Goal: Task Accomplishment & Management: Manage account settings

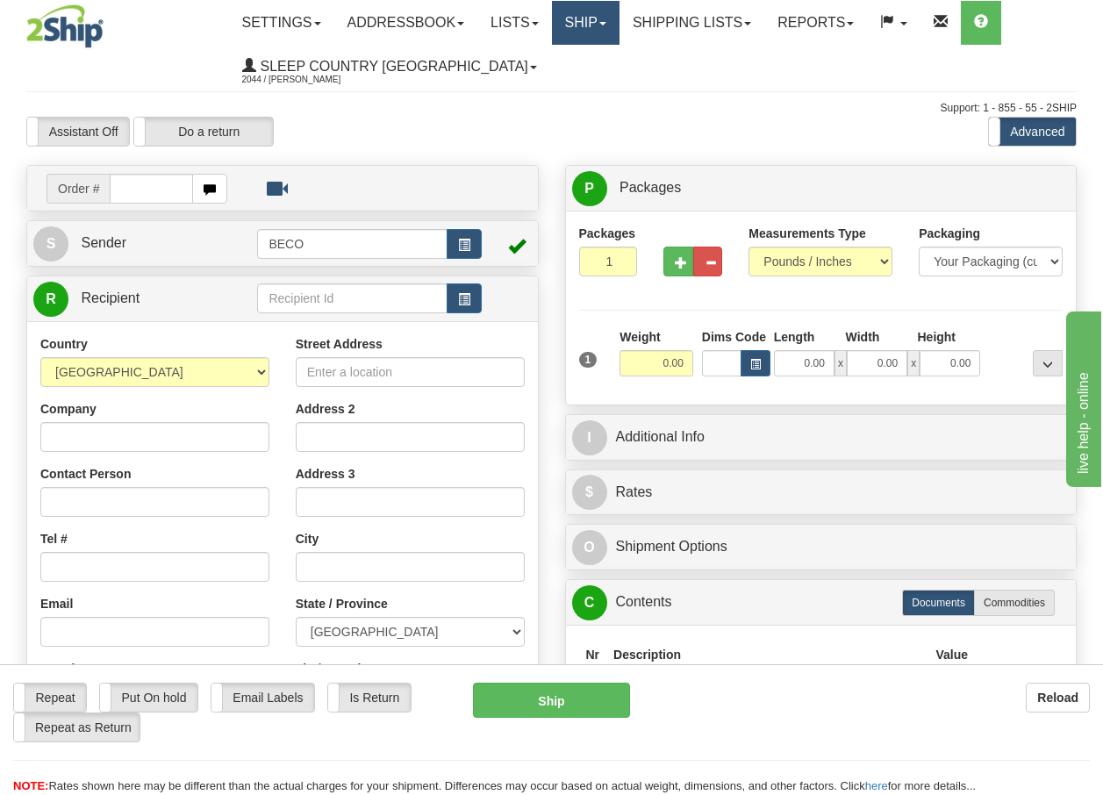
drag, startPoint x: 0, startPoint y: 0, endPoint x: 603, endPoint y: 19, distance: 602.9
click at [603, 19] on link "Ship" at bounding box center [586, 23] width 68 height 44
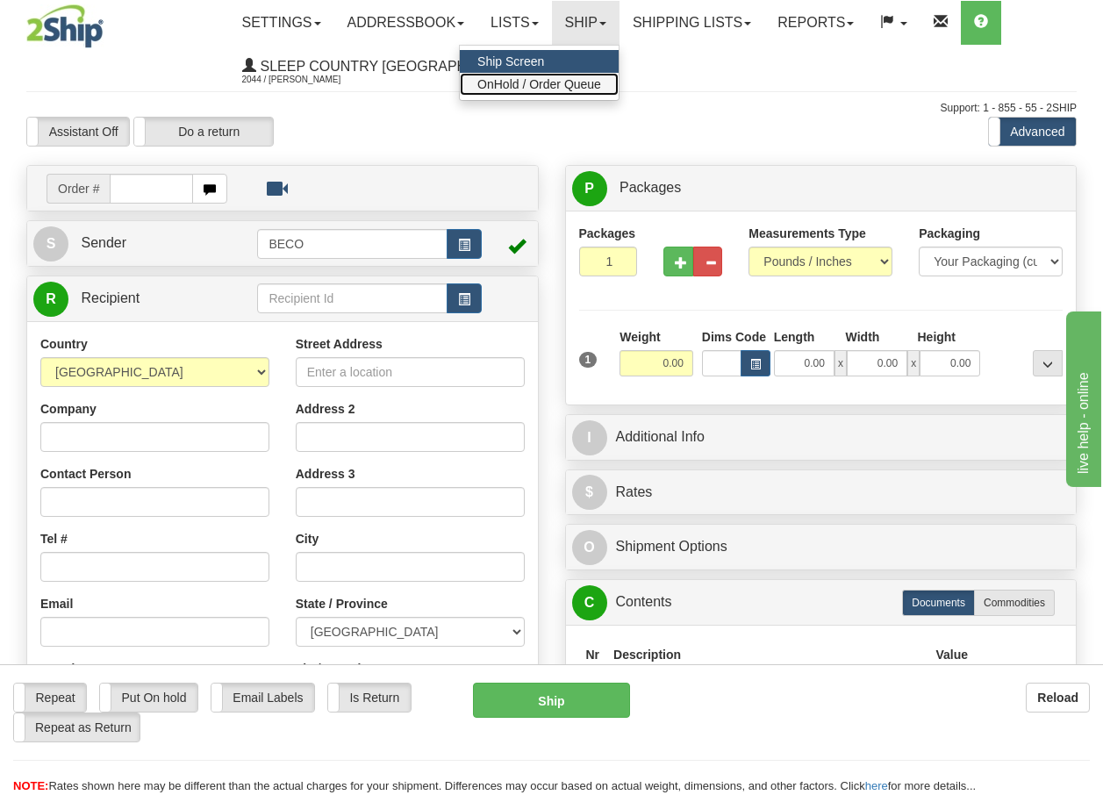
click at [574, 83] on span "OnHold / Order Queue" at bounding box center [539, 84] width 124 height 14
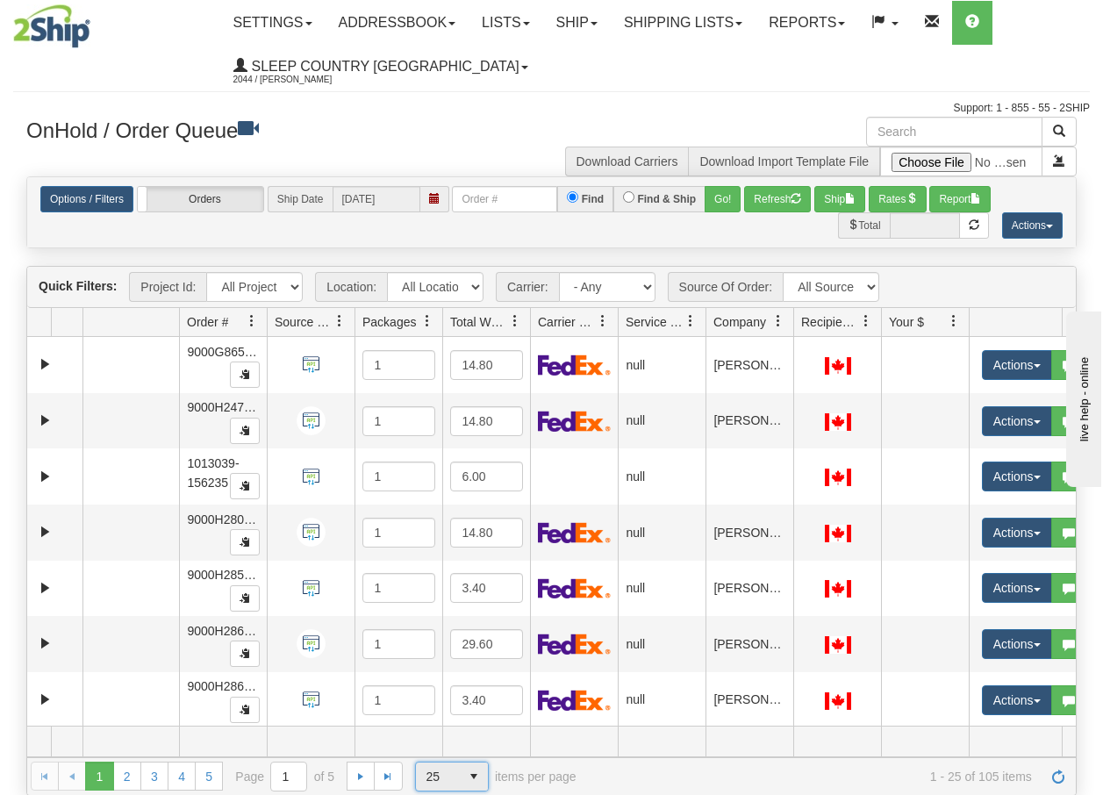
click at [467, 775] on span "select" at bounding box center [474, 776] width 28 height 28
click at [442, 744] on span "100" at bounding box center [432, 748] width 20 height 18
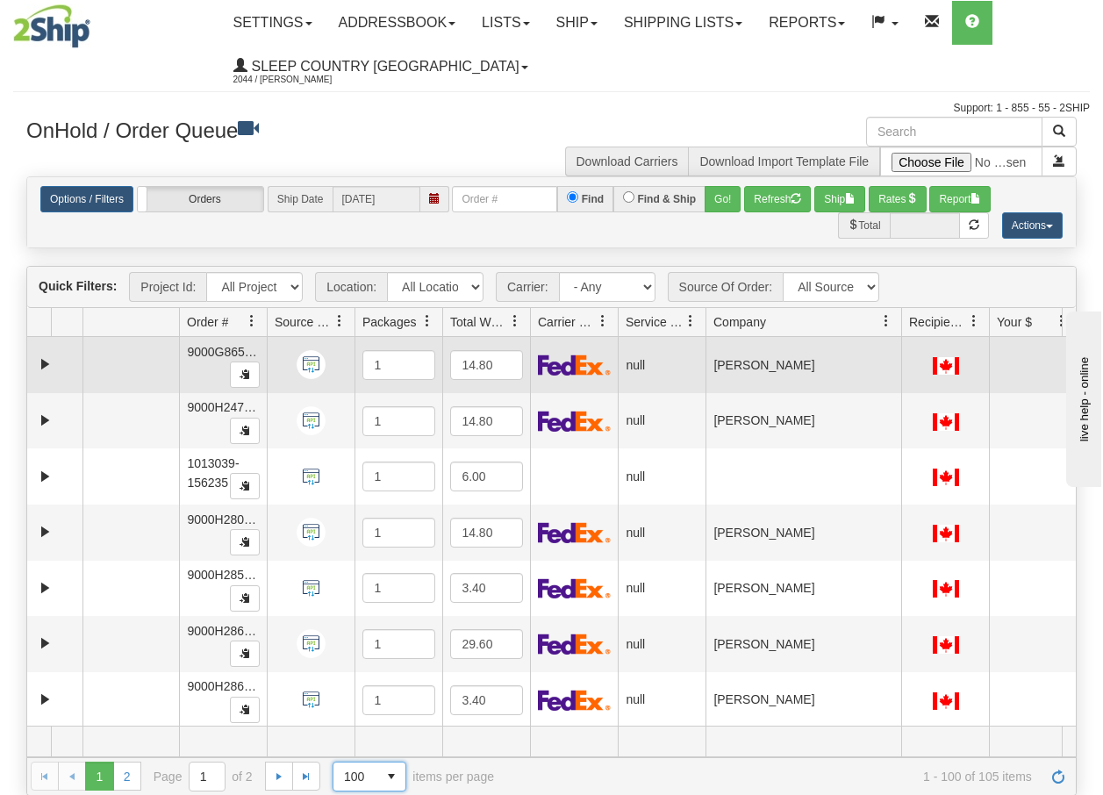
drag, startPoint x: 795, startPoint y: 331, endPoint x: 903, endPoint y: 339, distance: 109.0
click at [903, 339] on div "Quick Filters: Project Id: All Projects Location: All Locations BECO Carrier: -…" at bounding box center [551, 530] width 1050 height 529
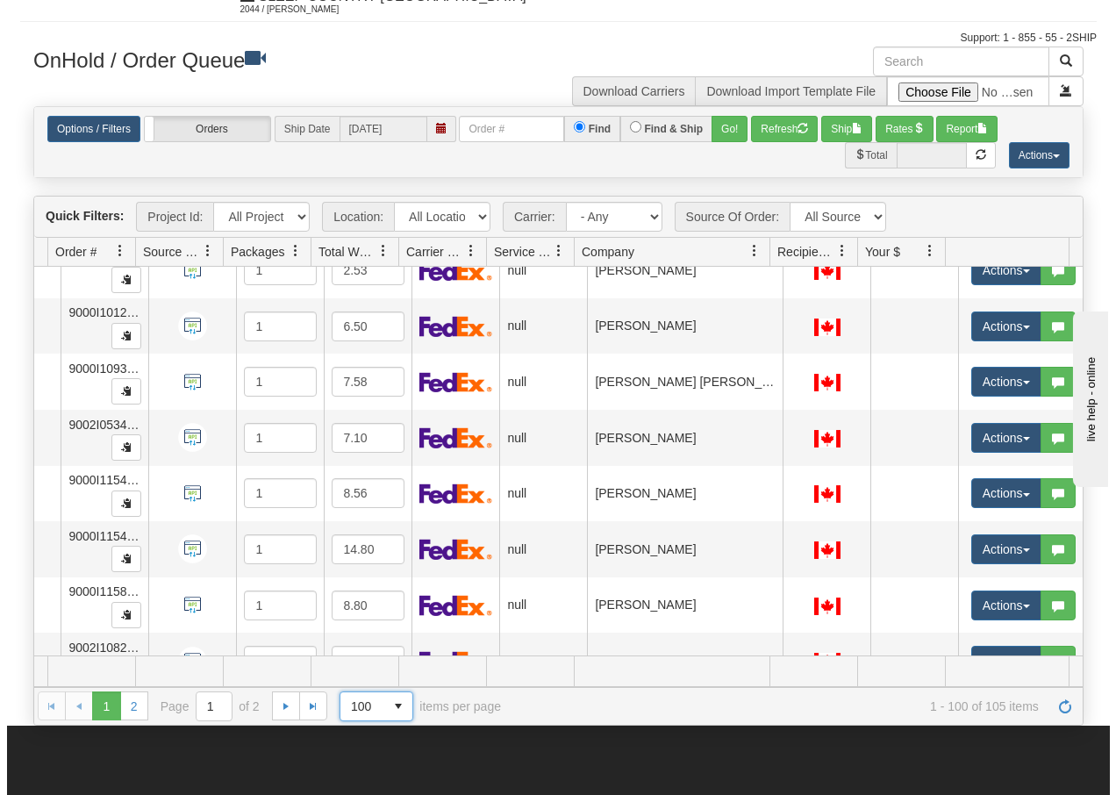
scroll to position [4915, 139]
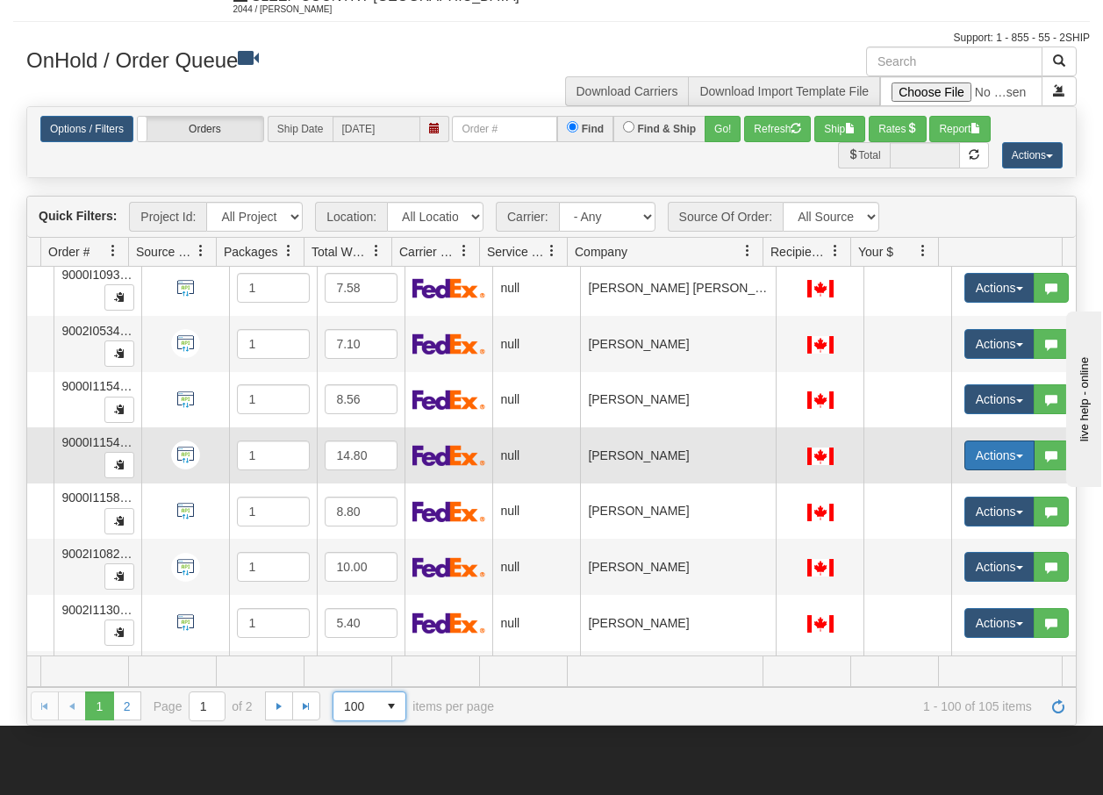
click at [1016, 457] on span "button" at bounding box center [1019, 456] width 7 height 4
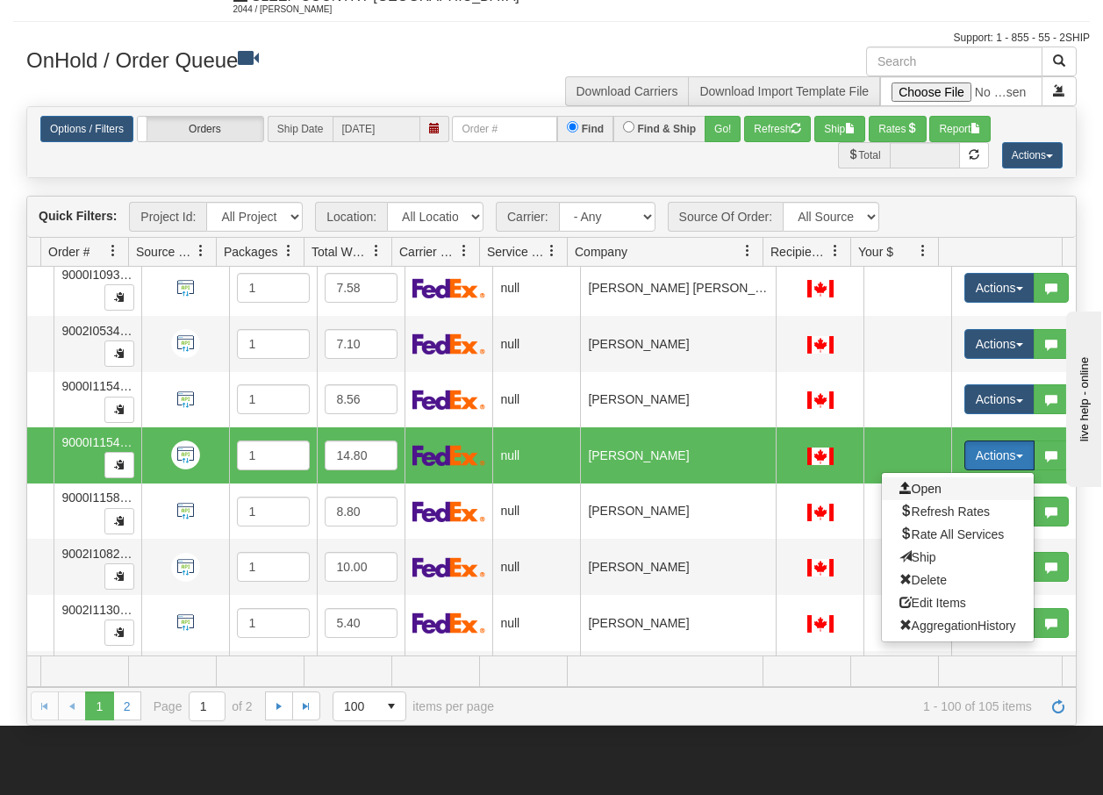
click at [915, 488] on span "Open" at bounding box center [920, 489] width 42 height 14
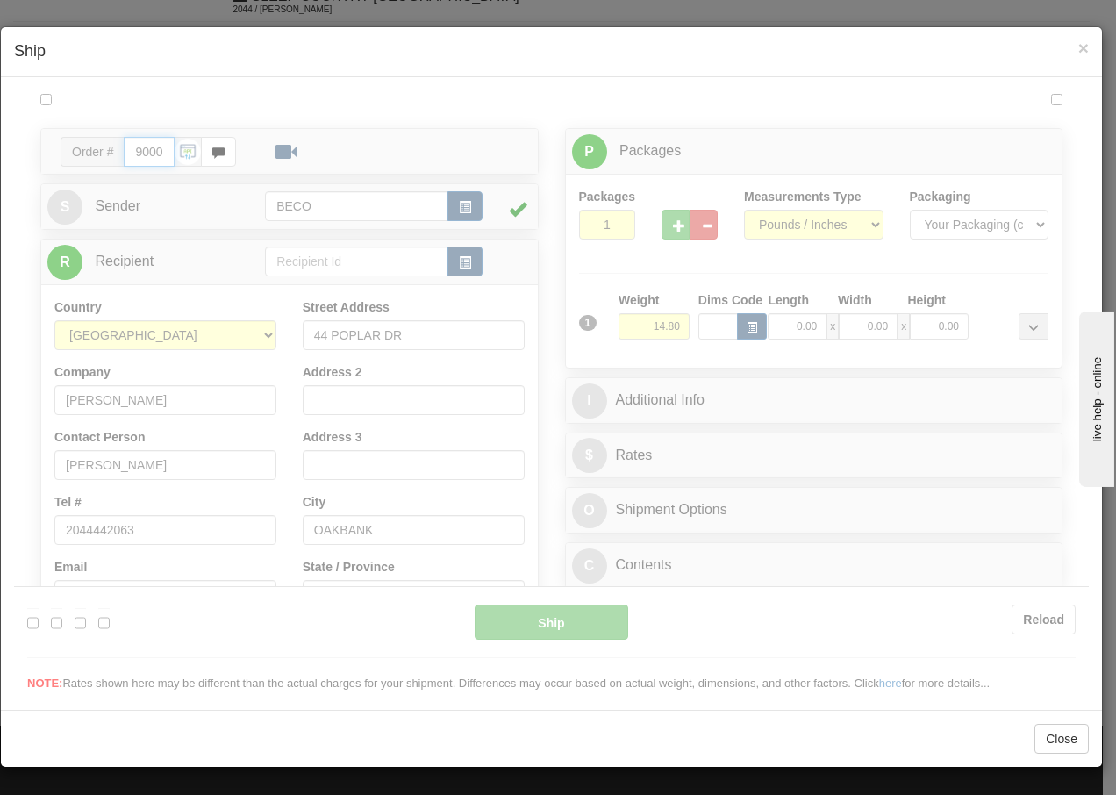
scroll to position [0, 0]
type input "13:20"
type input "16:00"
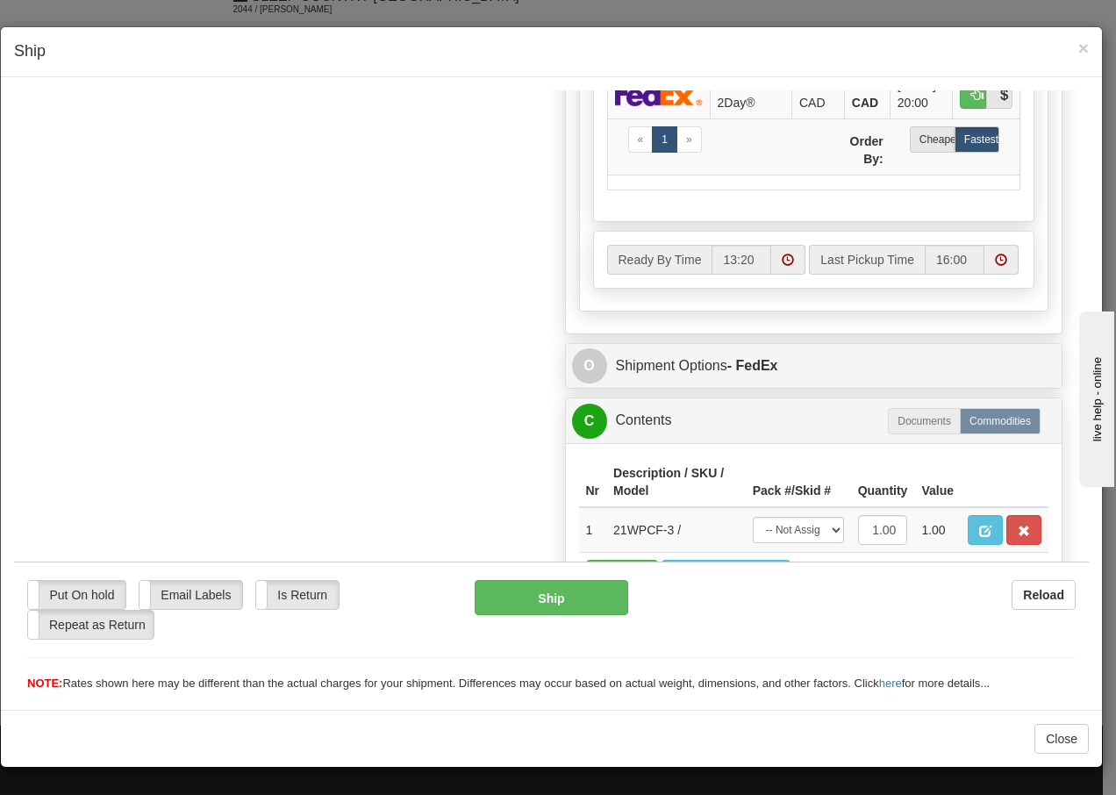
scroll to position [996, 0]
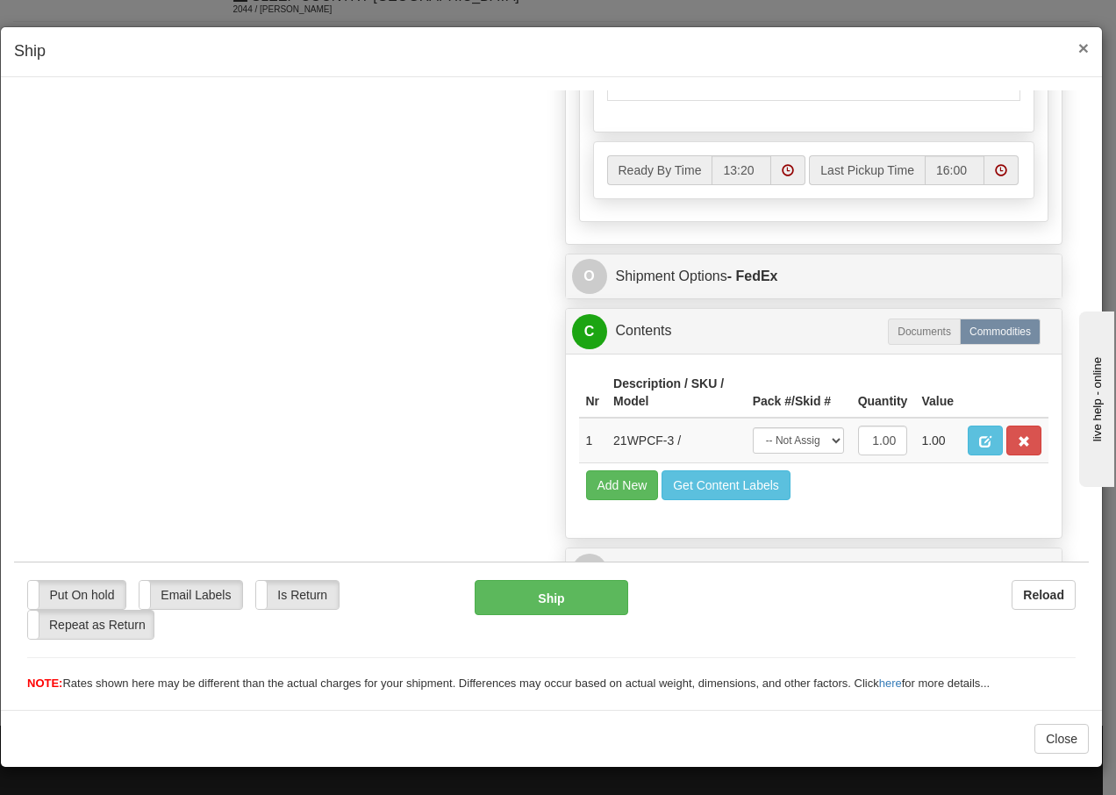
click at [1081, 47] on span "×" at bounding box center [1083, 48] width 11 height 20
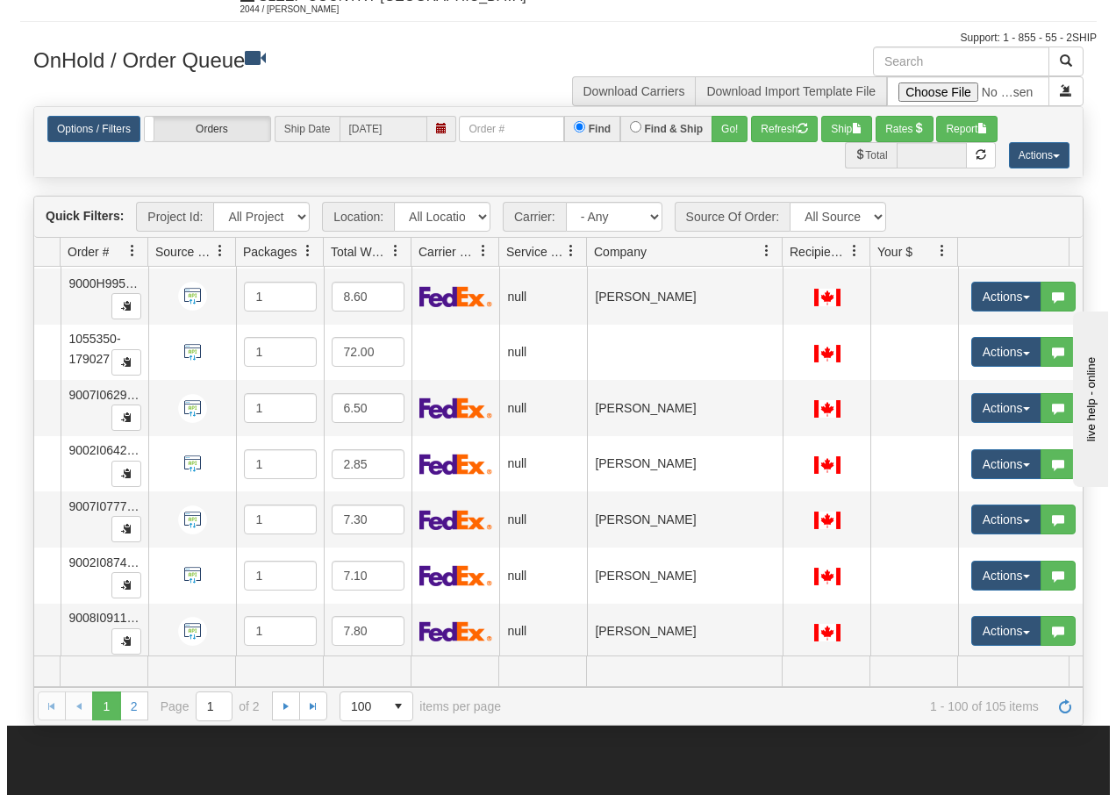
scroll to position [4389, 126]
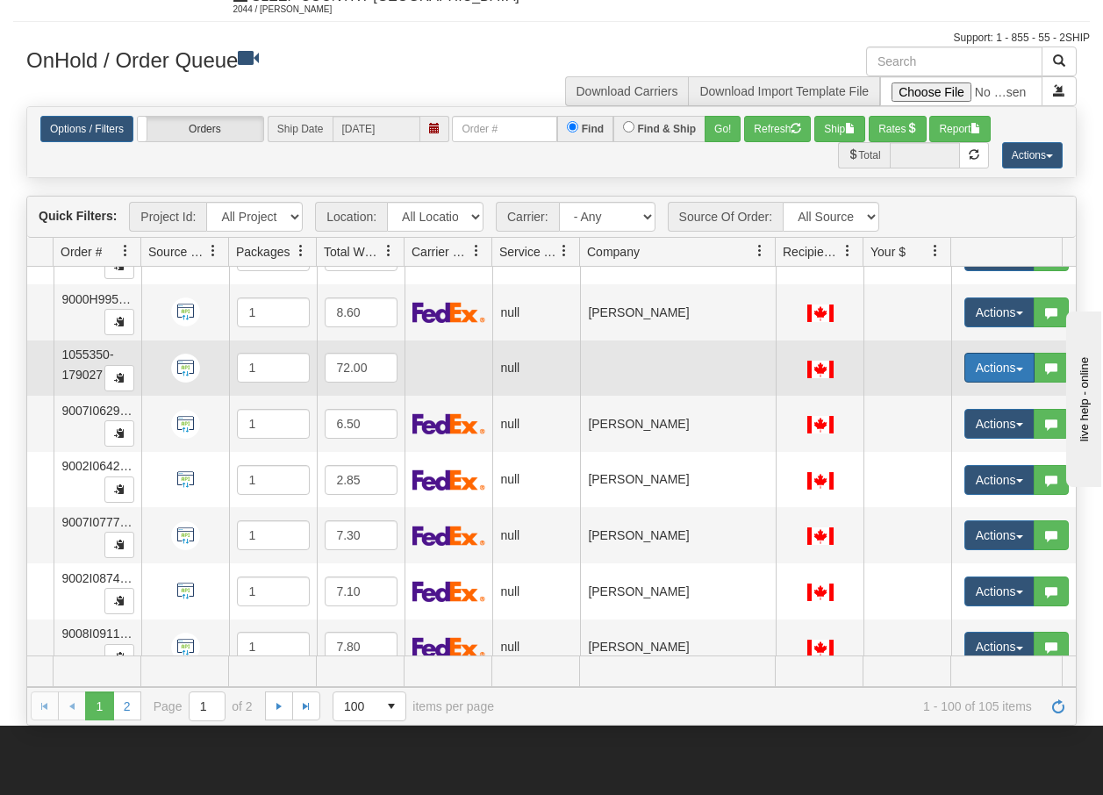
click at [1017, 369] on span "button" at bounding box center [1019, 370] width 7 height 4
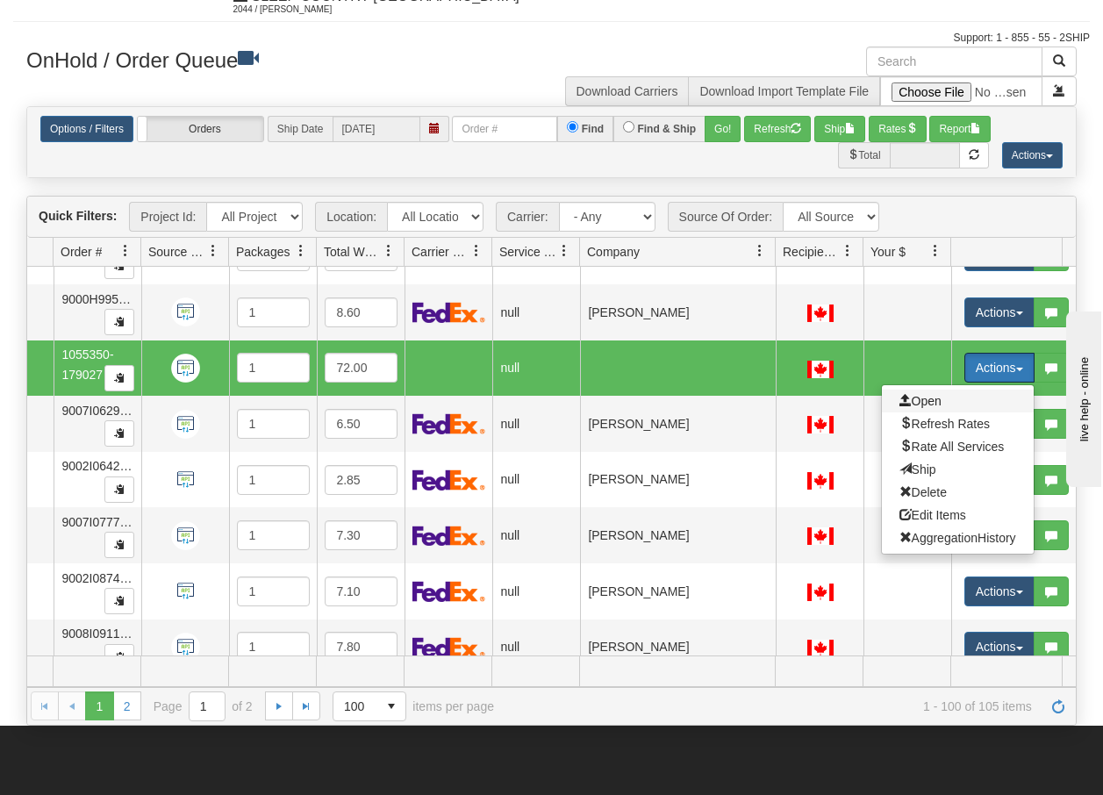
click at [931, 396] on span "Open" at bounding box center [920, 401] width 42 height 14
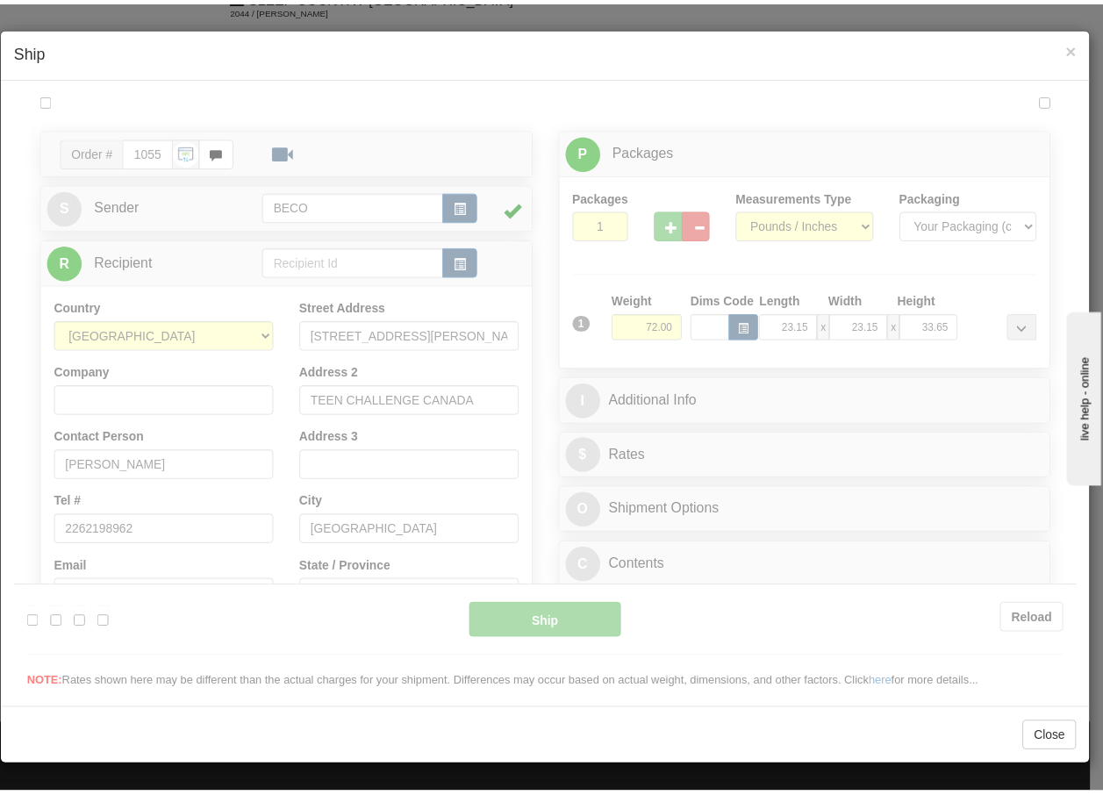
scroll to position [0, 0]
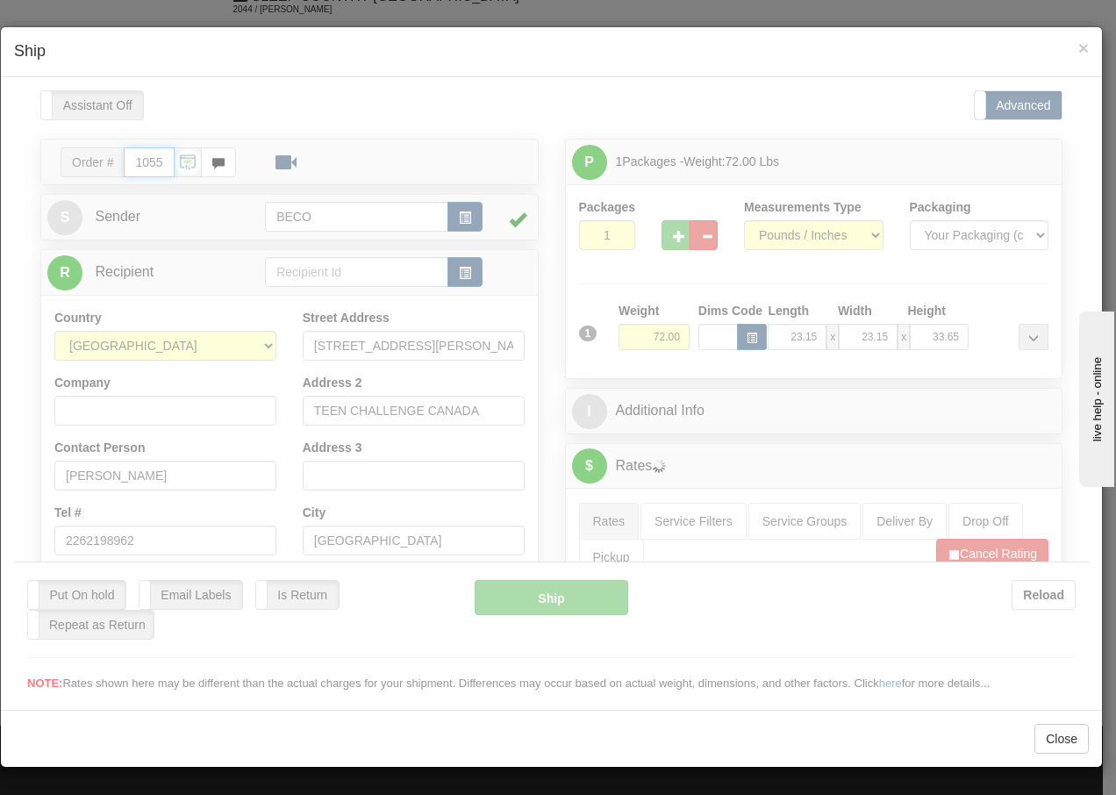
type input "13:24"
type input "16:00"
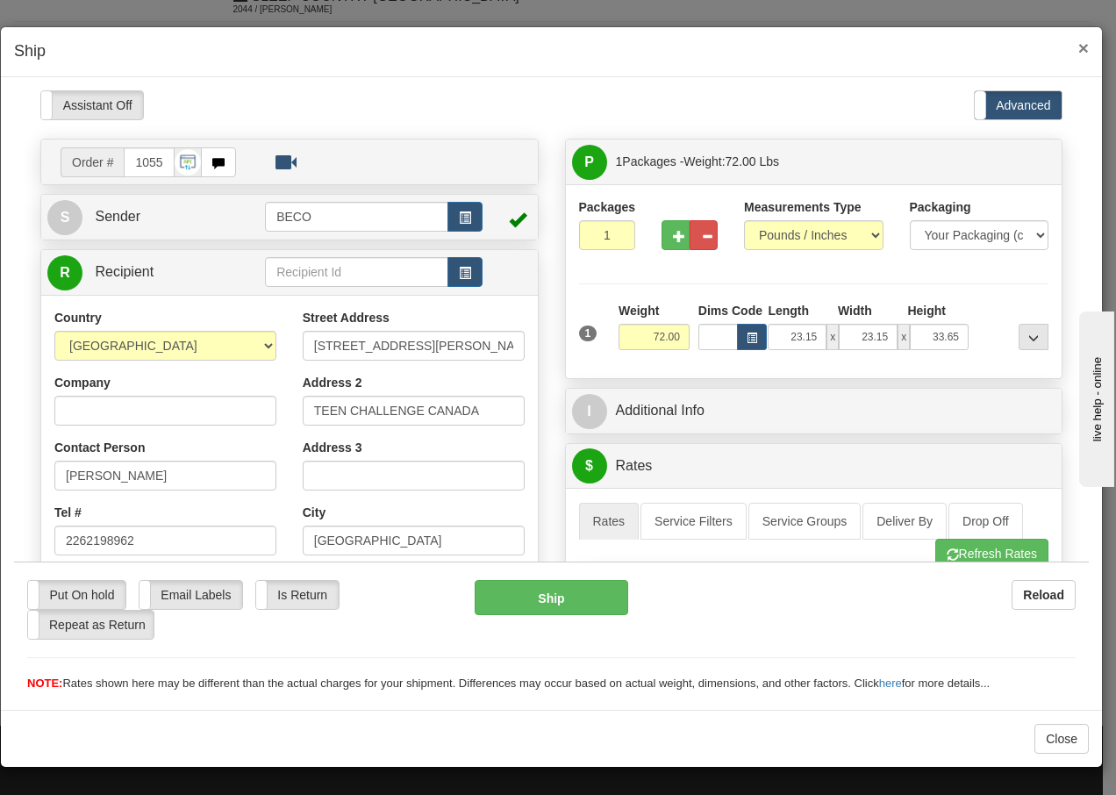
click at [1084, 43] on span "×" at bounding box center [1083, 48] width 11 height 20
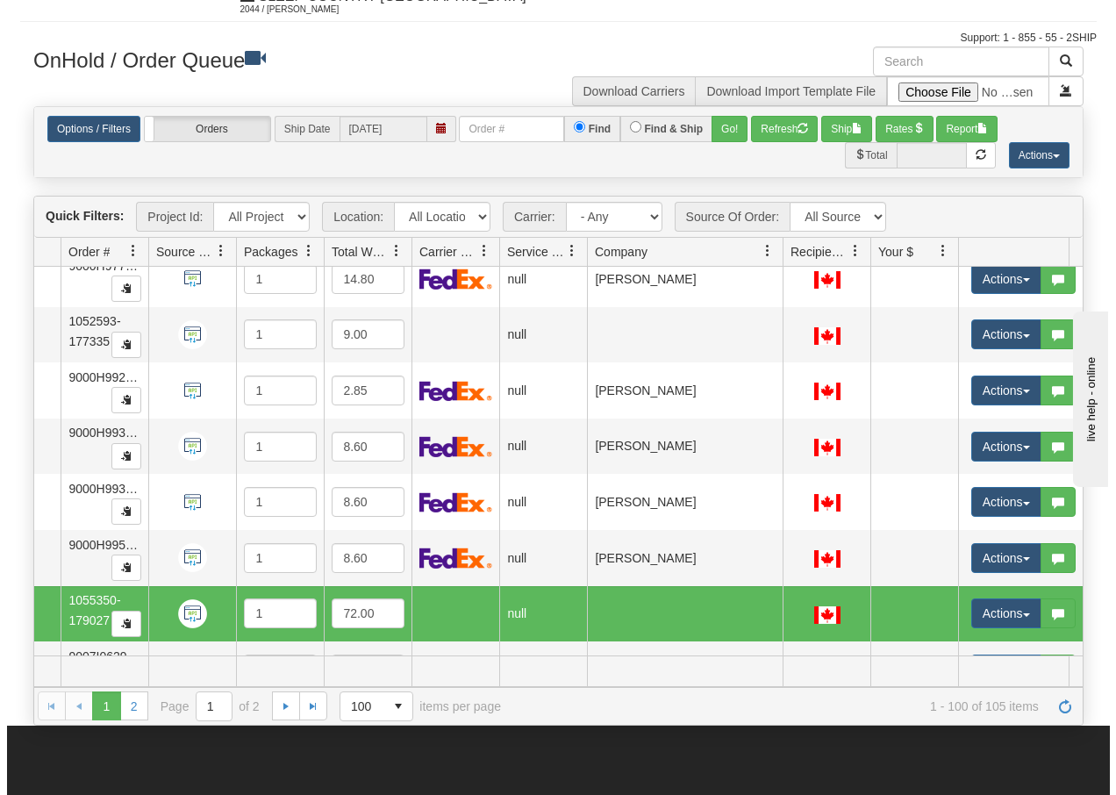
scroll to position [4108, 125]
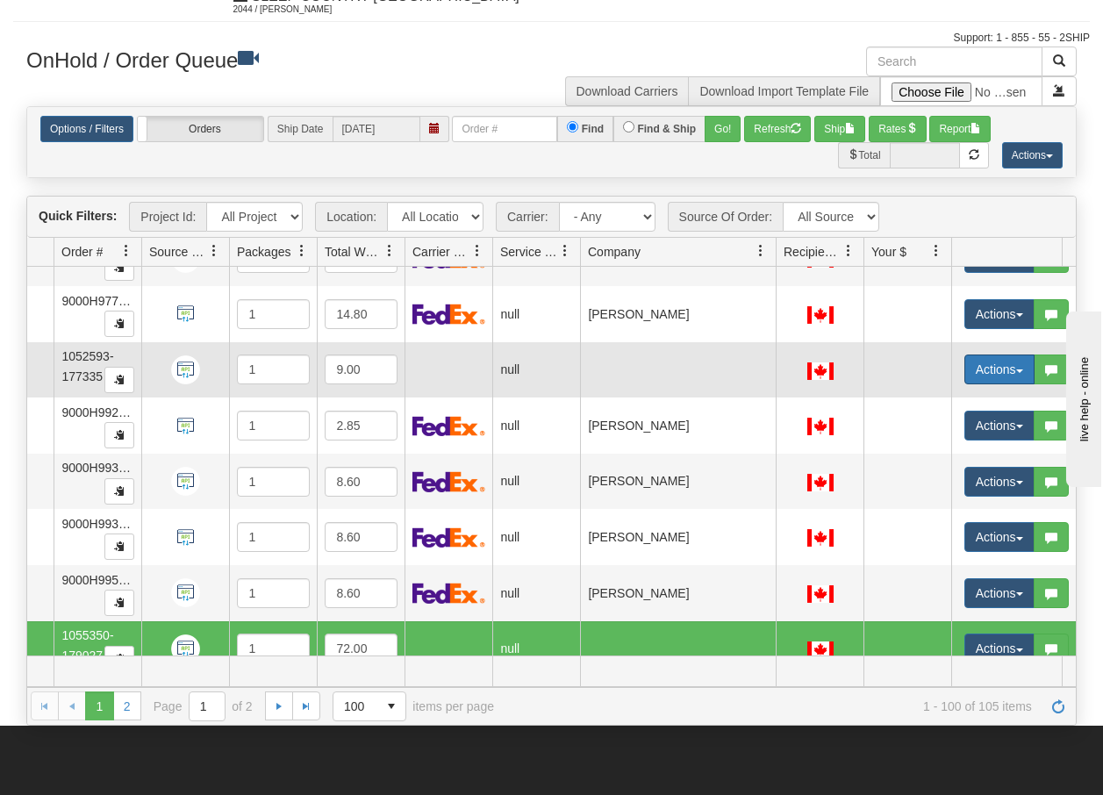
click at [1024, 372] on button "Actions" at bounding box center [999, 369] width 70 height 30
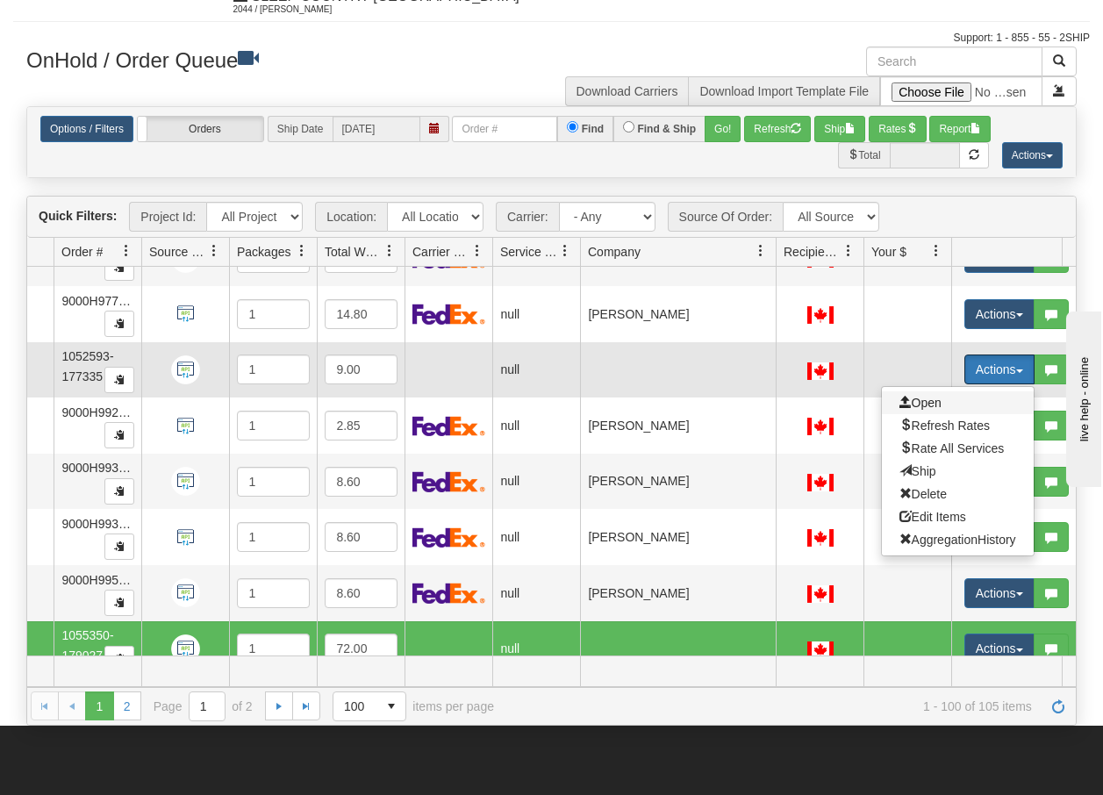
click at [932, 398] on span "Open" at bounding box center [920, 403] width 42 height 14
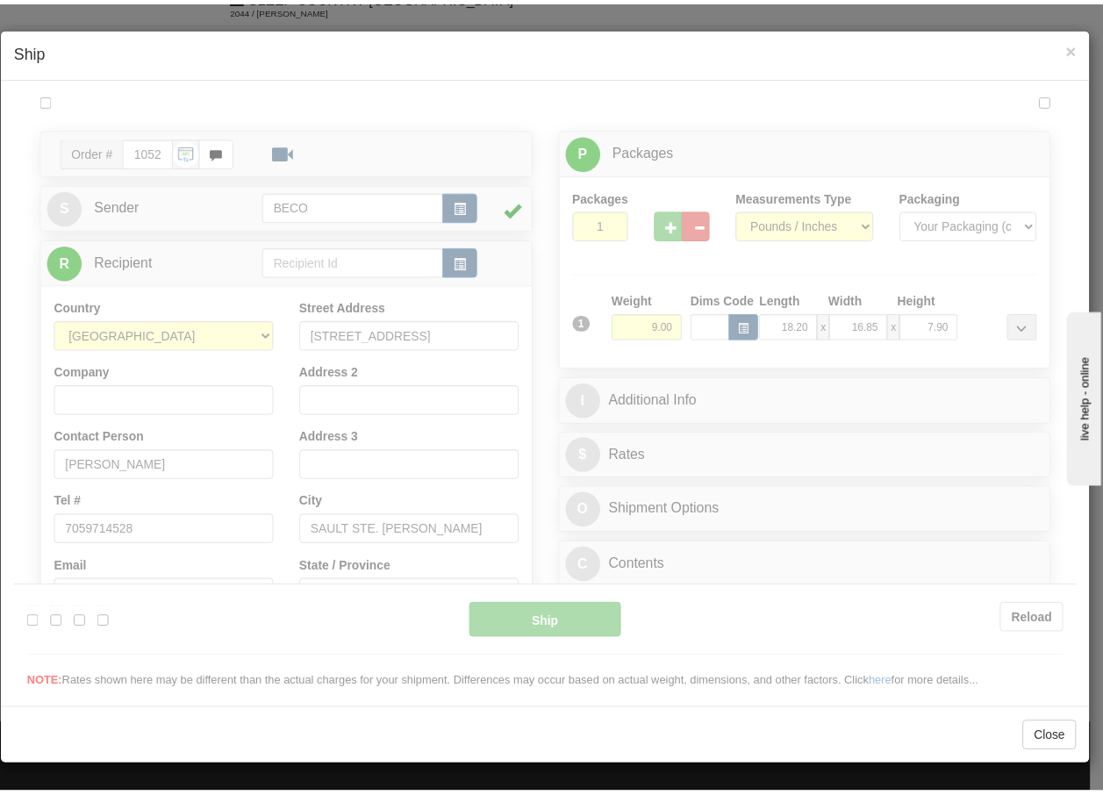
scroll to position [0, 0]
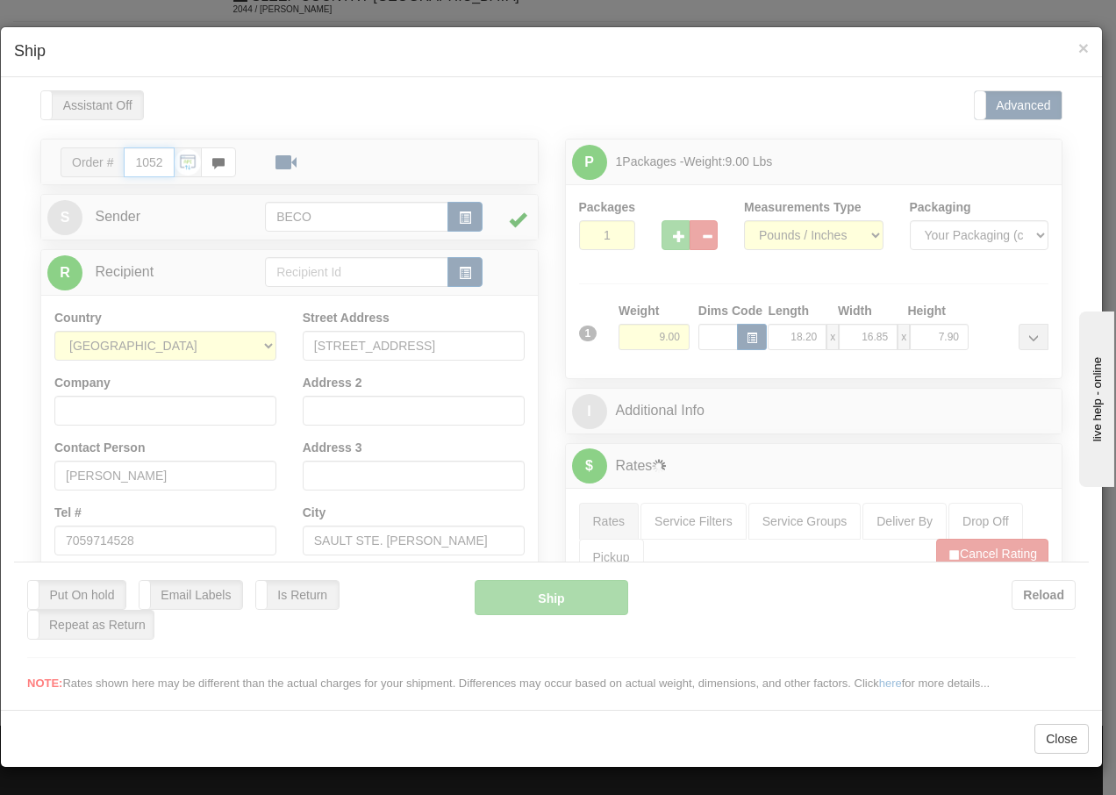
type input "13:24"
type input "16:00"
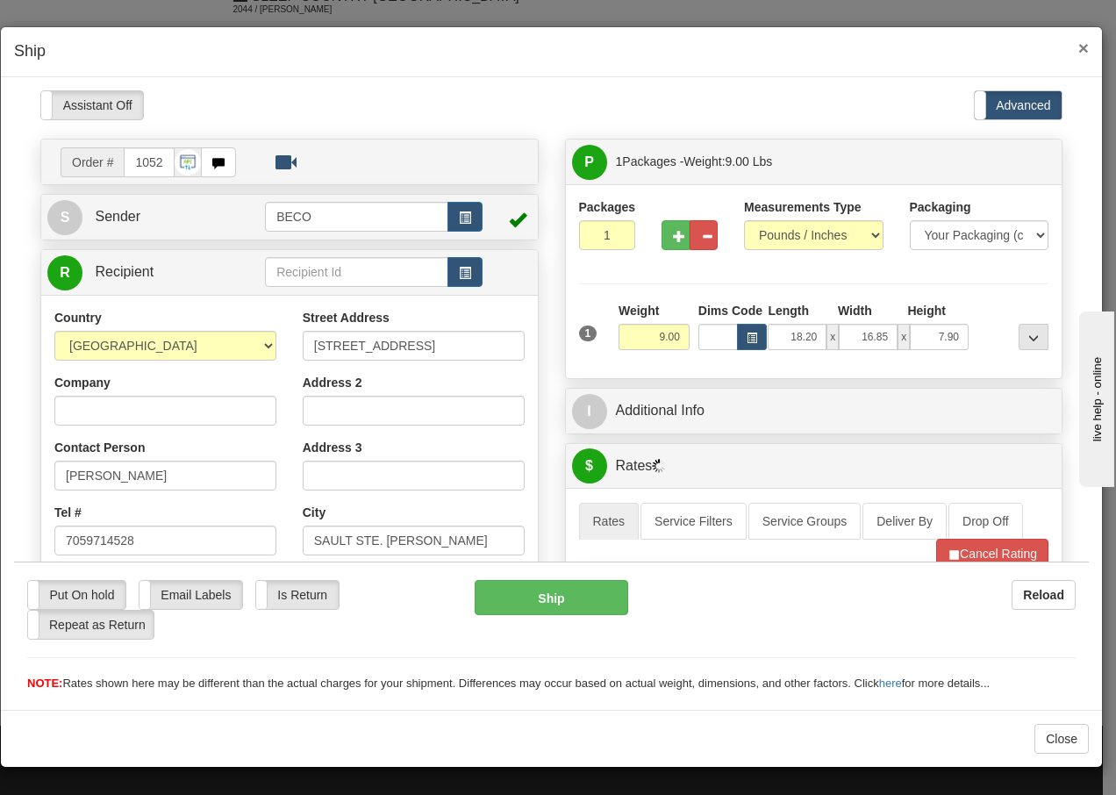
click at [1082, 51] on span "×" at bounding box center [1083, 48] width 11 height 20
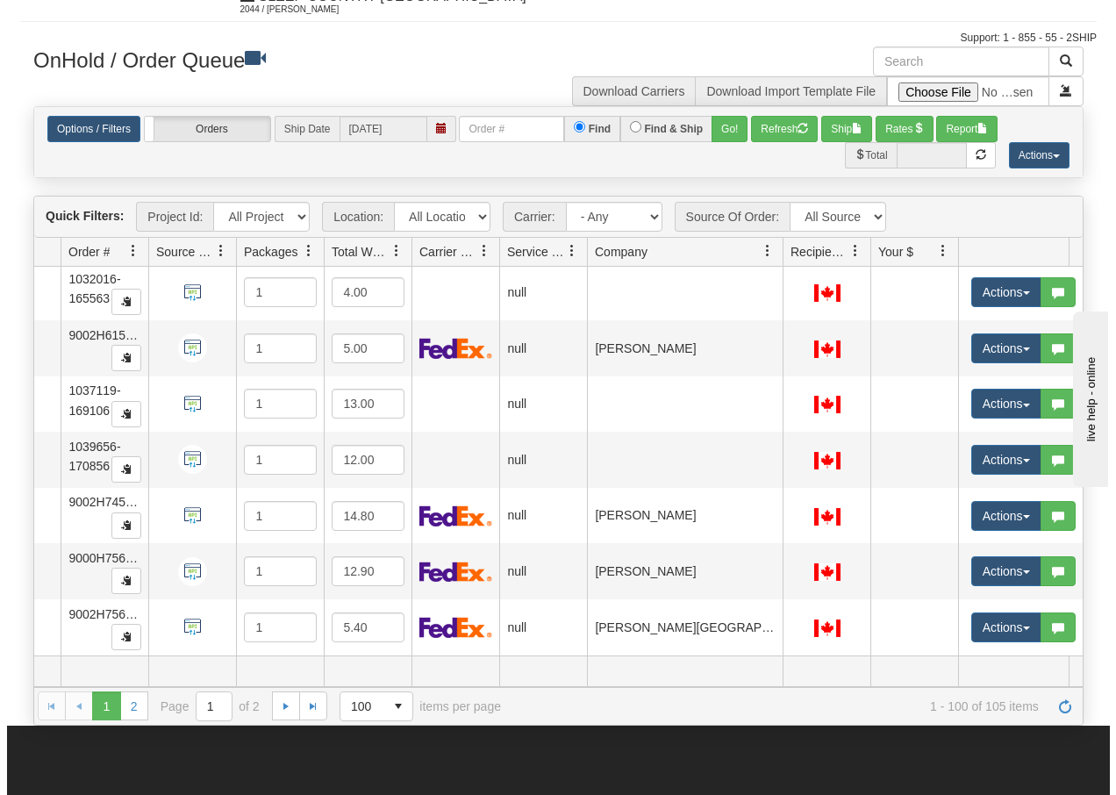
scroll to position [2986, 125]
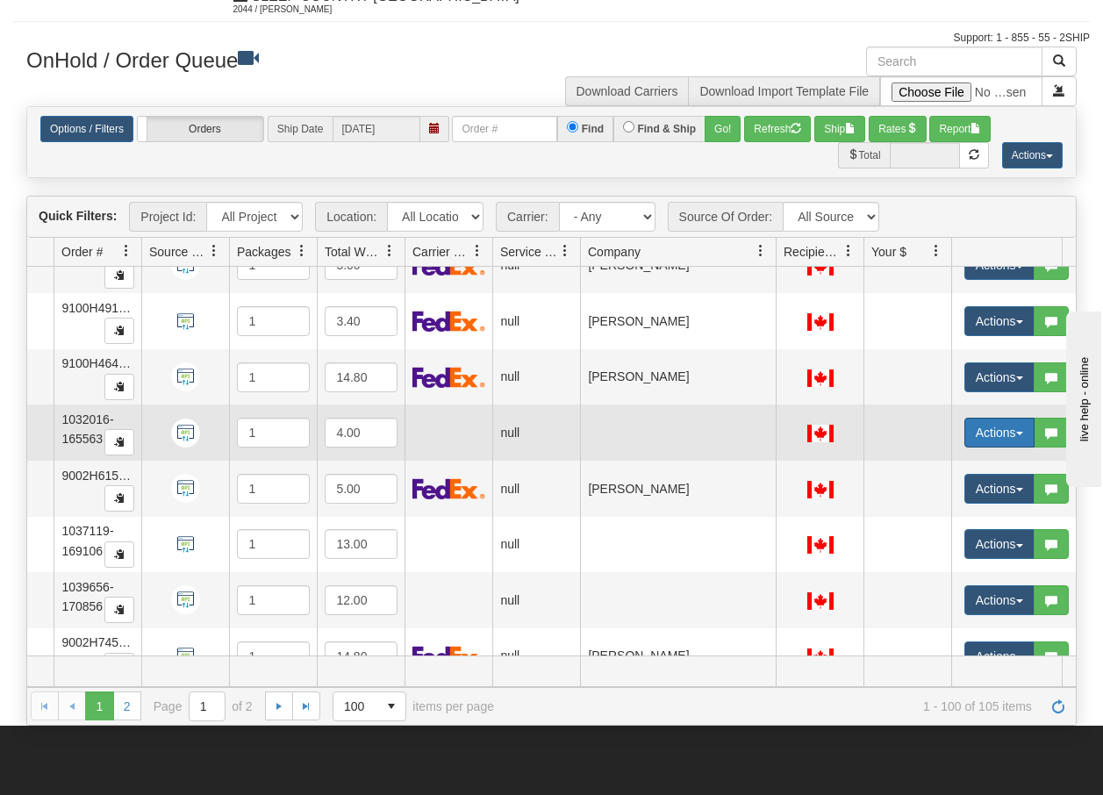
click at [1018, 432] on span "button" at bounding box center [1019, 434] width 7 height 4
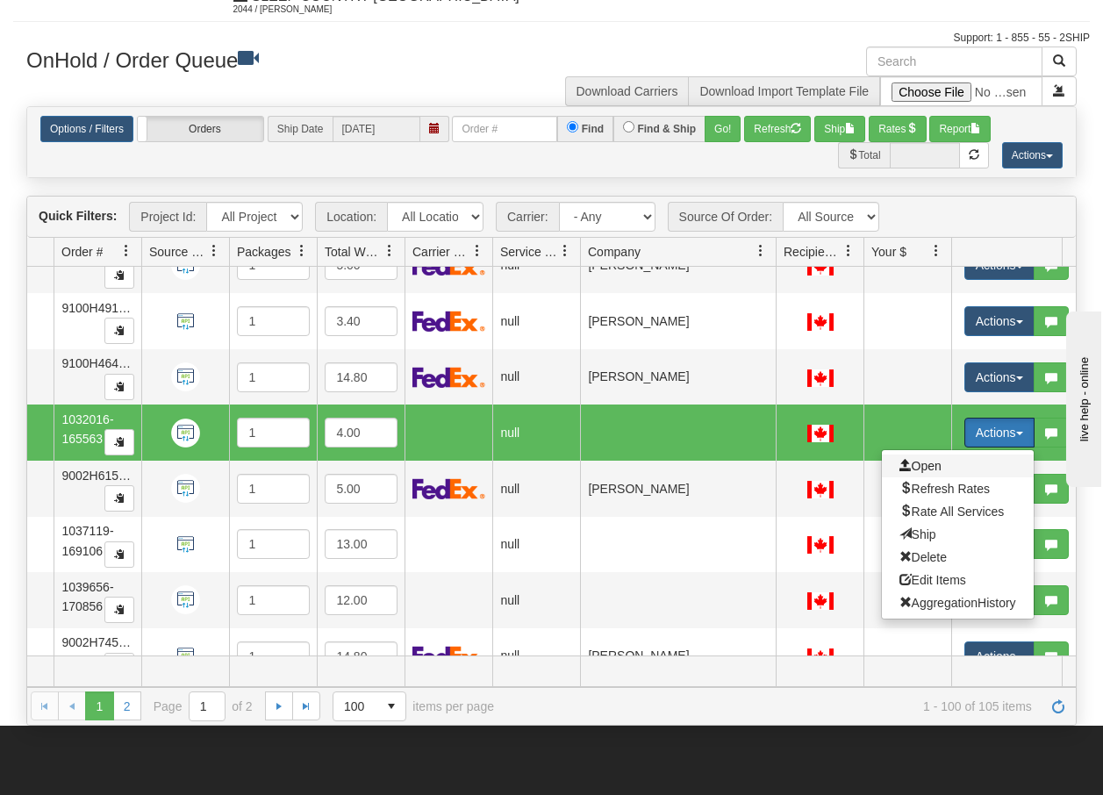
click at [927, 463] on span "Open" at bounding box center [920, 466] width 42 height 14
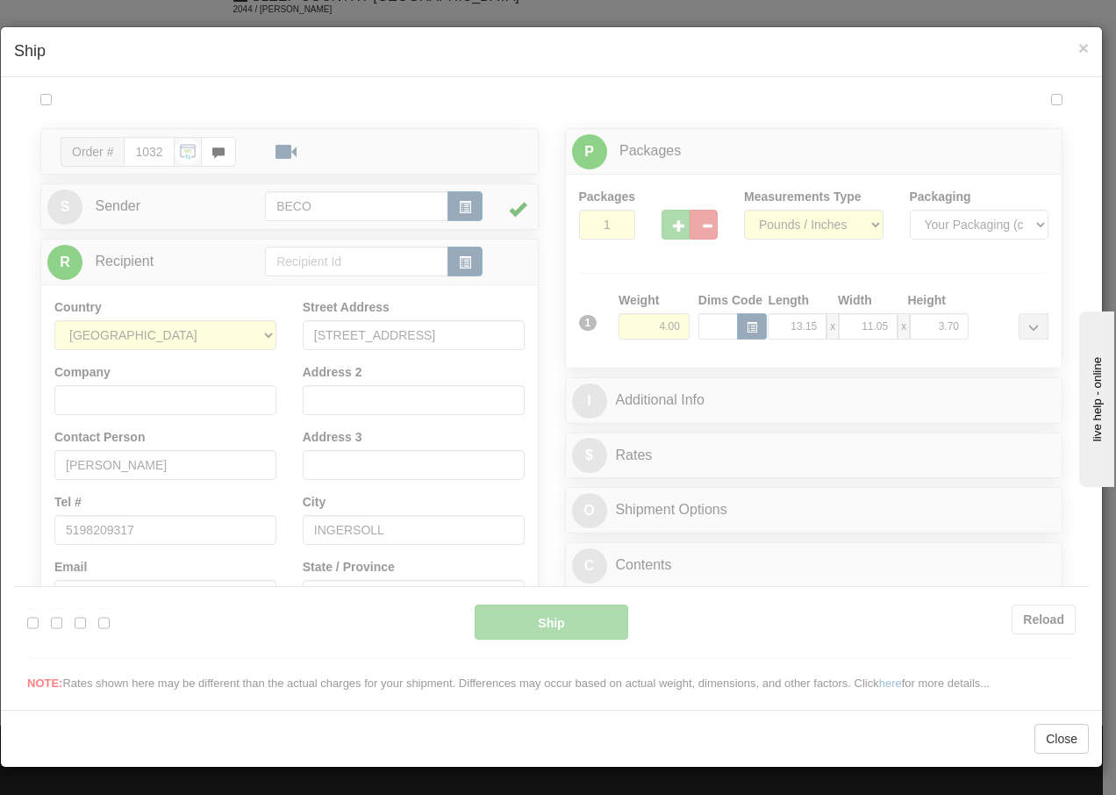
scroll to position [0, 0]
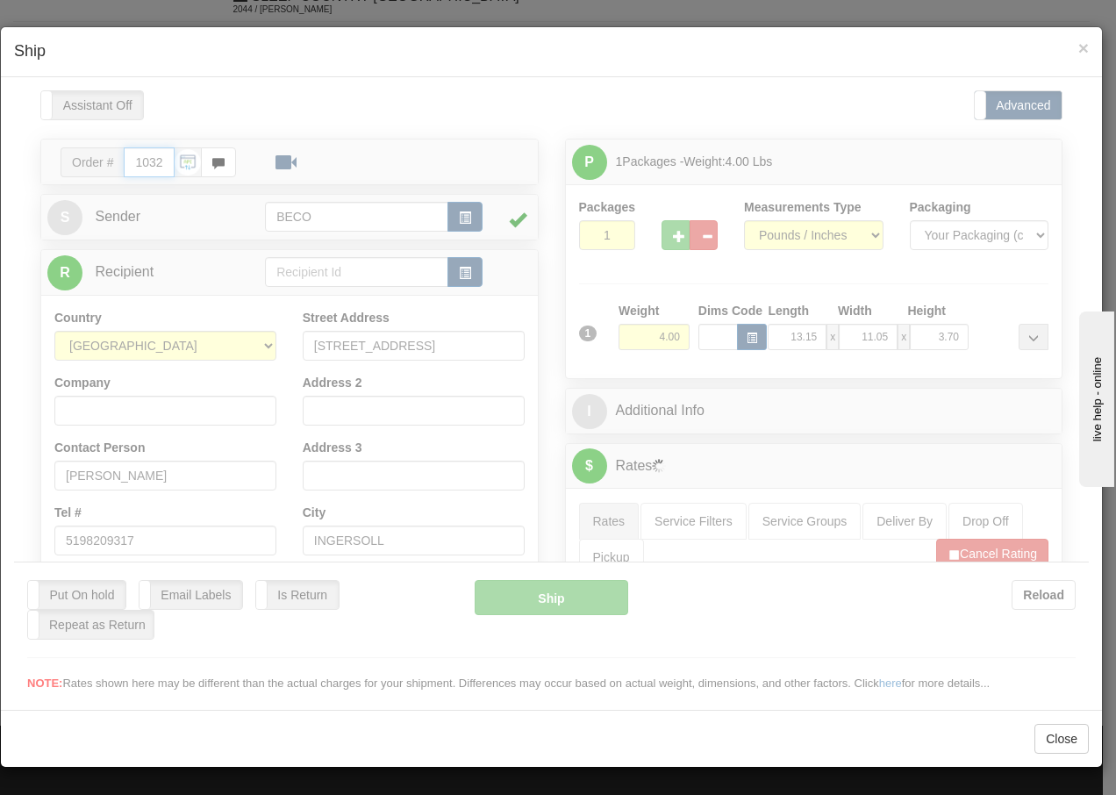
type input "13:24"
type input "16:00"
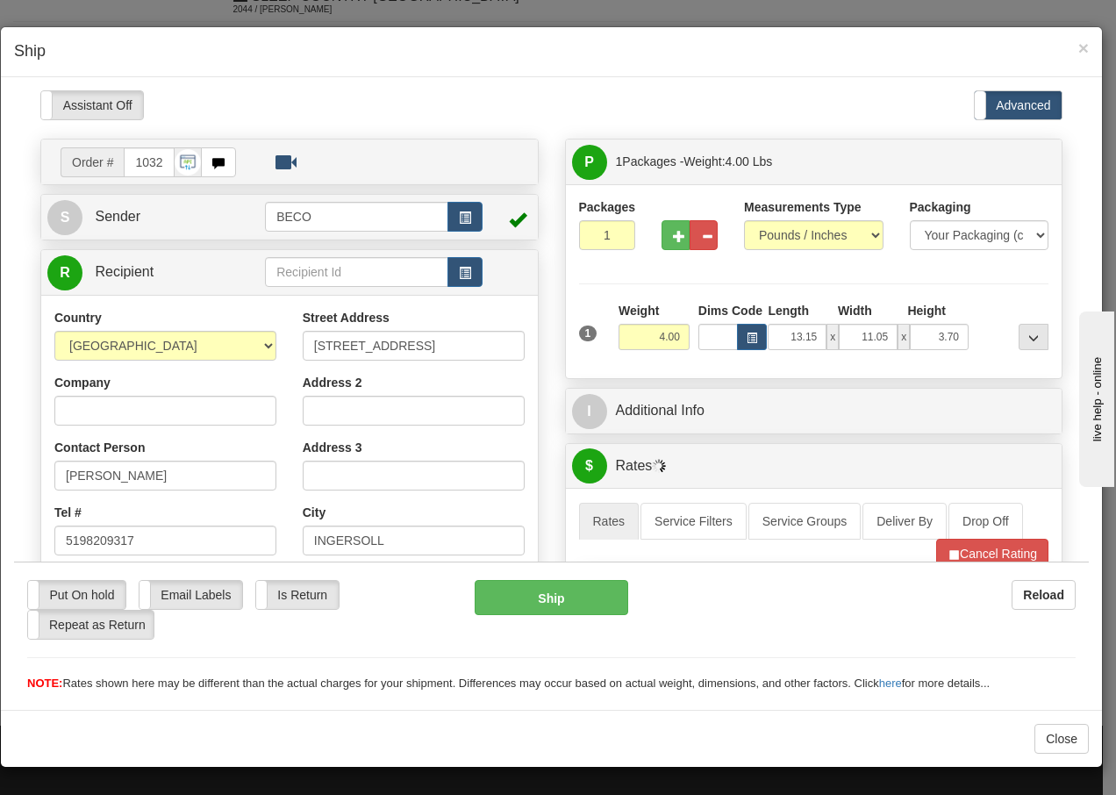
click at [1090, 53] on div "× Ship" at bounding box center [551, 52] width 1101 height 50
click at [1084, 49] on span "×" at bounding box center [1083, 48] width 11 height 20
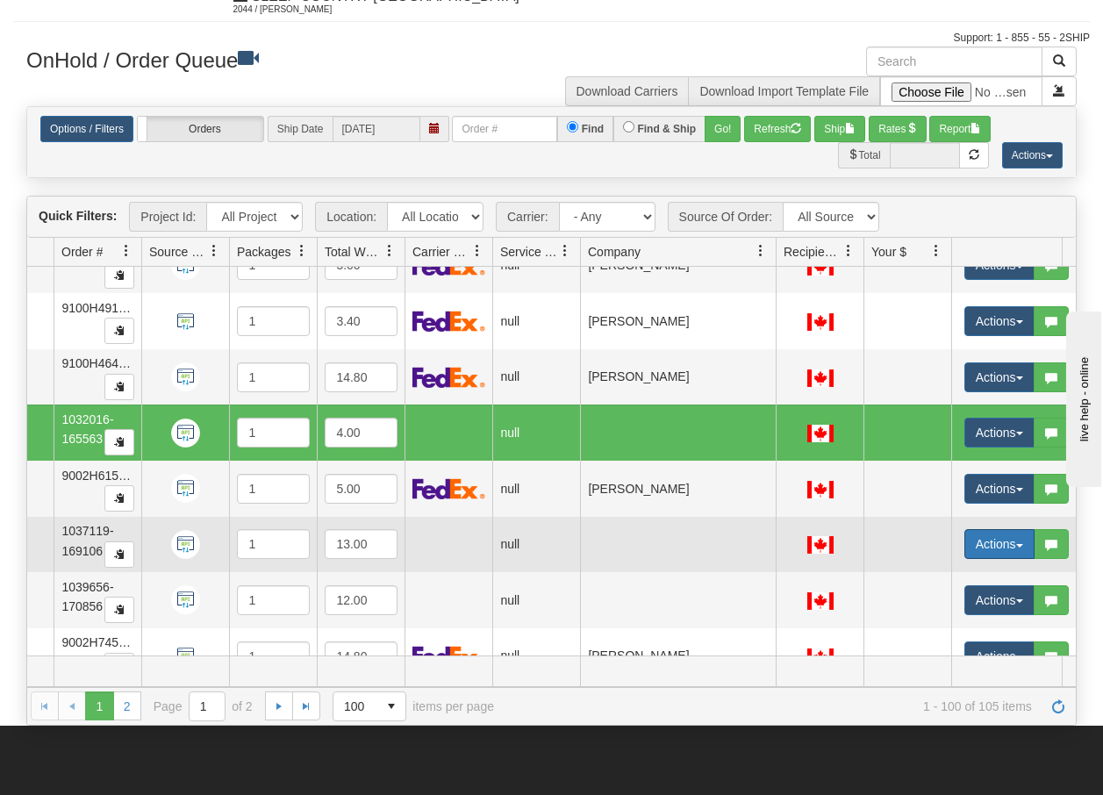
click at [1017, 544] on span "button" at bounding box center [1019, 546] width 7 height 4
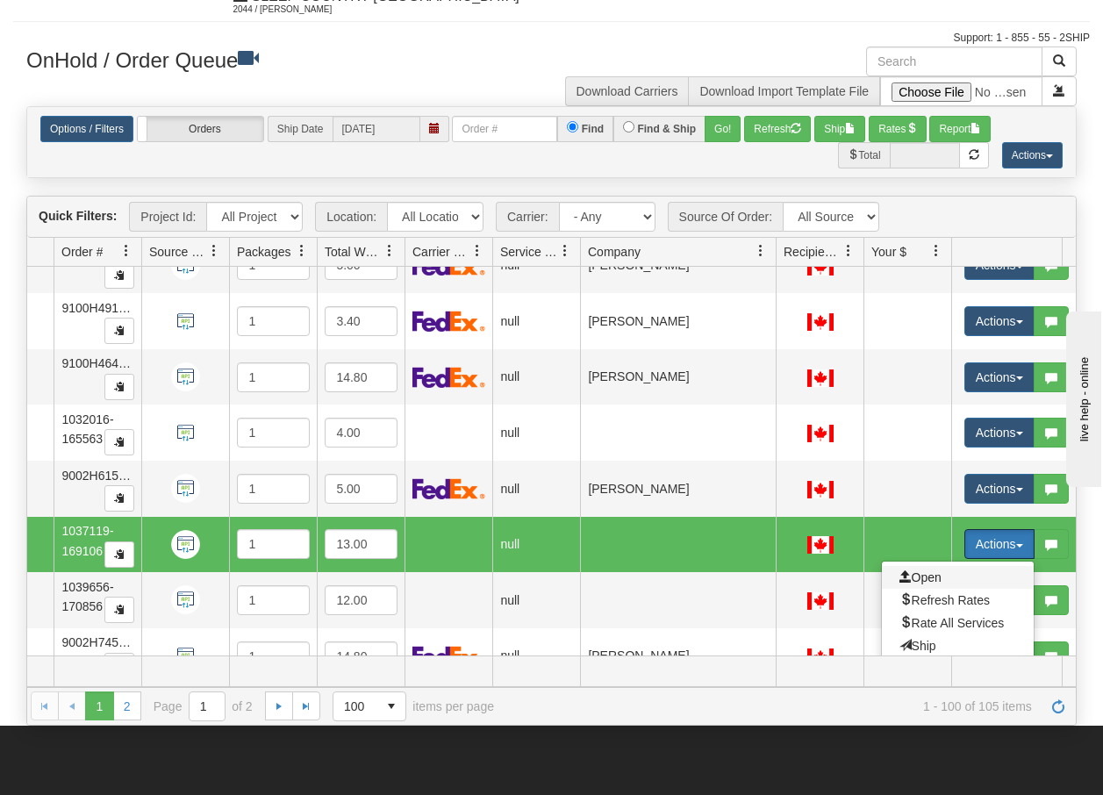
click at [938, 576] on span "Open" at bounding box center [920, 577] width 42 height 14
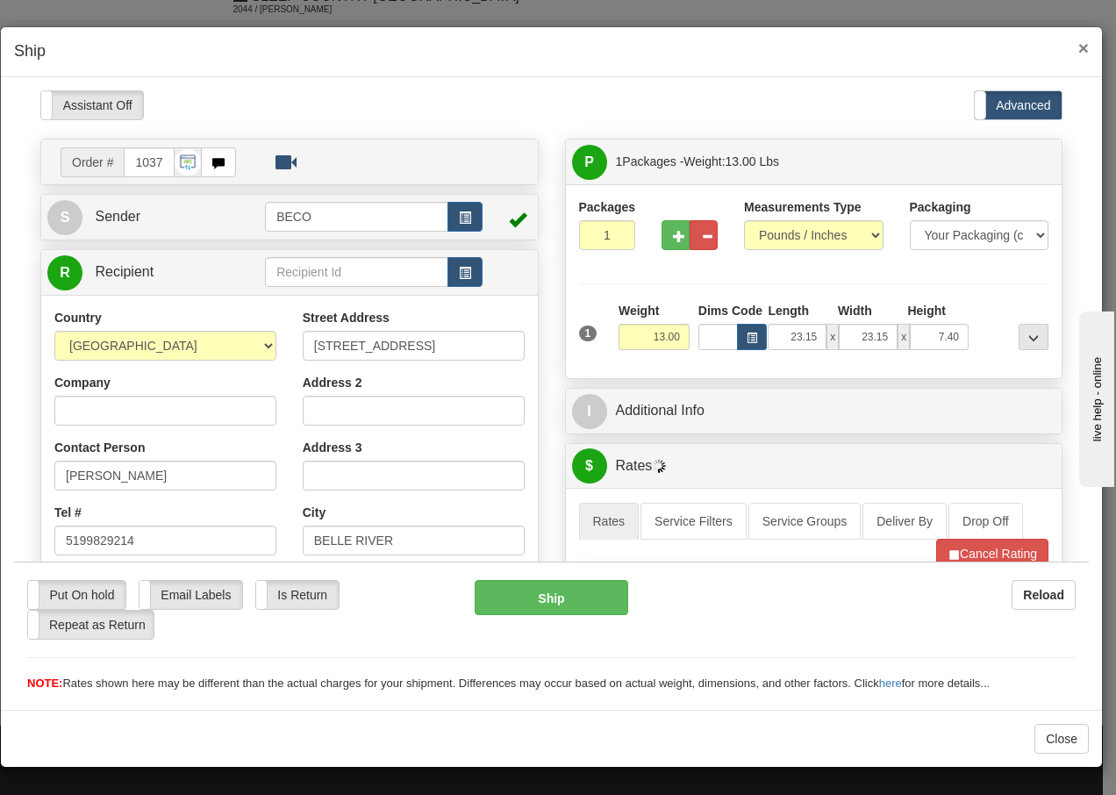
click at [1078, 54] on span "×" at bounding box center [1083, 48] width 11 height 20
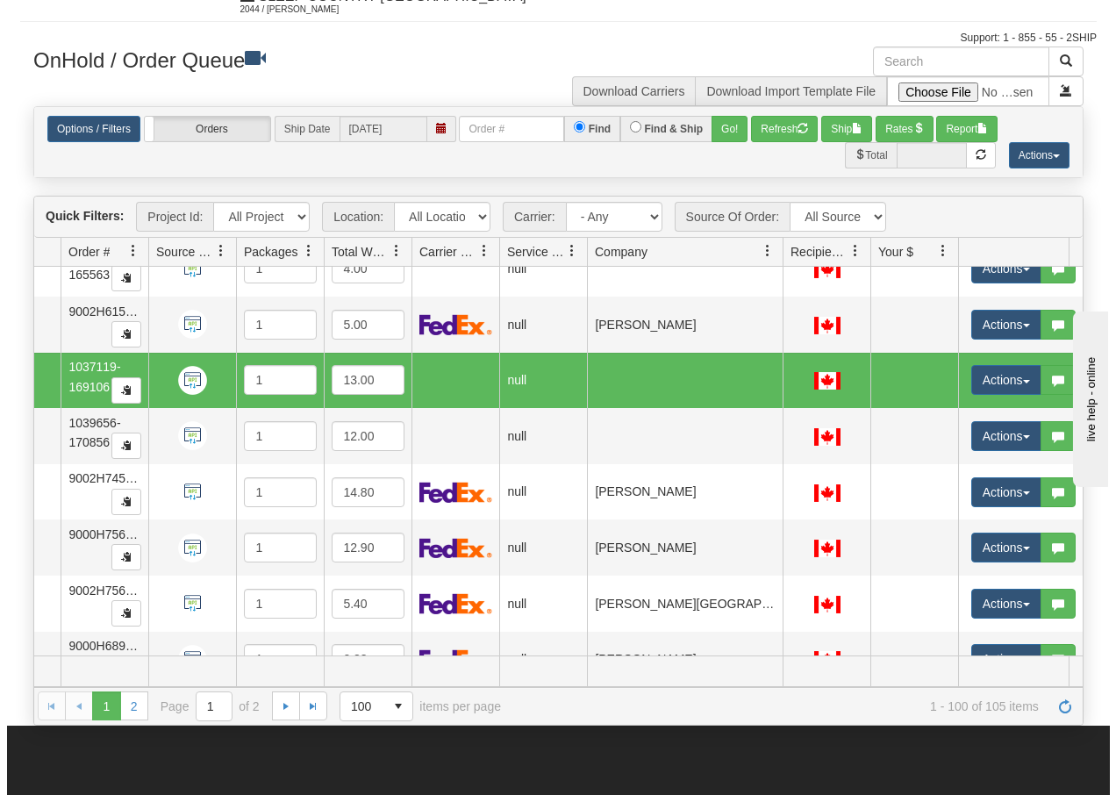
scroll to position [3185, 125]
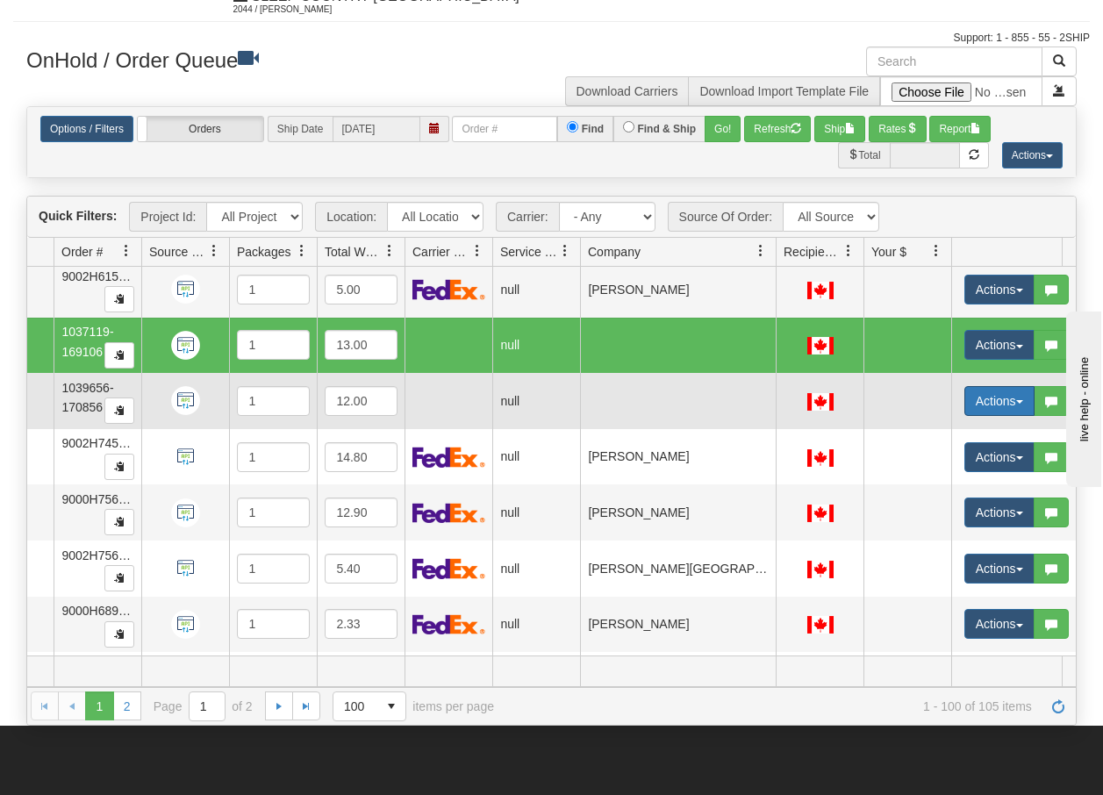
click at [1014, 401] on button "Actions" at bounding box center [999, 401] width 70 height 30
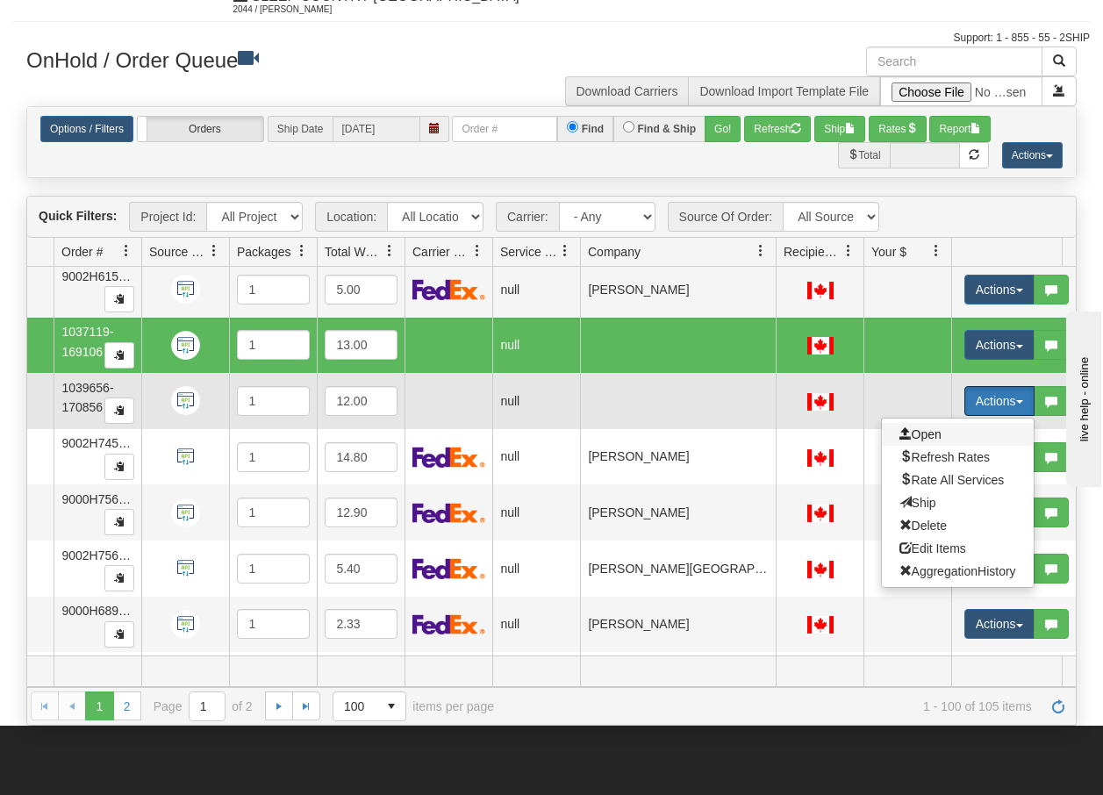
click at [918, 430] on span "Open" at bounding box center [920, 434] width 42 height 14
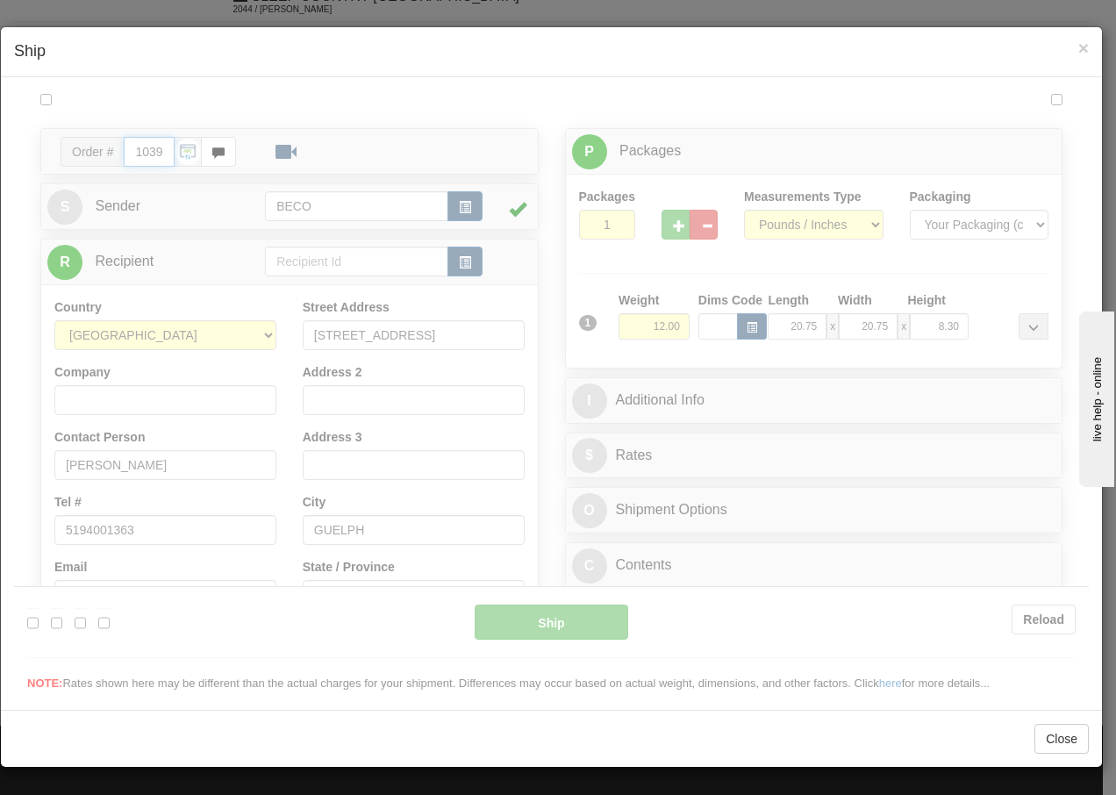
type input "13:24"
type input "16:00"
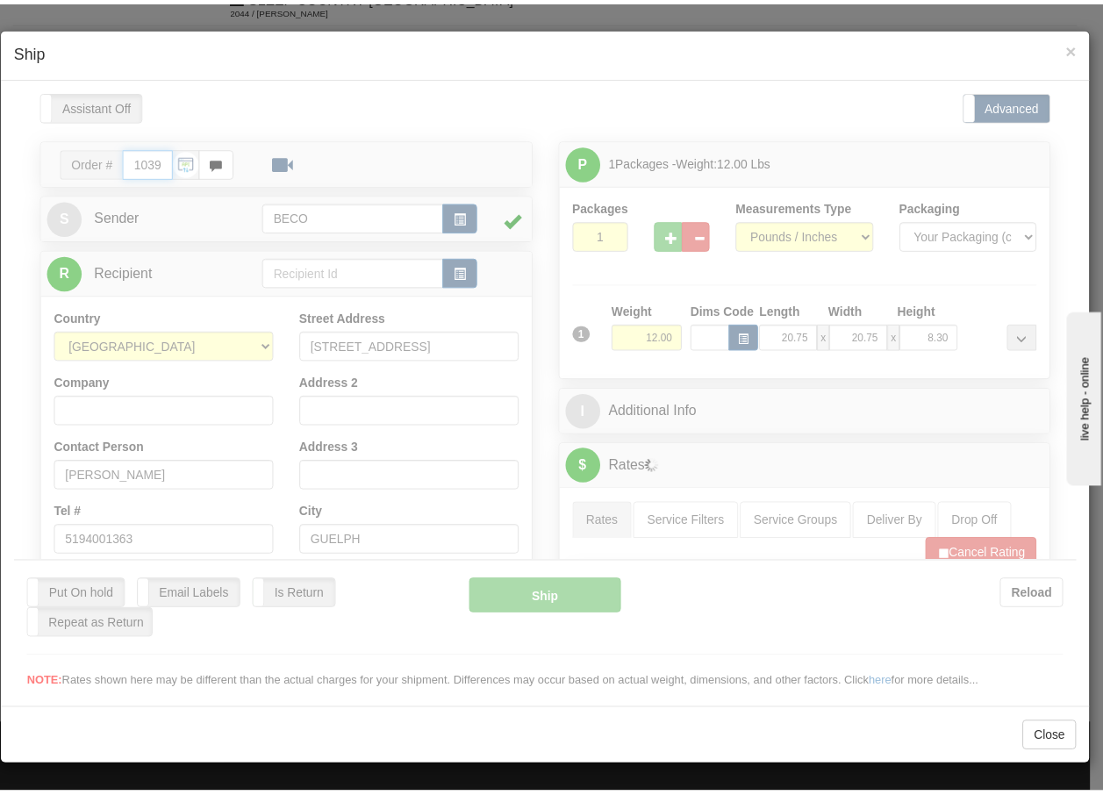
scroll to position [0, 0]
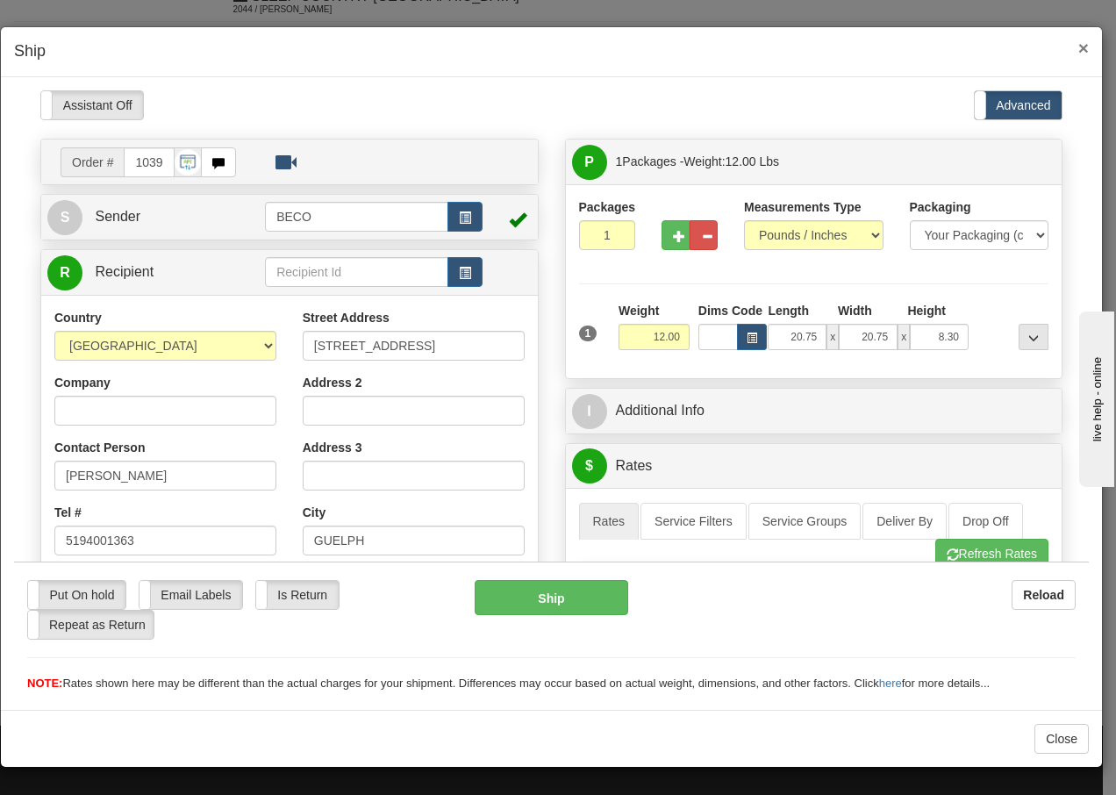
click at [1078, 46] on span "×" at bounding box center [1083, 48] width 11 height 20
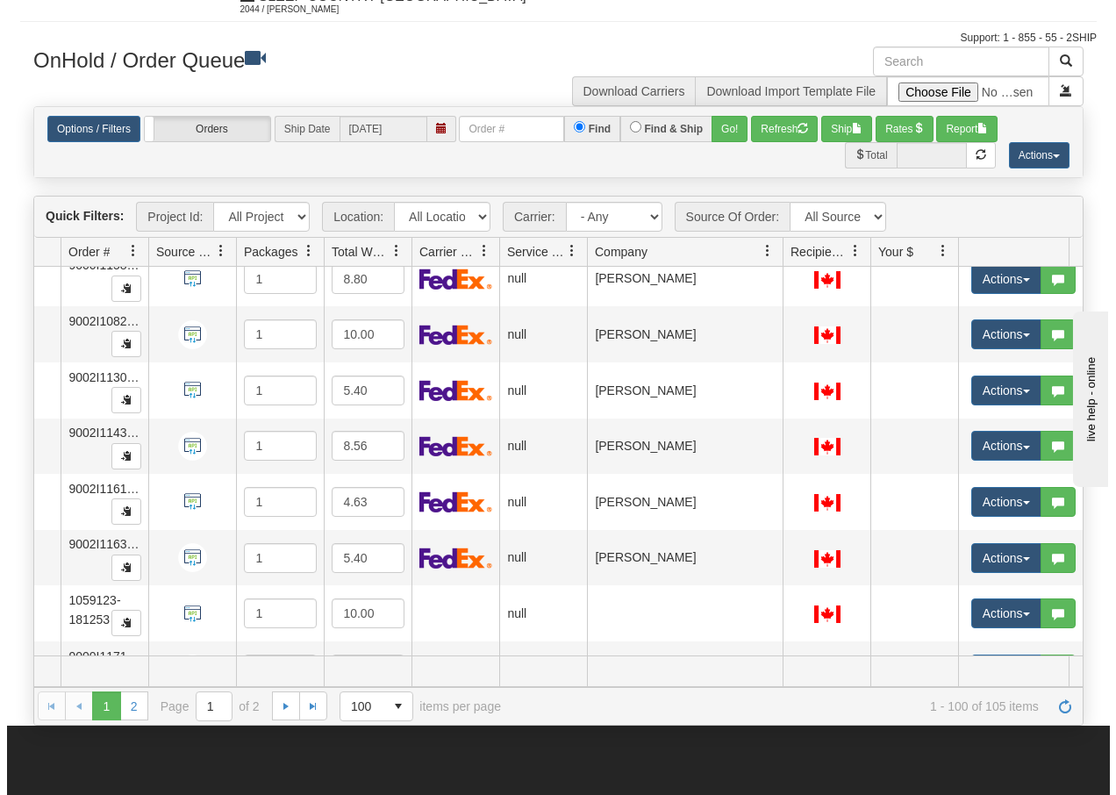
scroll to position [5202, 125]
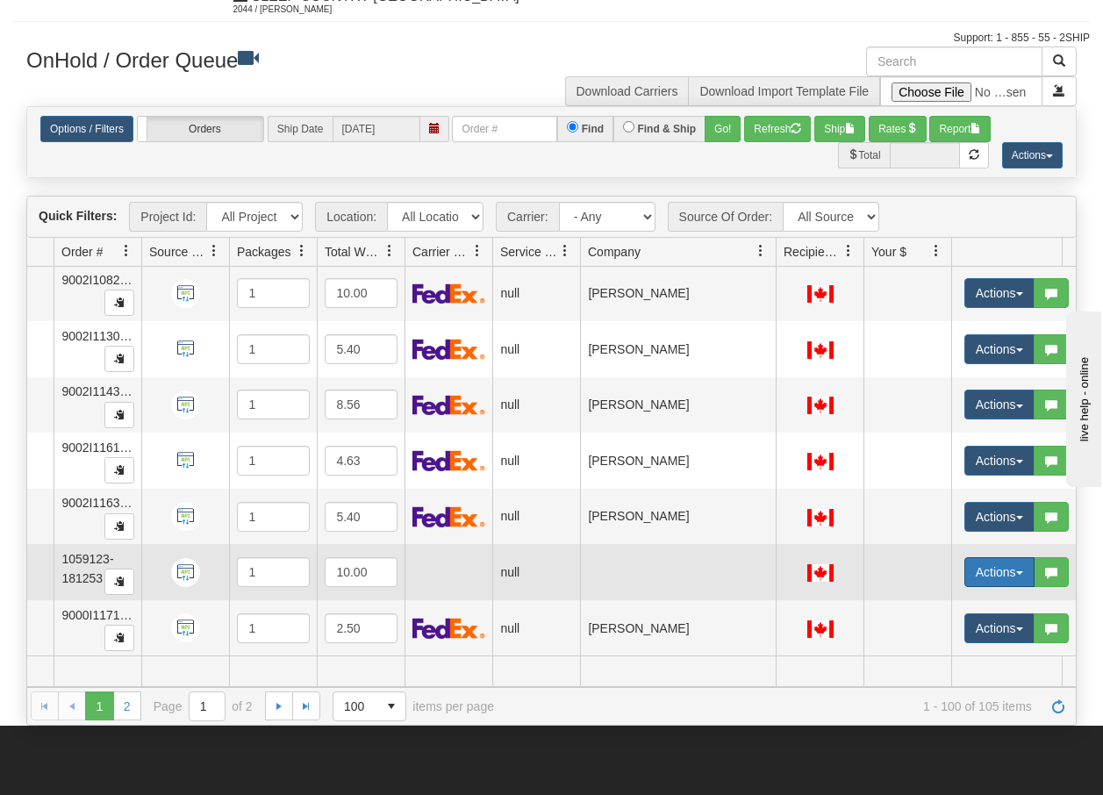
click at [1023, 560] on button "Actions" at bounding box center [999, 572] width 70 height 30
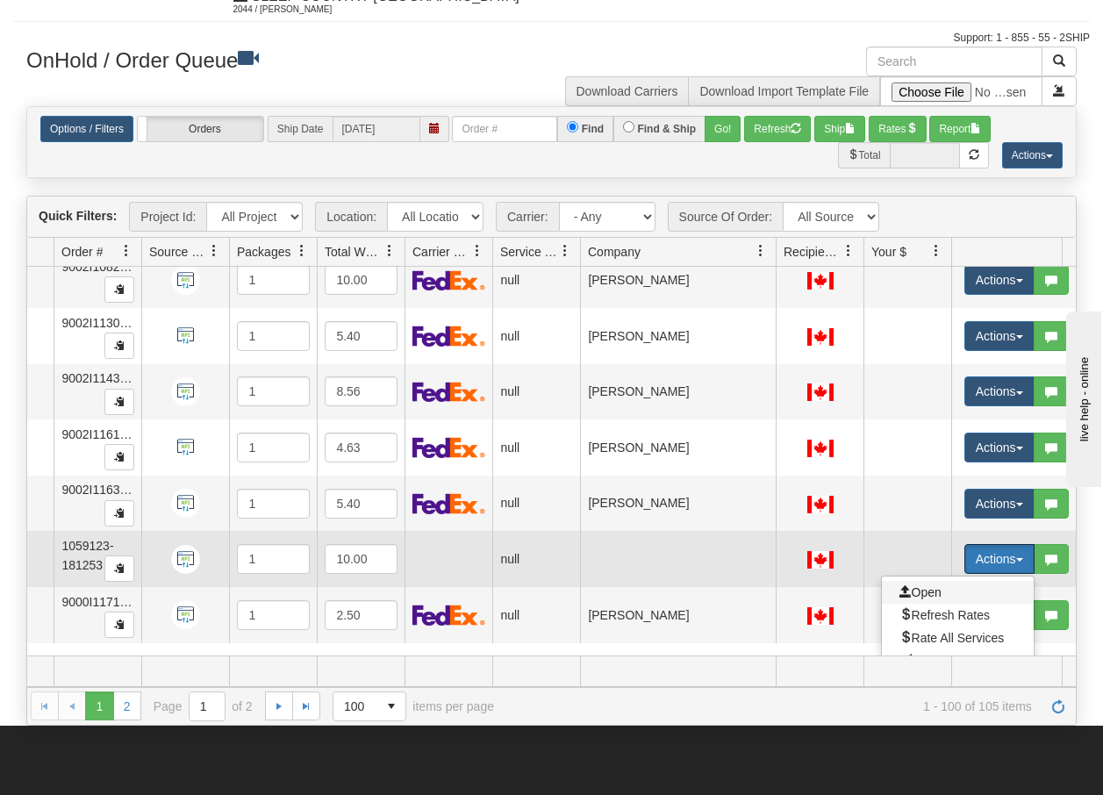
click at [933, 587] on span "Open" at bounding box center [920, 592] width 42 height 14
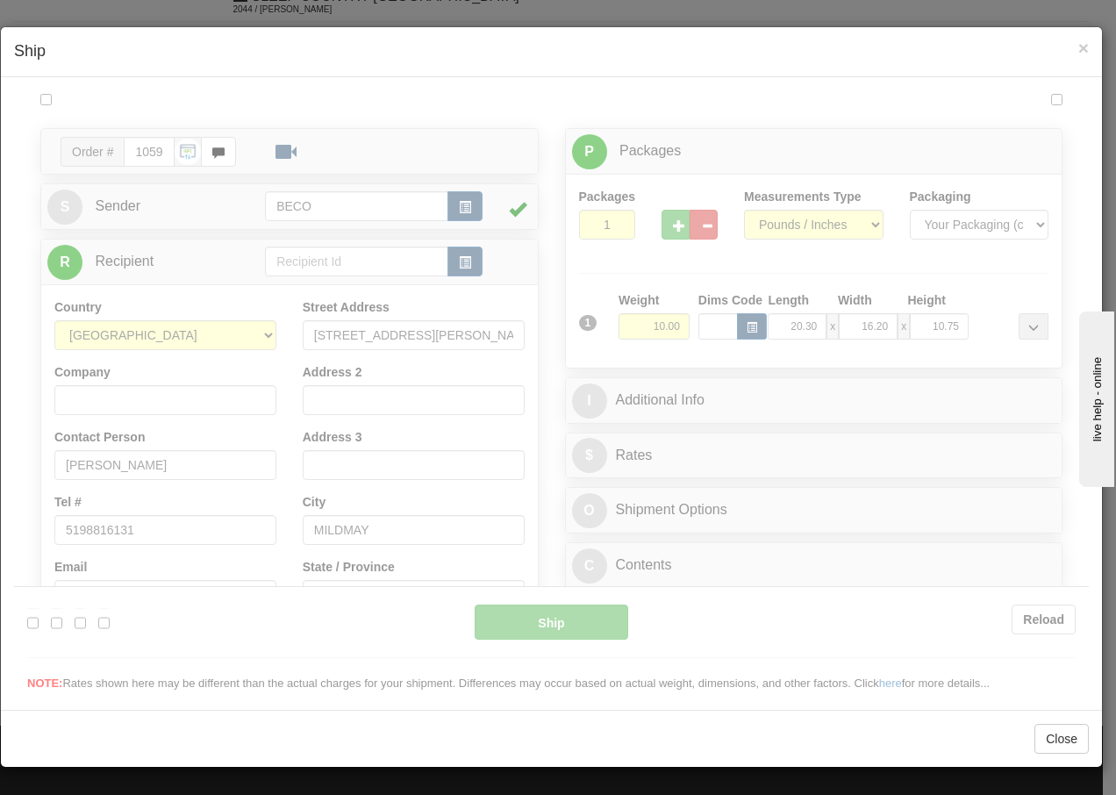
scroll to position [0, 0]
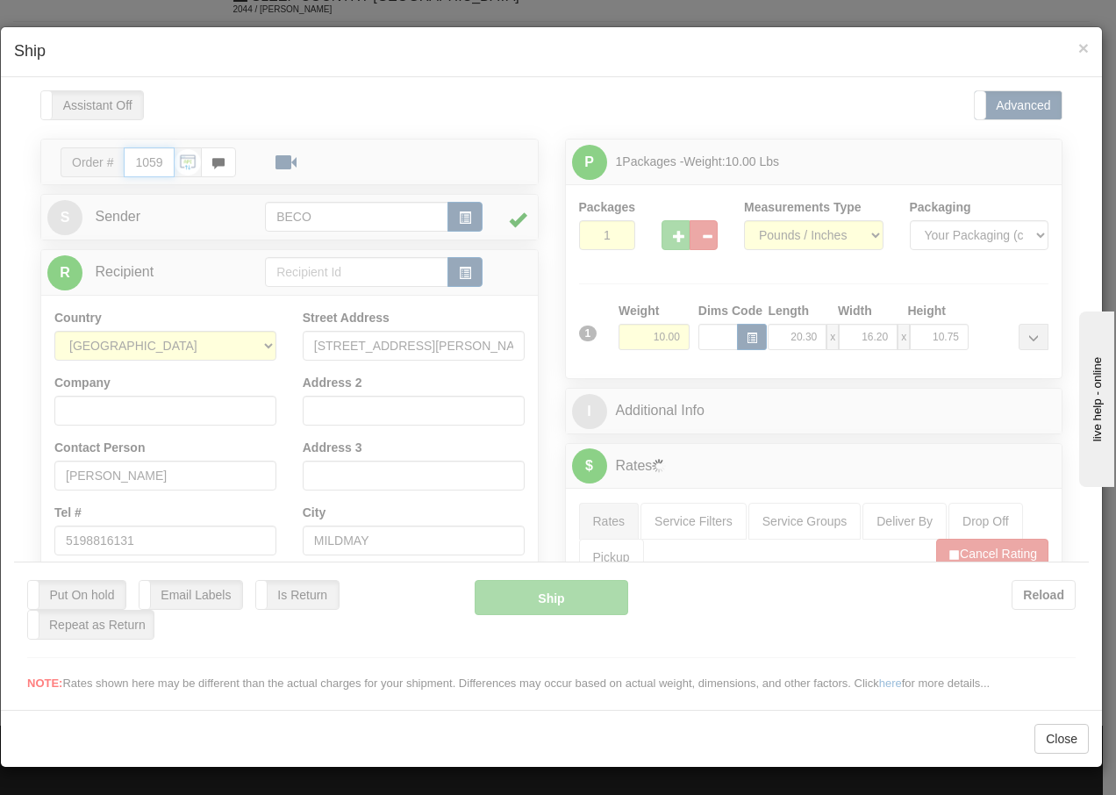
type input "13:25"
type input "16:00"
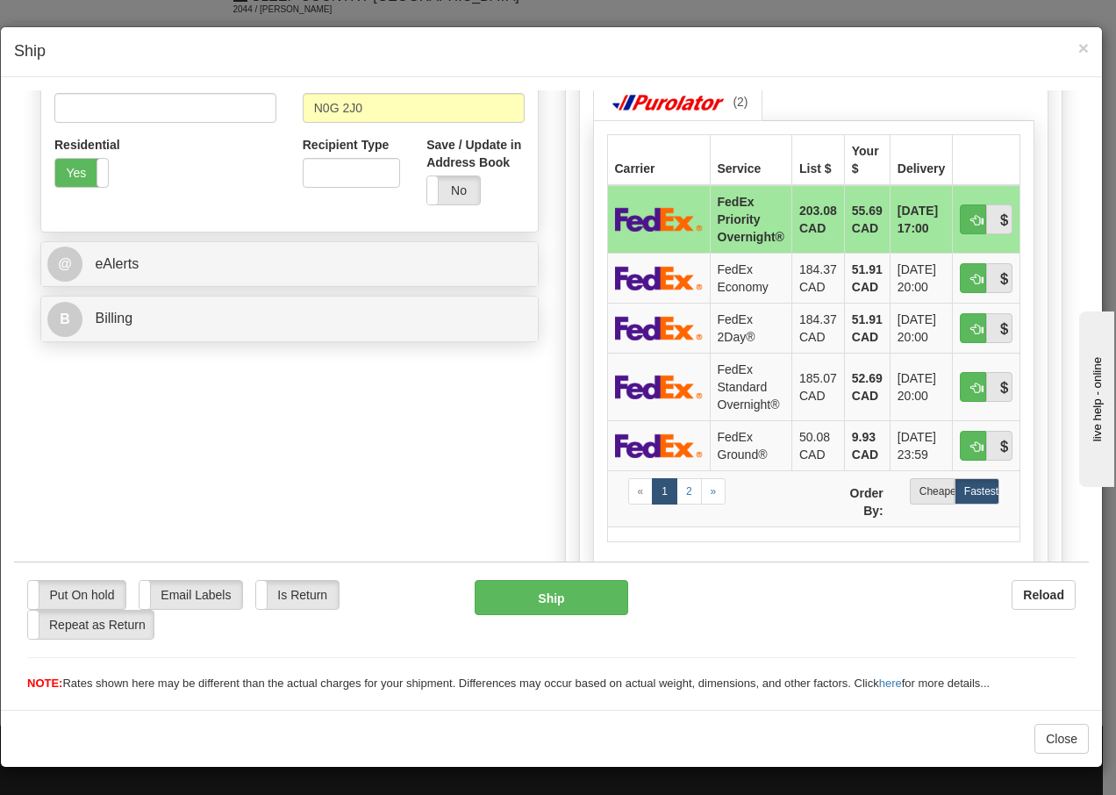
scroll to position [573, 0]
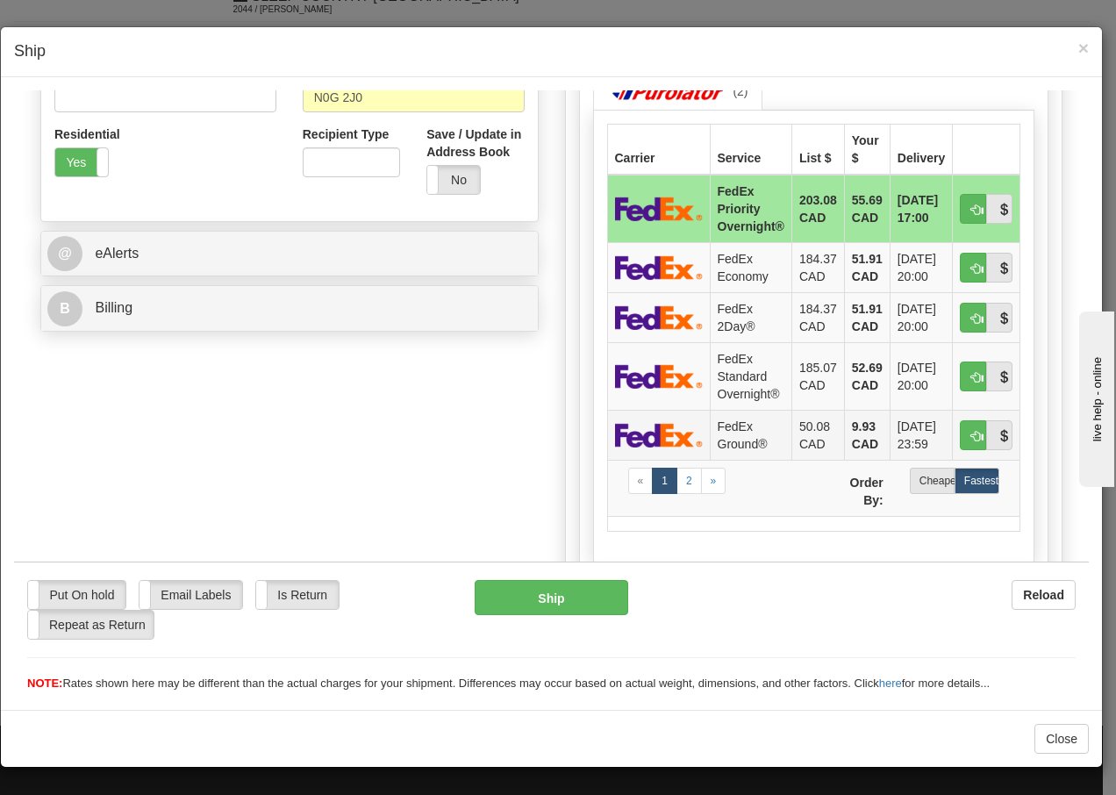
click at [734, 429] on td "FedEx Ground®" at bounding box center [751, 434] width 82 height 50
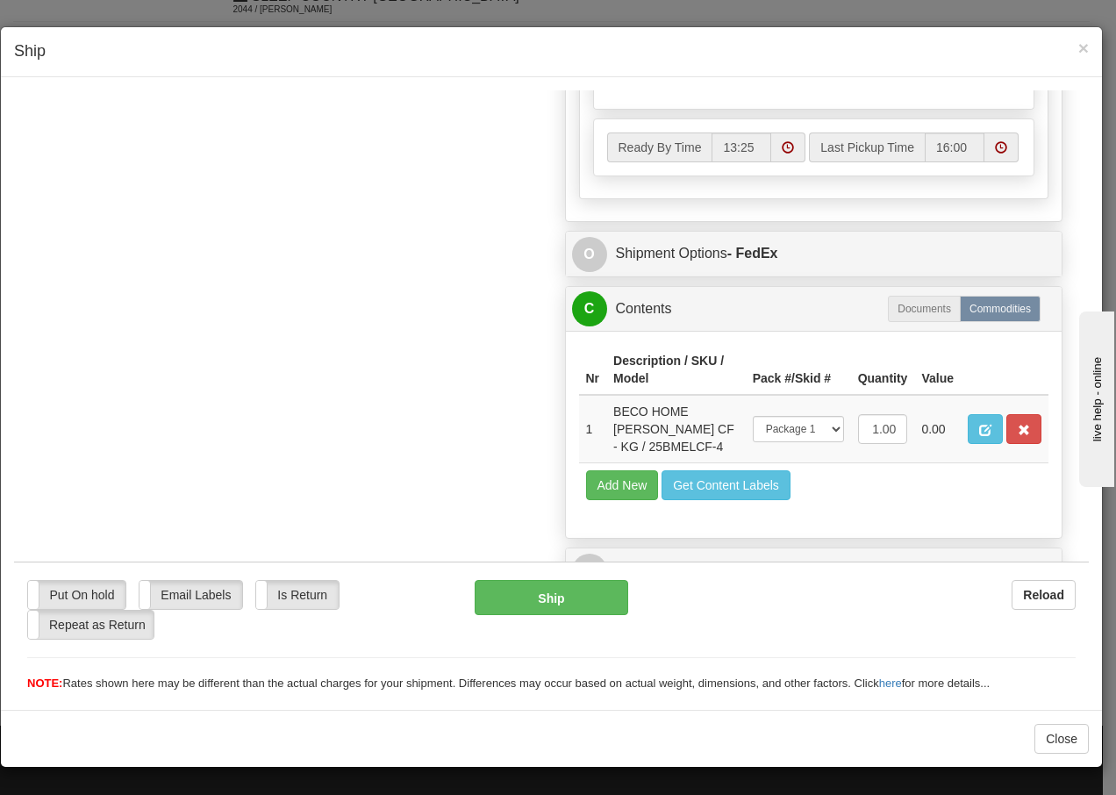
scroll to position [1057, 0]
click at [514, 602] on button "Ship" at bounding box center [551, 596] width 153 height 35
type input "92"
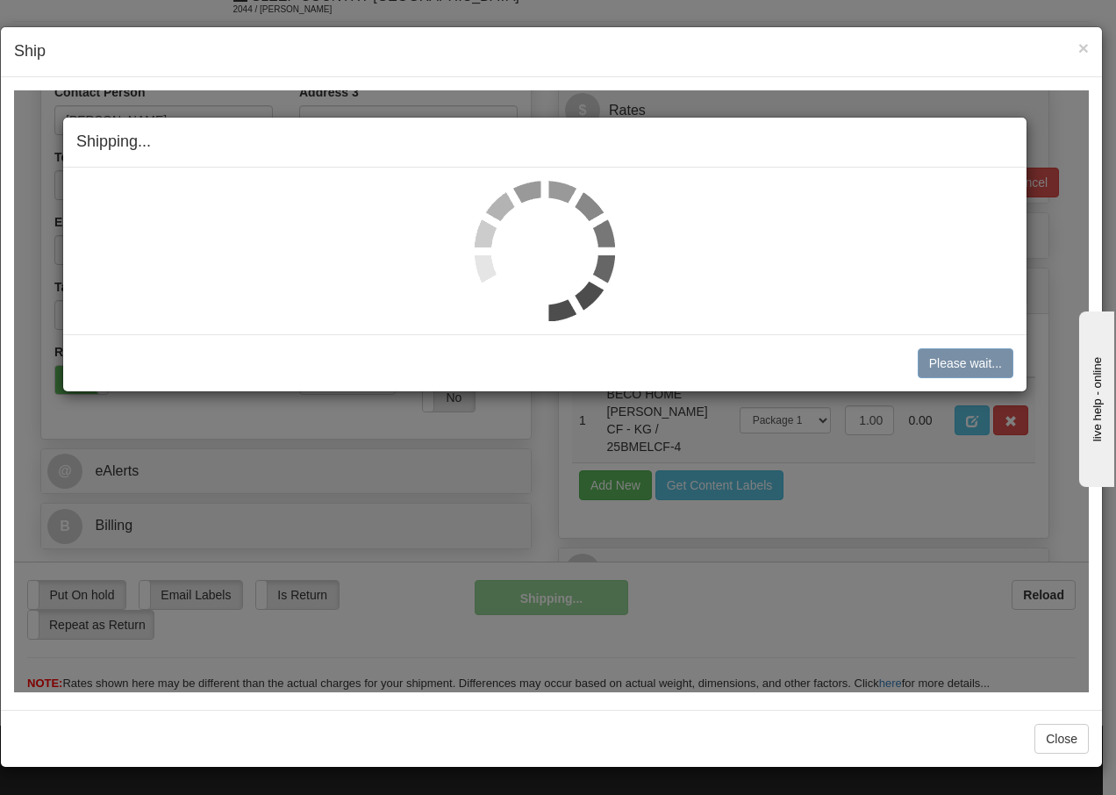
scroll to position [338, 0]
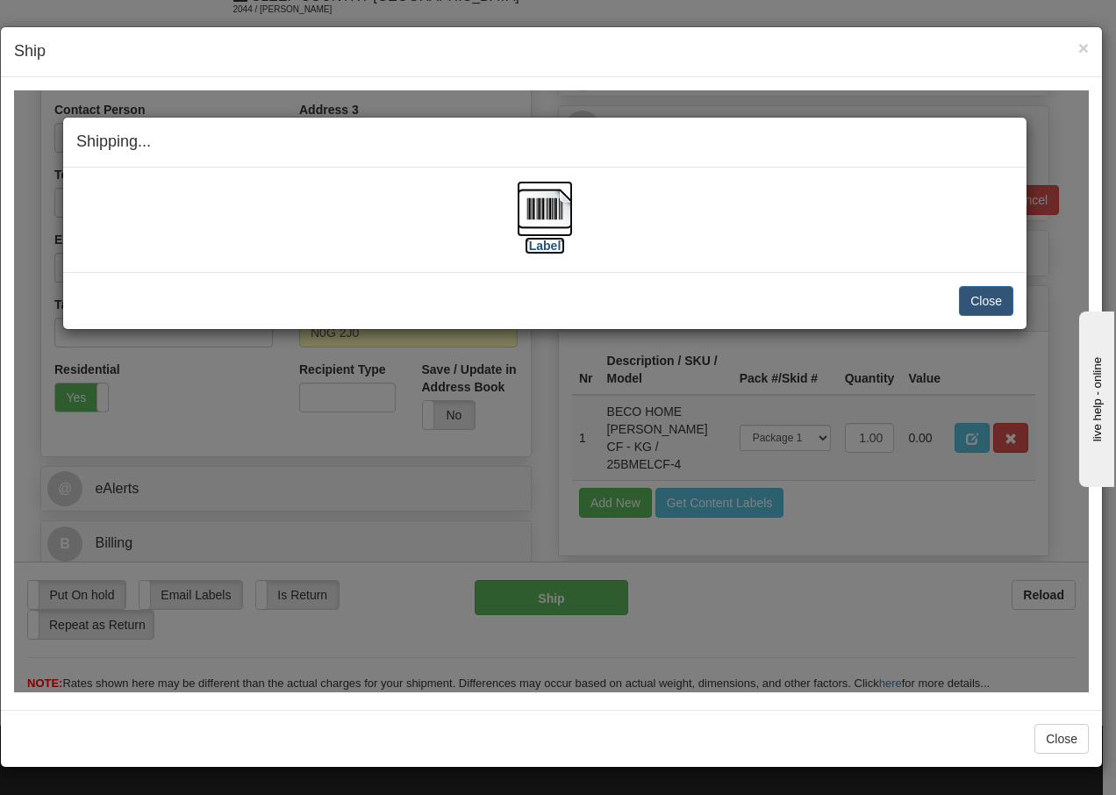
click at [550, 212] on img at bounding box center [545, 208] width 56 height 56
click at [975, 302] on button "Close" at bounding box center [986, 300] width 54 height 30
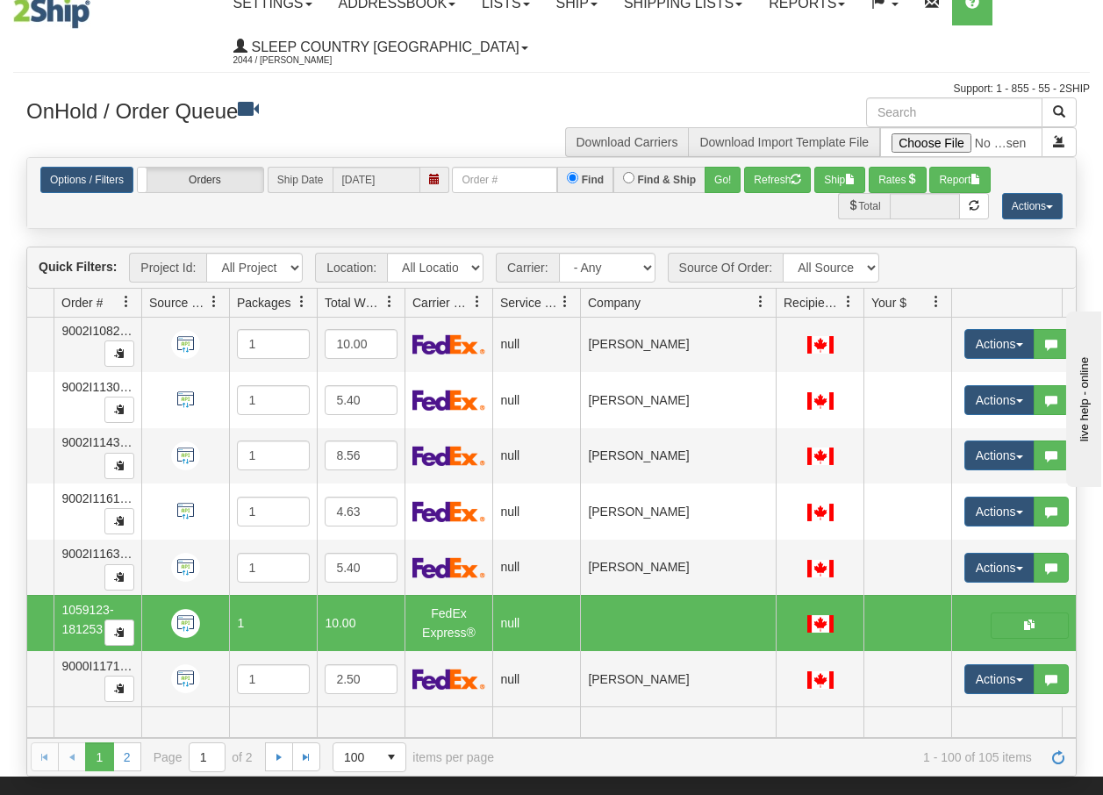
scroll to position [0, 0]
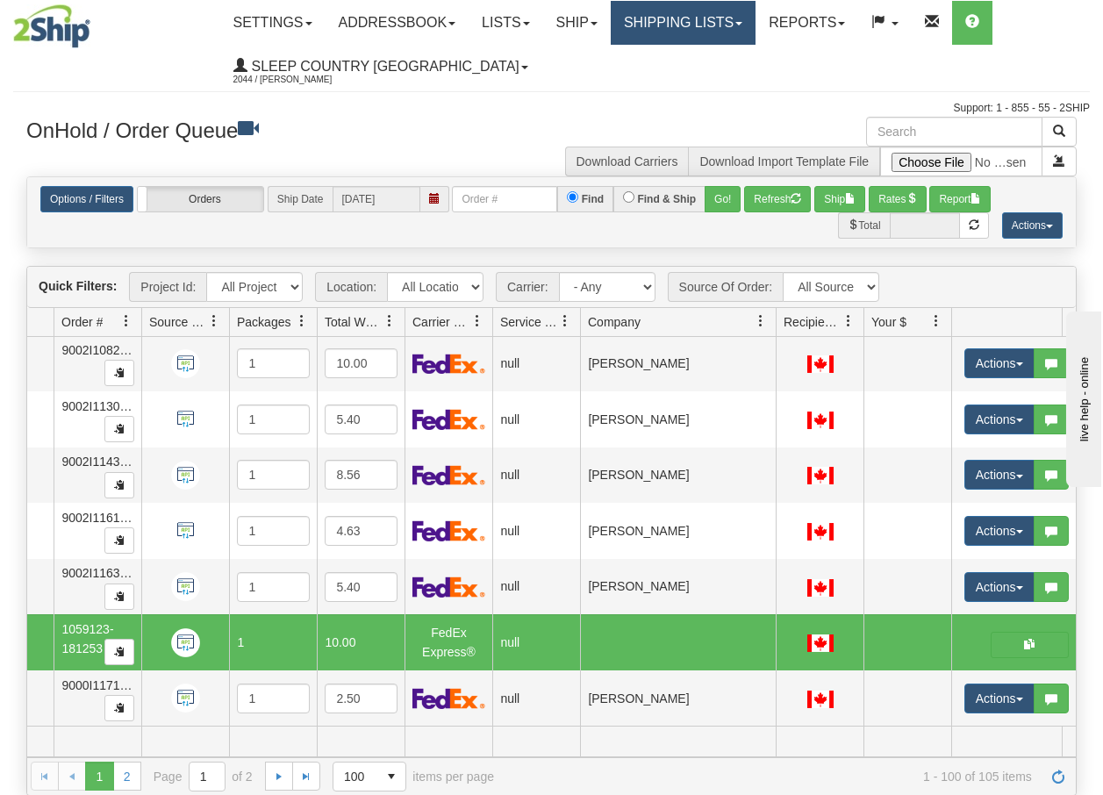
click at [698, 27] on link "Shipping lists" at bounding box center [682, 23] width 145 height 44
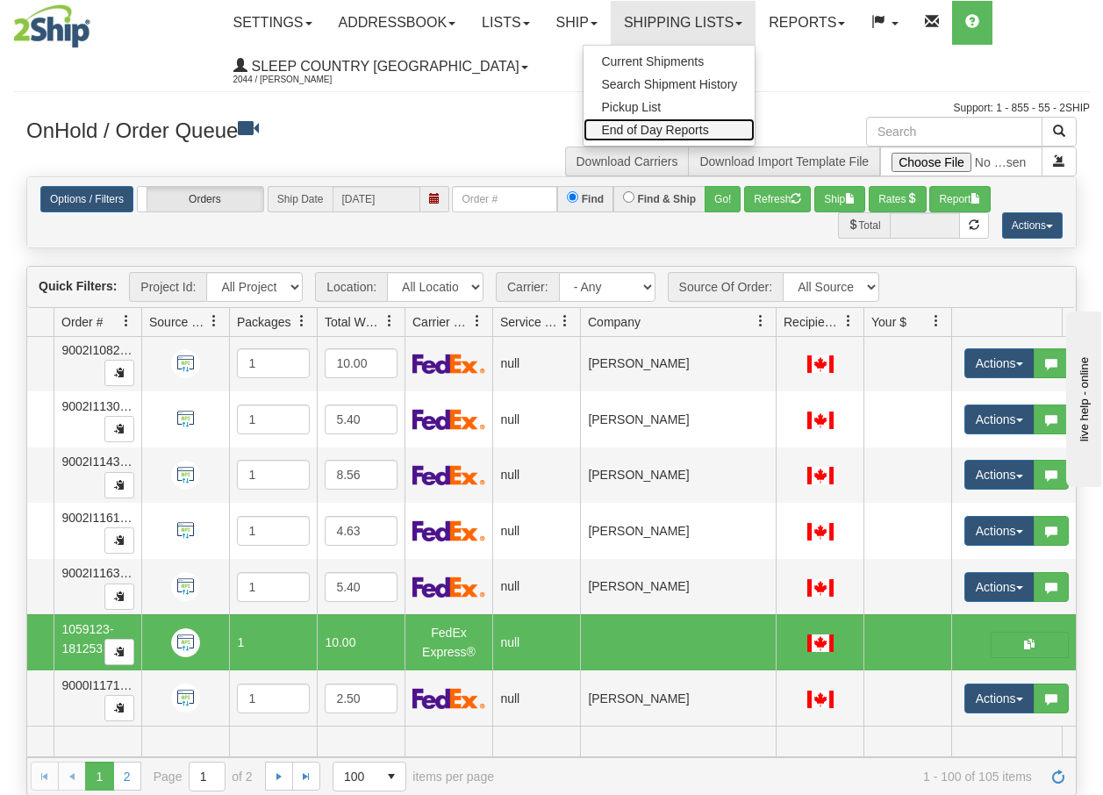
click at [680, 127] on span "End of Day Reports" at bounding box center [654, 130] width 107 height 14
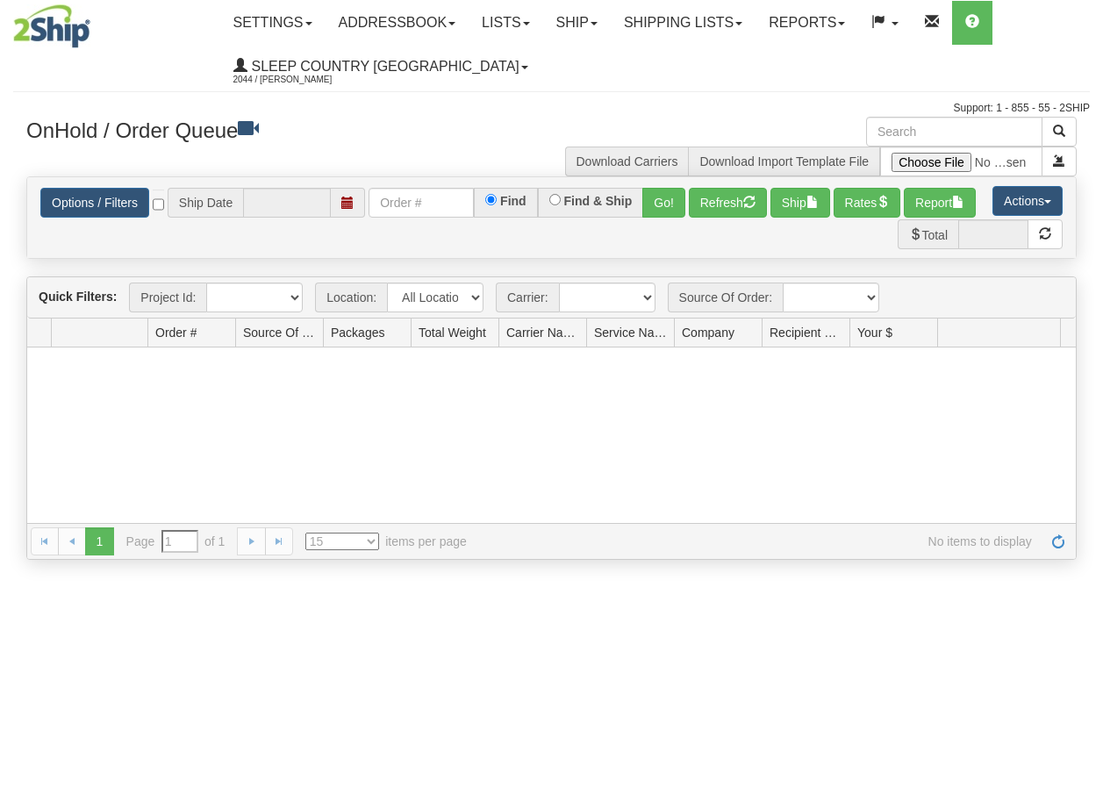
type input "[DATE]"
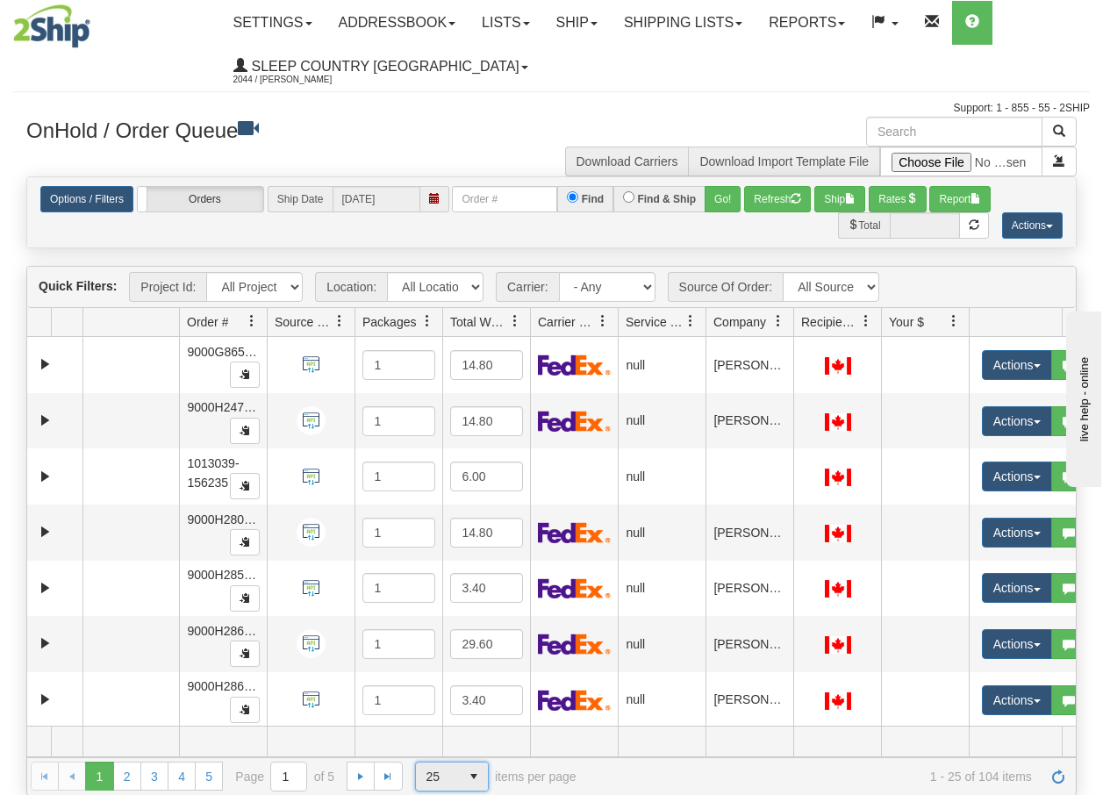
click at [475, 775] on span "select" at bounding box center [474, 776] width 28 height 28
click at [431, 741] on span "100" at bounding box center [432, 748] width 20 height 18
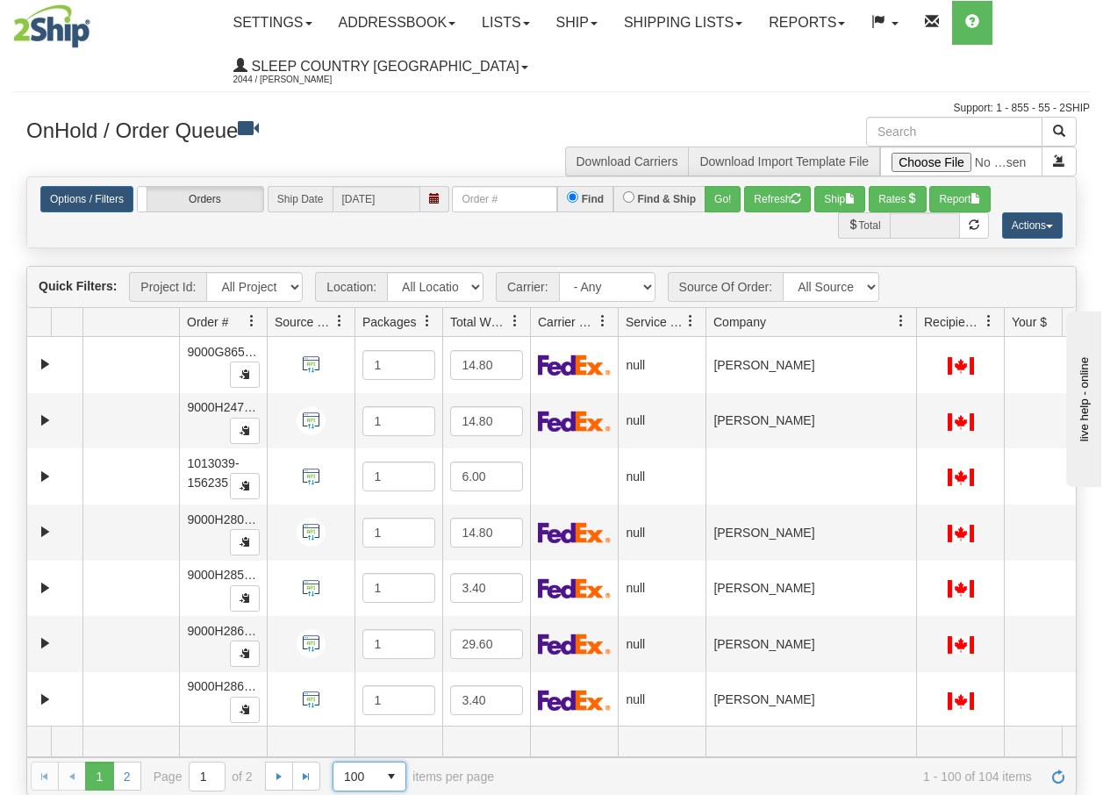
drag, startPoint x: 790, startPoint y: 322, endPoint x: 916, endPoint y: 322, distance: 125.4
click at [916, 322] on div "Aggregation Group Id Id Location Request Id Reply Id Order # Source Of Order Pa…" at bounding box center [544, 322] width 1035 height 28
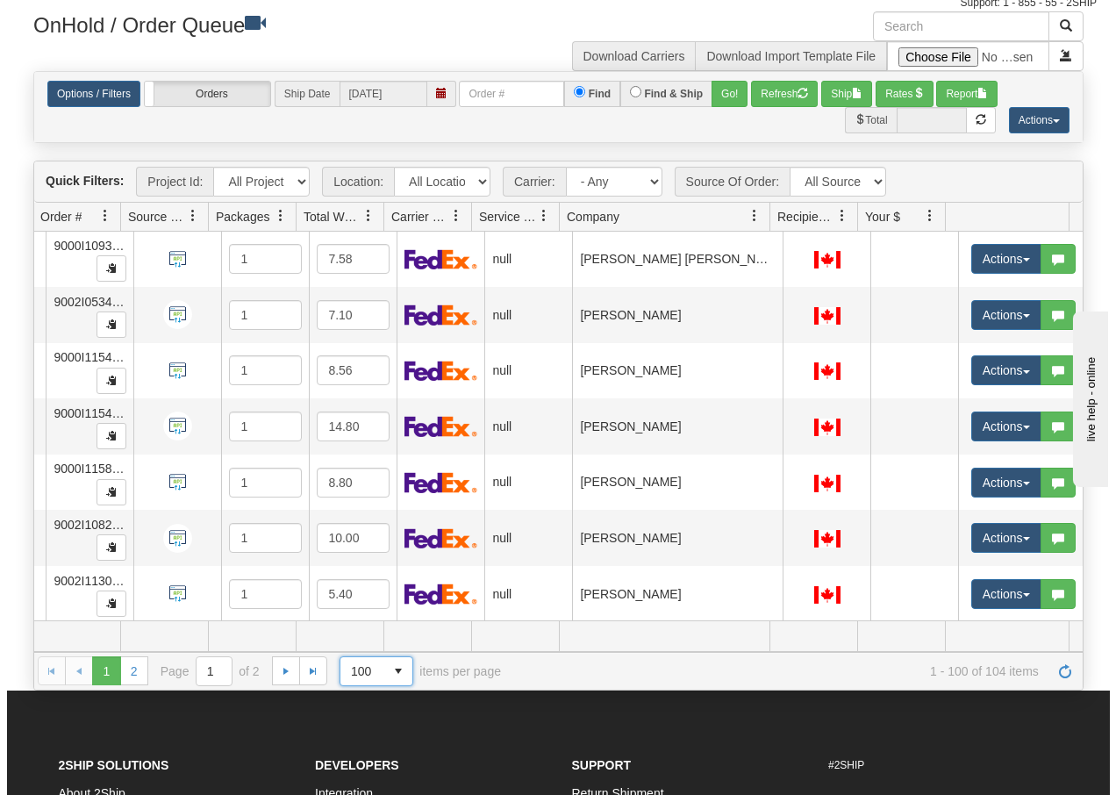
scroll to position [4956, 153]
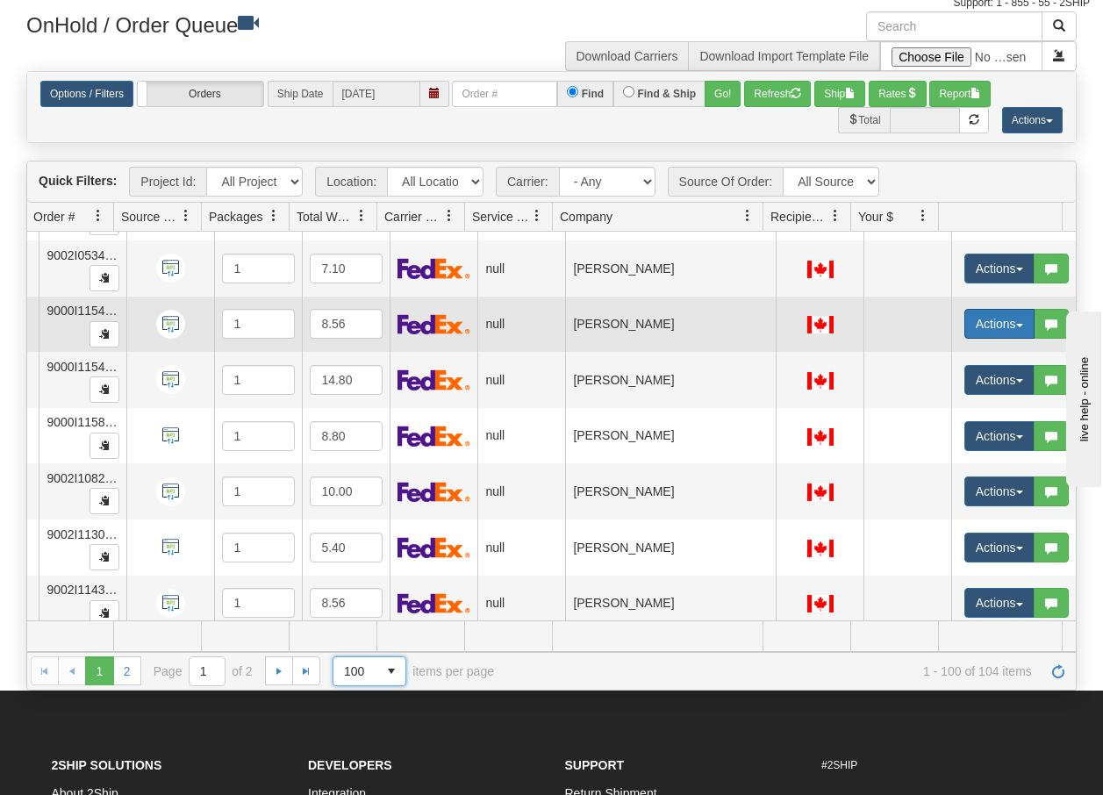
click at [1016, 324] on span "button" at bounding box center [1019, 326] width 7 height 4
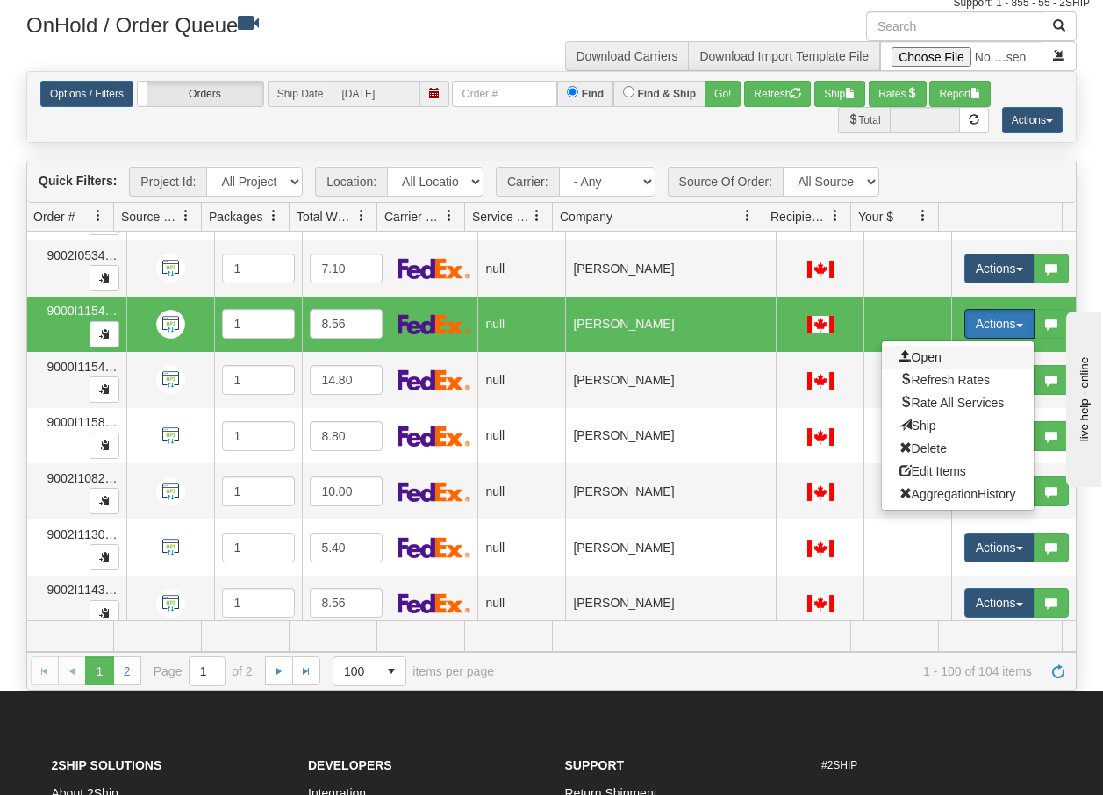
click at [915, 358] on span "Open" at bounding box center [920, 357] width 42 height 14
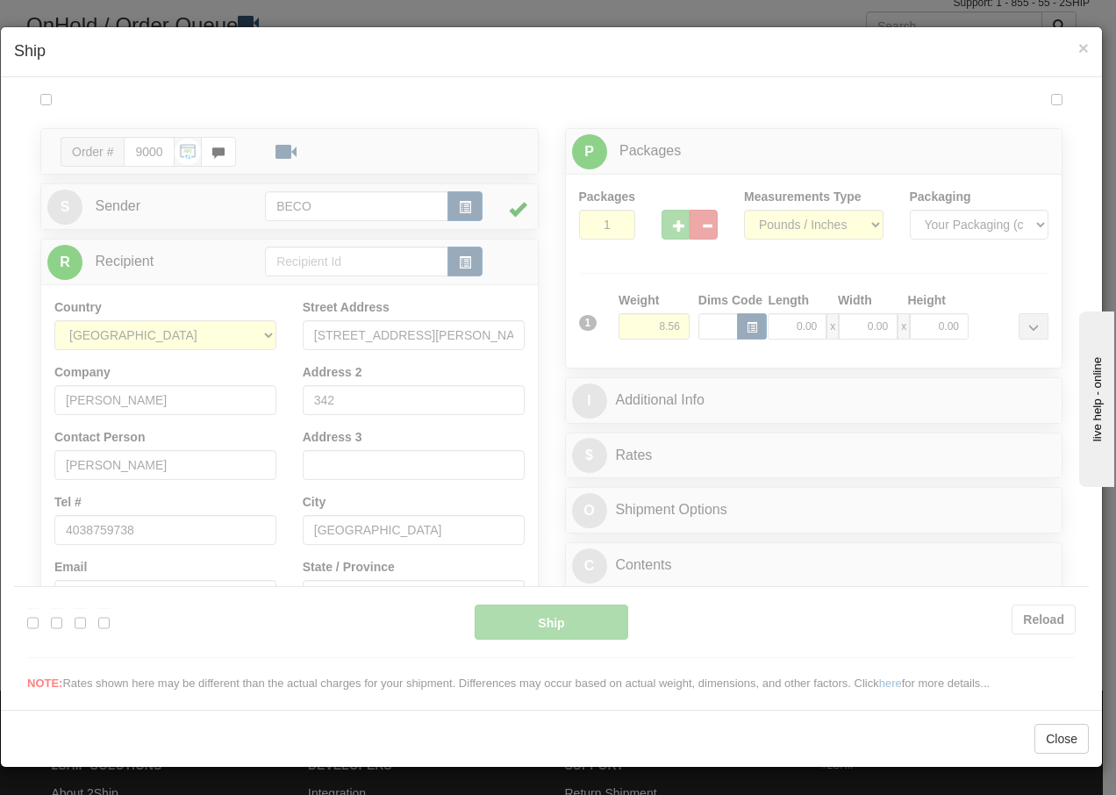
scroll to position [0, 0]
type input "13:27"
type input "16:00"
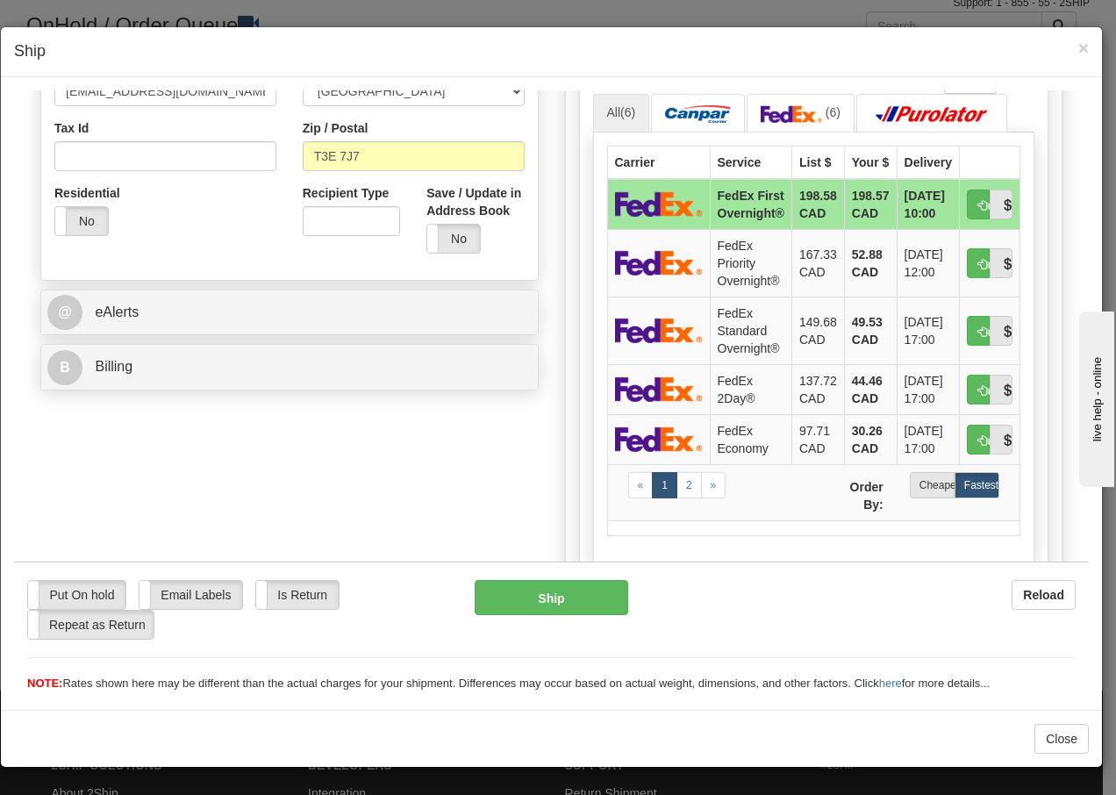
scroll to position [538, 0]
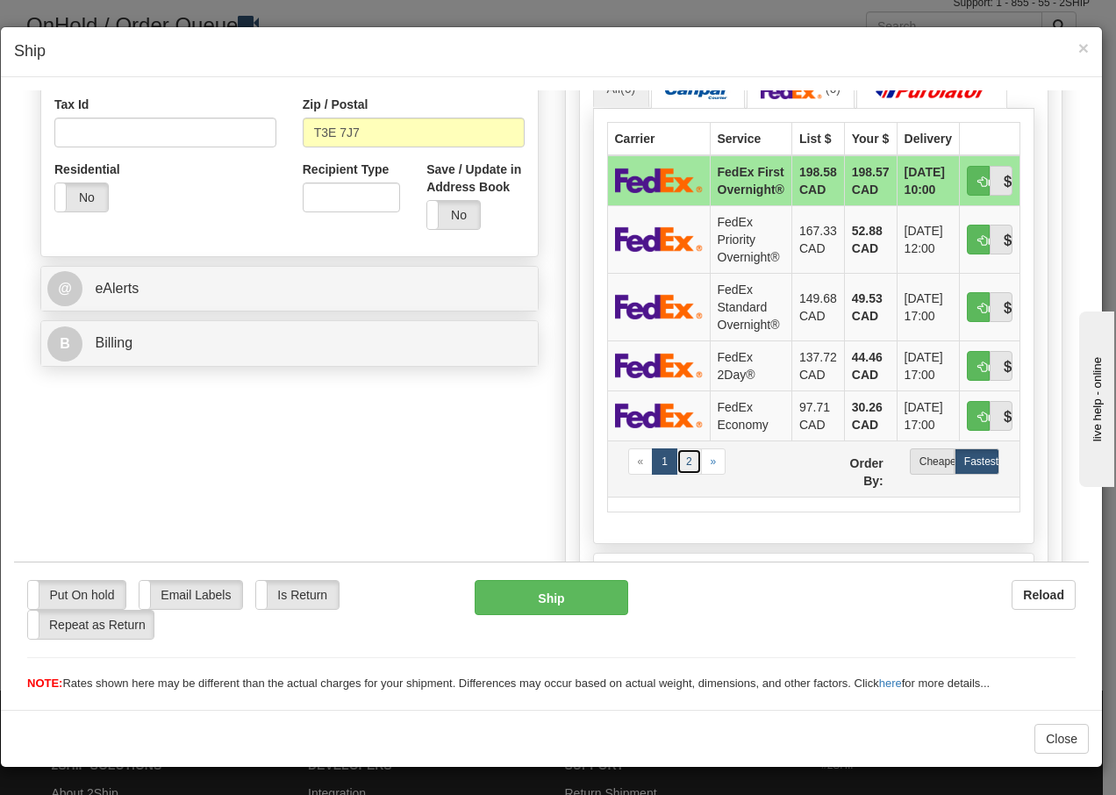
click at [677, 456] on link "2" at bounding box center [688, 460] width 25 height 26
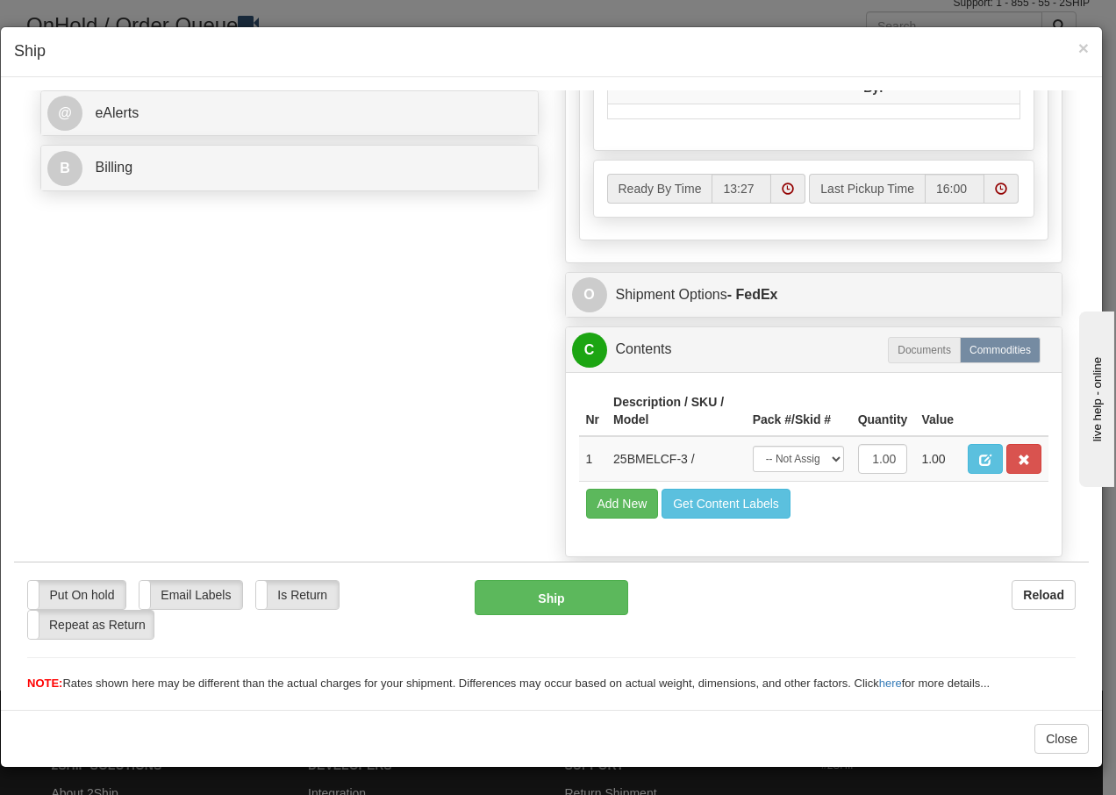
scroll to position [761, 0]
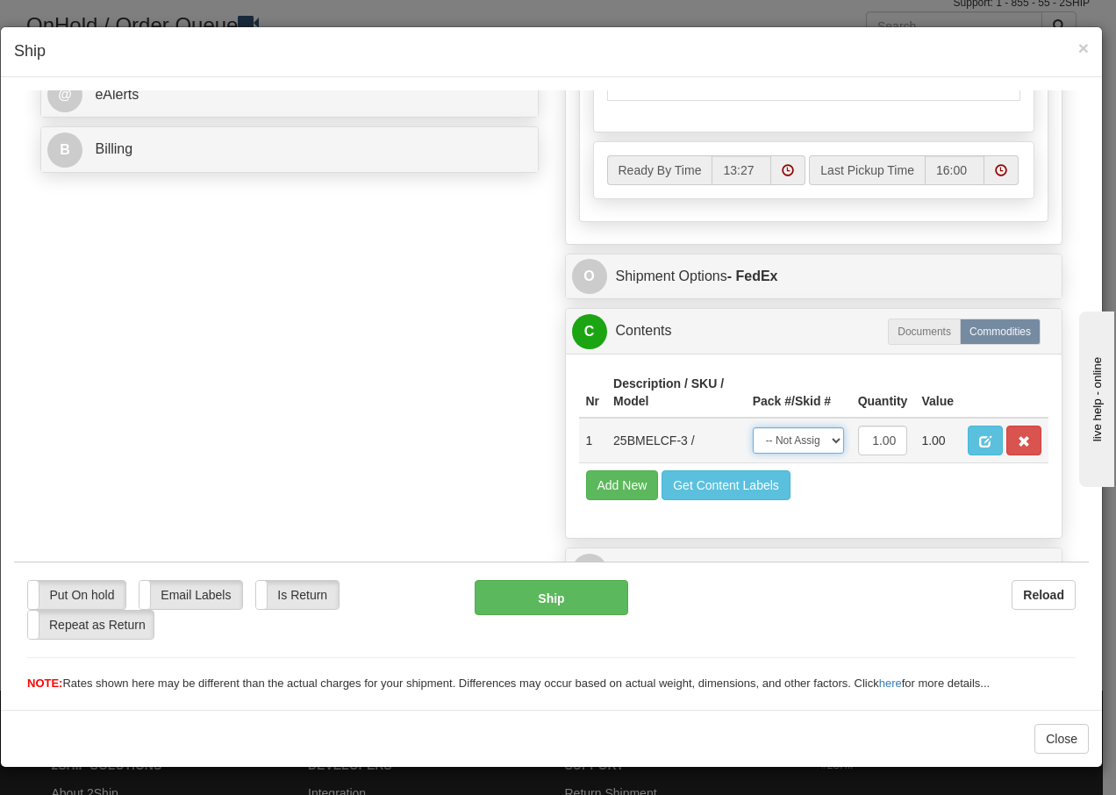
drag, startPoint x: 804, startPoint y: 443, endPoint x: 811, endPoint y: 455, distance: 14.1
click at [804, 443] on select "-- Not Assigned -- Package 1" at bounding box center [798, 439] width 91 height 26
select select "0"
click at [753, 426] on select "-- Not Assigned -- Package 1" at bounding box center [798, 439] width 91 height 26
click at [563, 604] on button "Ship" at bounding box center [551, 596] width 153 height 35
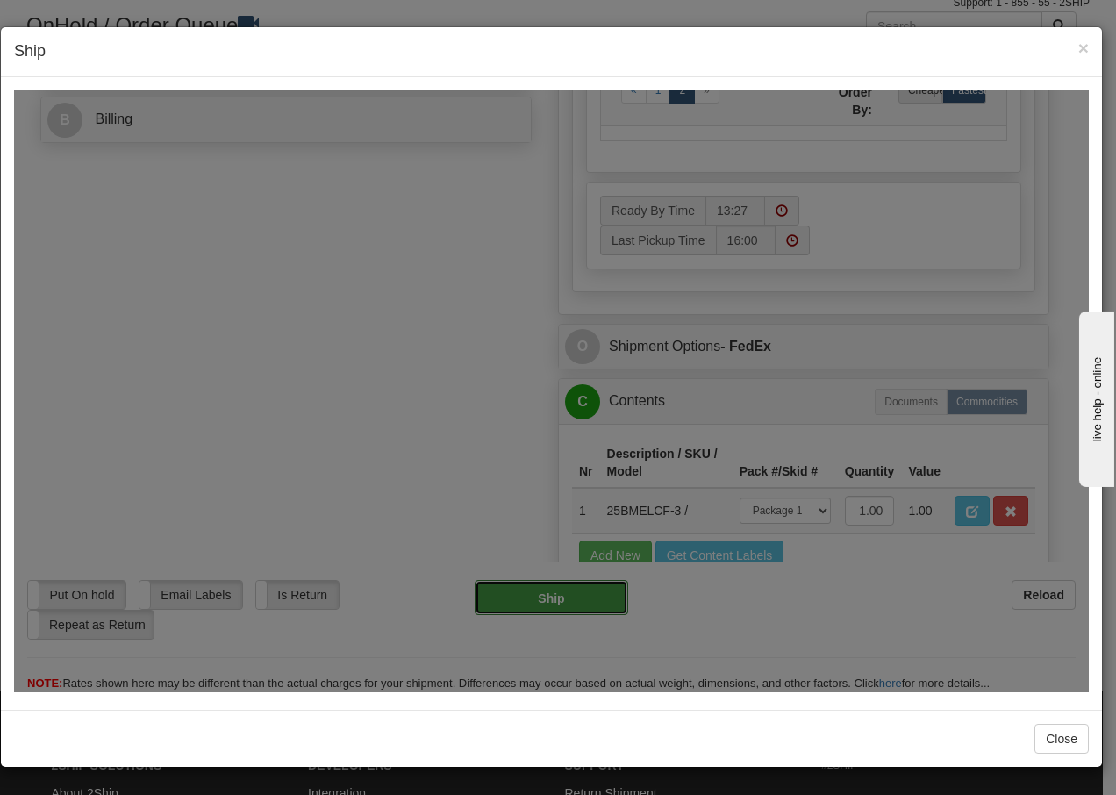
type input "92"
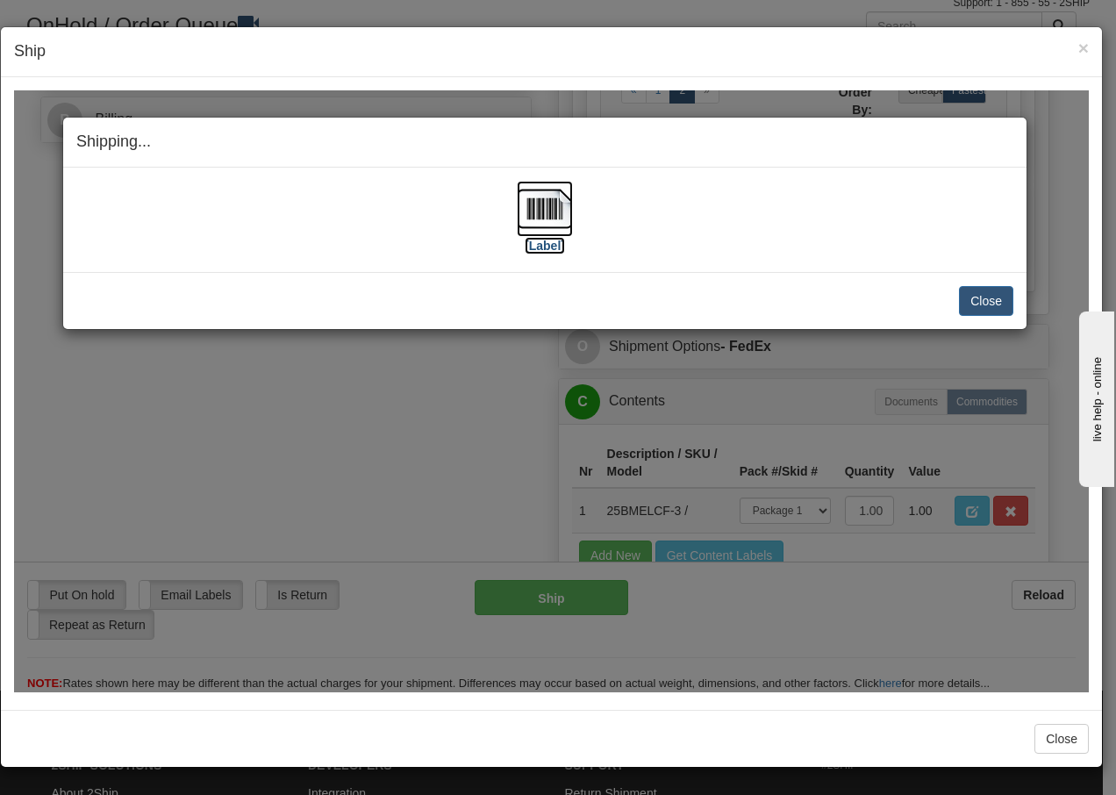
click at [553, 218] on img at bounding box center [545, 208] width 56 height 56
click at [980, 301] on button "Close" at bounding box center [986, 300] width 54 height 30
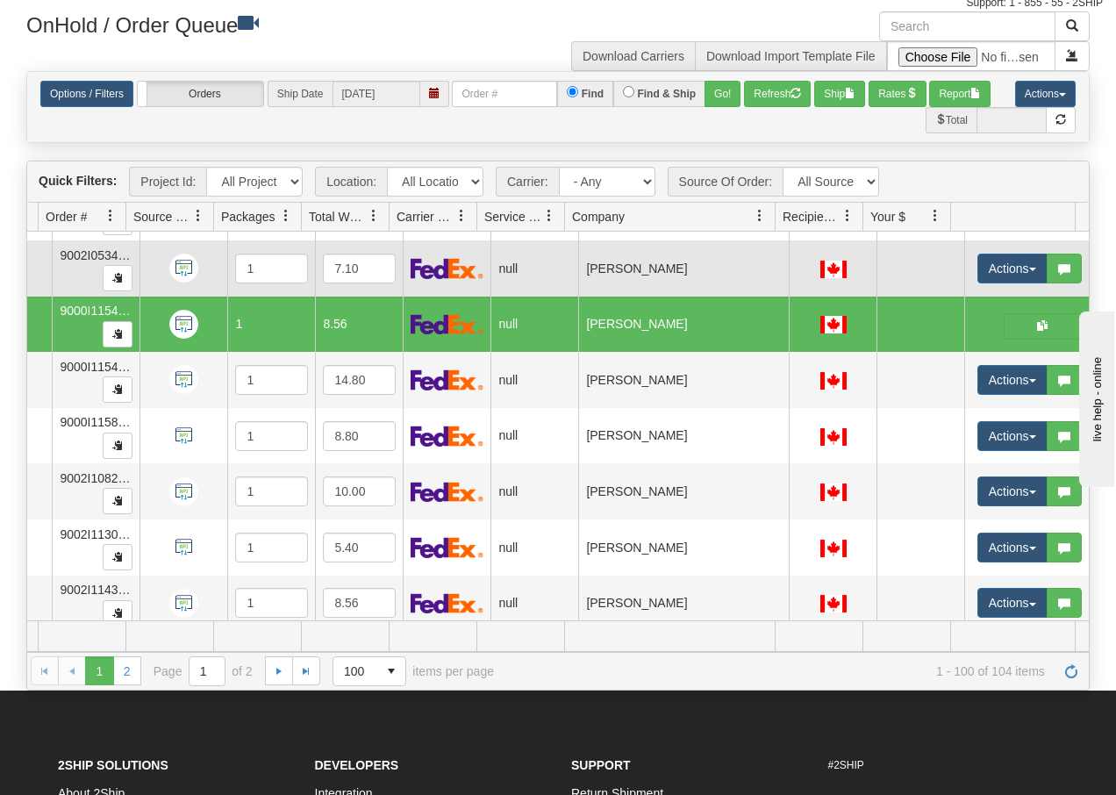
scroll to position [0, 141]
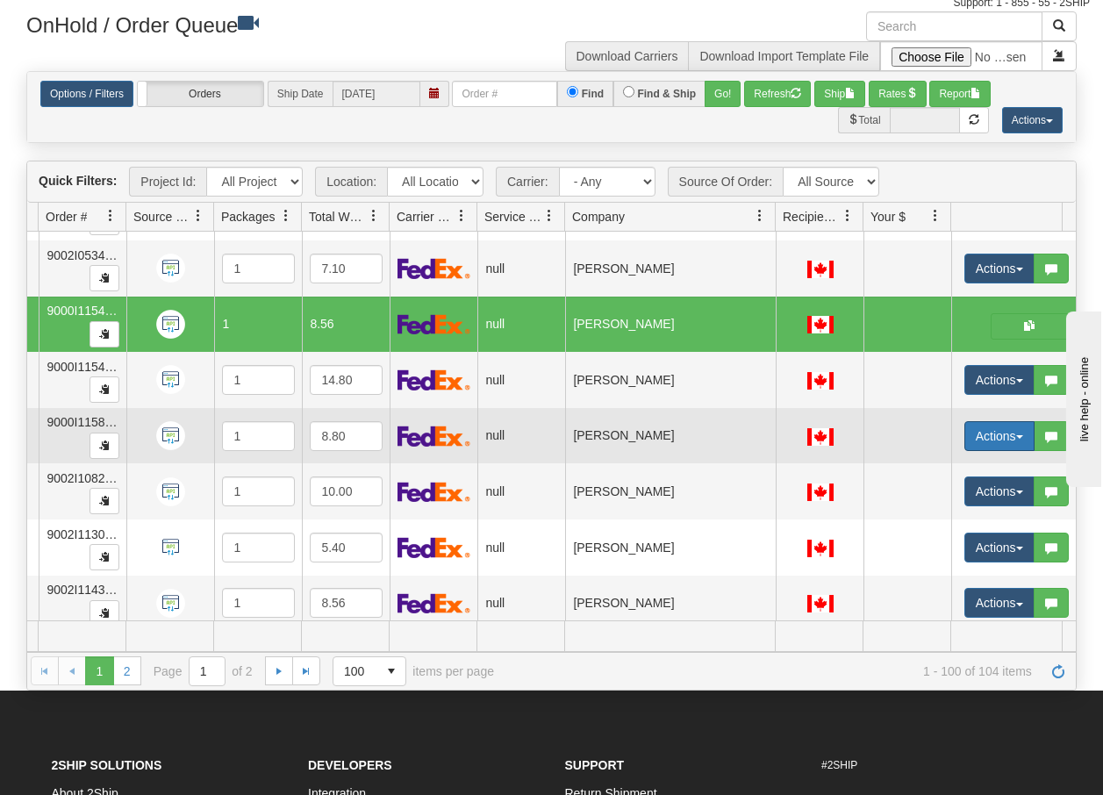
click at [1012, 440] on button "Actions" at bounding box center [999, 436] width 70 height 30
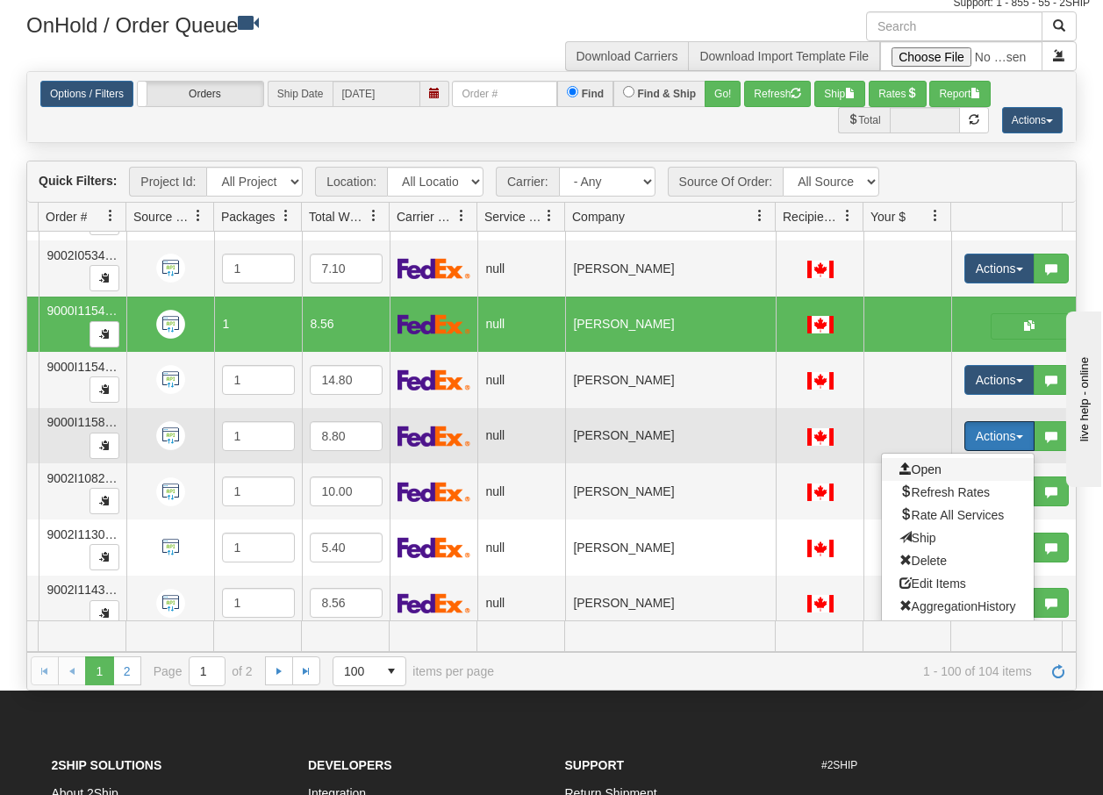
click at [935, 470] on span "Open" at bounding box center [920, 469] width 42 height 14
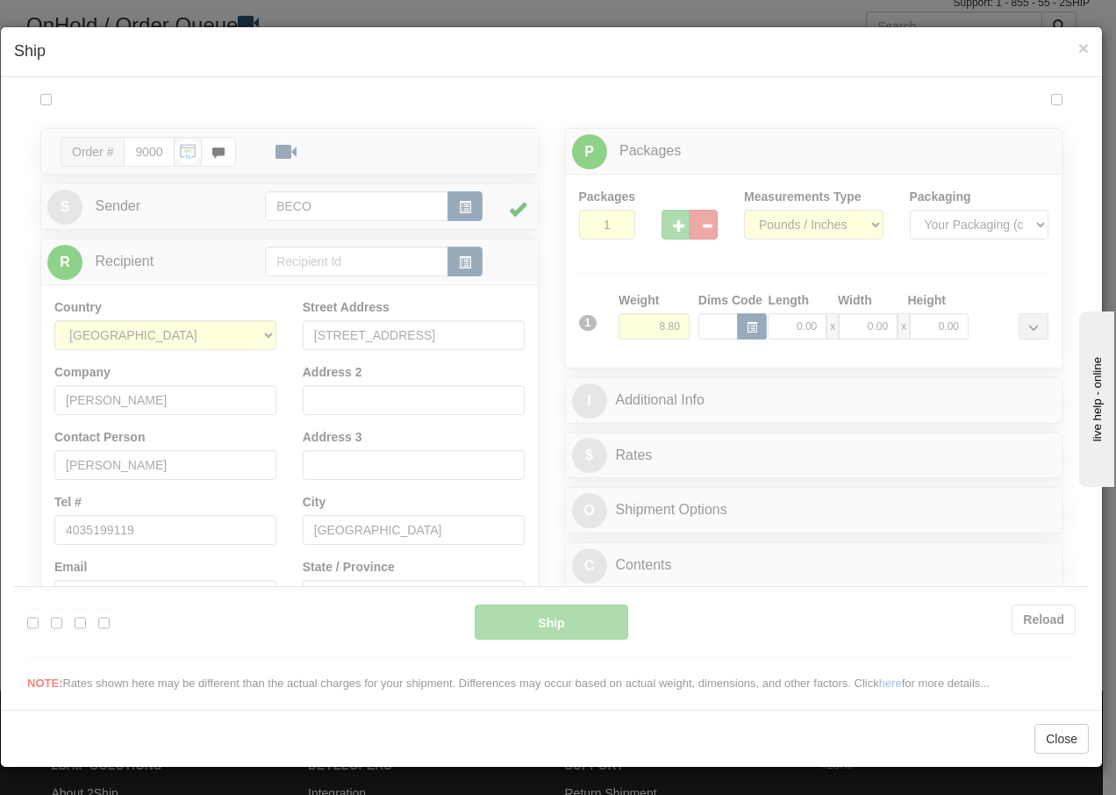
scroll to position [0, 0]
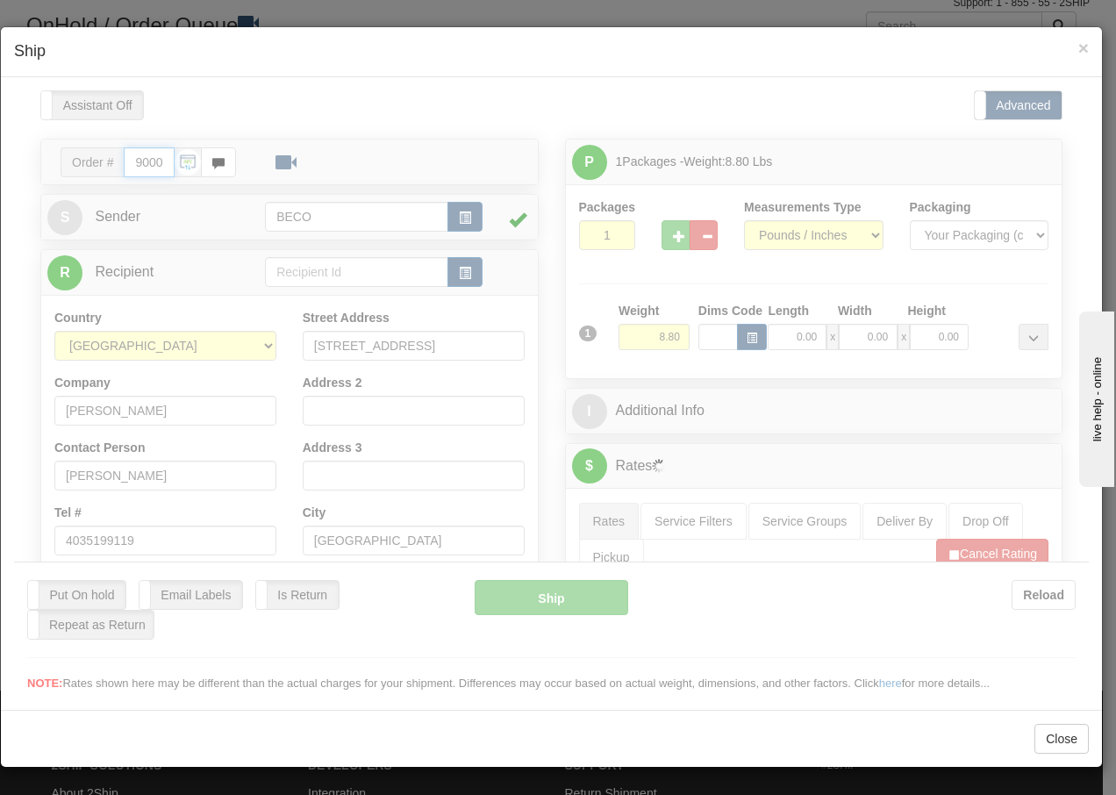
type input "13:28"
type input "16:00"
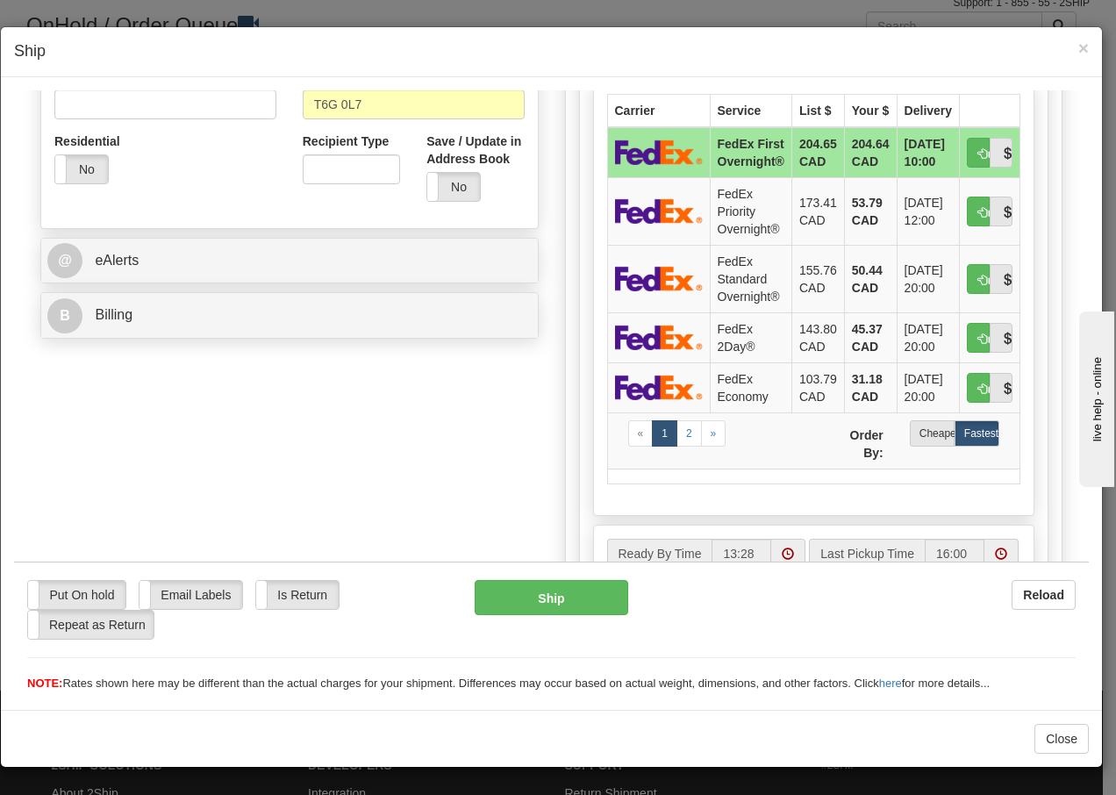
scroll to position [596, 0]
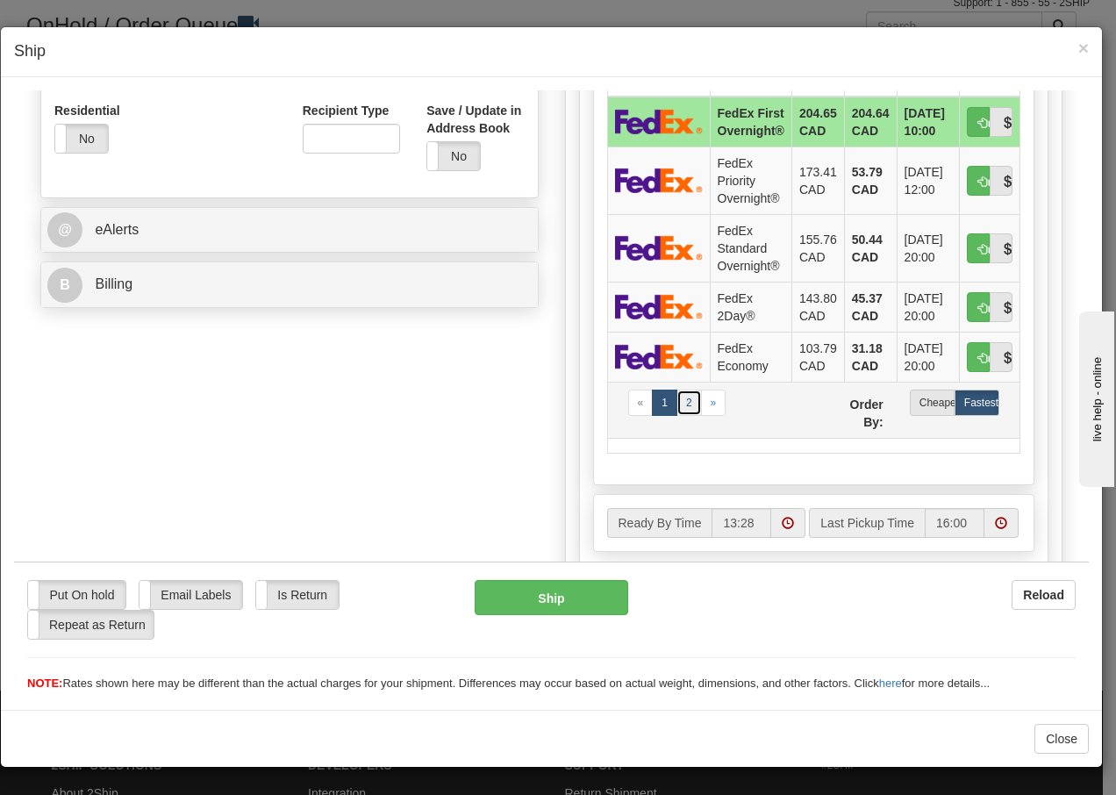
click at [682, 404] on link "2" at bounding box center [688, 402] width 25 height 26
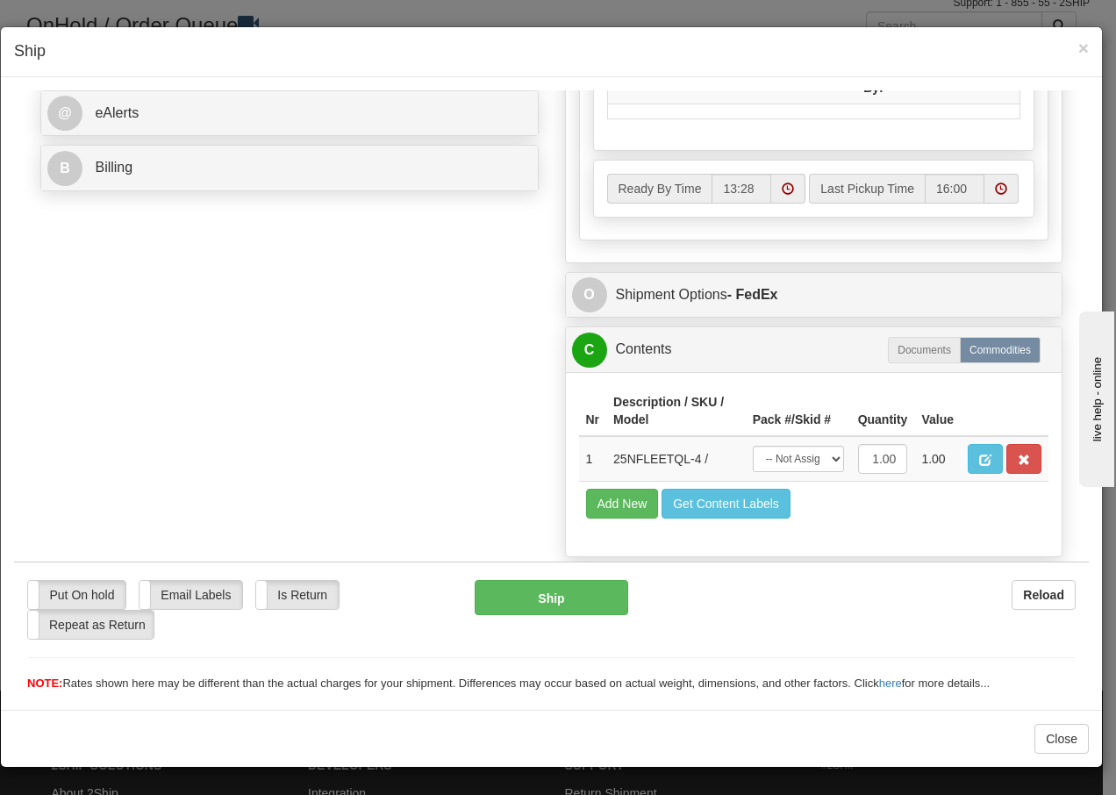
scroll to position [761, 0]
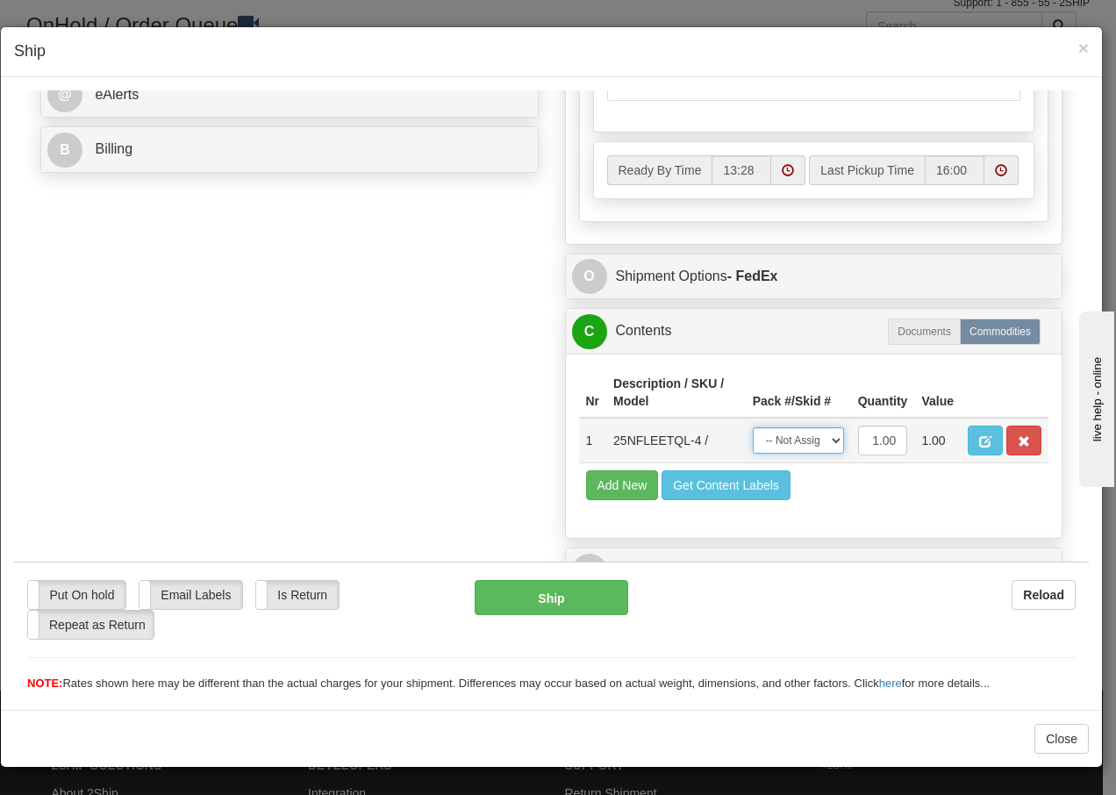
click at [809, 440] on select "-- Not Assigned -- Package 1" at bounding box center [798, 439] width 91 height 26
select select "0"
click at [753, 426] on select "-- Not Assigned -- Package 1" at bounding box center [798, 439] width 91 height 26
click at [492, 592] on button "Ship" at bounding box center [551, 596] width 153 height 35
type input "92"
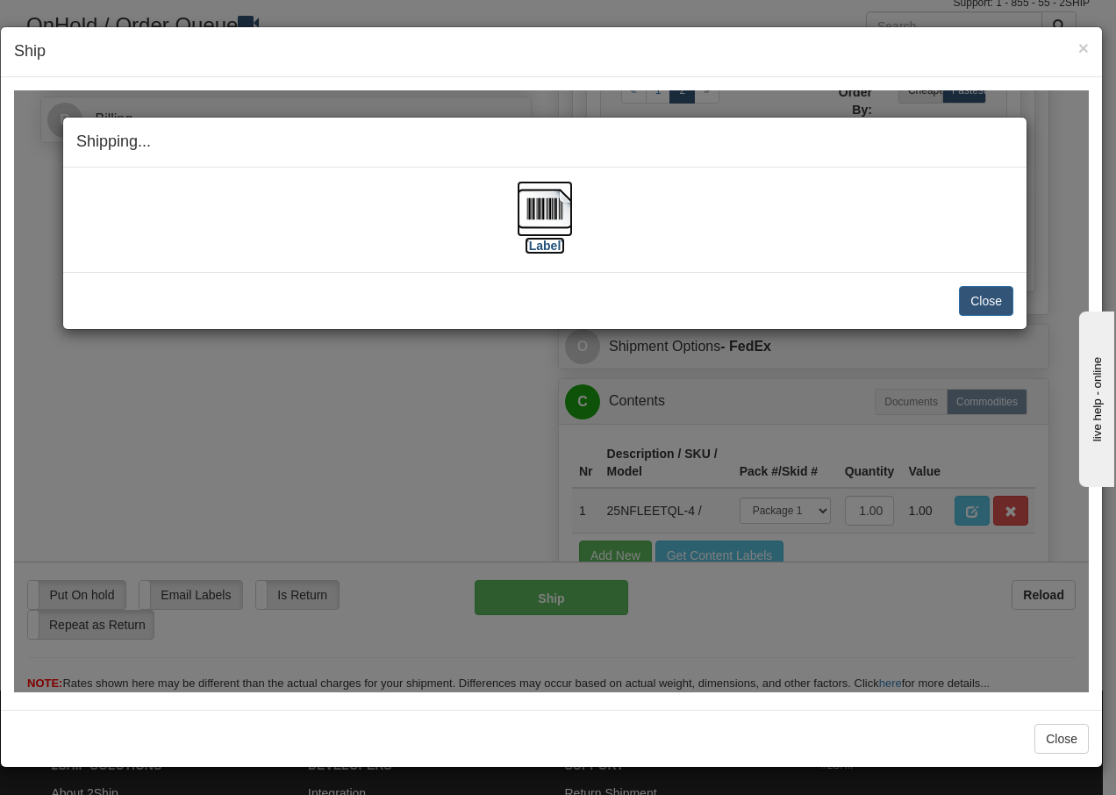
click at [533, 207] on img at bounding box center [545, 208] width 56 height 56
click at [985, 301] on button "Close" at bounding box center [986, 300] width 54 height 30
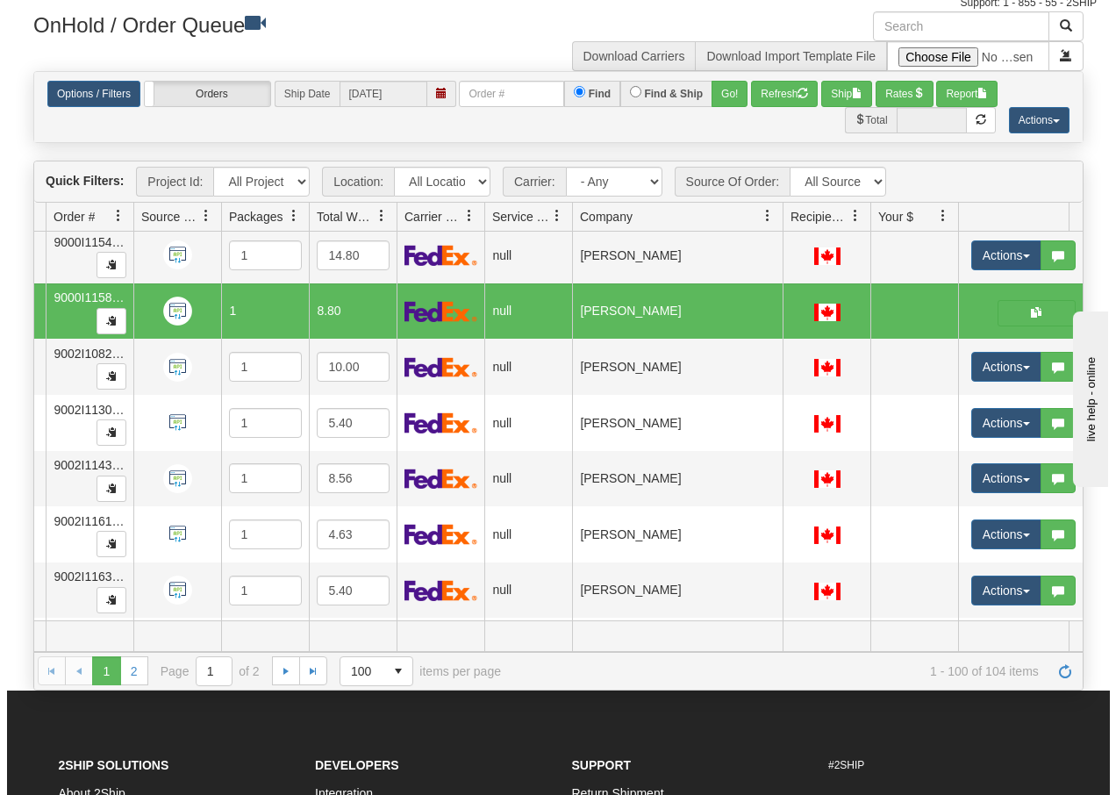
scroll to position [5096, 140]
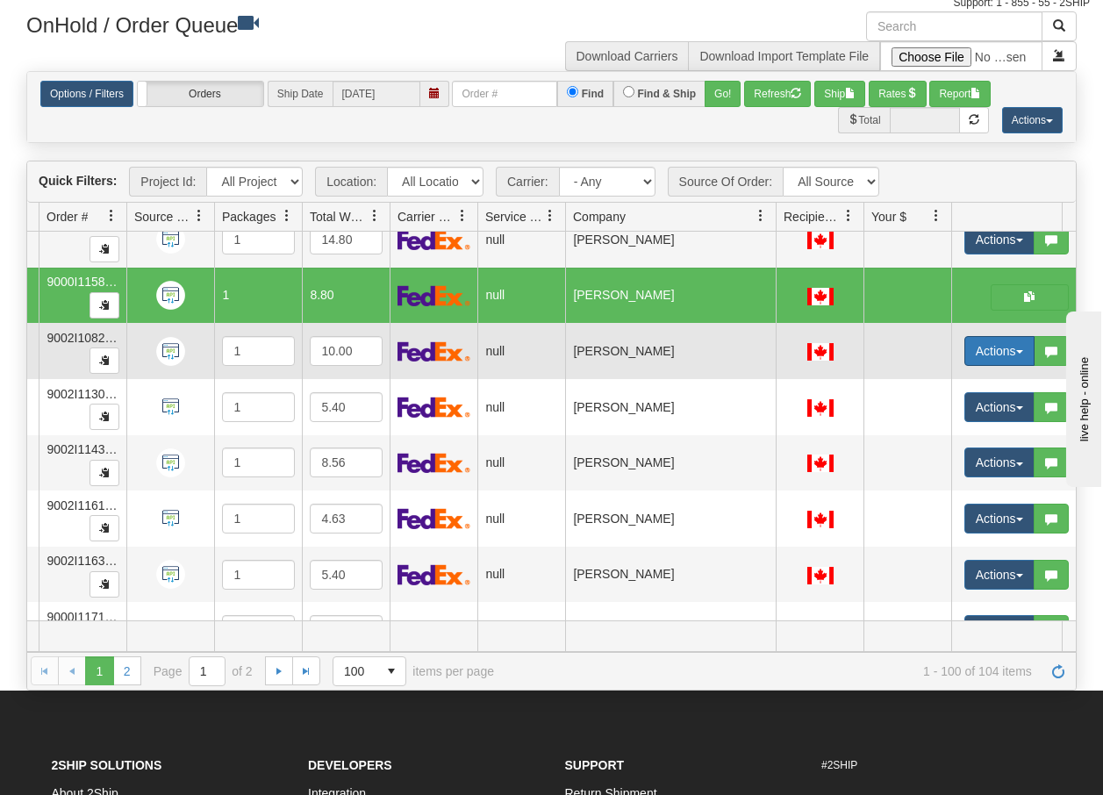
click at [1022, 354] on button "Actions" at bounding box center [999, 351] width 70 height 30
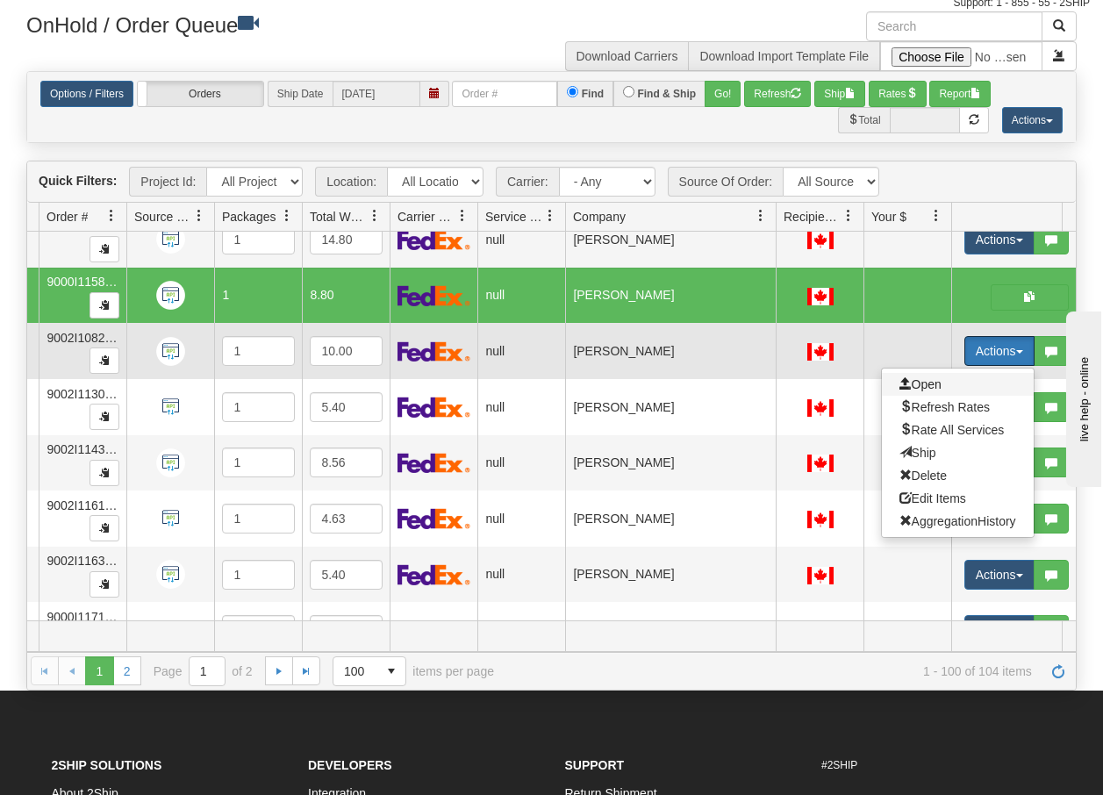
click at [924, 379] on span "Open" at bounding box center [920, 384] width 42 height 14
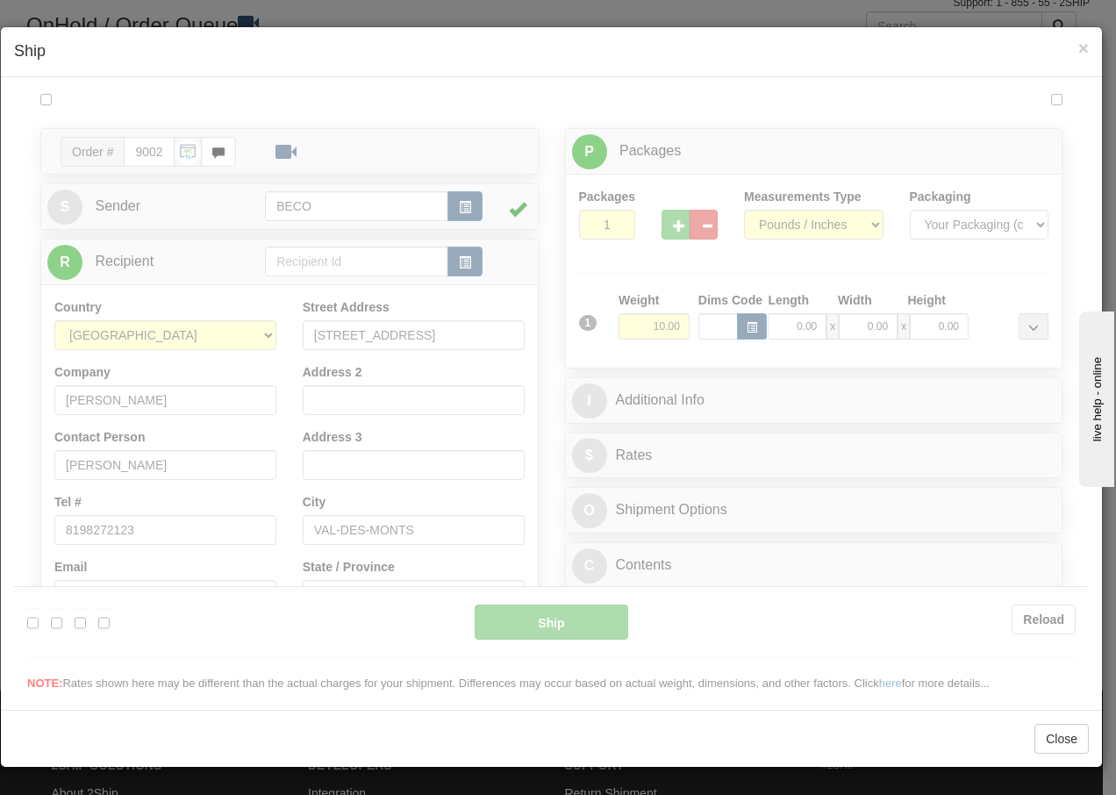
scroll to position [0, 0]
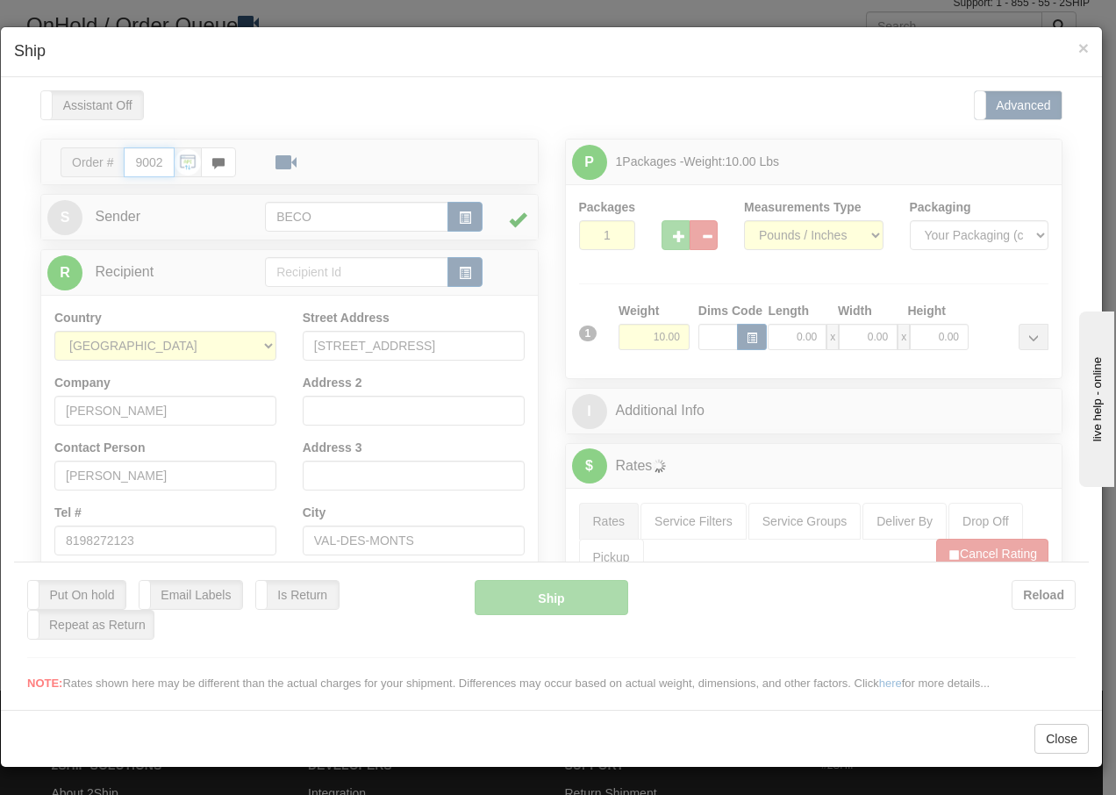
type input "13:29"
type input "16:00"
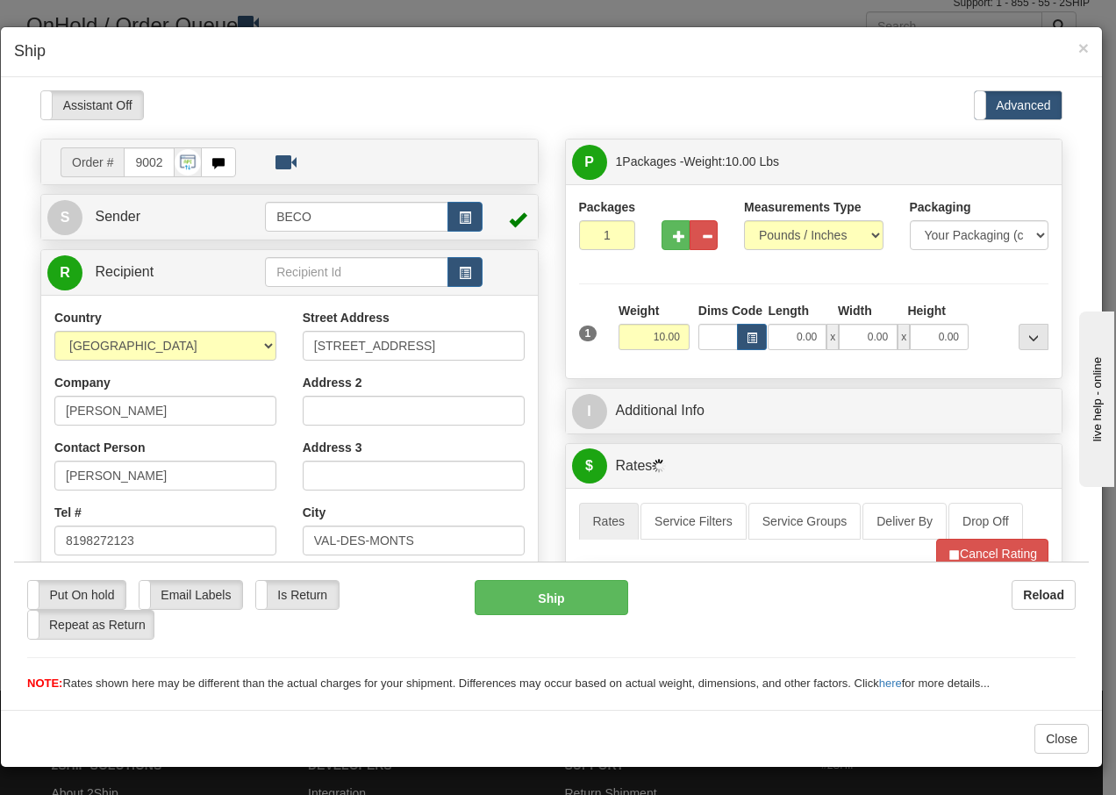
click at [663, 234] on div "Please wait... Attention! Ok Add to Bidding... Preview Custom Documents Preview…" at bounding box center [551, 716] width 1074 height 1254
click at [663, 234] on button "button" at bounding box center [675, 234] width 28 height 30
type input "2"
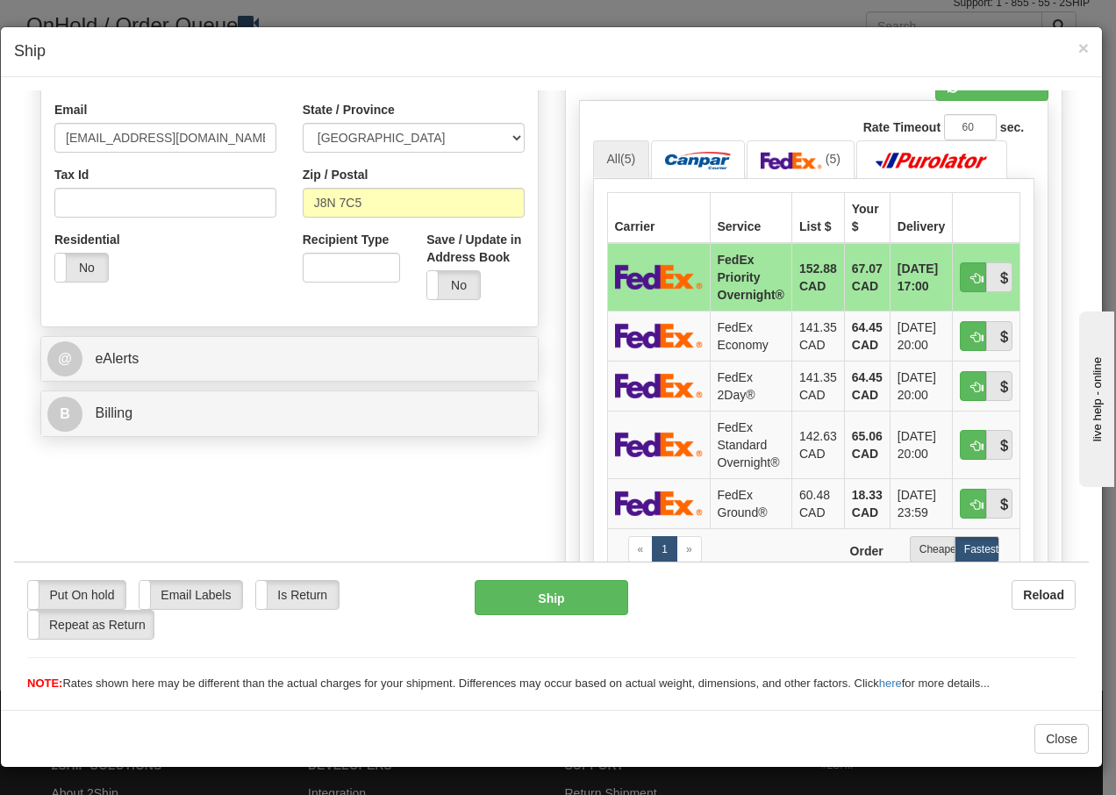
scroll to position [503, 0]
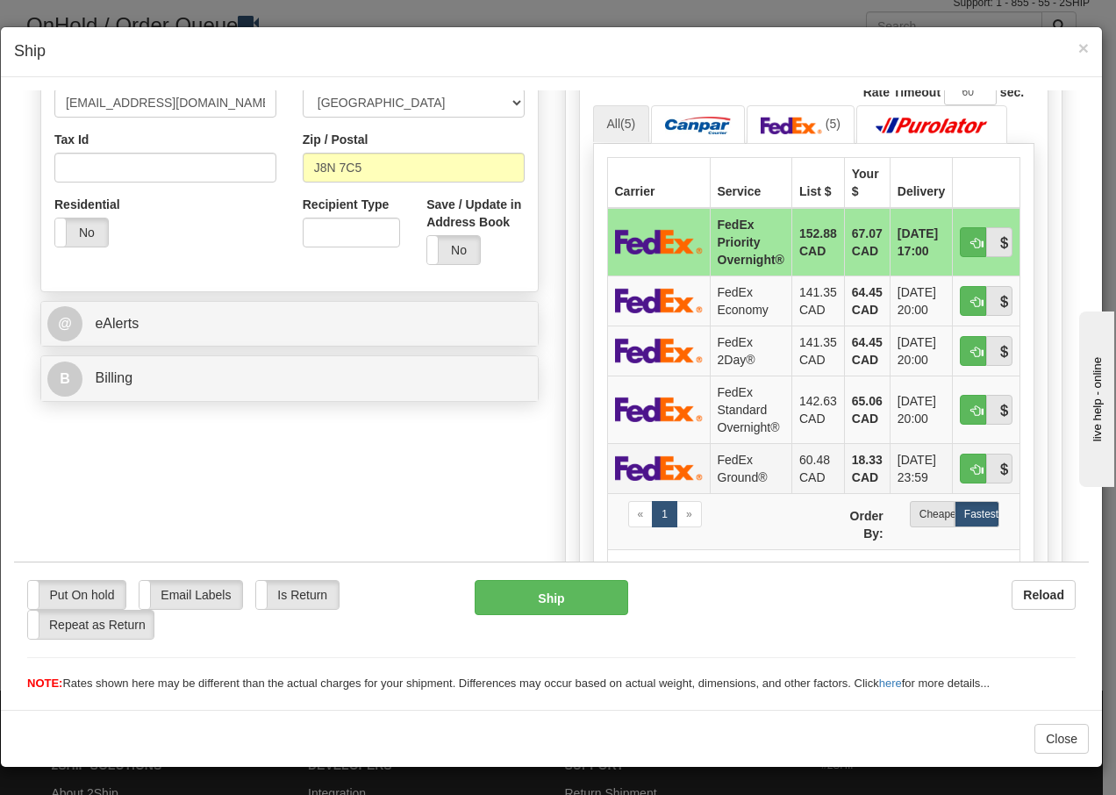
click at [751, 470] on td "FedEx Ground®" at bounding box center [751, 467] width 82 height 50
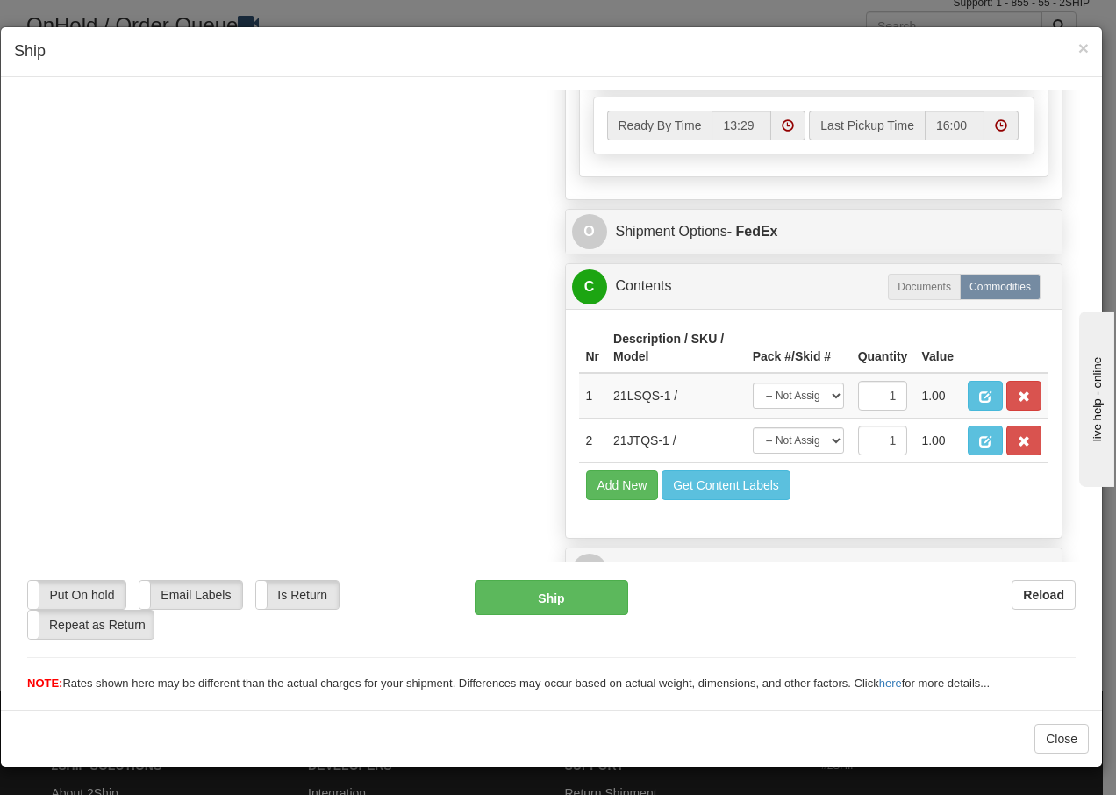
scroll to position [1041, 0]
drag, startPoint x: 817, startPoint y: 391, endPoint x: 810, endPoint y: 400, distance: 11.2
click at [817, 391] on select "-- Not Assigned -- Package 1 Package 2" at bounding box center [798, 395] width 91 height 26
select select "0"
click at [753, 382] on select "-- Not Assigned -- Package 1 Package 2" at bounding box center [798, 395] width 91 height 26
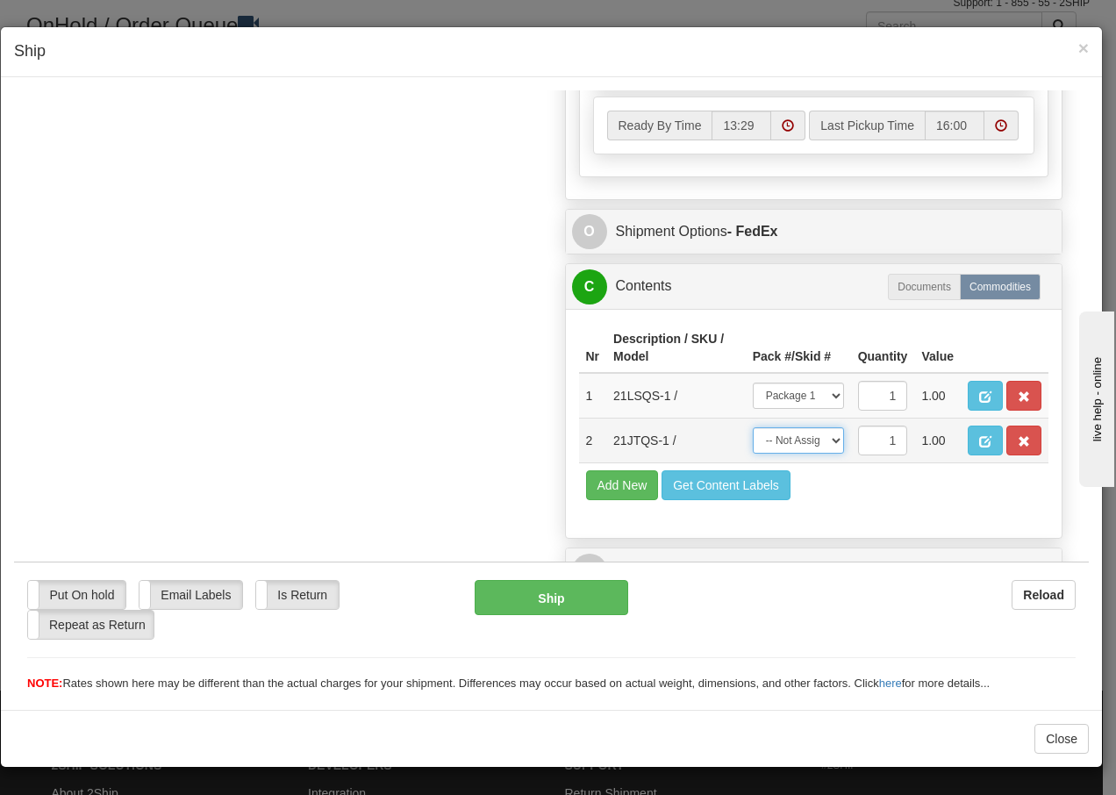
click at [803, 447] on select "-- Not Assigned -- Package 1 Package 2" at bounding box center [798, 439] width 91 height 26
select select "1"
click at [753, 426] on select "-- Not Assigned -- Package 1 Package 2" at bounding box center [798, 439] width 91 height 26
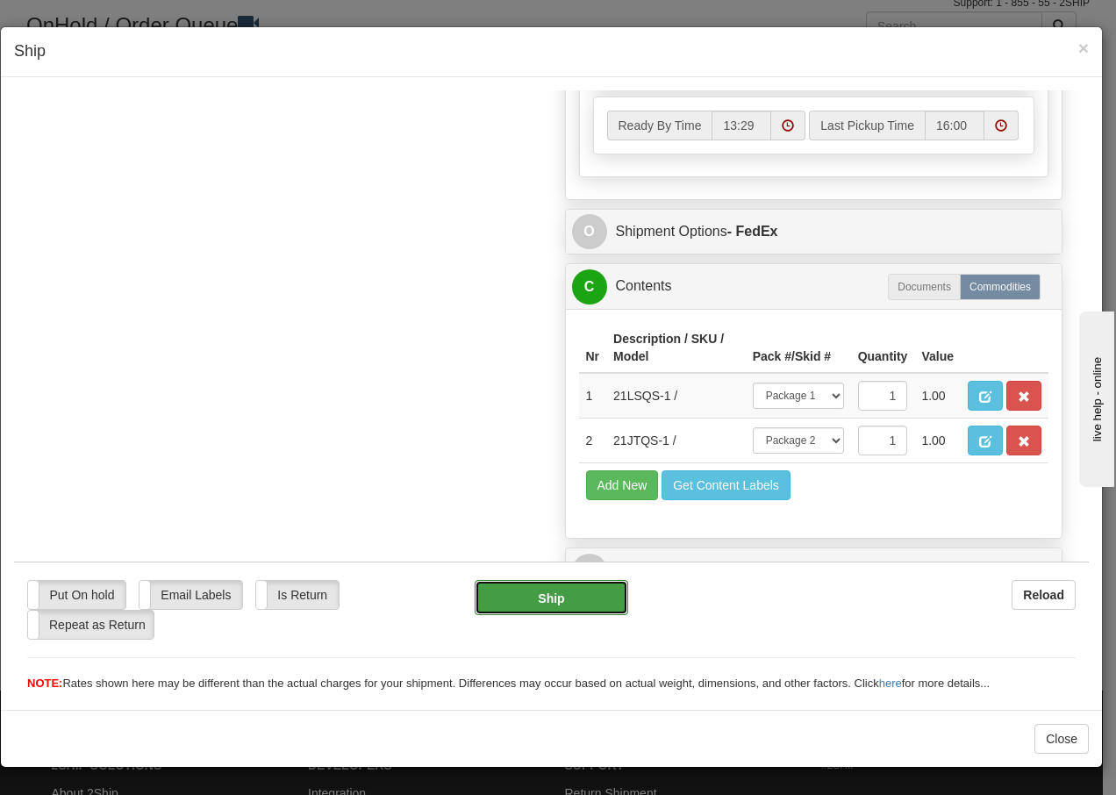
click at [568, 601] on button "Ship" at bounding box center [551, 596] width 153 height 35
type input "92"
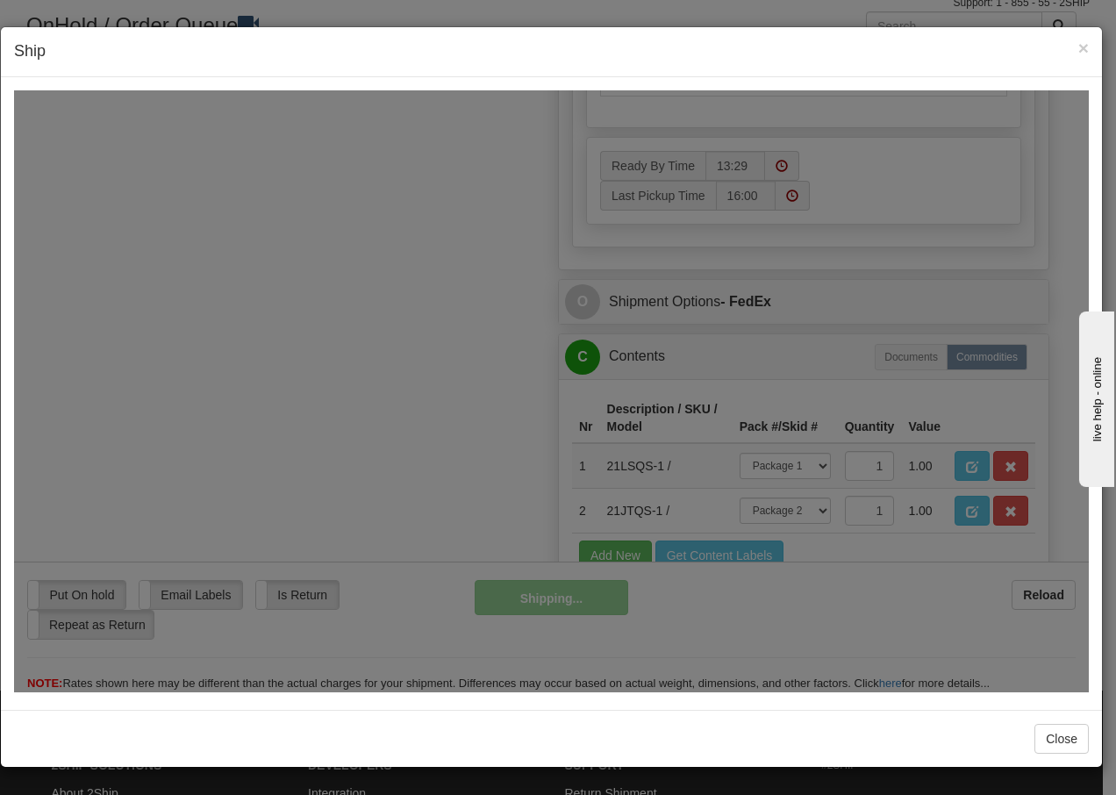
scroll to position [1111, 0]
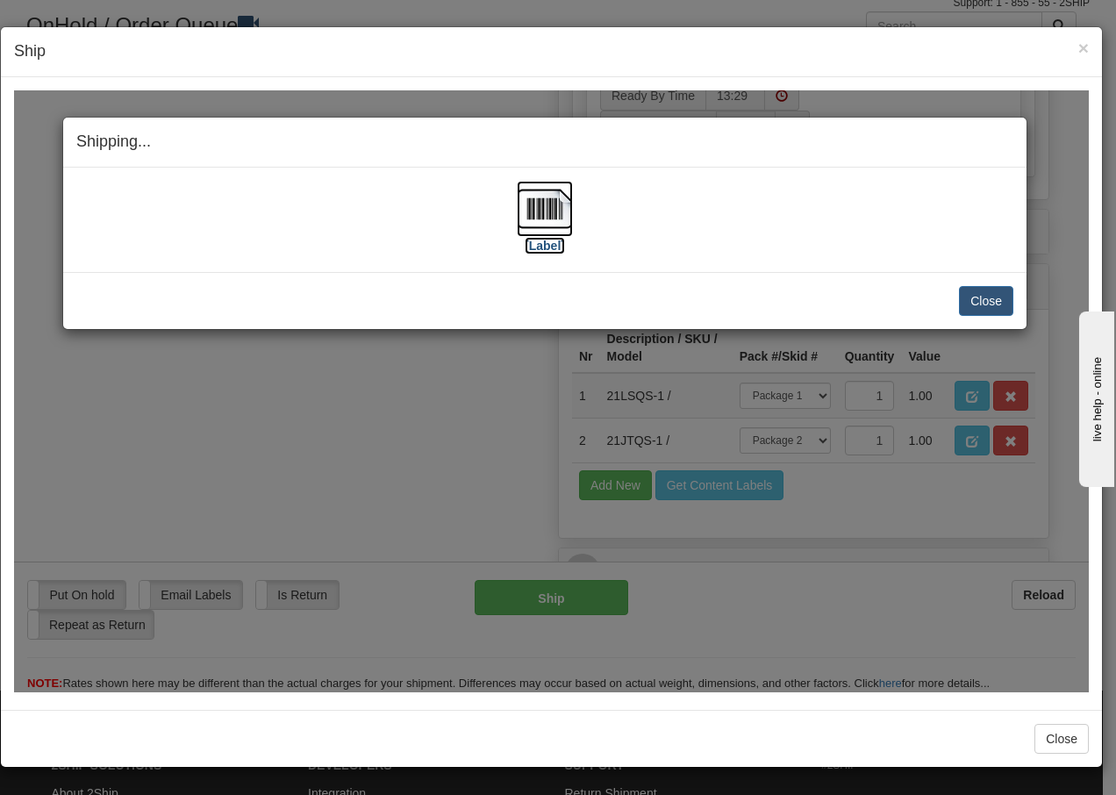
click at [542, 207] on img at bounding box center [545, 208] width 56 height 56
click at [963, 297] on button "Close" at bounding box center [986, 300] width 54 height 30
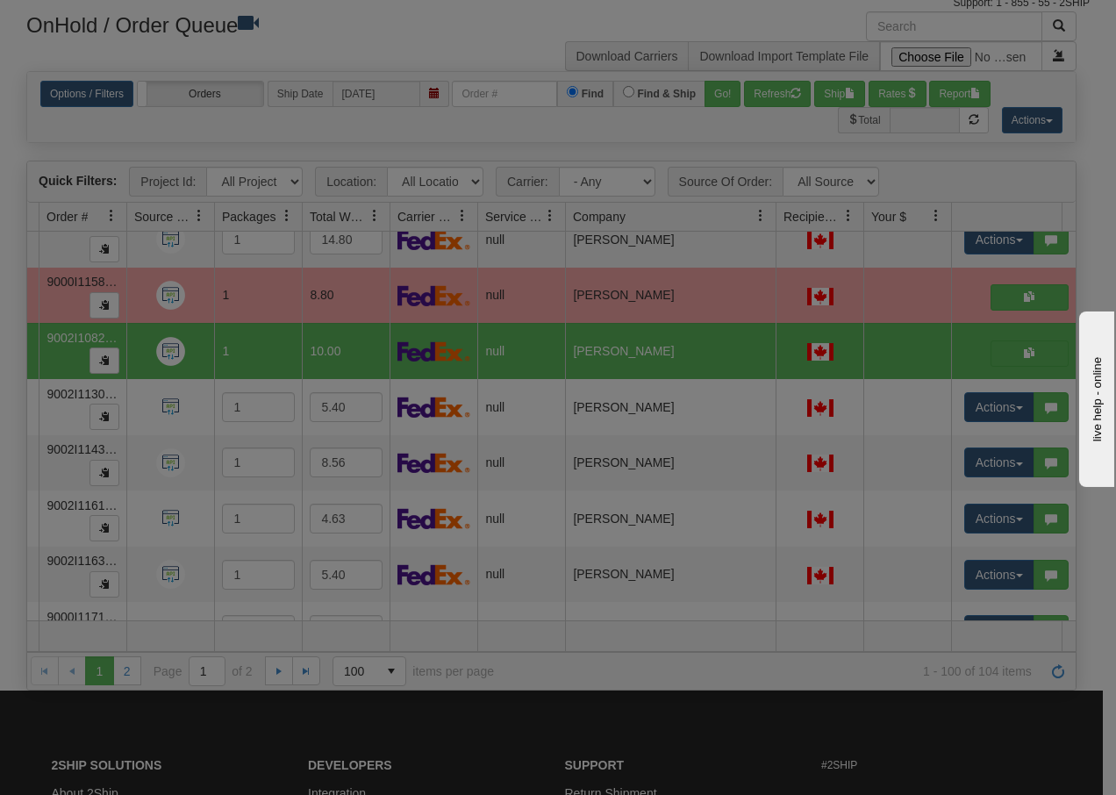
scroll to position [0, 0]
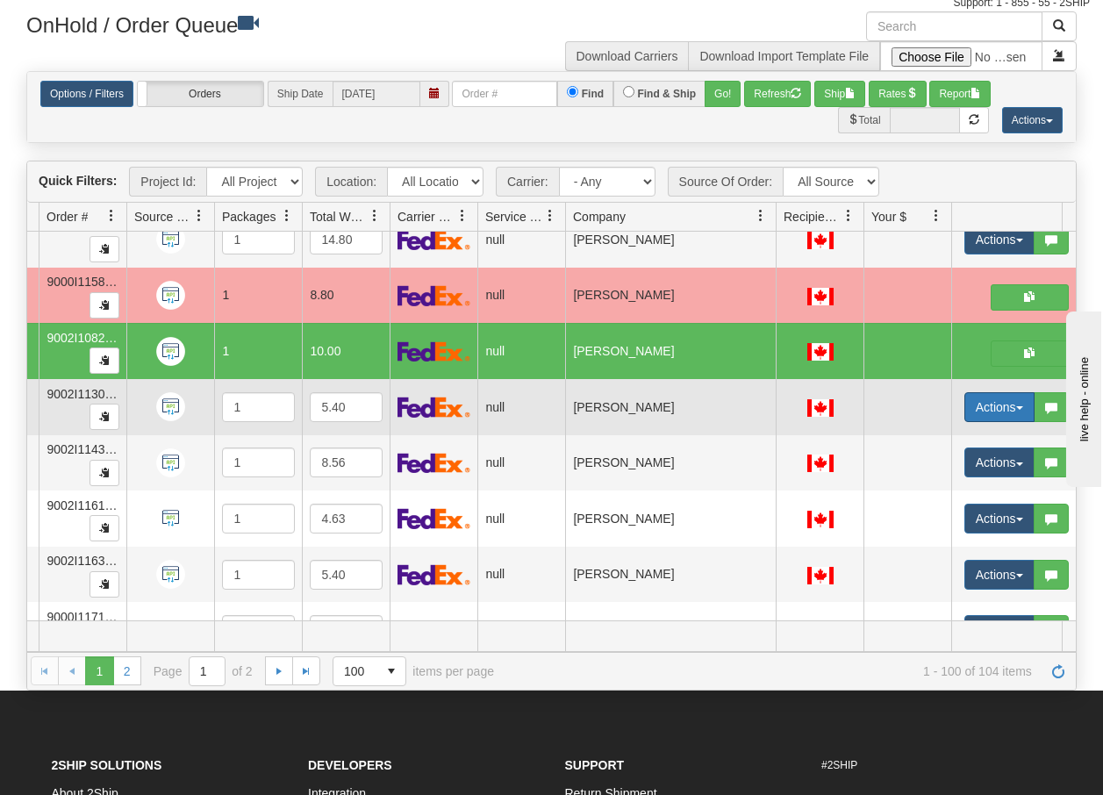
click at [1018, 408] on span "button" at bounding box center [1019, 408] width 7 height 4
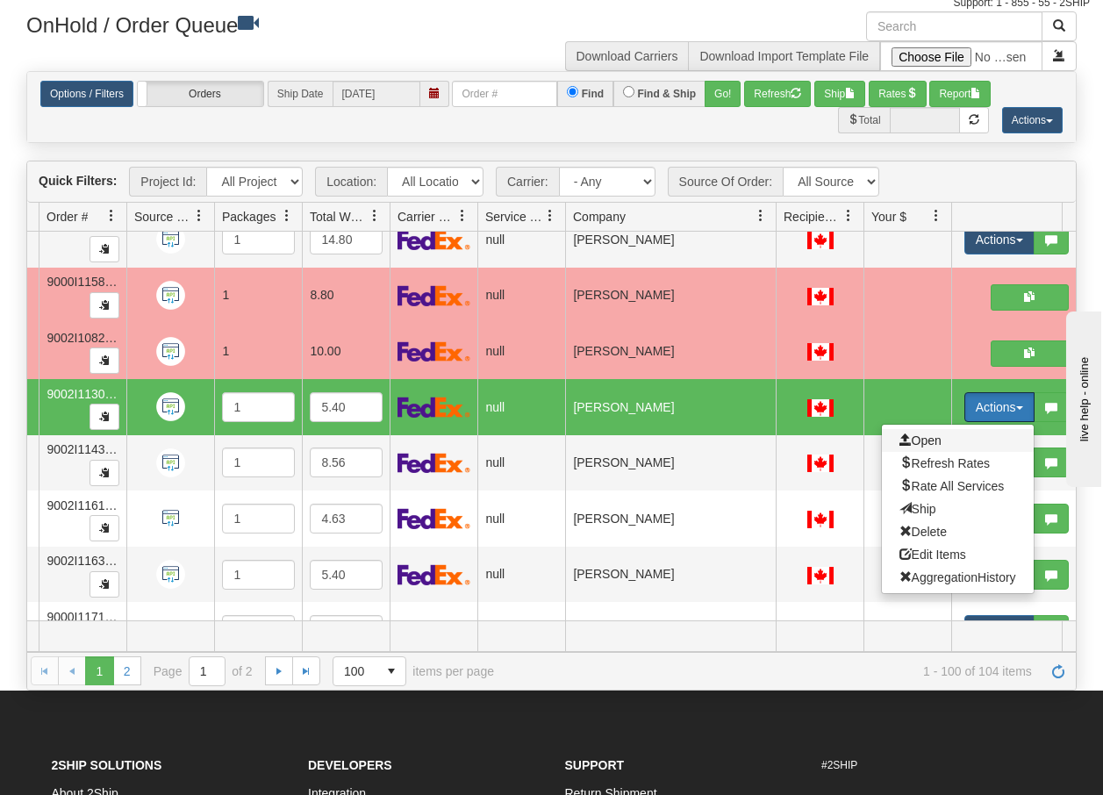
click at [925, 442] on span "Open" at bounding box center [920, 440] width 42 height 14
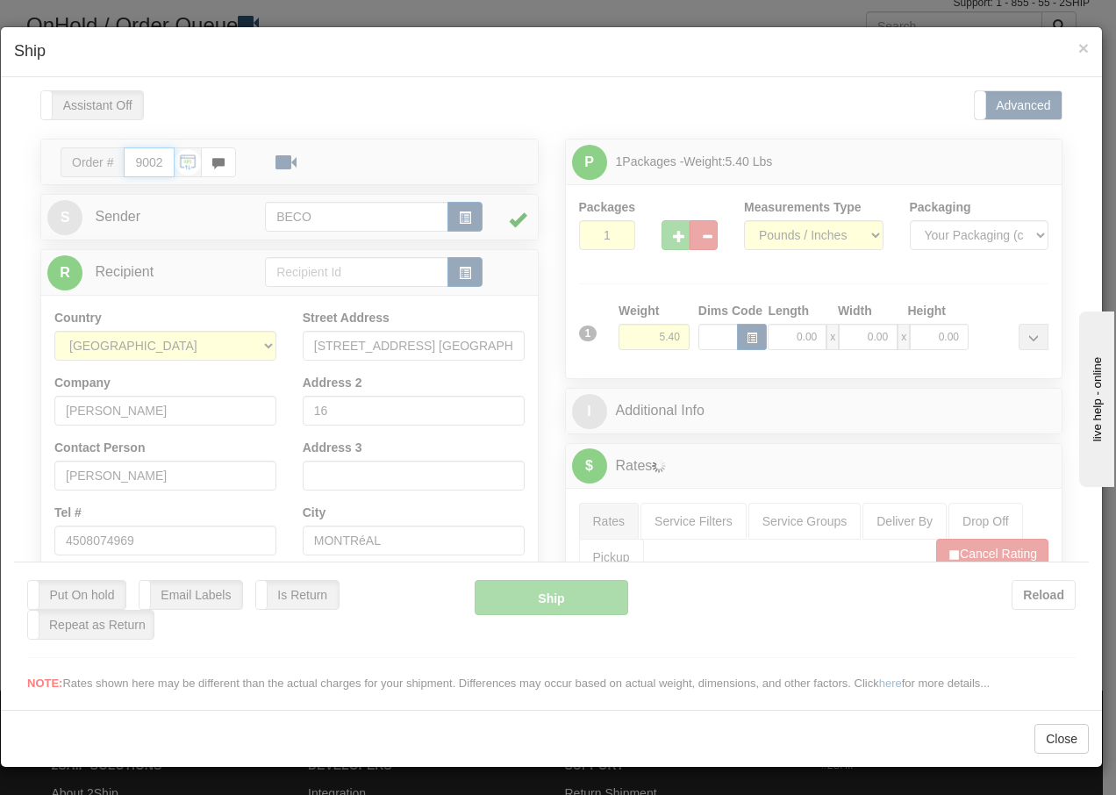
type input "13:30"
type input "16:00"
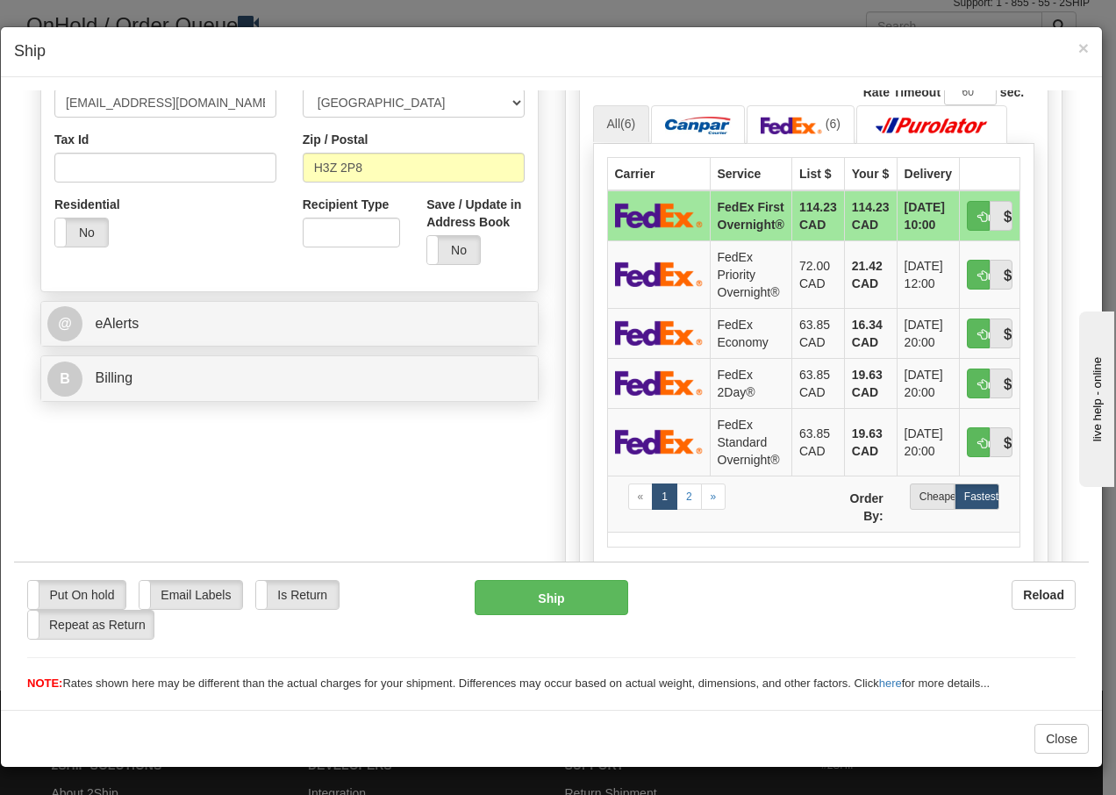
scroll to position [526, 0]
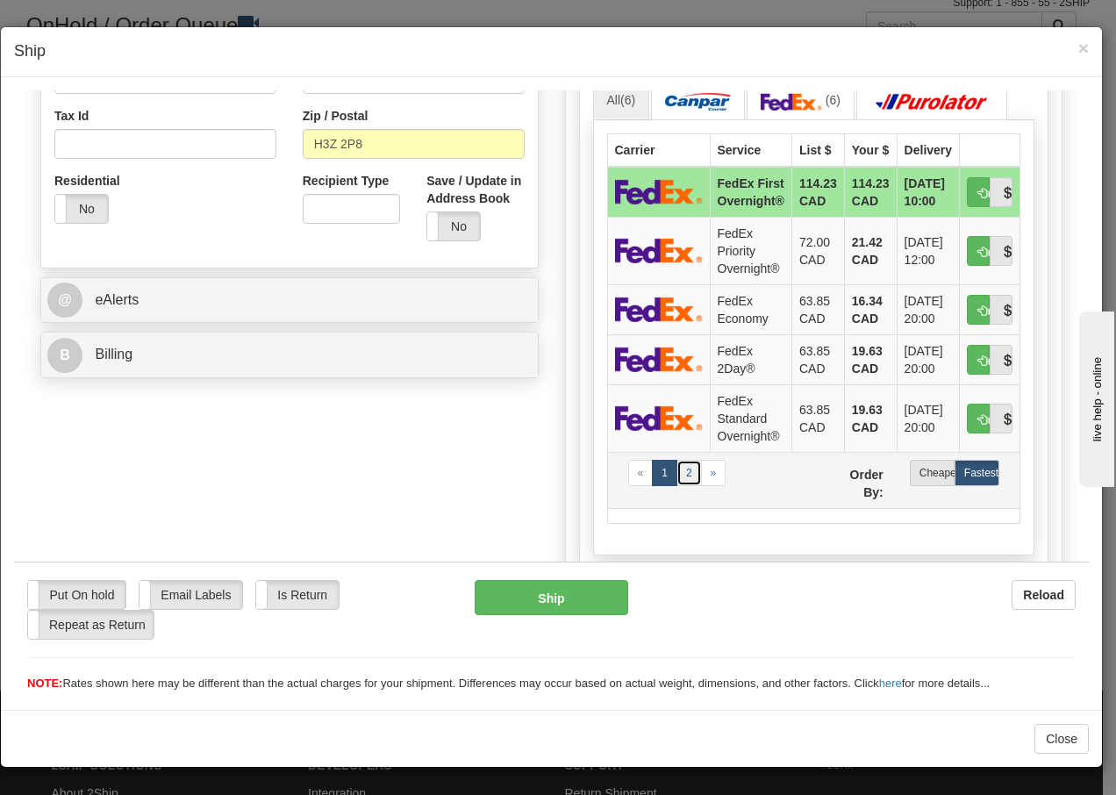
click at [683, 485] on link "2" at bounding box center [688, 472] width 25 height 26
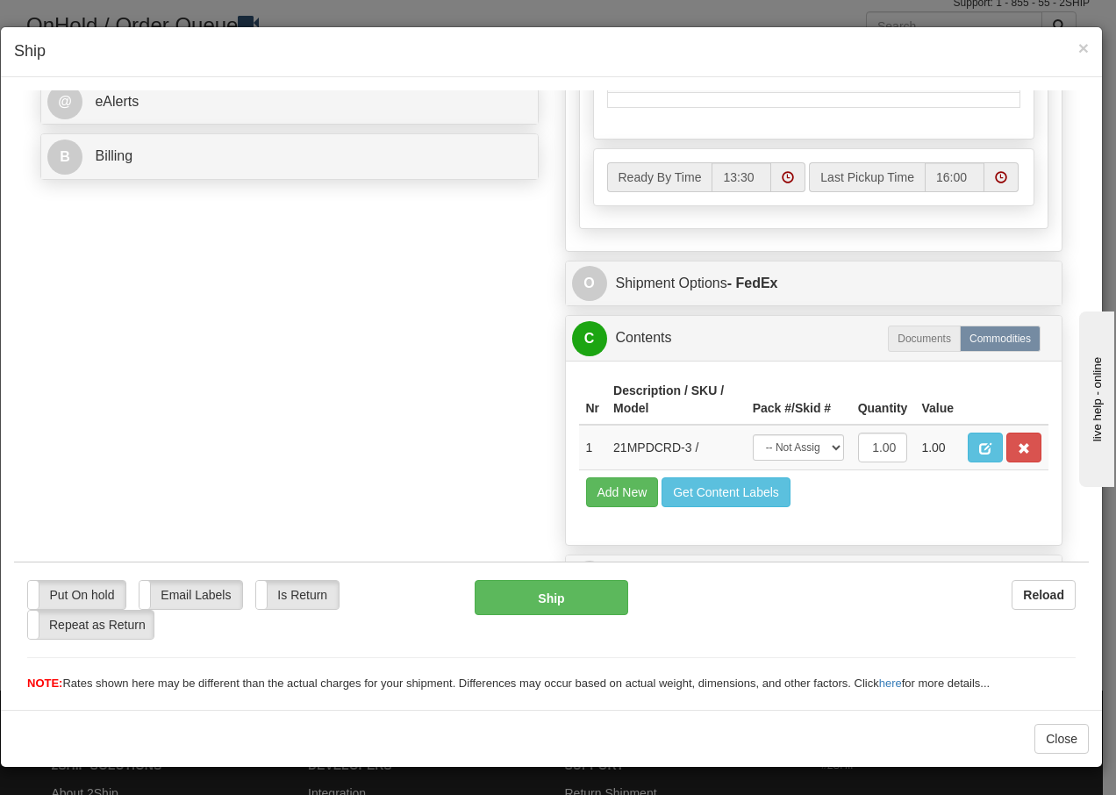
scroll to position [761, 0]
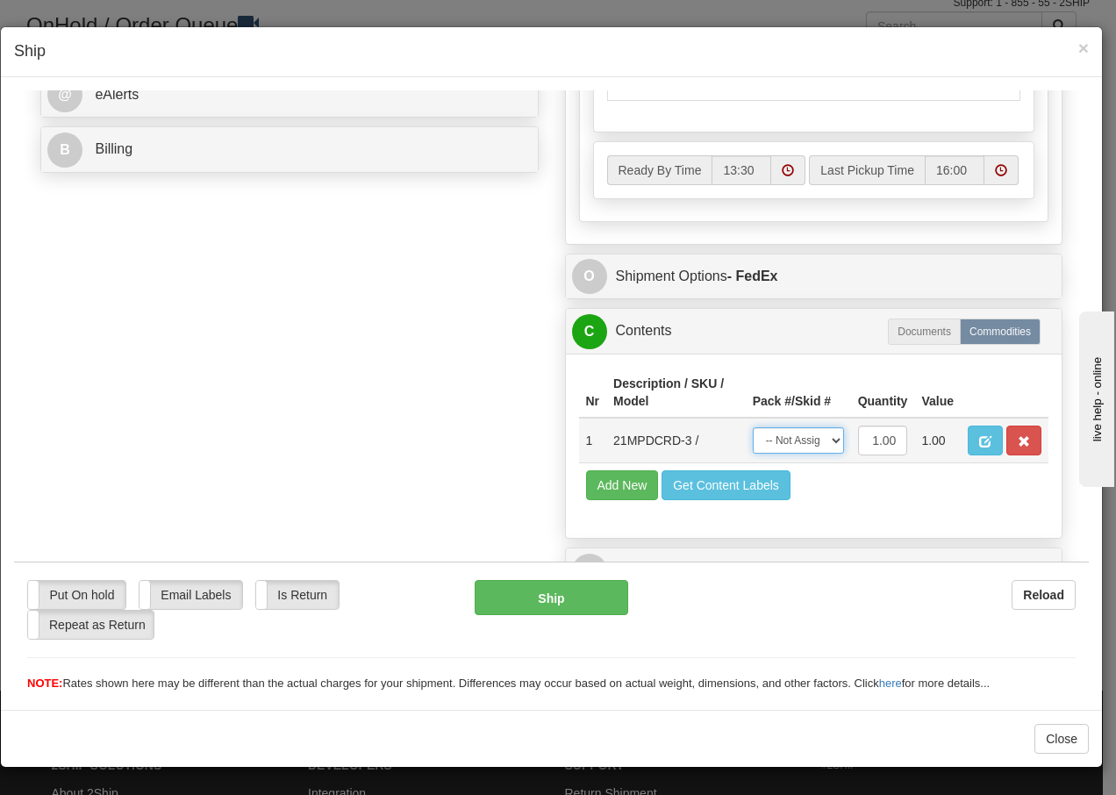
click at [819, 438] on select "-- Not Assigned -- Package 1" at bounding box center [798, 439] width 91 height 26
select select "0"
click at [753, 426] on select "-- Not Assigned -- Package 1" at bounding box center [798, 439] width 91 height 26
click at [497, 610] on button "Ship" at bounding box center [551, 596] width 153 height 35
type input "92"
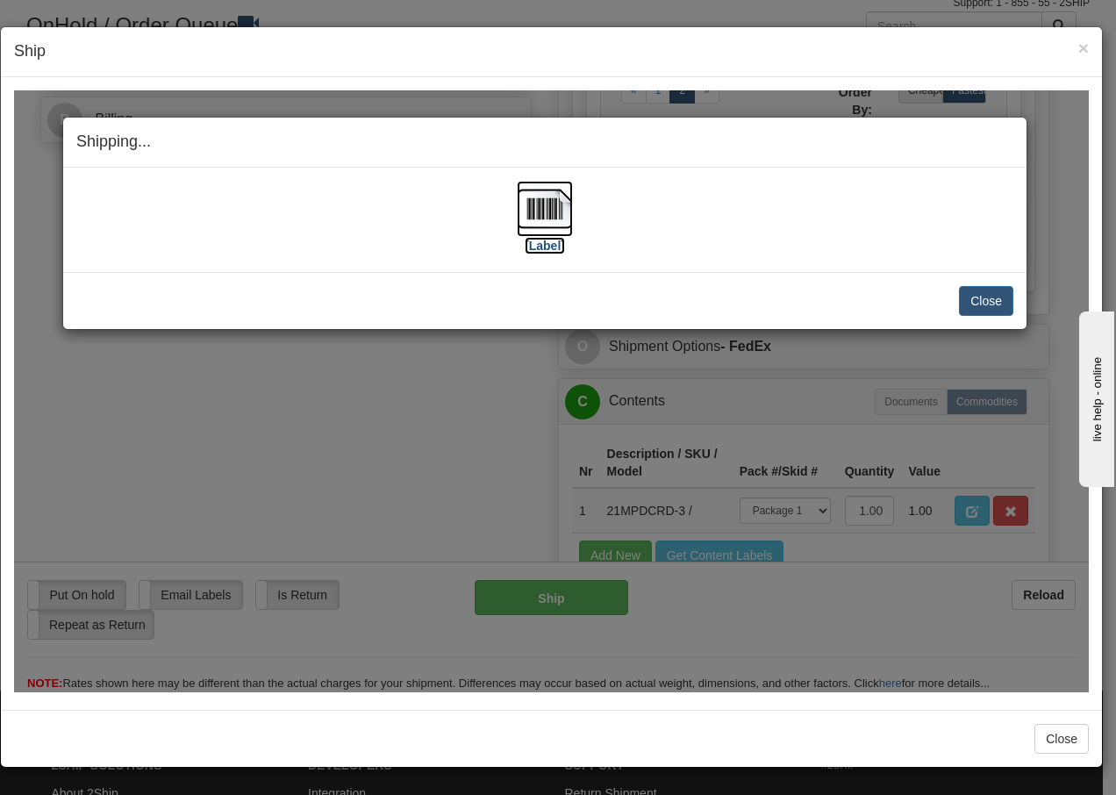
click at [550, 204] on img at bounding box center [545, 208] width 56 height 56
click at [985, 302] on button "Close" at bounding box center [986, 300] width 54 height 30
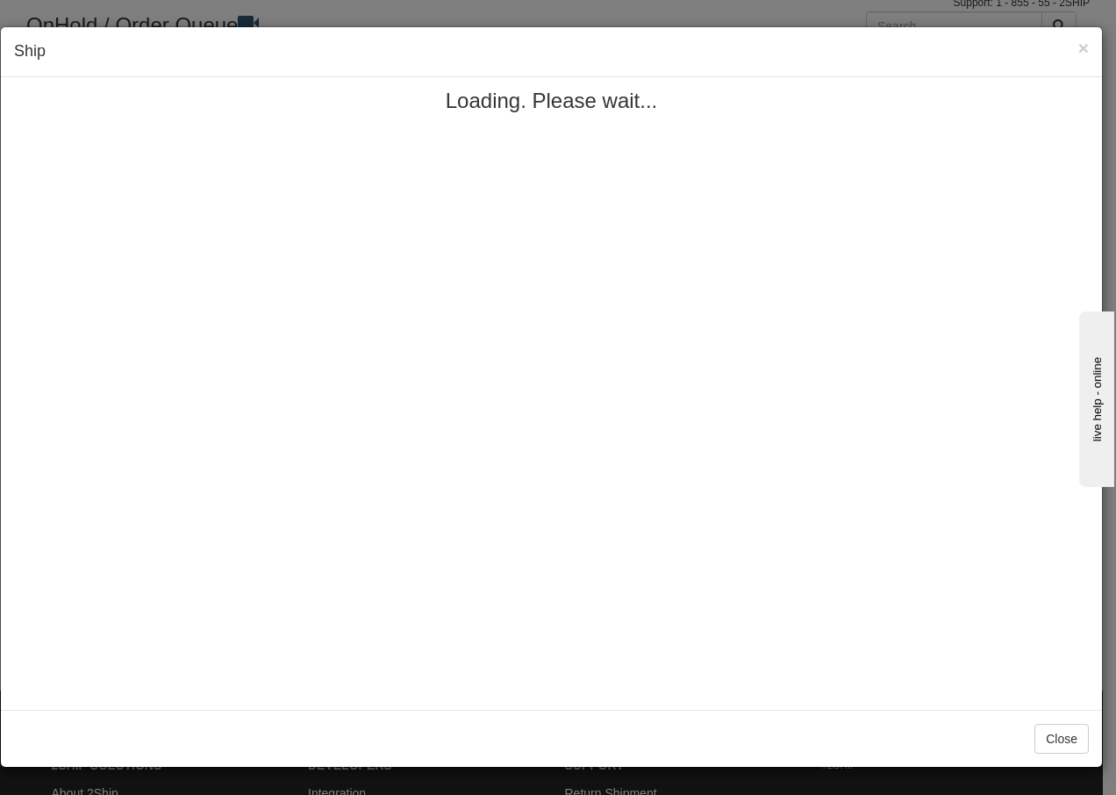
scroll to position [0, 0]
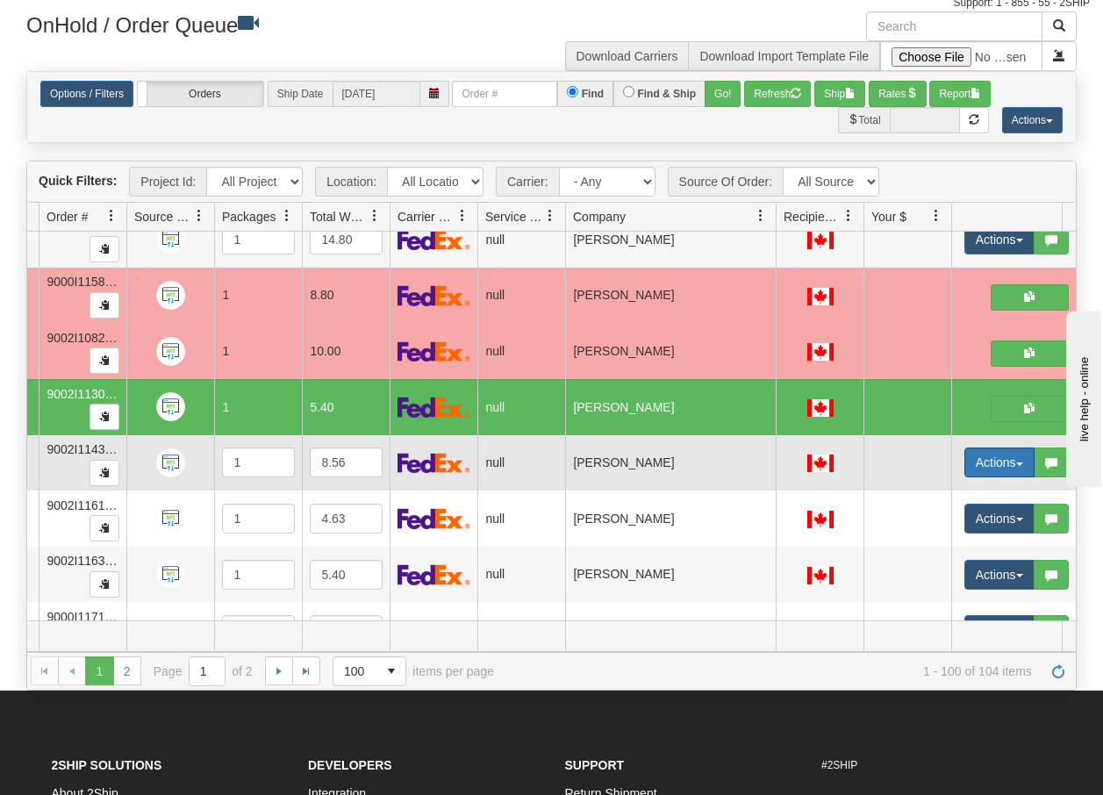
click at [1018, 469] on button "Actions" at bounding box center [999, 462] width 70 height 30
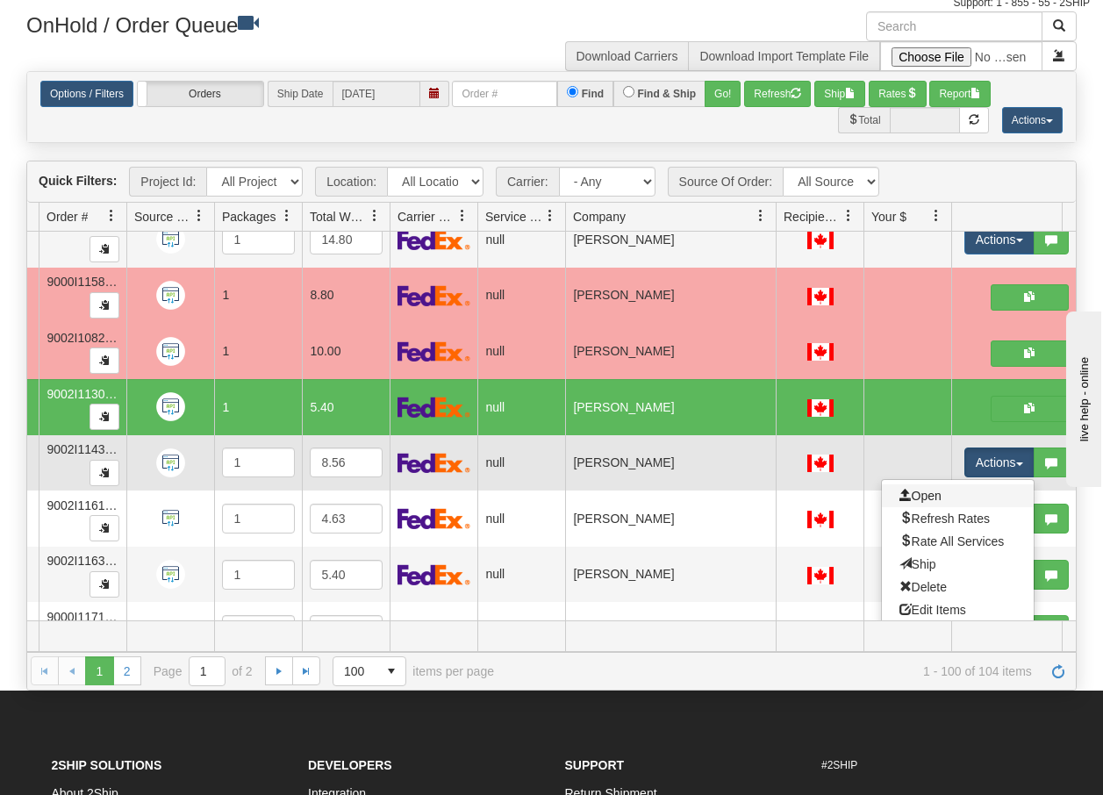
click at [949, 496] on link "Open" at bounding box center [957, 495] width 152 height 23
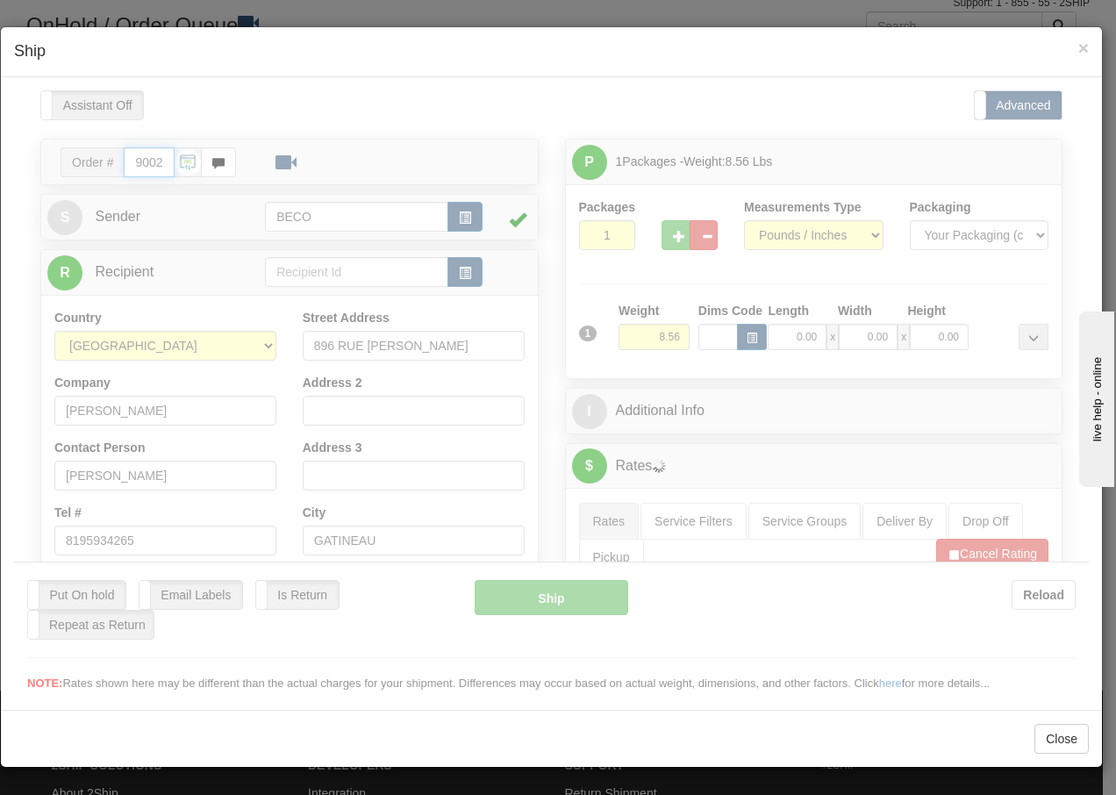
type input "13:30"
type input "16:00"
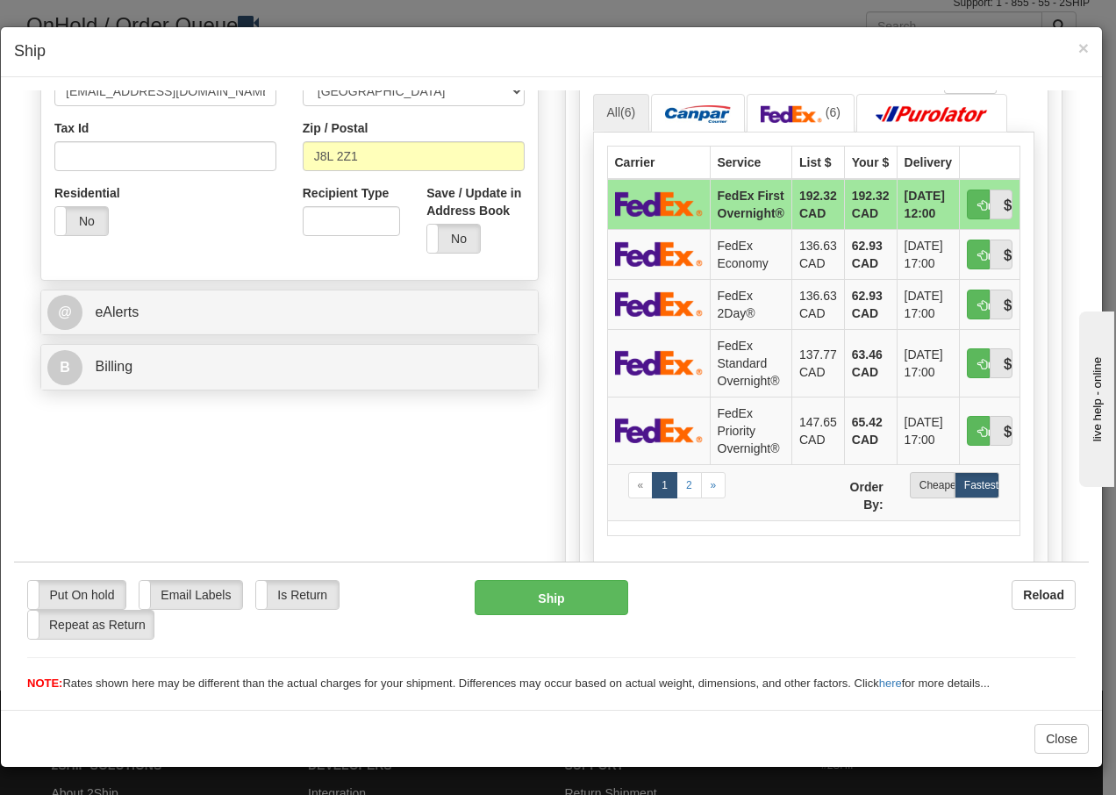
scroll to position [526, 0]
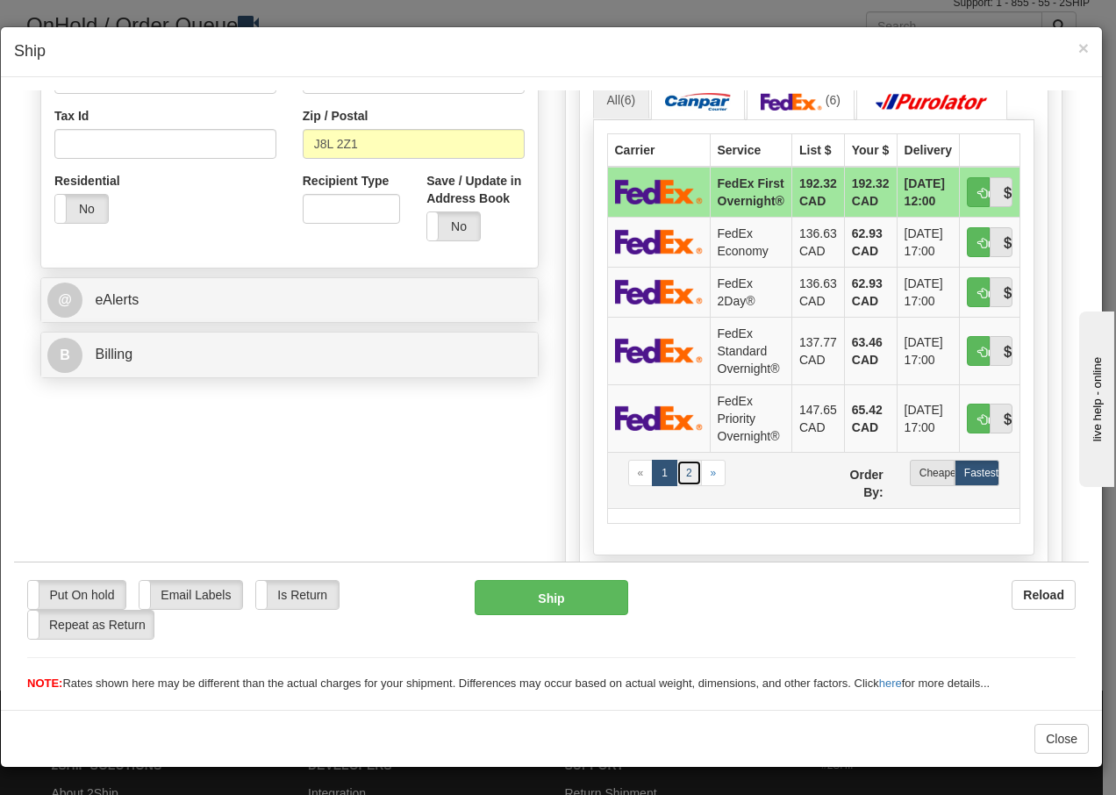
click at [686, 475] on link "2" at bounding box center [688, 472] width 25 height 26
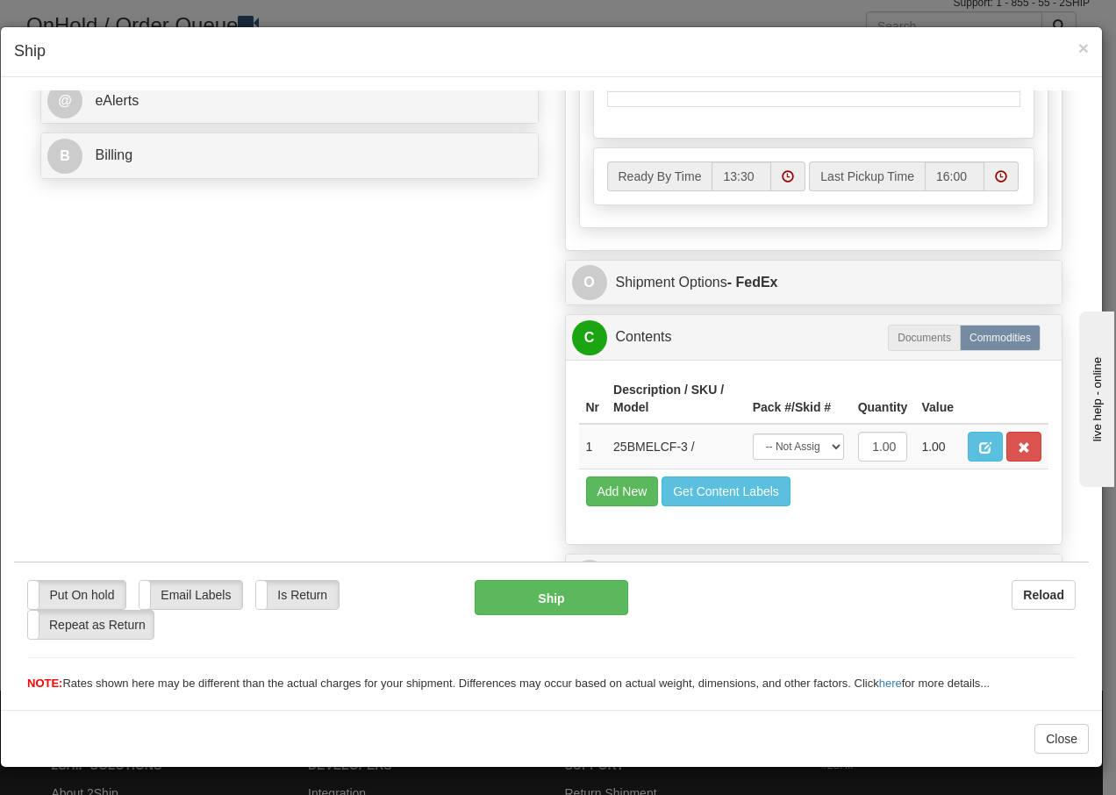
scroll to position [761, 0]
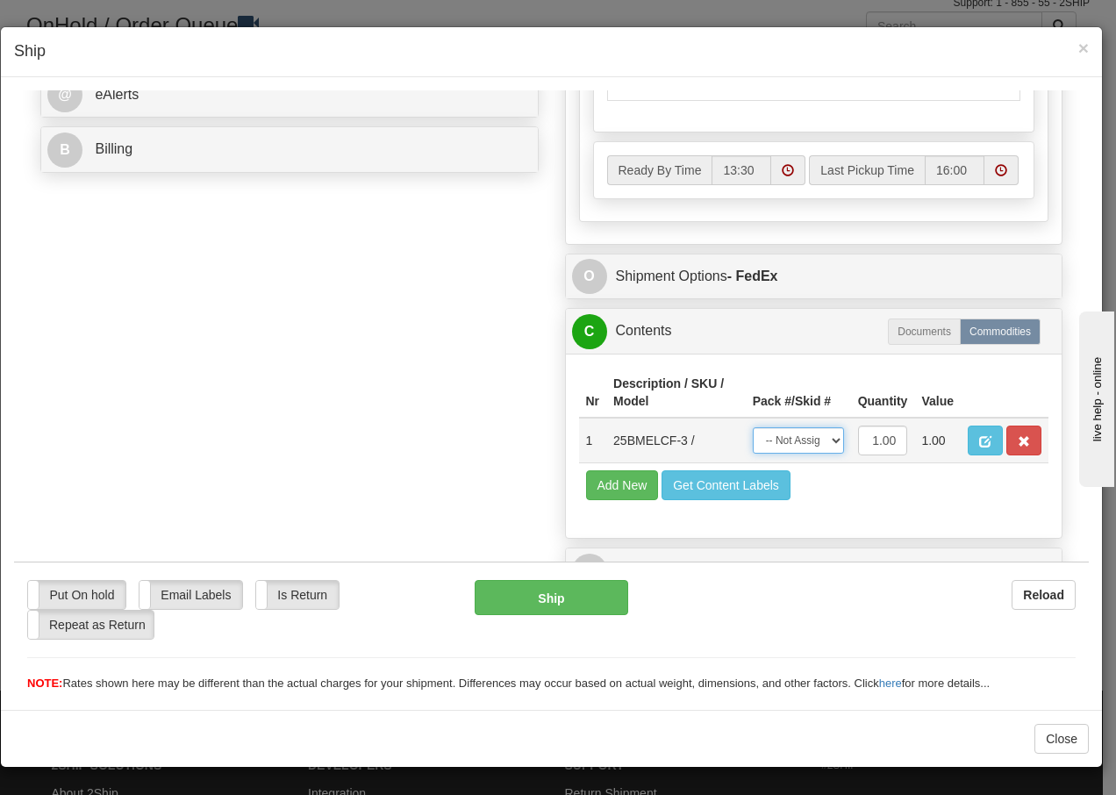
click at [815, 442] on select "-- Not Assigned -- Package 1" at bounding box center [798, 439] width 91 height 26
select select "0"
click at [753, 426] on select "-- Not Assigned -- Package 1" at bounding box center [798, 439] width 91 height 26
click at [527, 597] on button "Ship" at bounding box center [551, 596] width 153 height 35
type input "92"
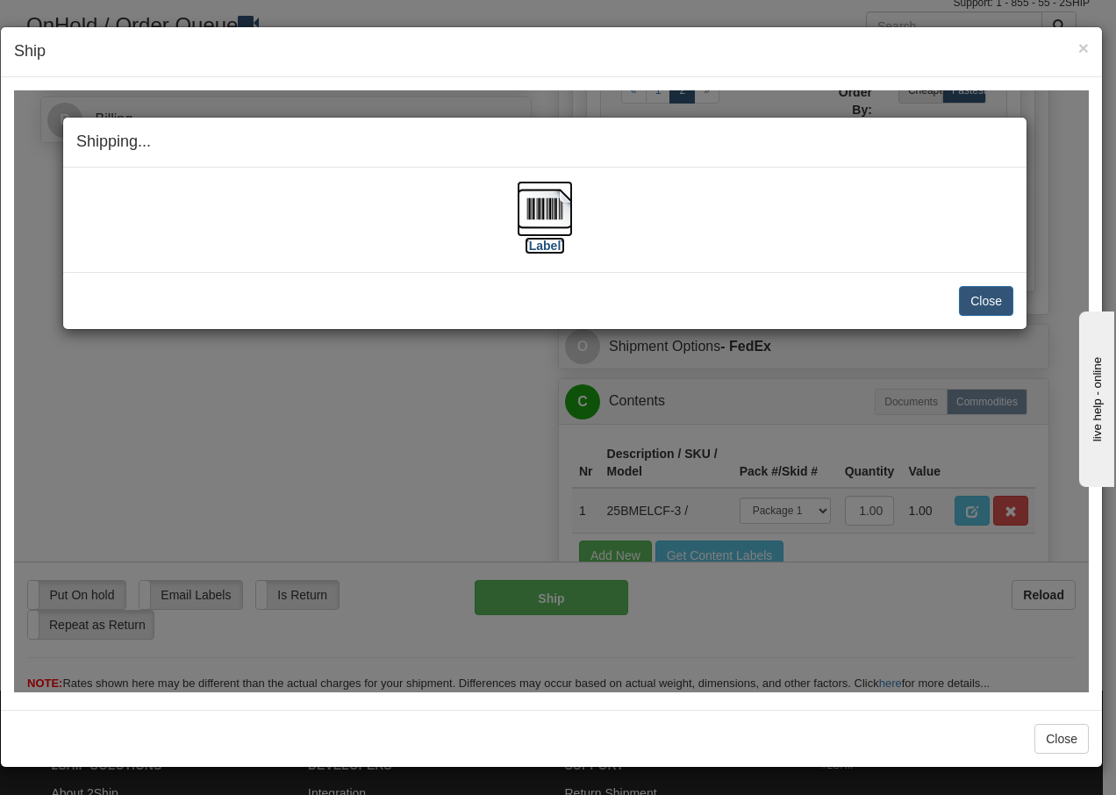
click at [560, 205] on img at bounding box center [545, 208] width 56 height 56
click at [980, 299] on button "Close" at bounding box center [986, 300] width 54 height 30
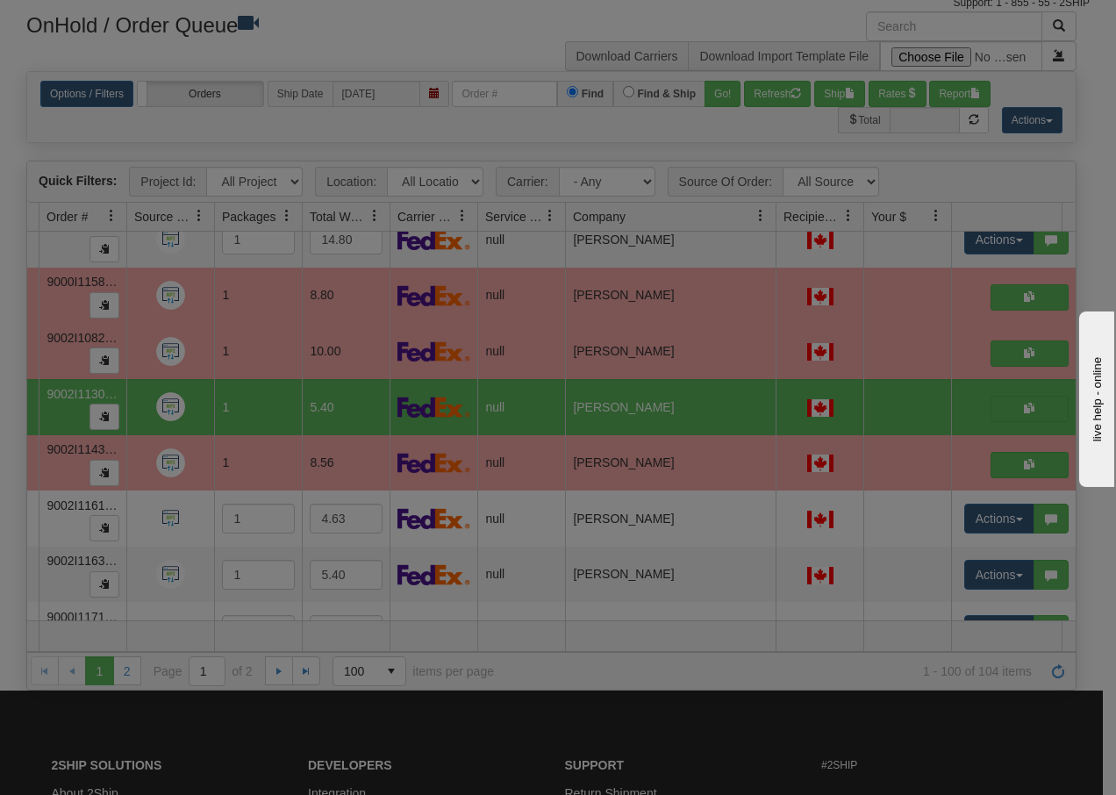
scroll to position [0, 0]
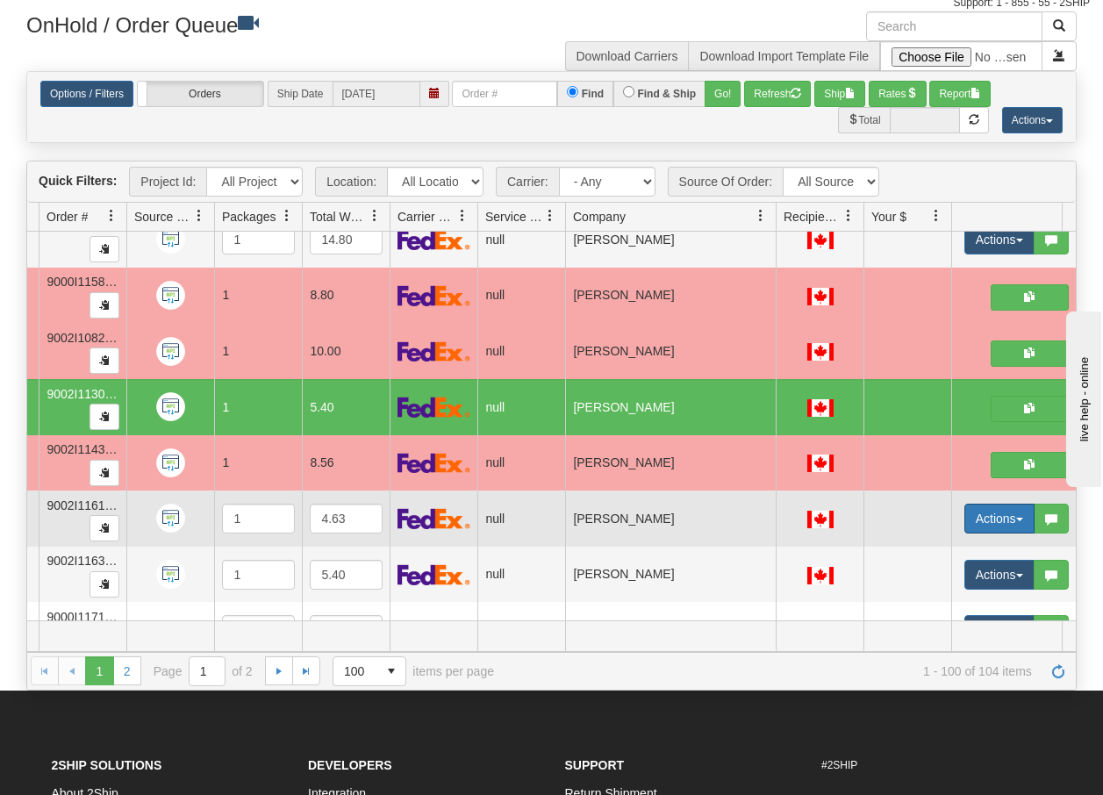
click at [1022, 518] on span "button" at bounding box center [1019, 519] width 7 height 4
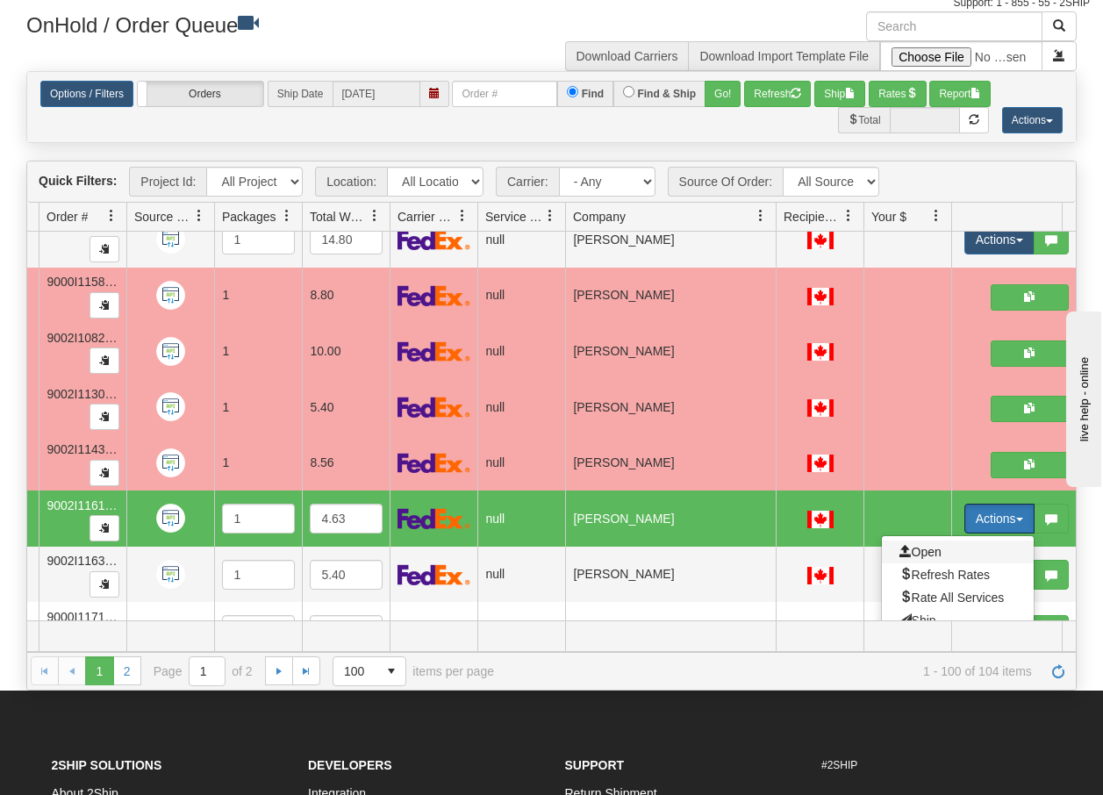
click at [923, 554] on span "Open" at bounding box center [920, 552] width 42 height 14
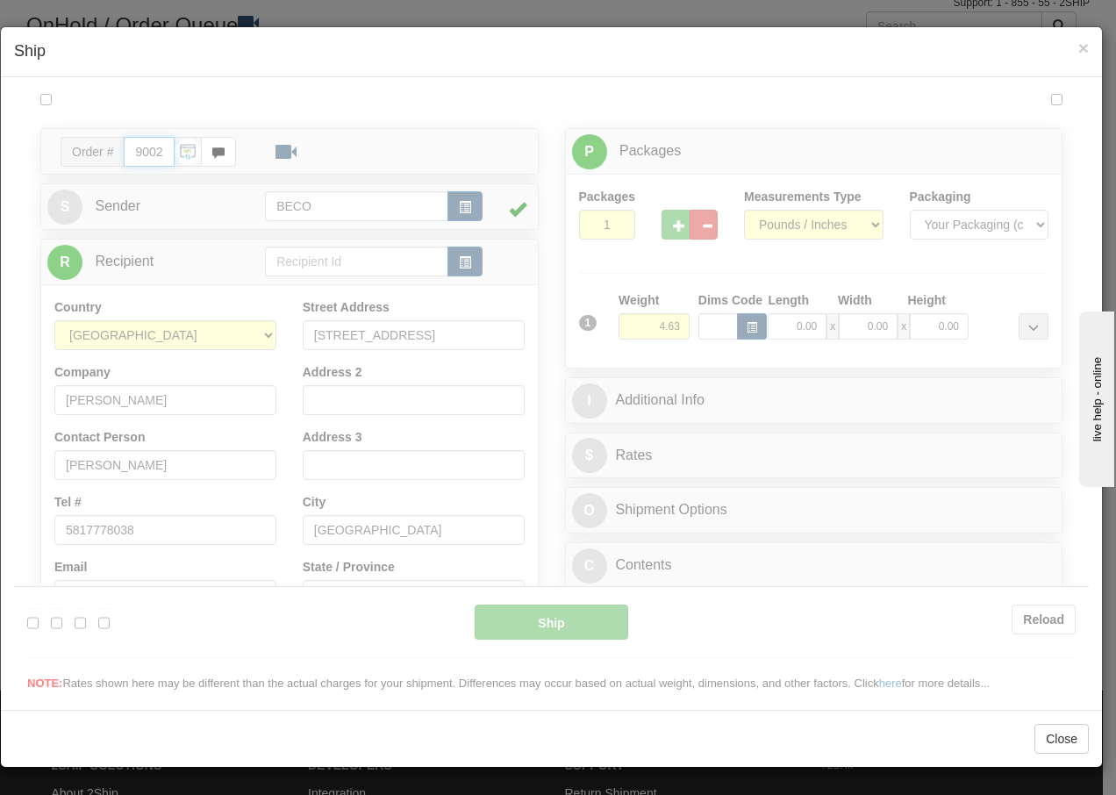
type input "13:31"
type input "16:00"
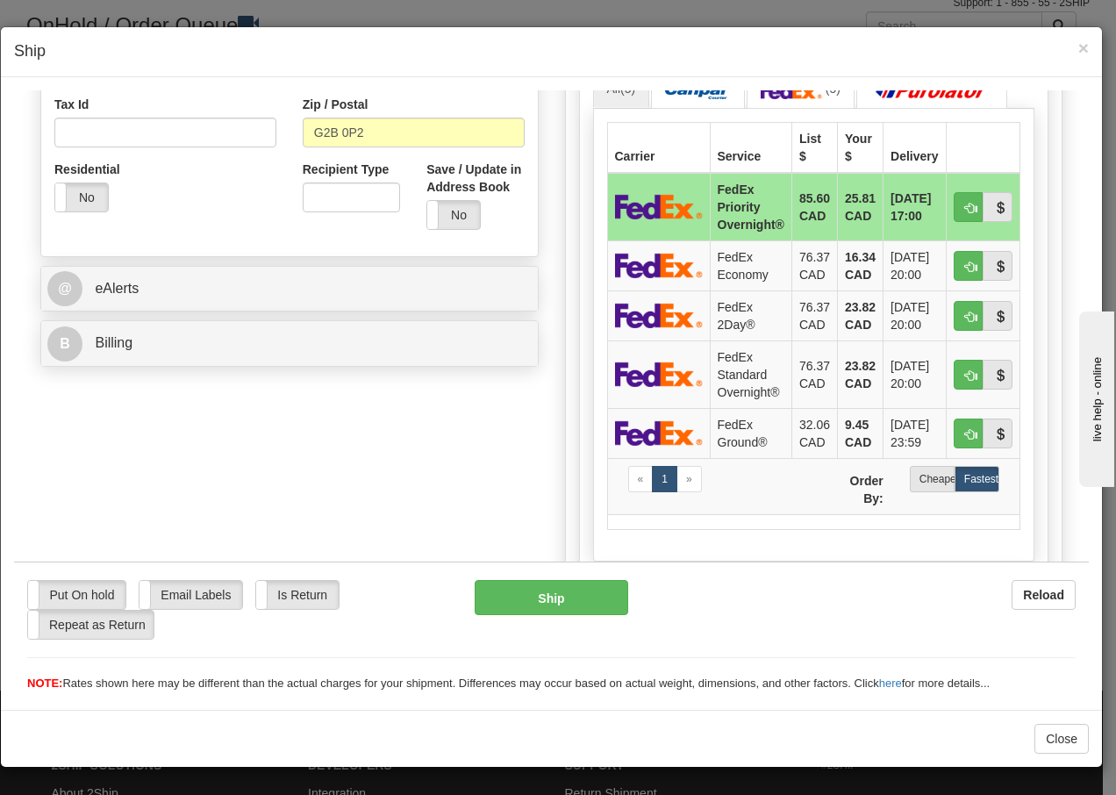
scroll to position [573, 0]
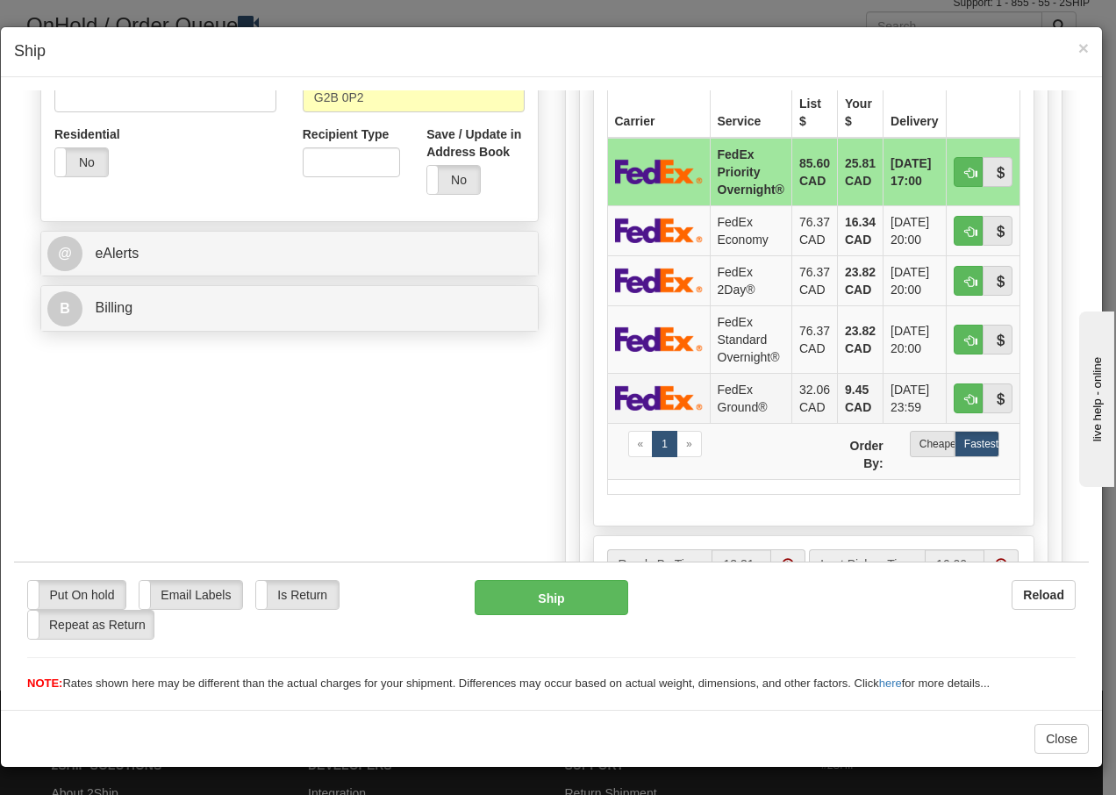
click at [666, 403] on img at bounding box center [659, 396] width 88 height 25
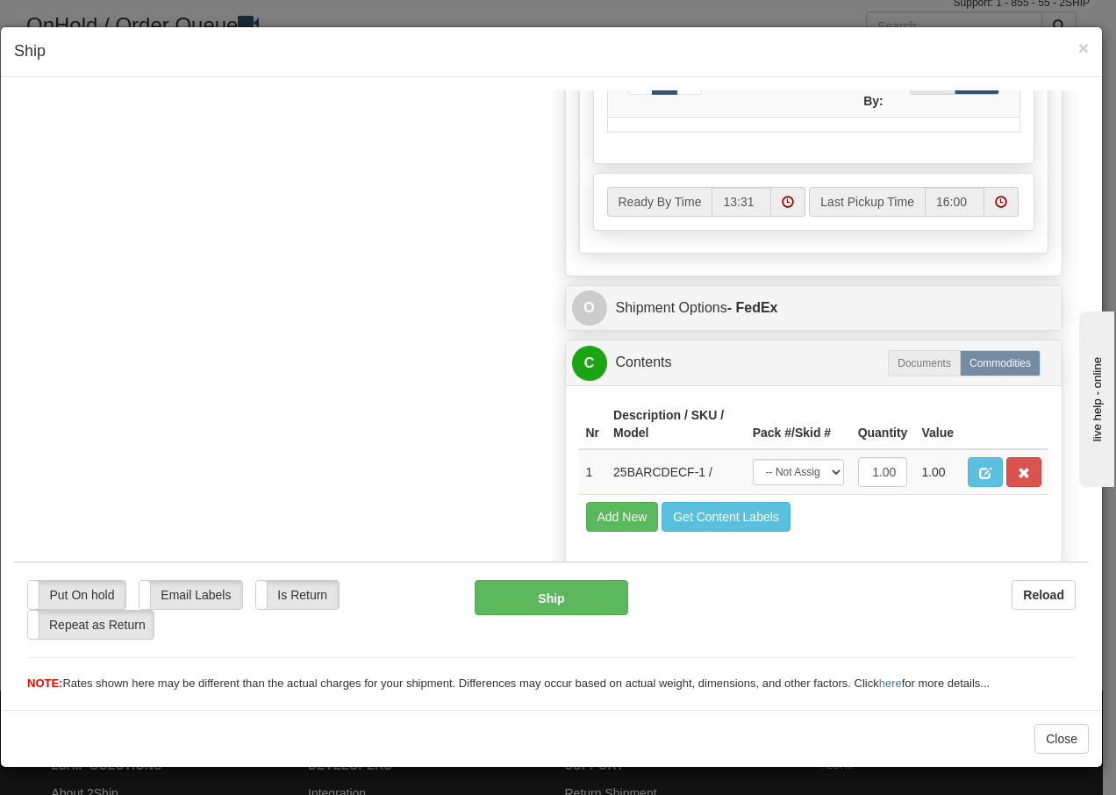
scroll to position [996, 0]
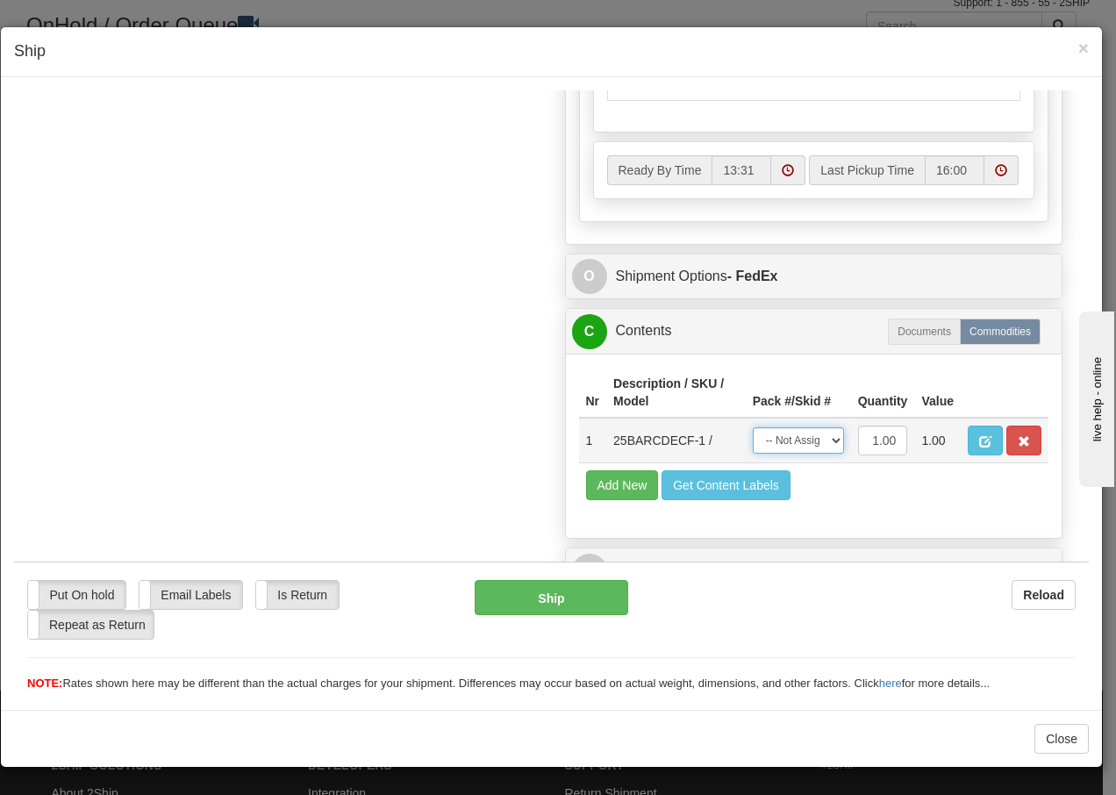
click at [789, 444] on select "-- Not Assigned -- Package 1" at bounding box center [798, 439] width 91 height 26
select select "0"
click at [753, 426] on select "-- Not Assigned -- Package 1" at bounding box center [798, 439] width 91 height 26
click at [567, 599] on button "Ship" at bounding box center [551, 596] width 153 height 35
type input "92"
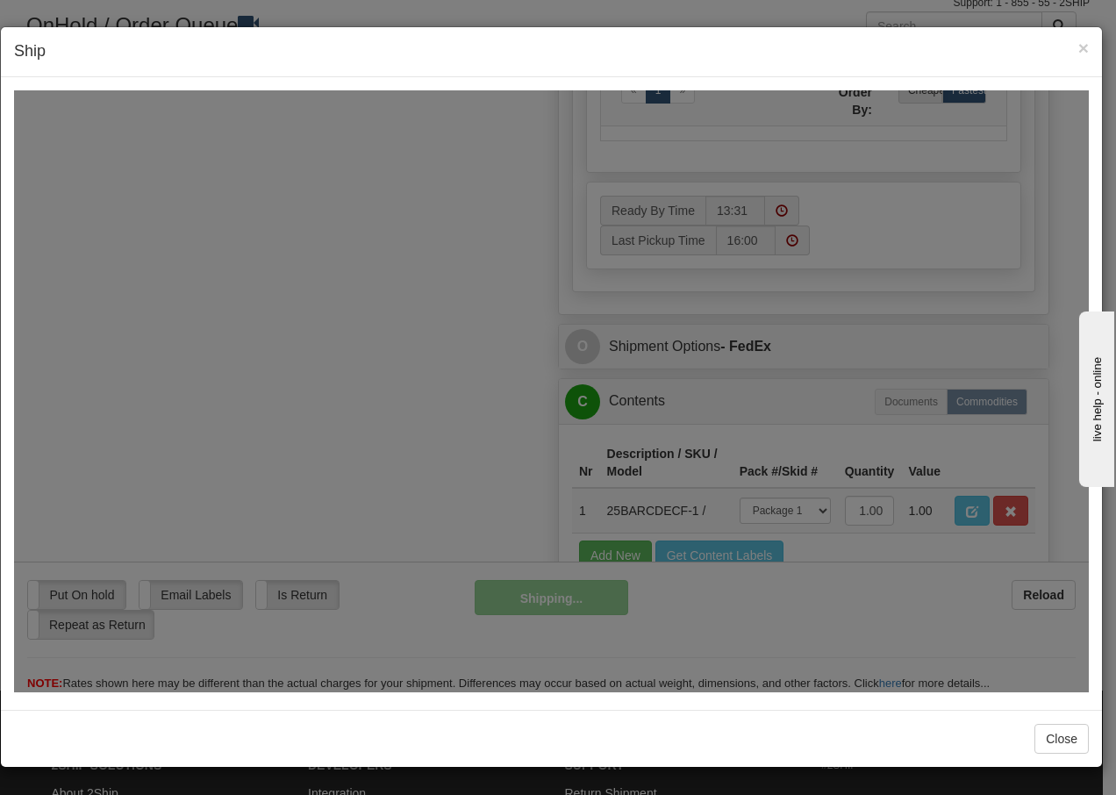
scroll to position [1067, 0]
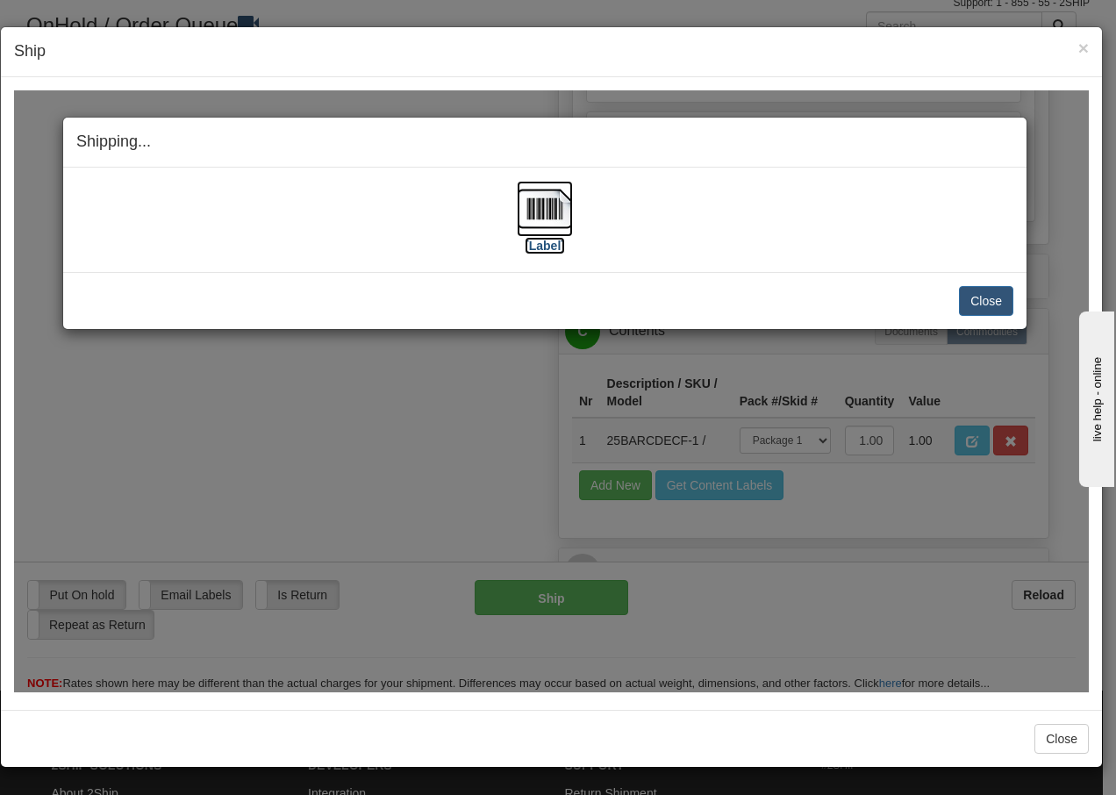
click at [552, 211] on img at bounding box center [545, 208] width 56 height 56
click at [985, 296] on button "Close" at bounding box center [986, 300] width 54 height 30
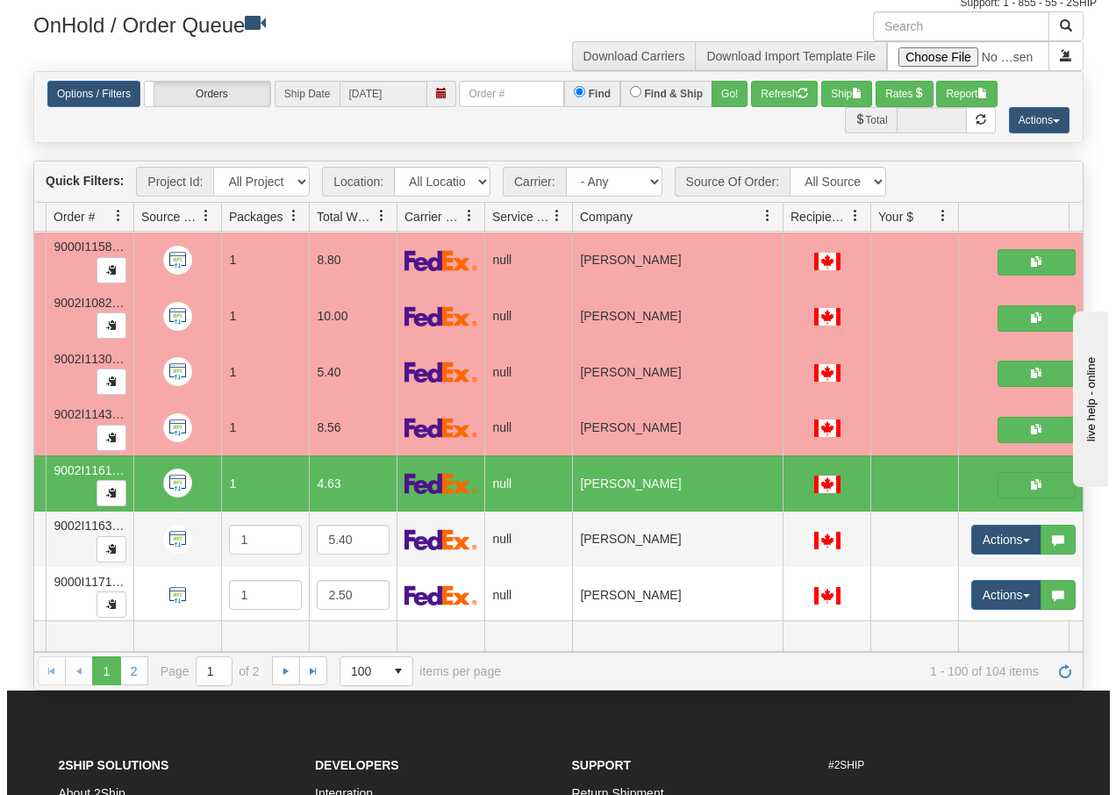
scroll to position [5202, 140]
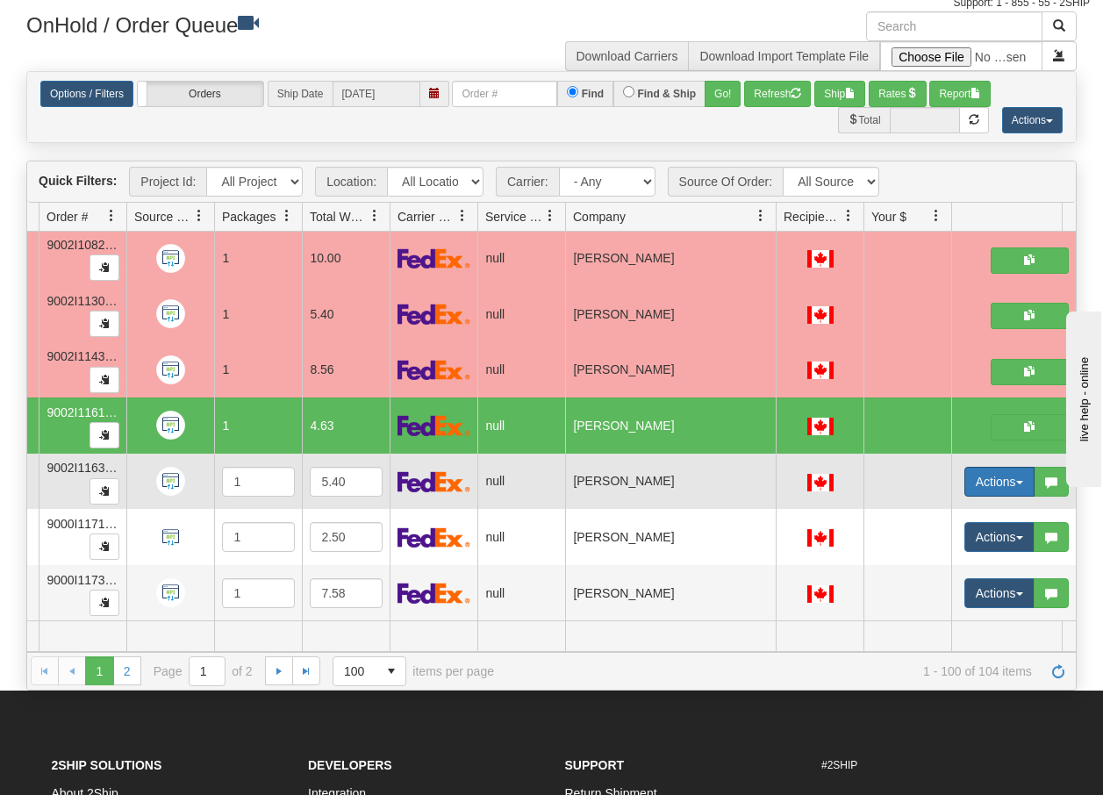
click at [1019, 471] on button "Actions" at bounding box center [999, 482] width 70 height 30
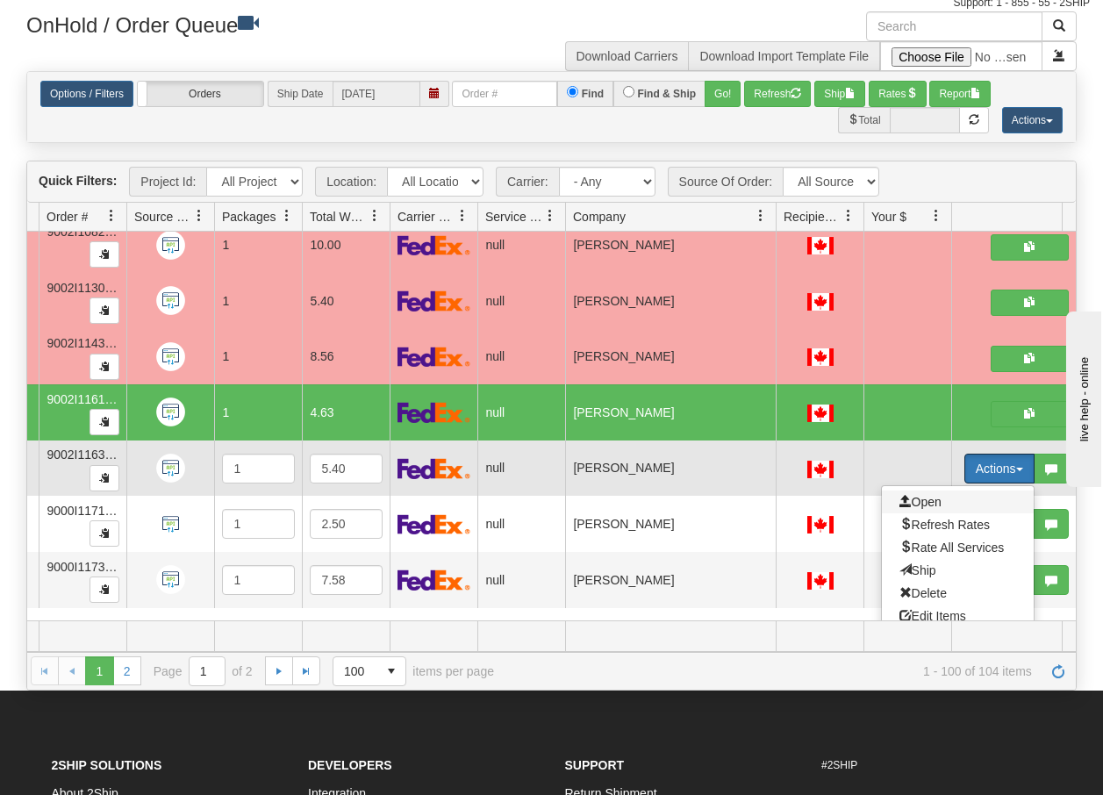
click at [939, 500] on span "Open" at bounding box center [920, 502] width 42 height 14
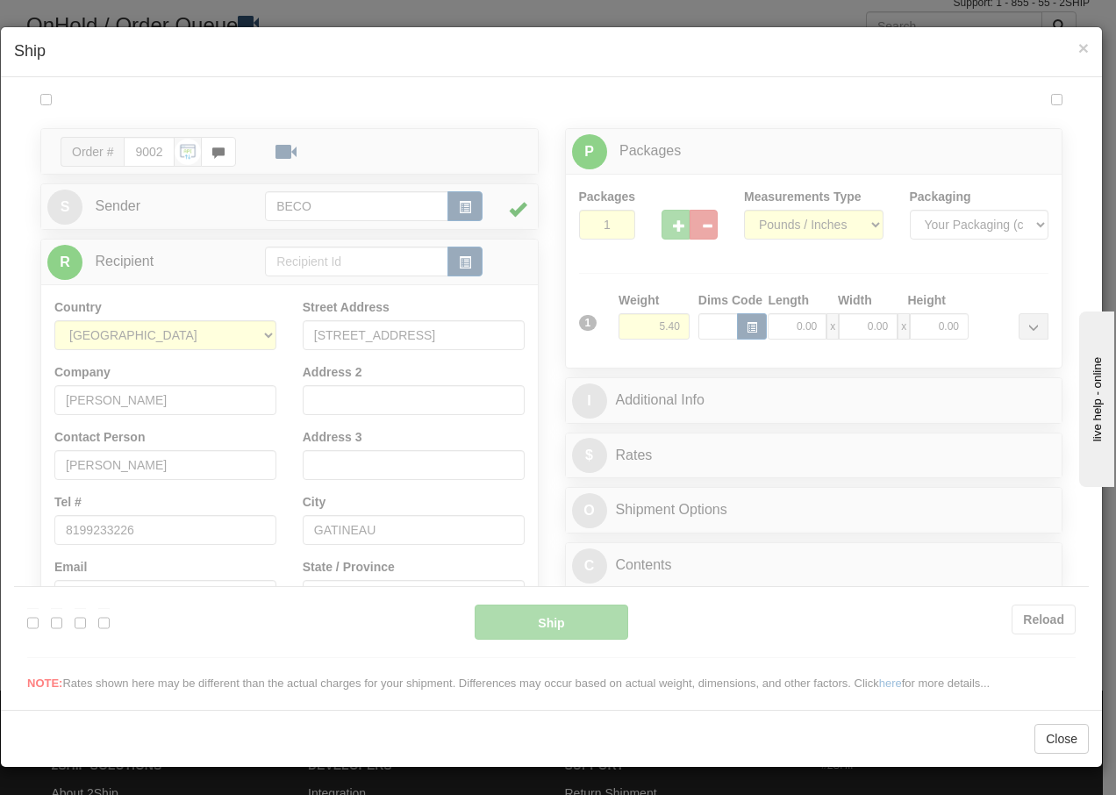
scroll to position [0, 0]
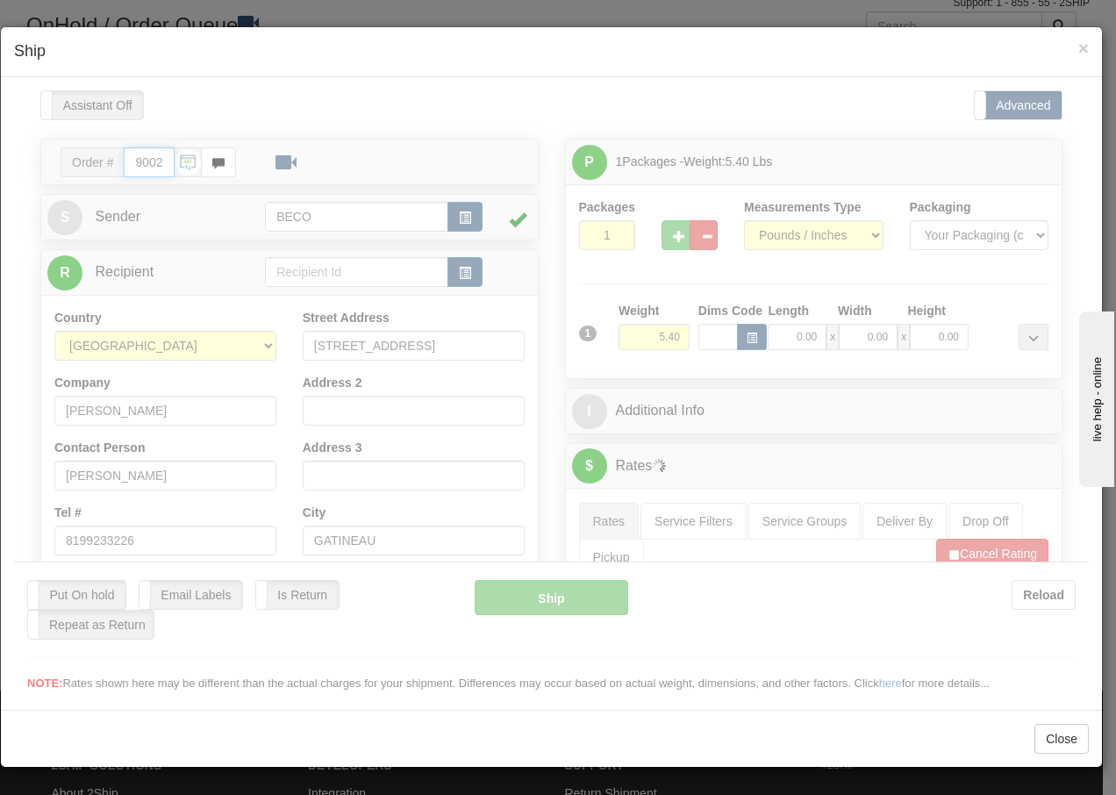
type input "13:32"
type input "16:00"
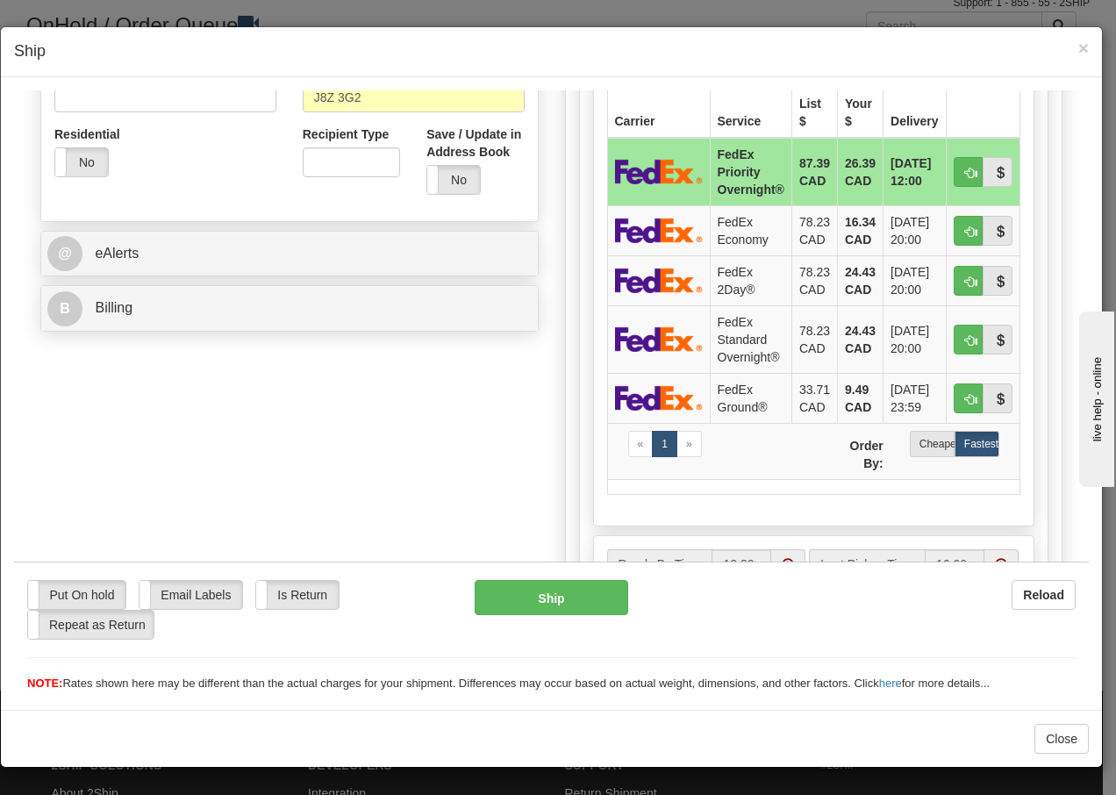
scroll to position [608, 0]
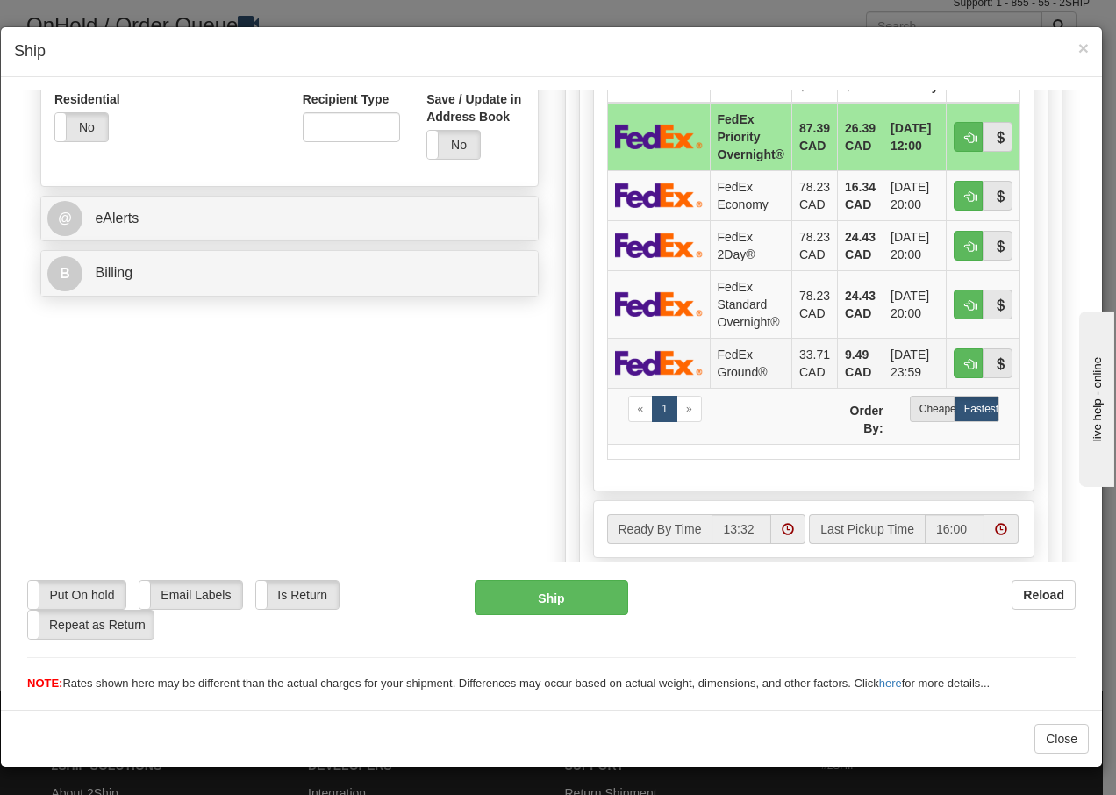
click at [654, 359] on img at bounding box center [659, 361] width 88 height 25
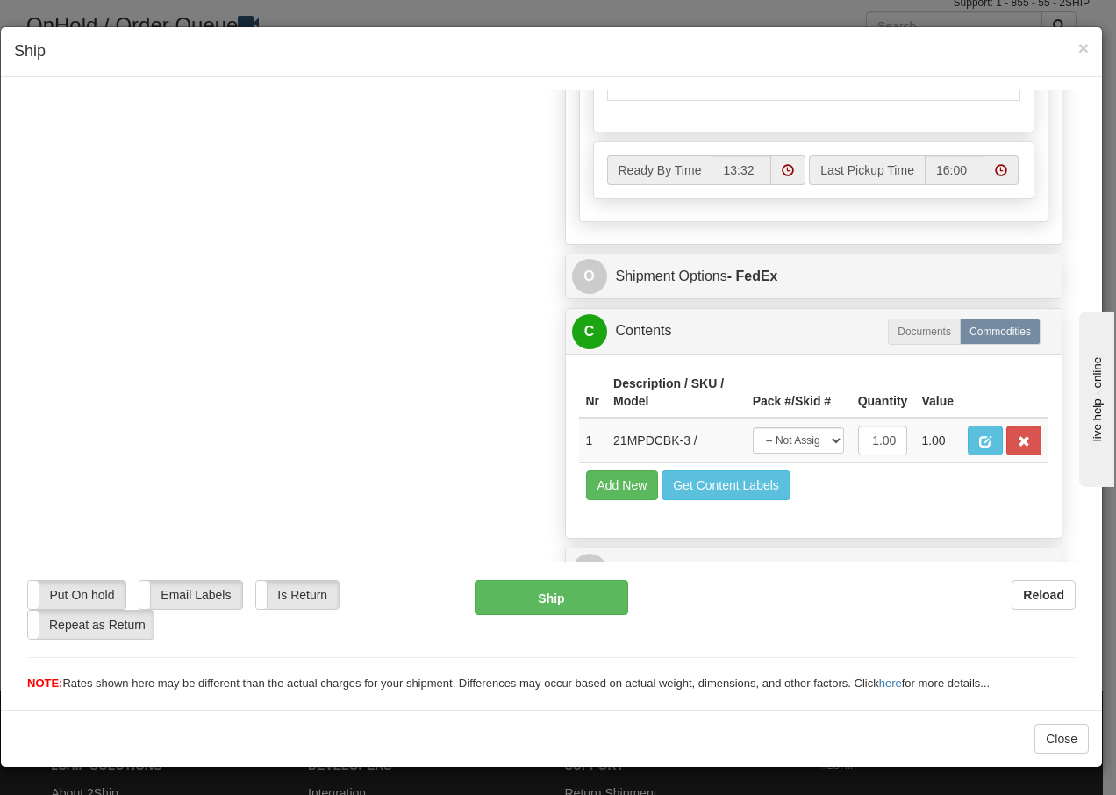
scroll to position [996, 0]
click at [810, 442] on select "-- Not Assigned -- Package 1" at bounding box center [798, 439] width 91 height 26
select select "0"
click at [753, 426] on select "-- Not Assigned -- Package 1" at bounding box center [798, 439] width 91 height 26
click at [520, 608] on button "Ship" at bounding box center [551, 596] width 153 height 35
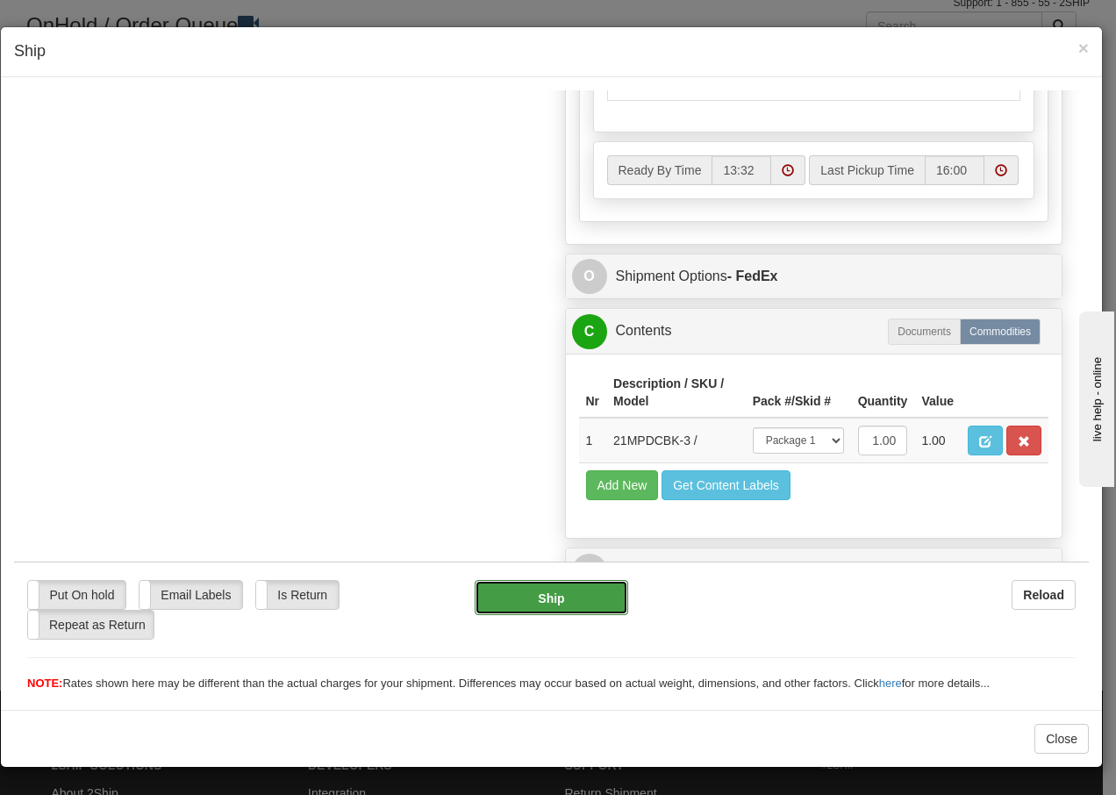
scroll to position [1067, 0]
type input "92"
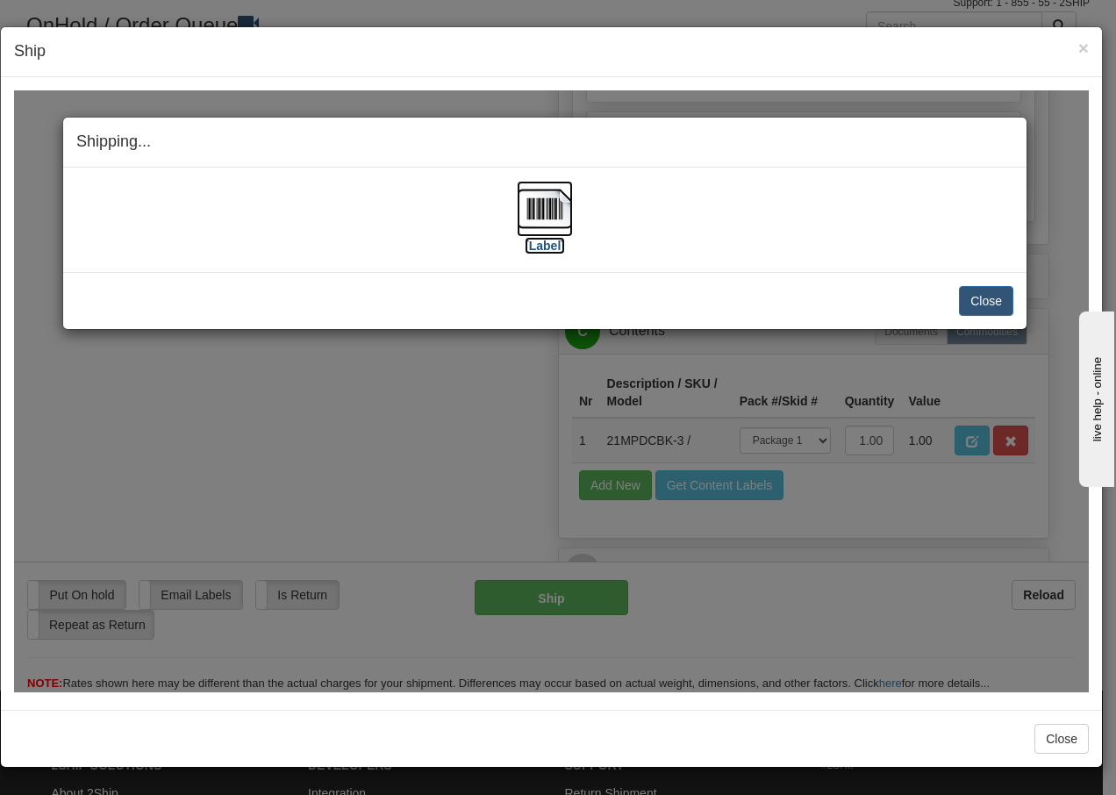
click at [541, 216] on img at bounding box center [545, 208] width 56 height 56
click at [992, 296] on button "Close" at bounding box center [986, 300] width 54 height 30
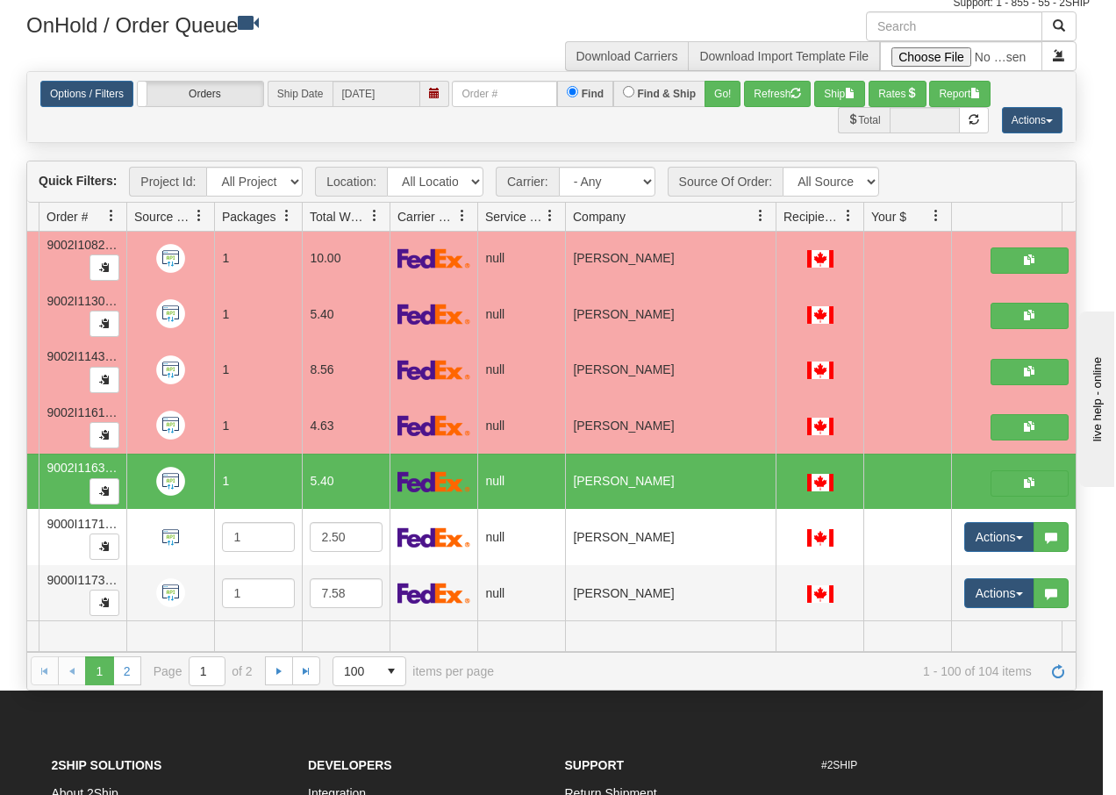
scroll to position [0, 0]
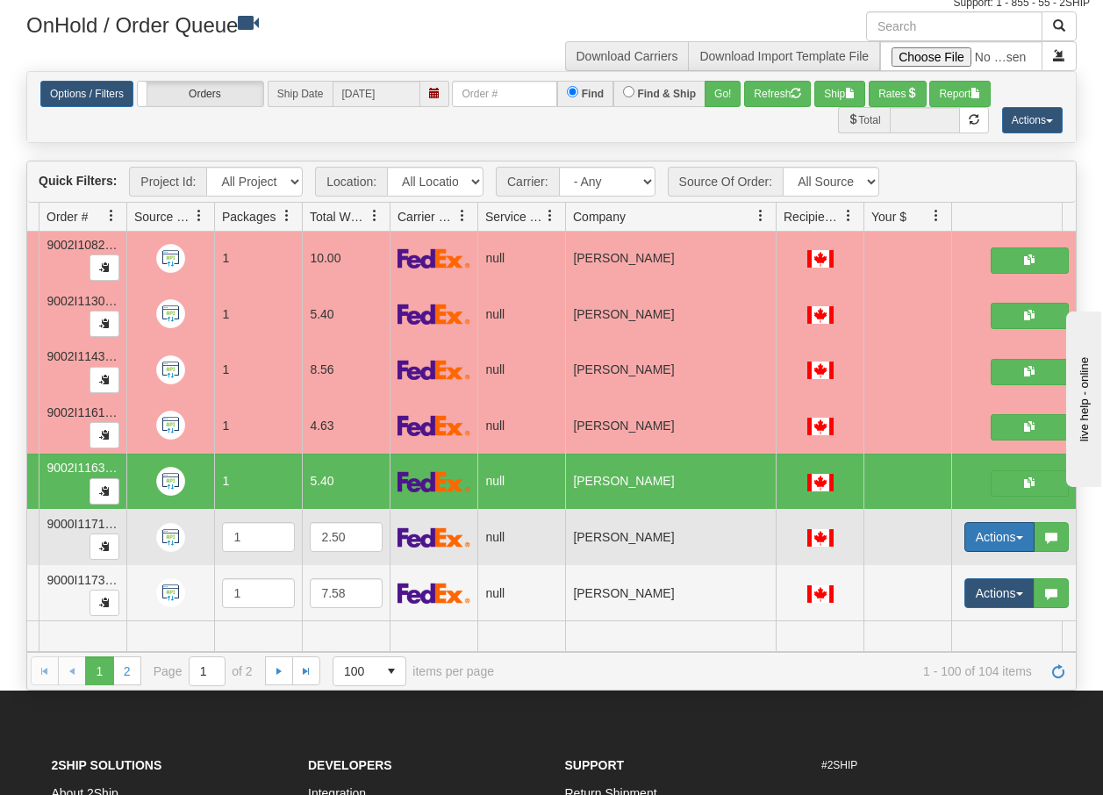
click at [1024, 525] on button "Actions" at bounding box center [999, 537] width 70 height 30
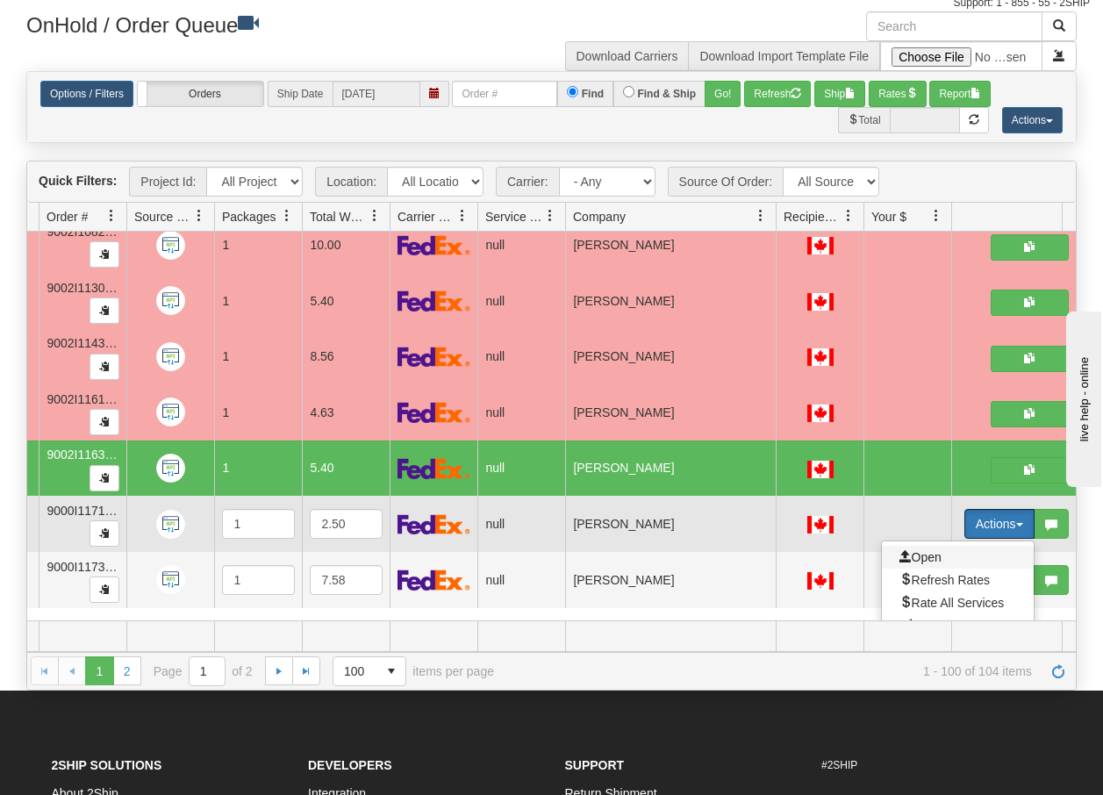
click at [934, 554] on span "Open" at bounding box center [920, 557] width 42 height 14
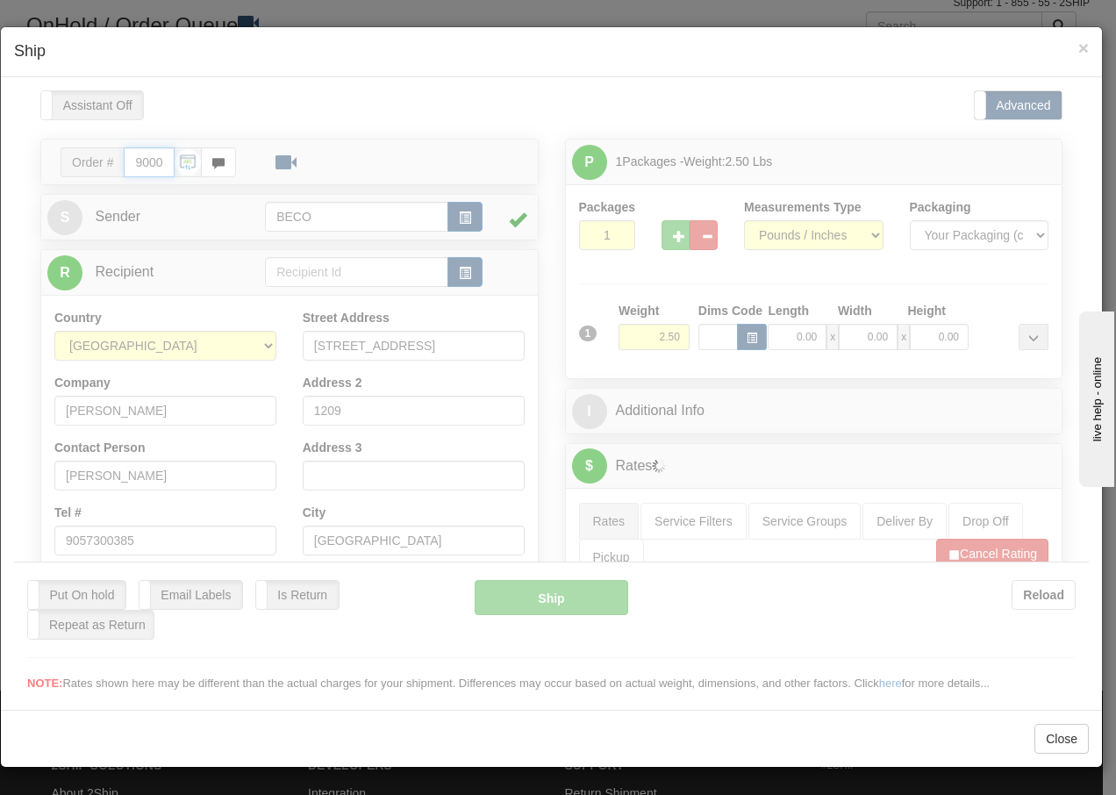
type input "13:33"
type input "16:00"
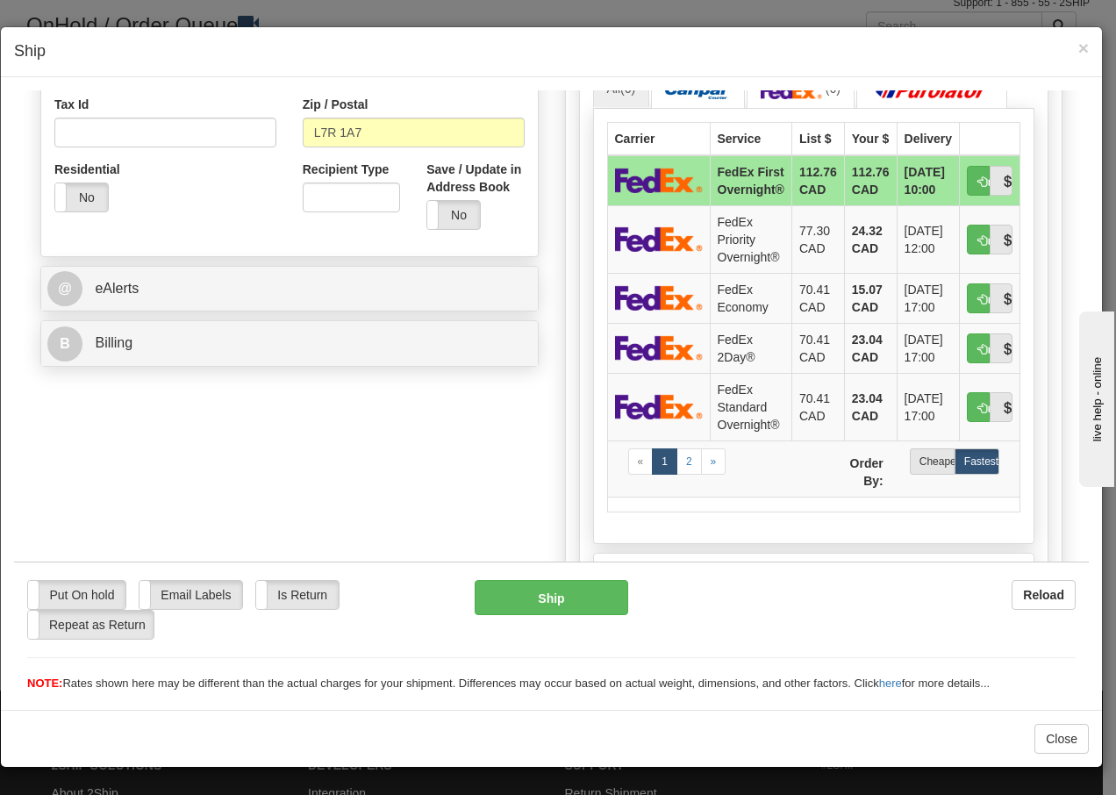
scroll to position [573, 0]
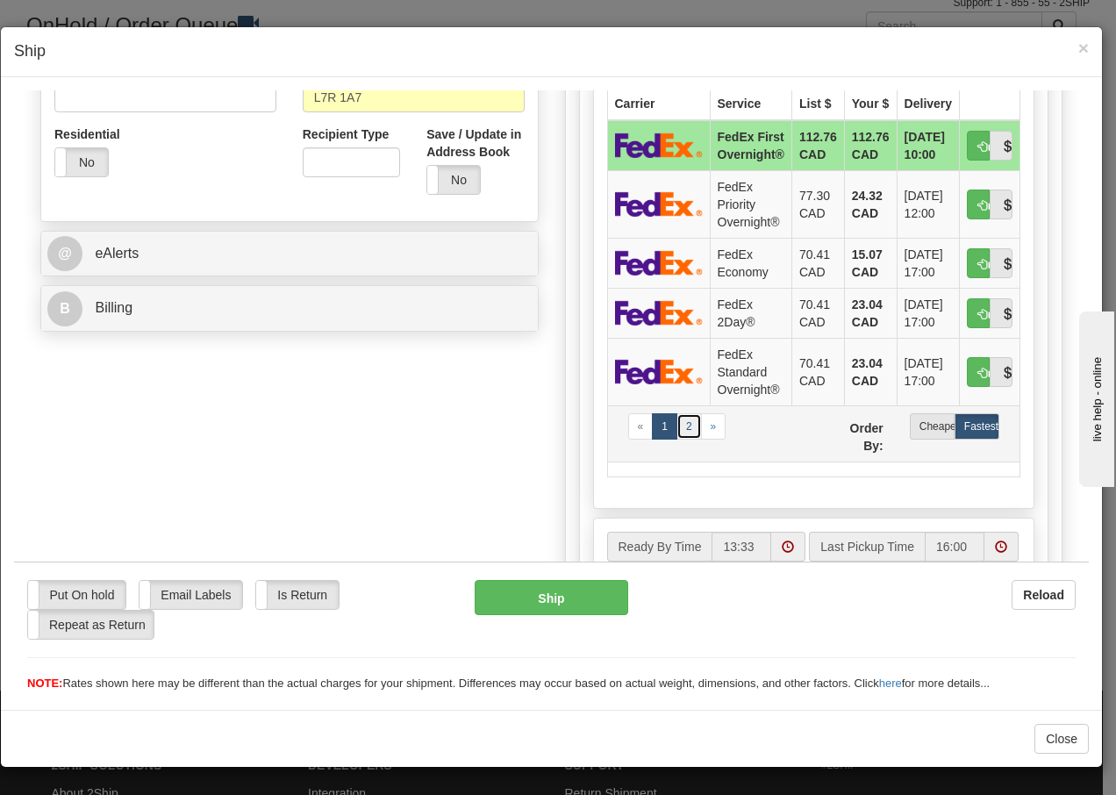
click at [683, 439] on link "2" at bounding box center [688, 425] width 25 height 26
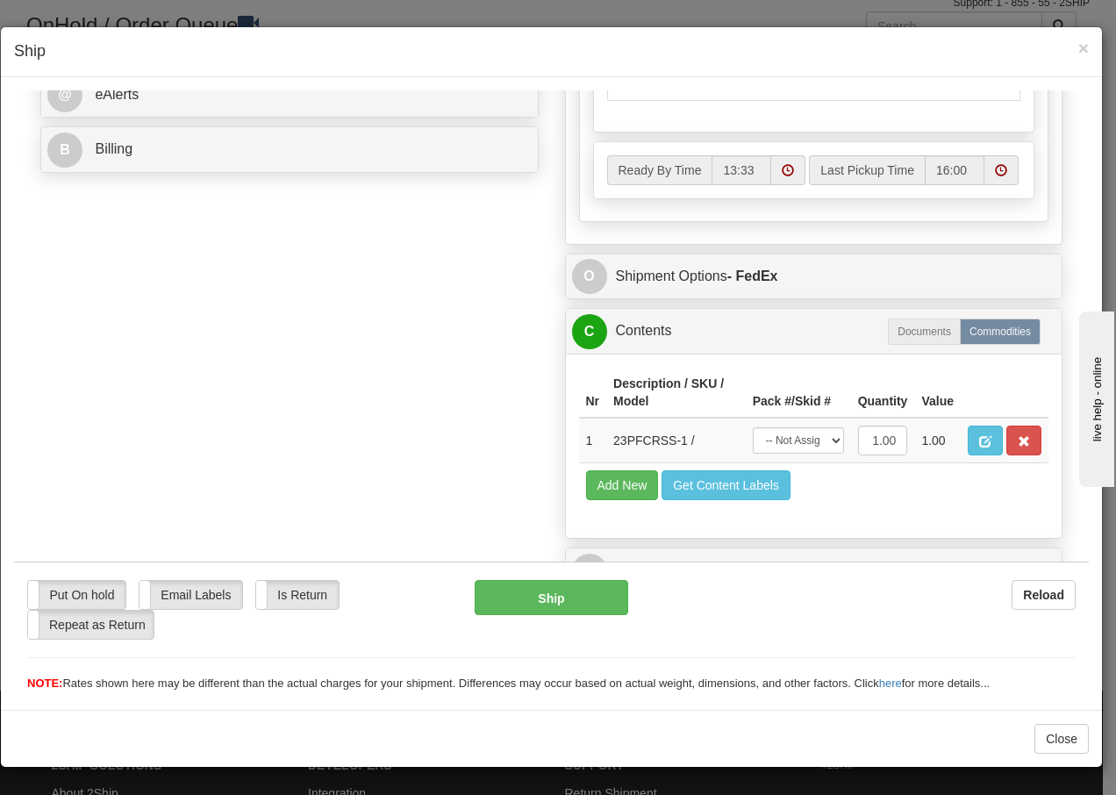
scroll to position [761, 0]
drag, startPoint x: 803, startPoint y: 446, endPoint x: 806, endPoint y: 456, distance: 11.1
click at [803, 446] on select "-- Not Assigned -- Package 1" at bounding box center [798, 439] width 91 height 26
select select "0"
click at [753, 426] on select "-- Not Assigned -- Package 1" at bounding box center [798, 439] width 91 height 26
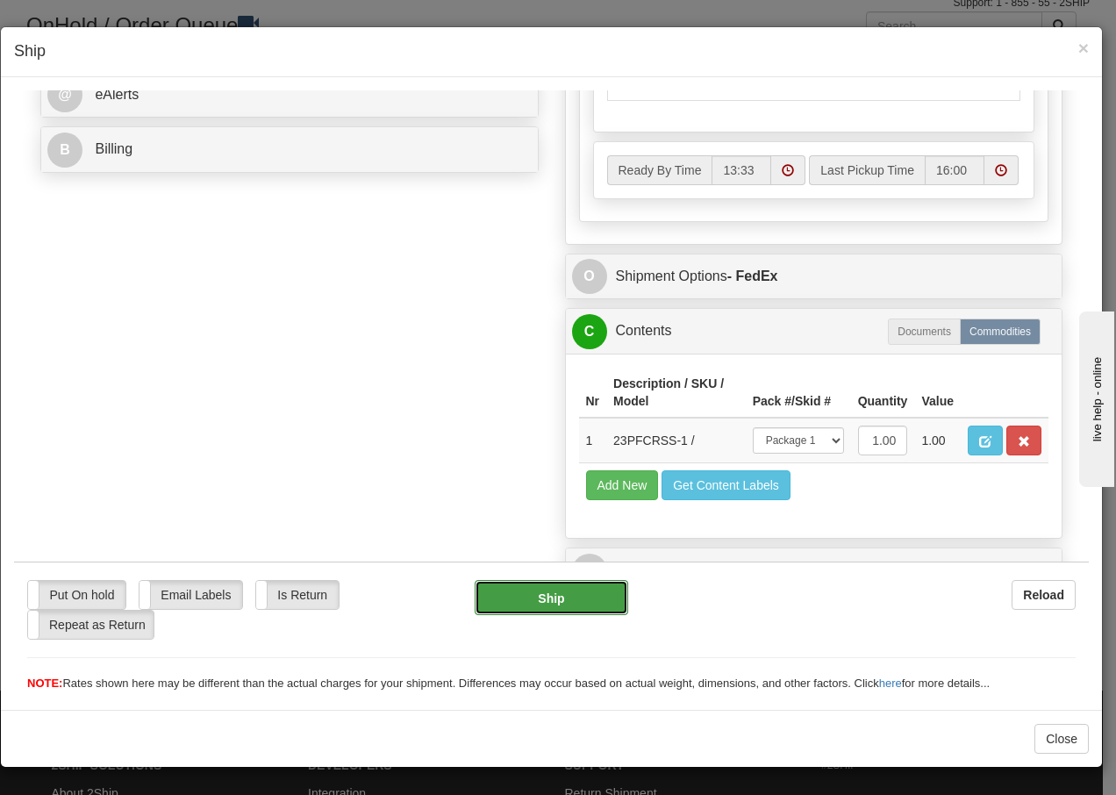
click at [528, 601] on button "Ship" at bounding box center [551, 596] width 153 height 35
type input "92"
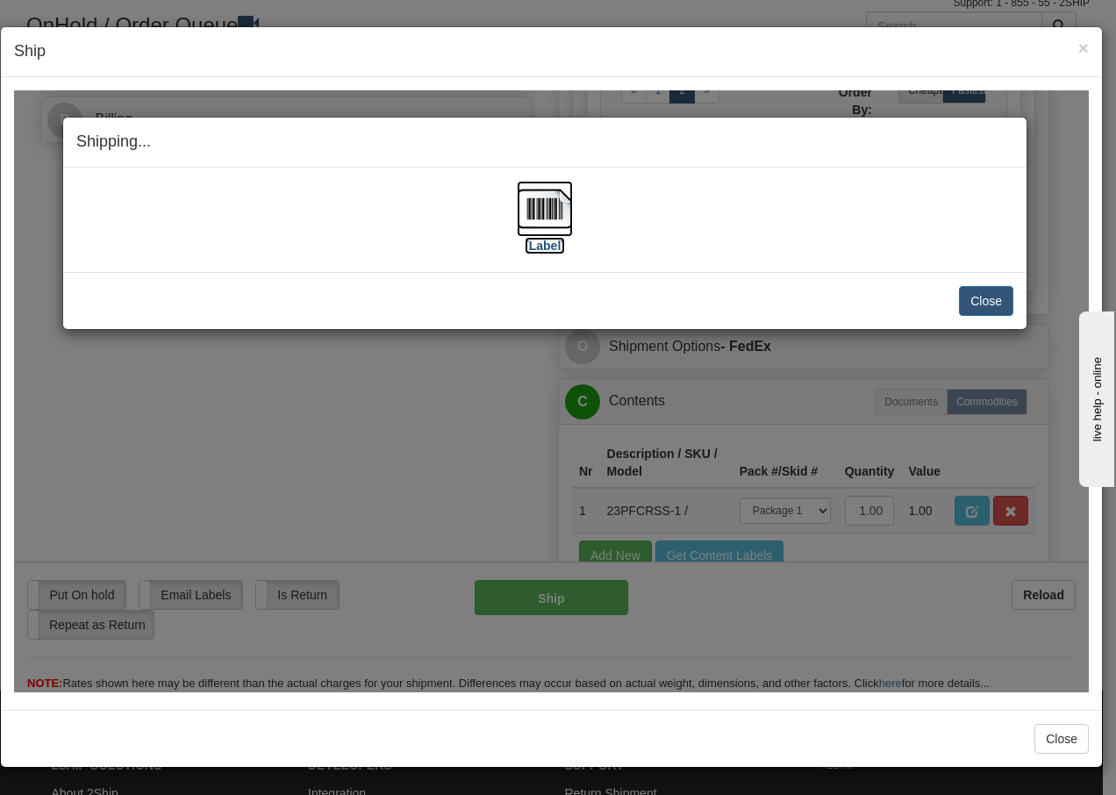
click at [565, 204] on img at bounding box center [545, 208] width 56 height 56
click at [981, 304] on button "Close" at bounding box center [986, 300] width 54 height 30
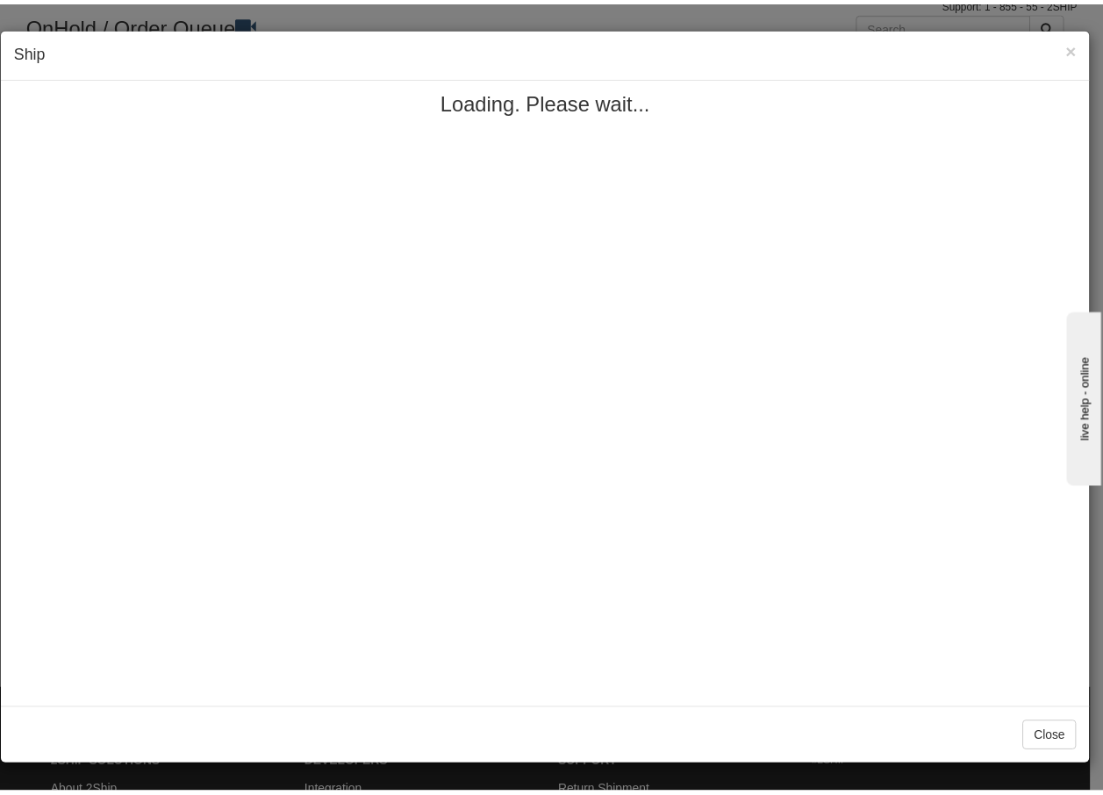
scroll to position [0, 0]
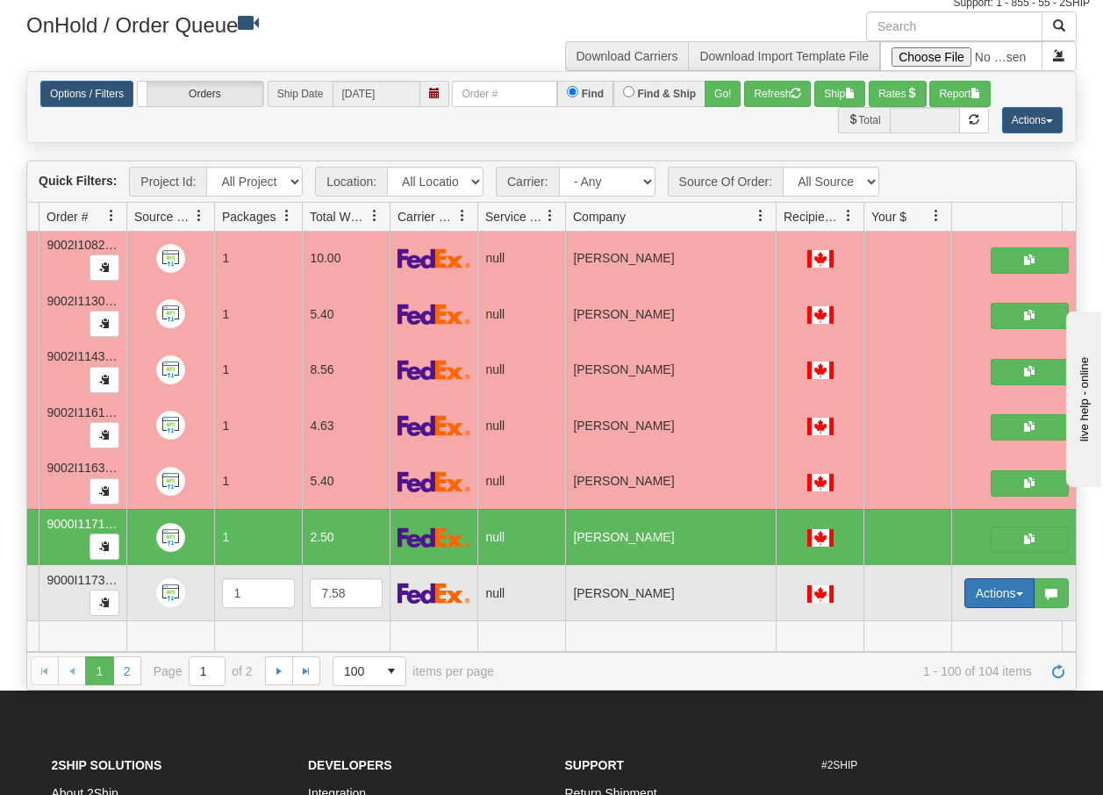
click at [1017, 583] on button "Actions" at bounding box center [999, 593] width 70 height 30
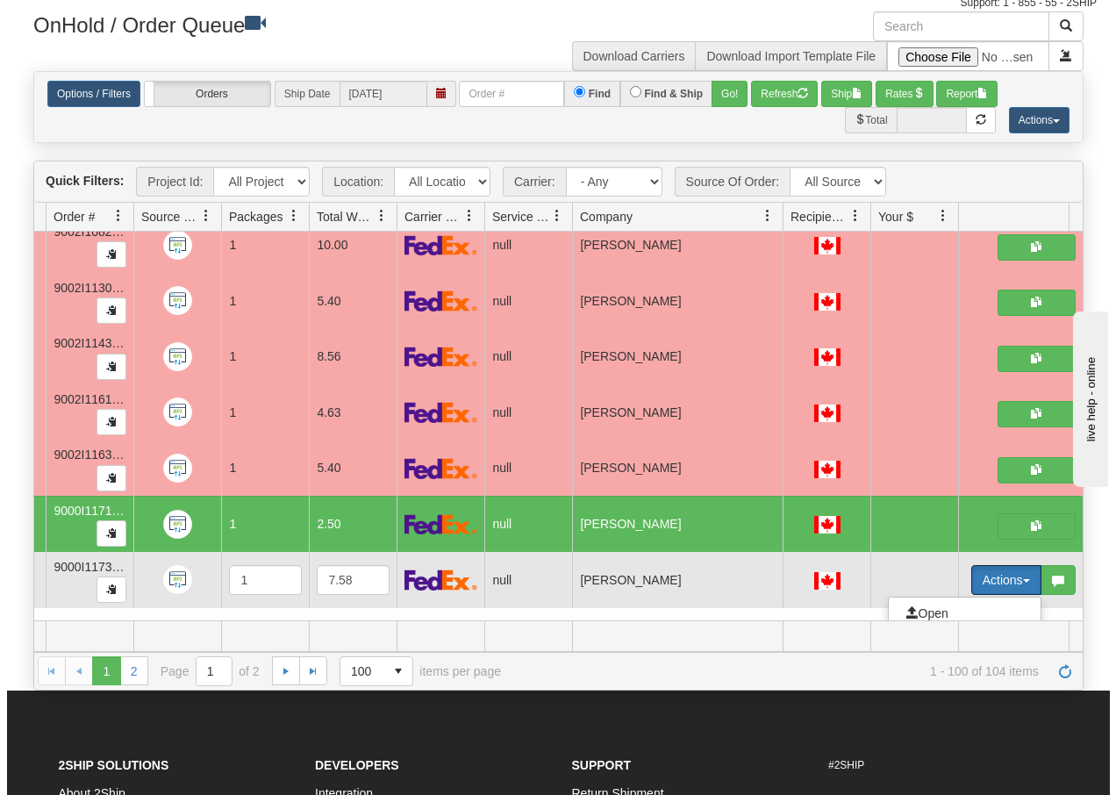
scroll to position [5290, 140]
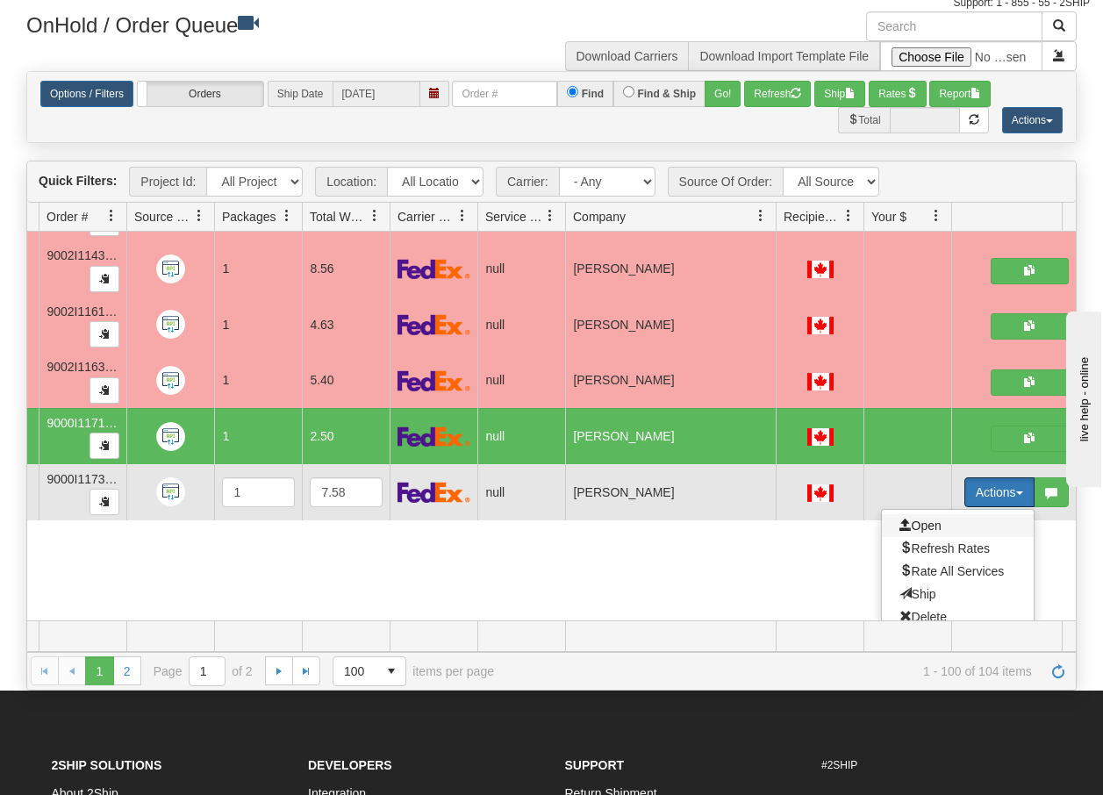
click at [930, 518] on span "Open" at bounding box center [920, 525] width 42 height 14
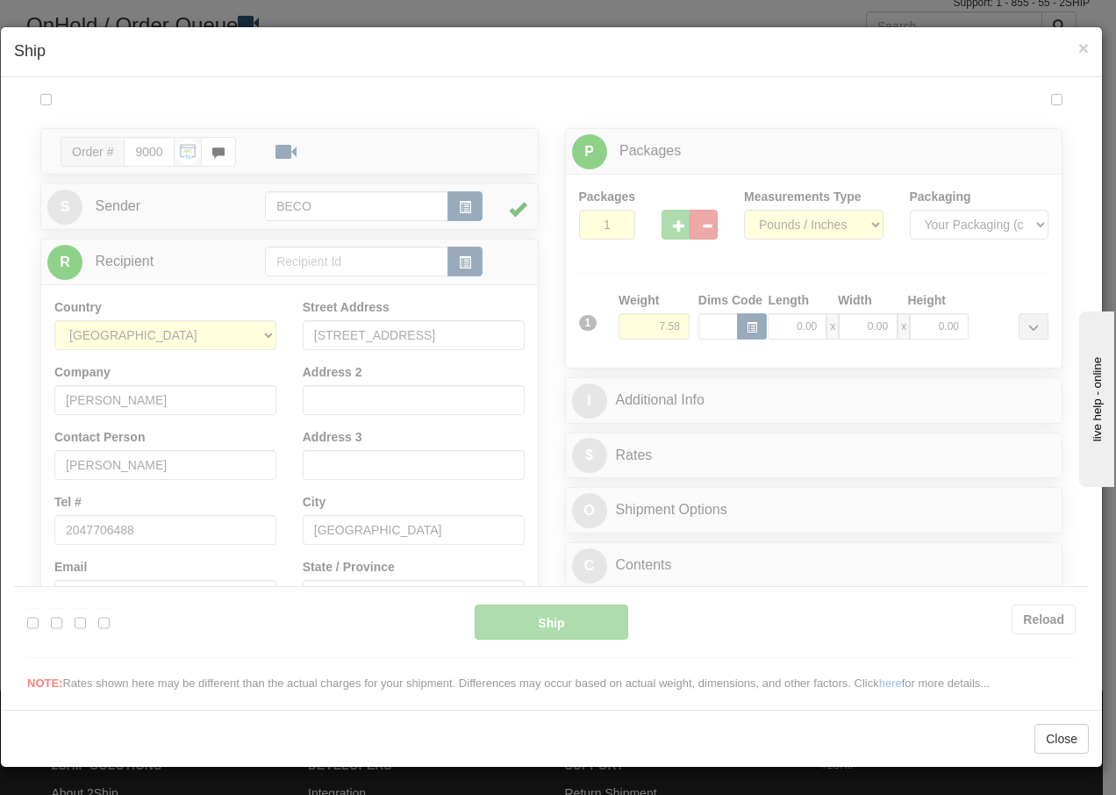
scroll to position [0, 0]
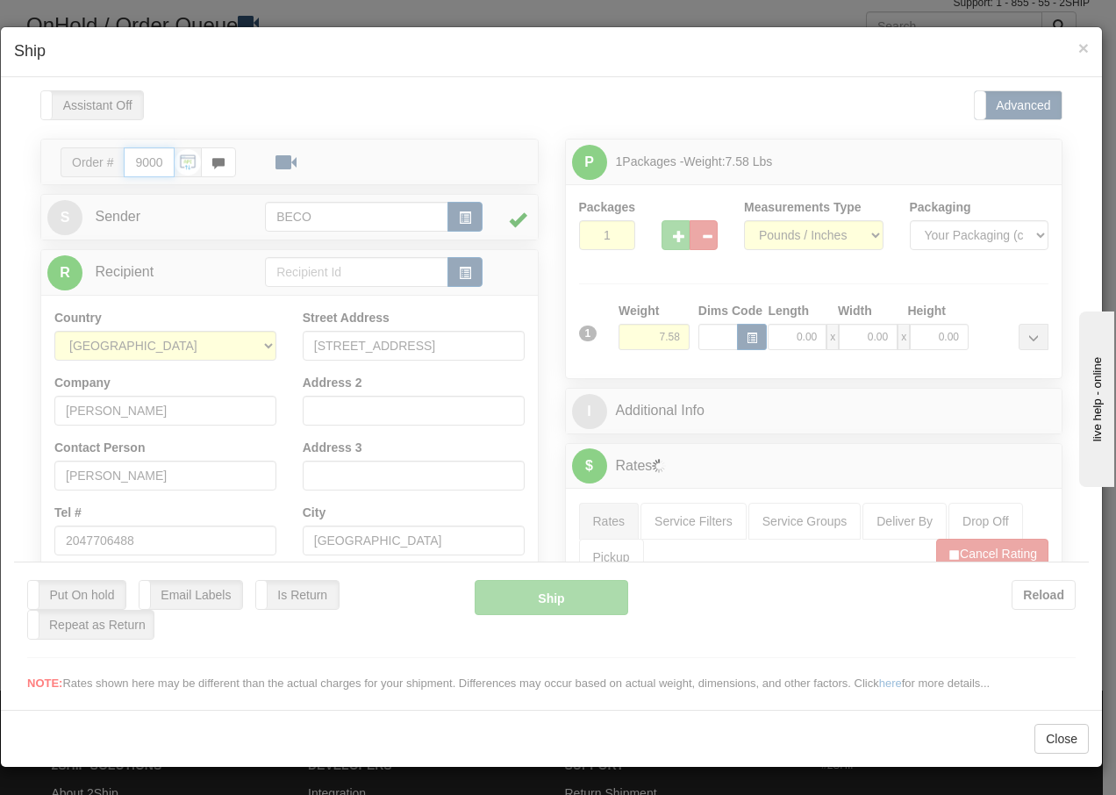
type input "13:34"
type input "16:00"
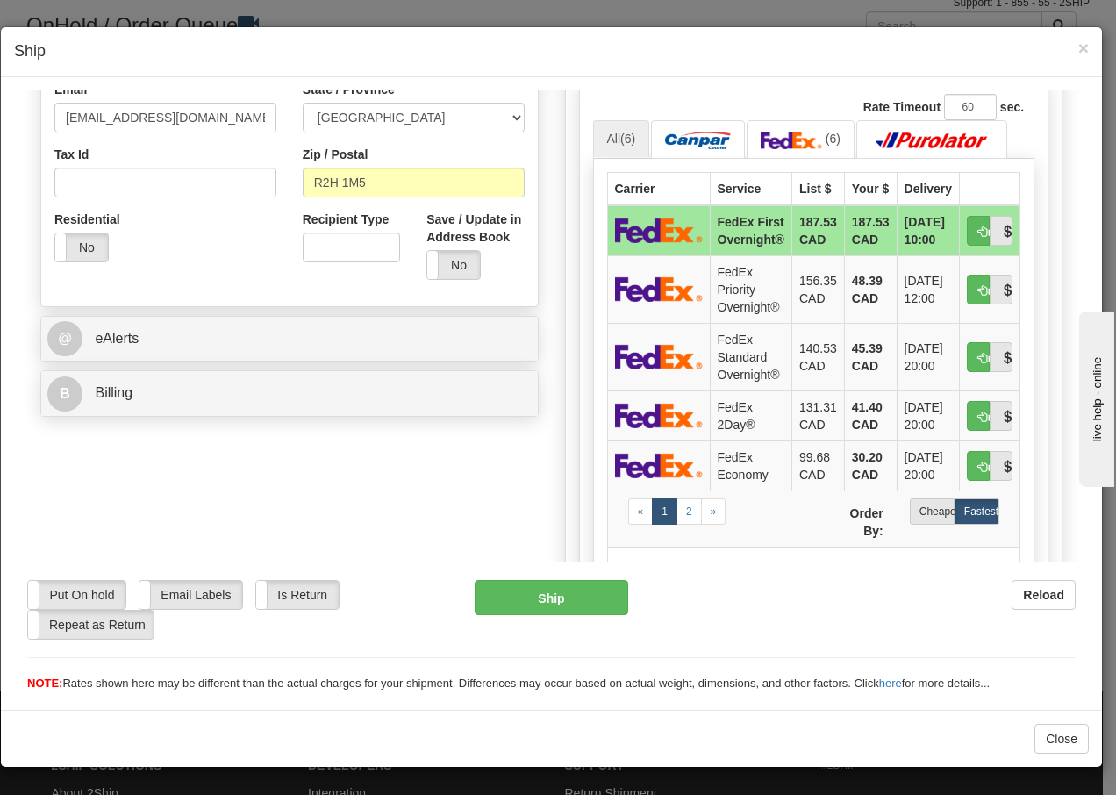
scroll to position [503, 0]
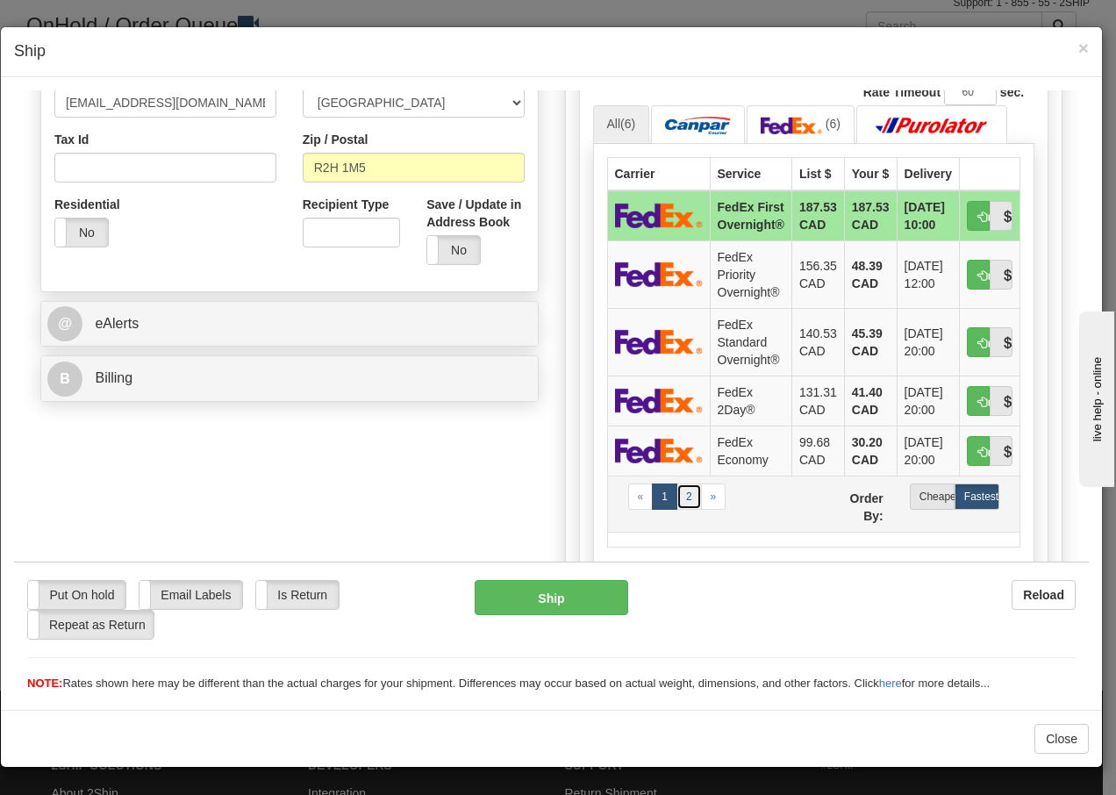
click at [683, 485] on link "2" at bounding box center [688, 495] width 25 height 26
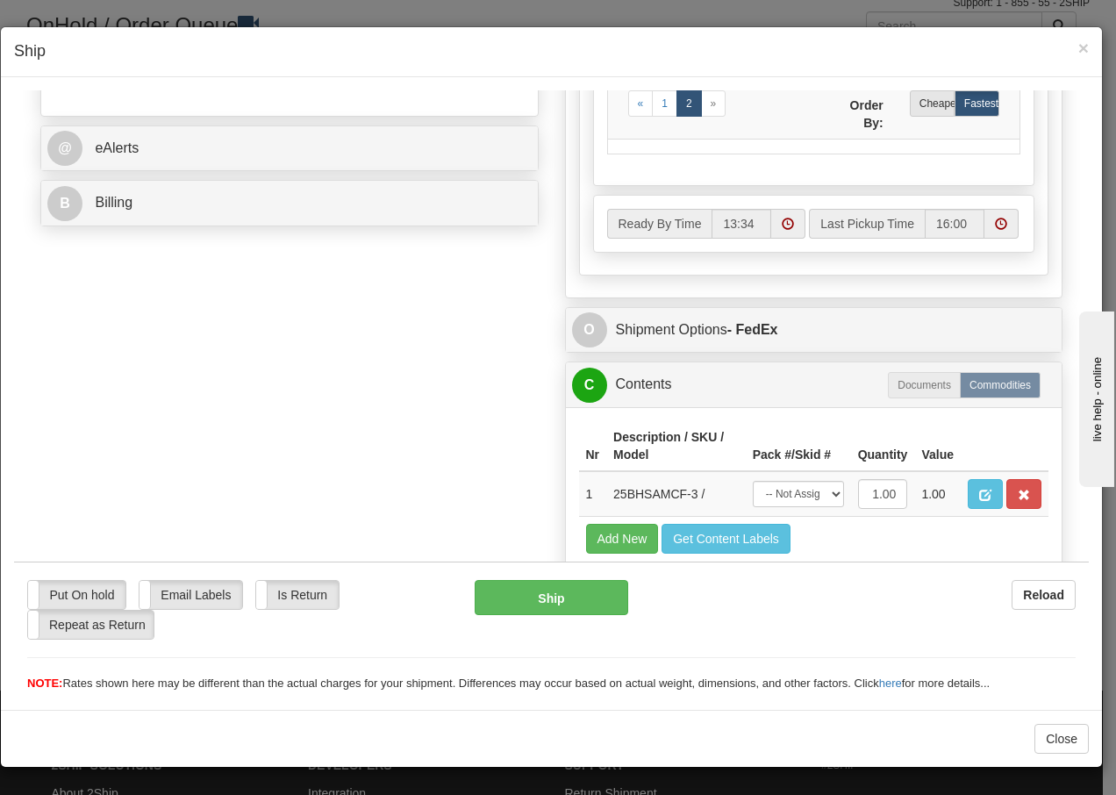
scroll to position [761, 0]
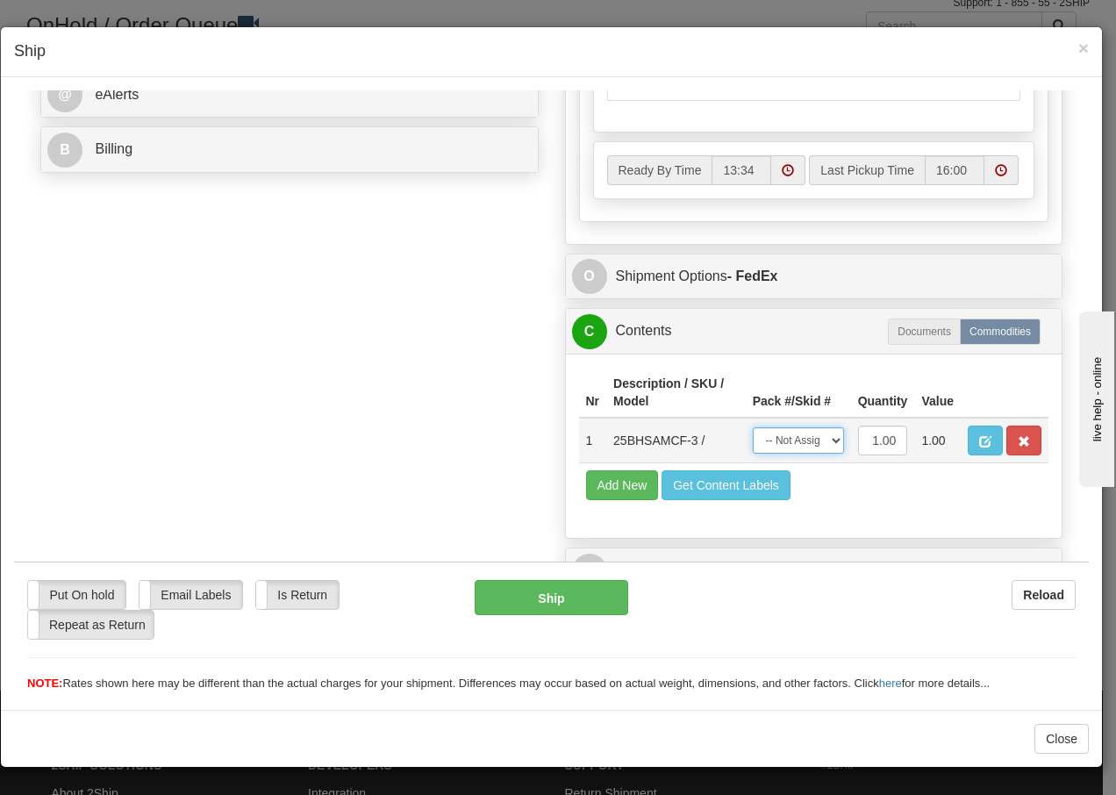
click at [808, 446] on select "-- Not Assigned -- Package 1" at bounding box center [798, 439] width 91 height 26
select select "0"
click at [753, 426] on select "-- Not Assigned -- Package 1" at bounding box center [798, 439] width 91 height 26
click at [506, 603] on button "Ship" at bounding box center [551, 596] width 153 height 35
type input "92"
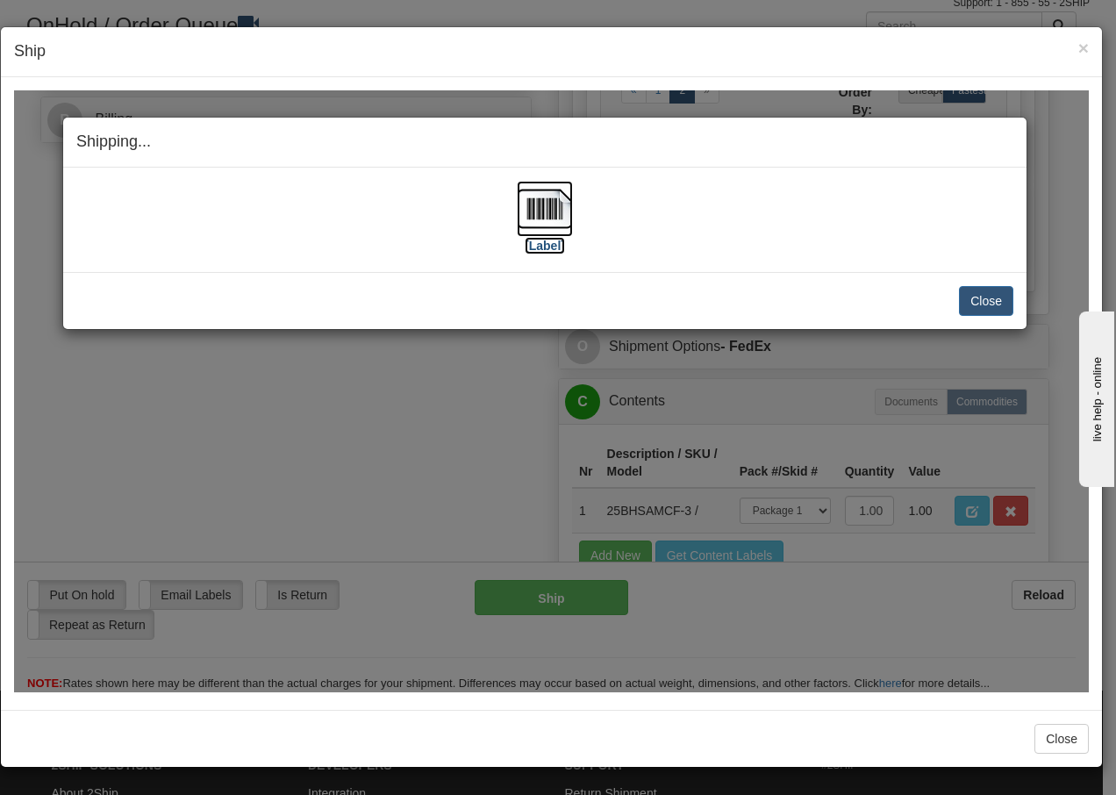
click at [548, 204] on img at bounding box center [545, 208] width 56 height 56
click at [996, 292] on button "Close" at bounding box center [986, 300] width 54 height 30
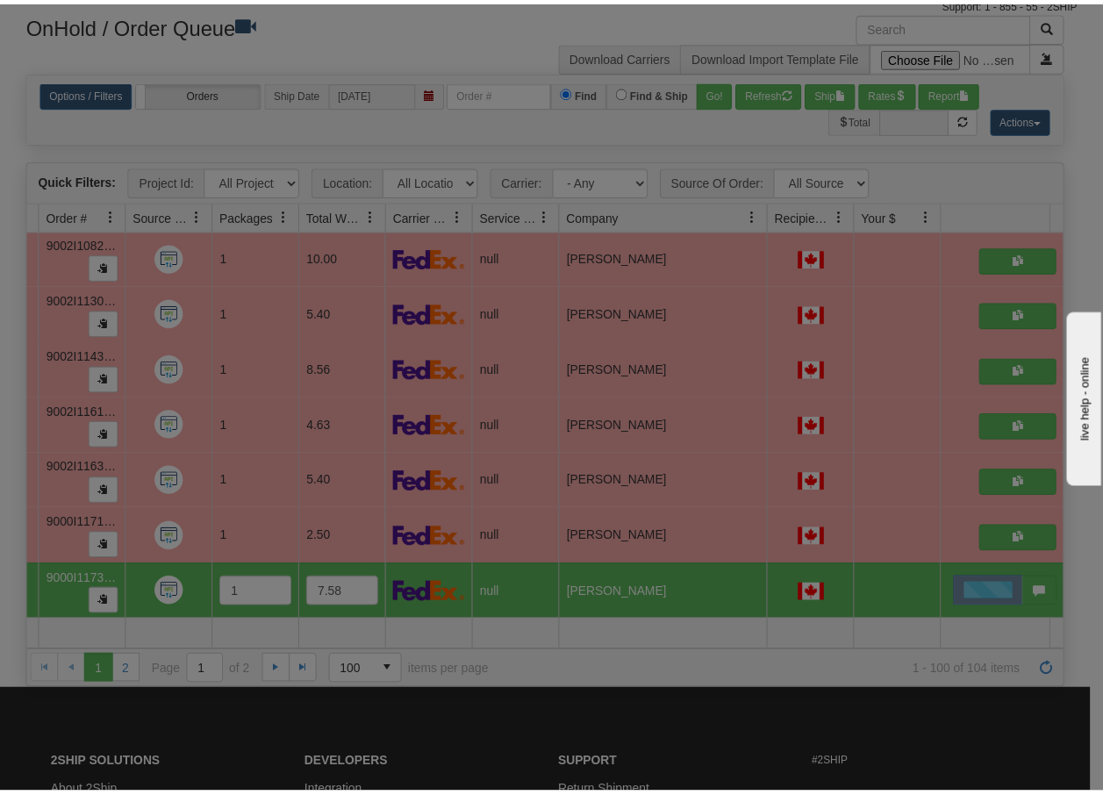
scroll to position [0, 0]
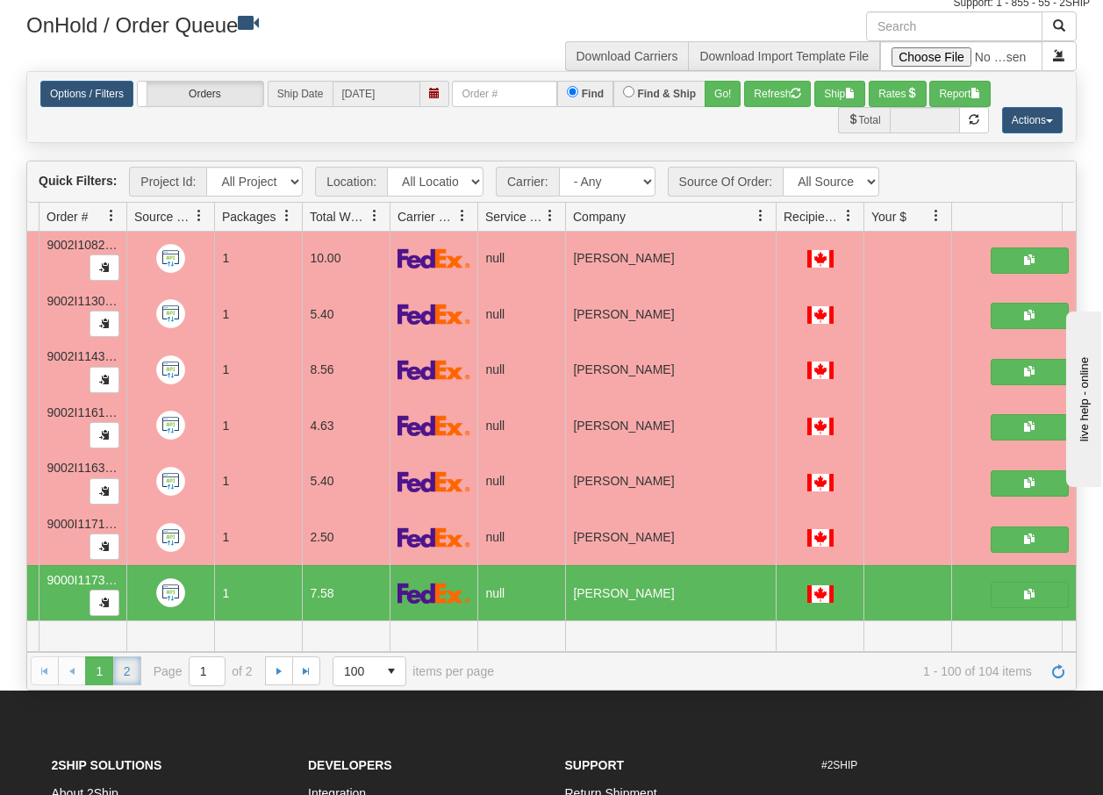
click at [127, 671] on link "2" at bounding box center [127, 670] width 28 height 28
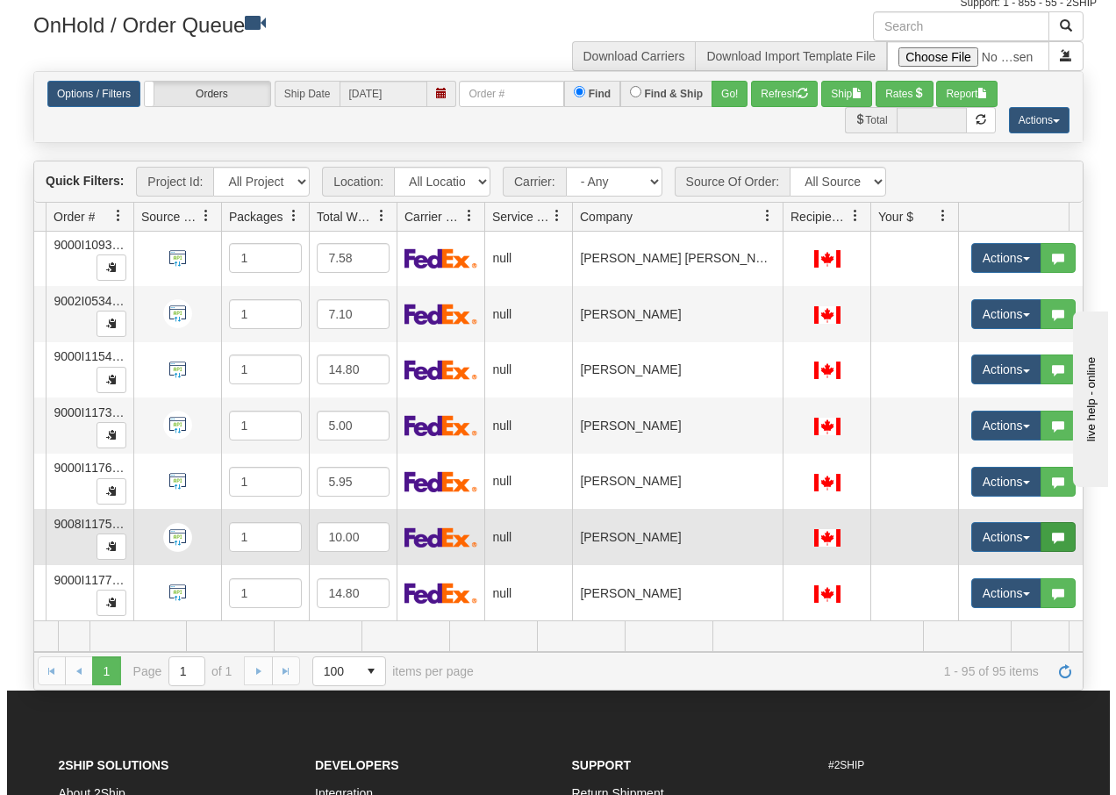
scroll to position [0, 140]
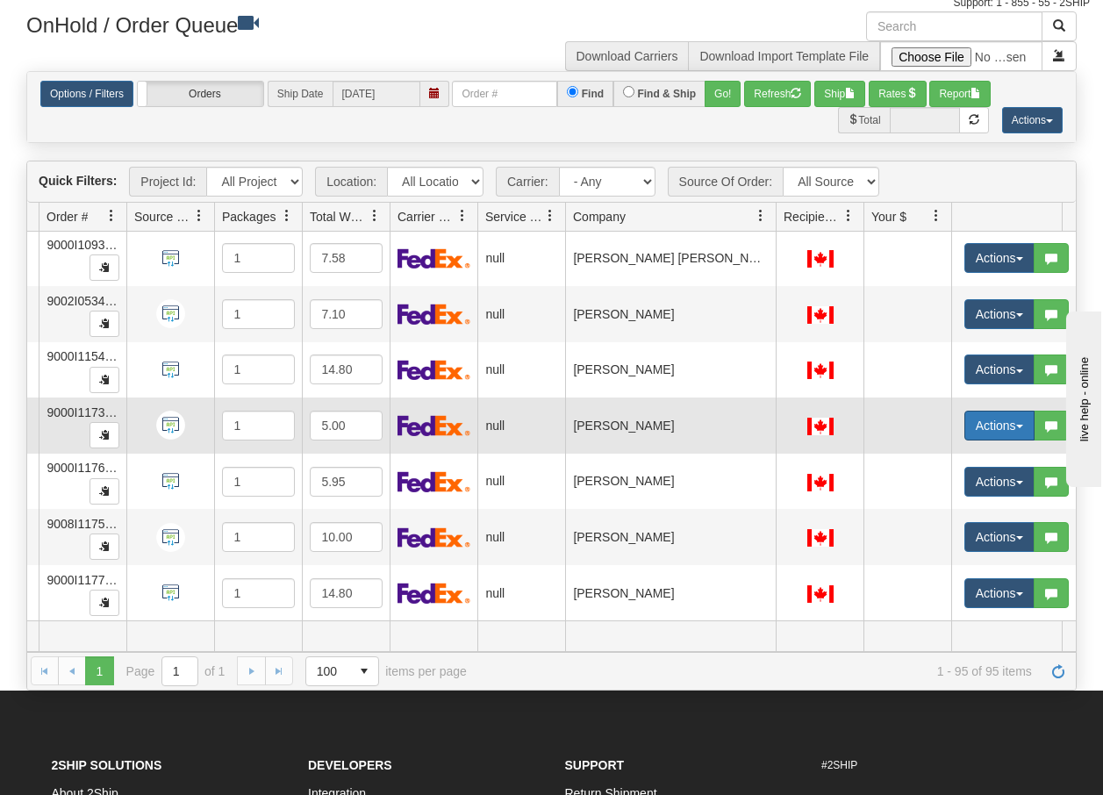
click at [1019, 425] on span "button" at bounding box center [1019, 427] width 7 height 4
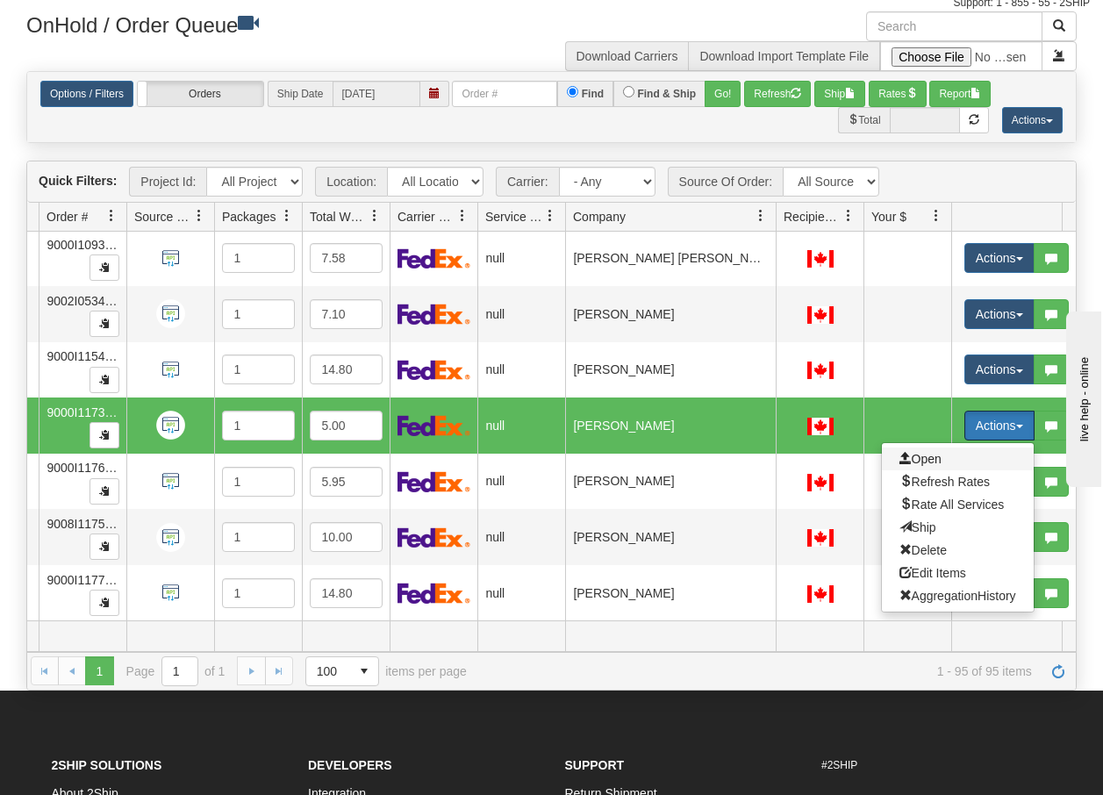
click at [911, 452] on span "Open" at bounding box center [920, 459] width 42 height 14
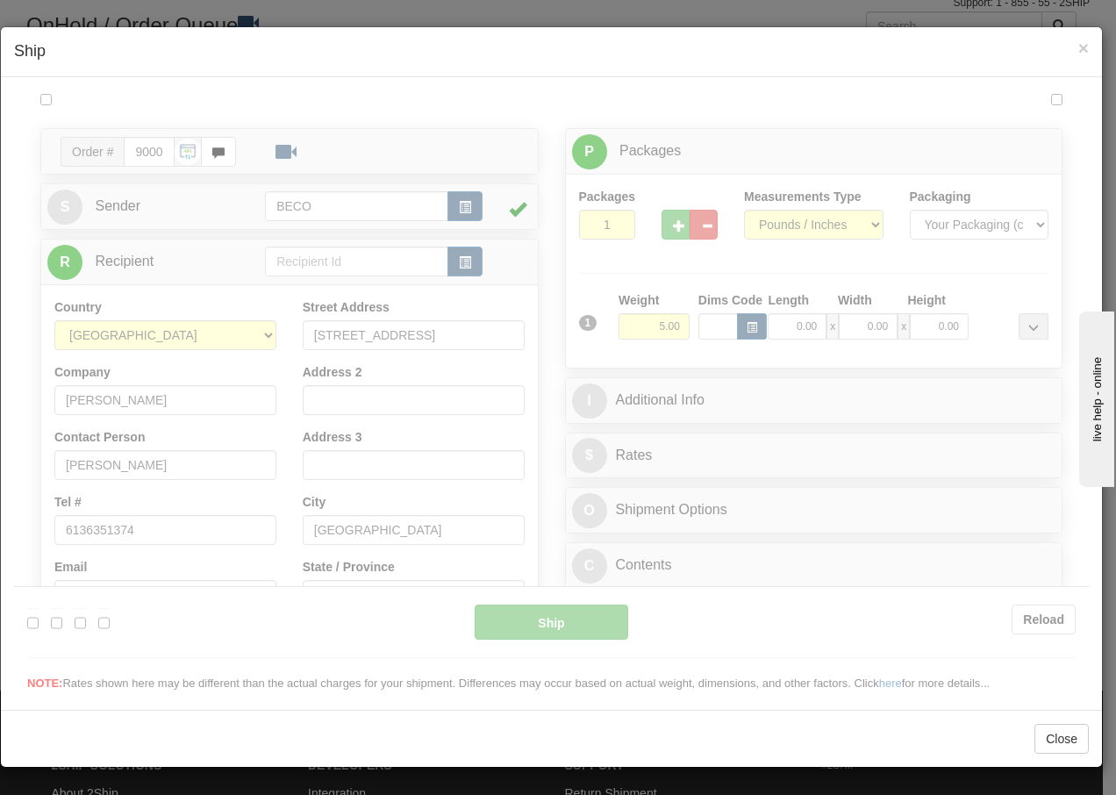
scroll to position [0, 0]
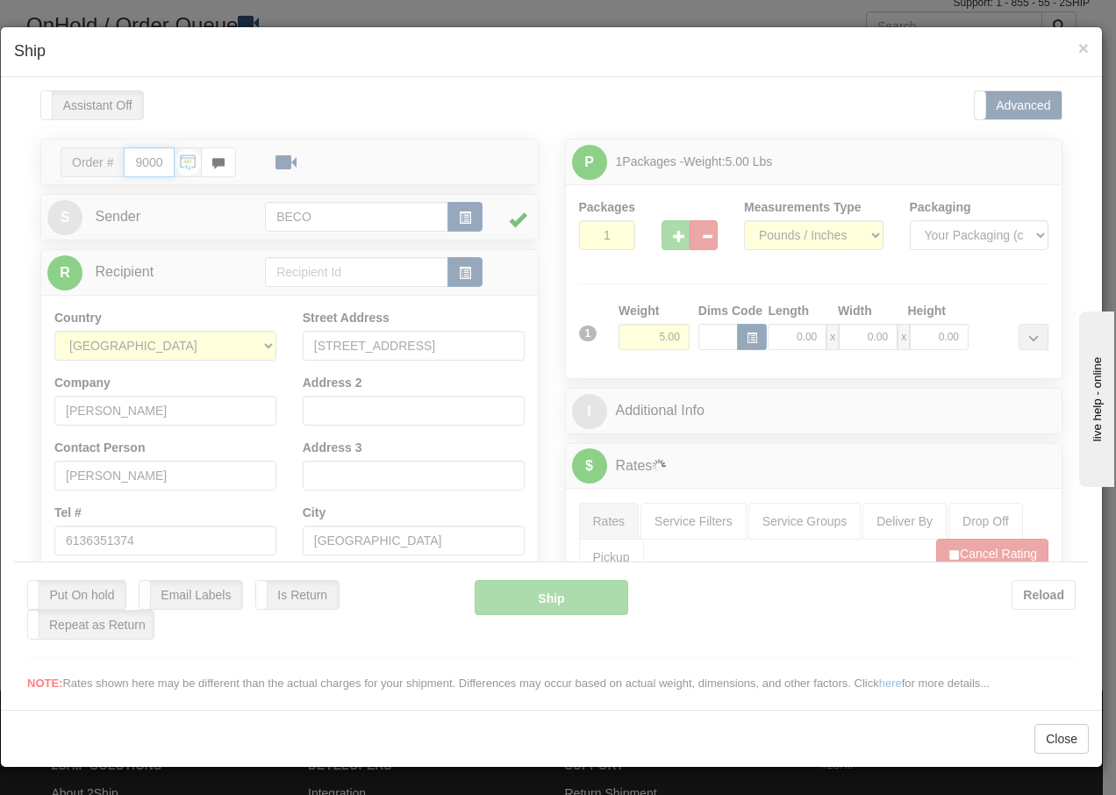
type input "13:34"
type input "16:00"
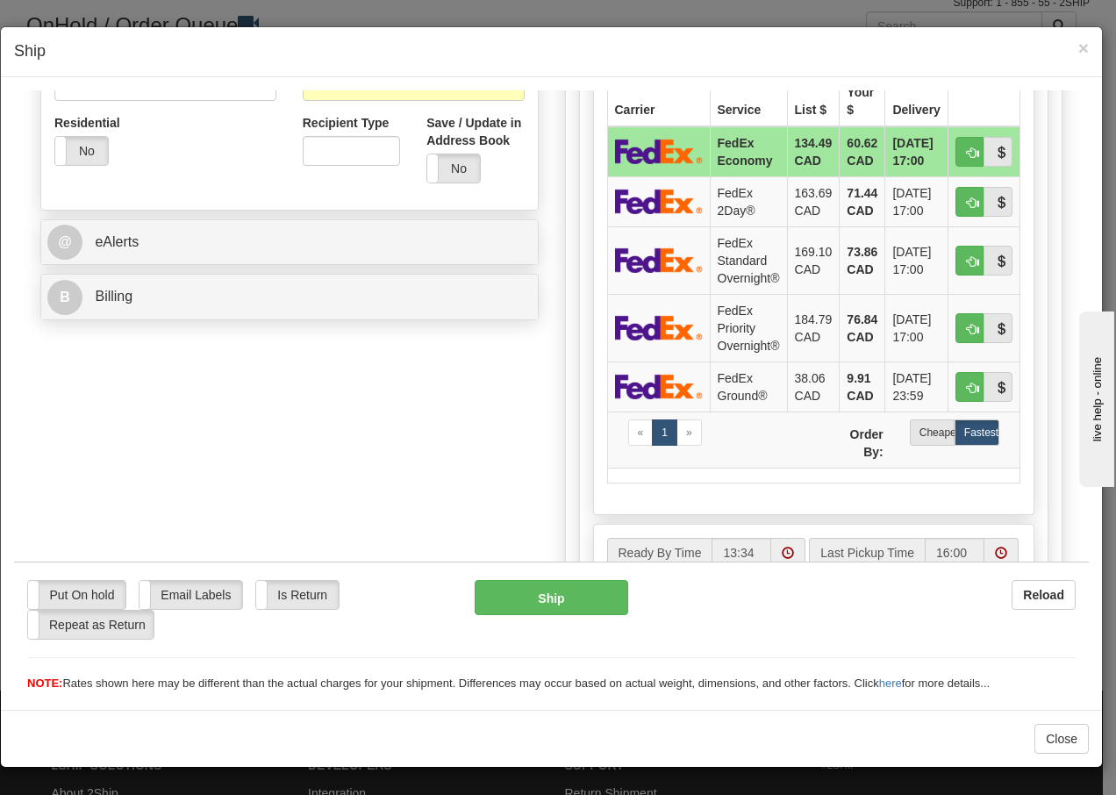
scroll to position [596, 0]
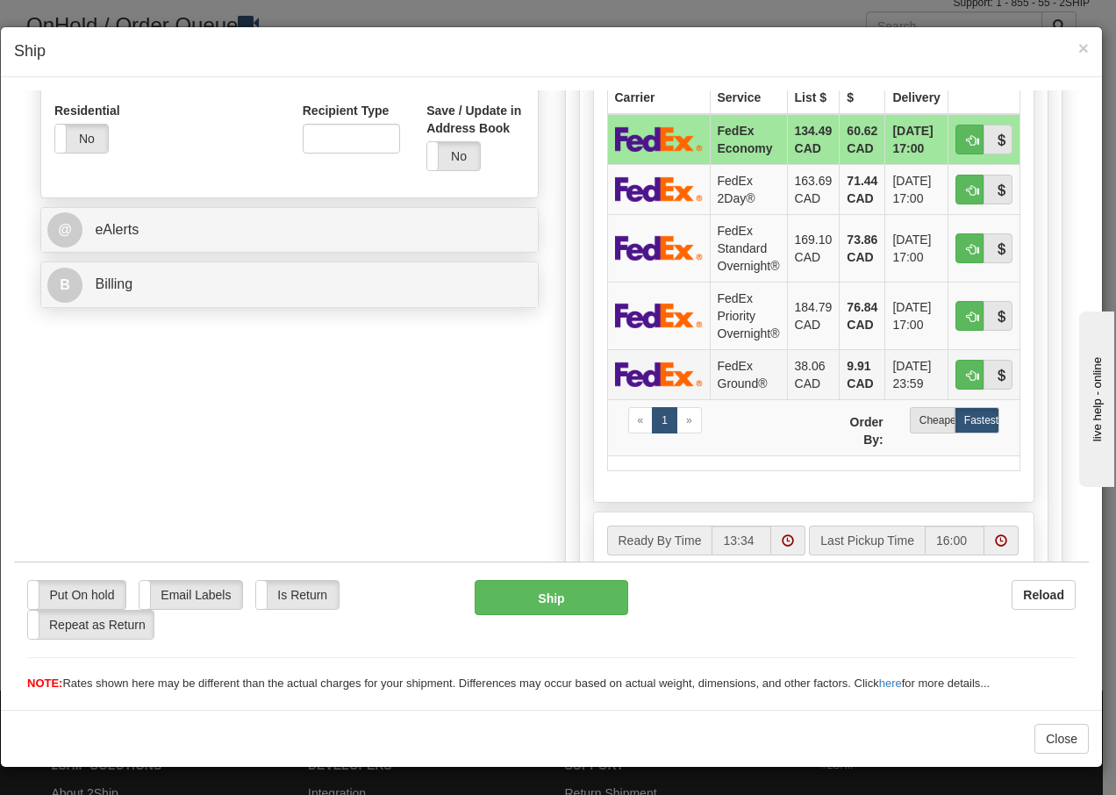
click at [695, 375] on img at bounding box center [659, 372] width 88 height 25
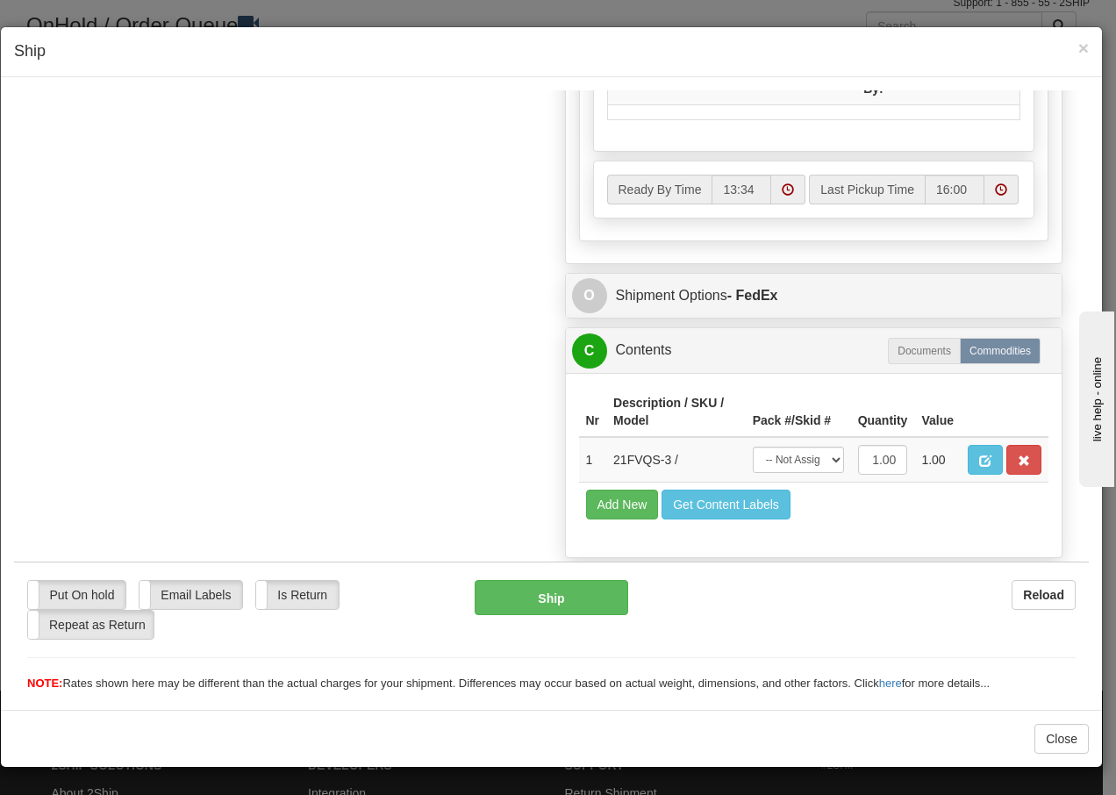
scroll to position [996, 0]
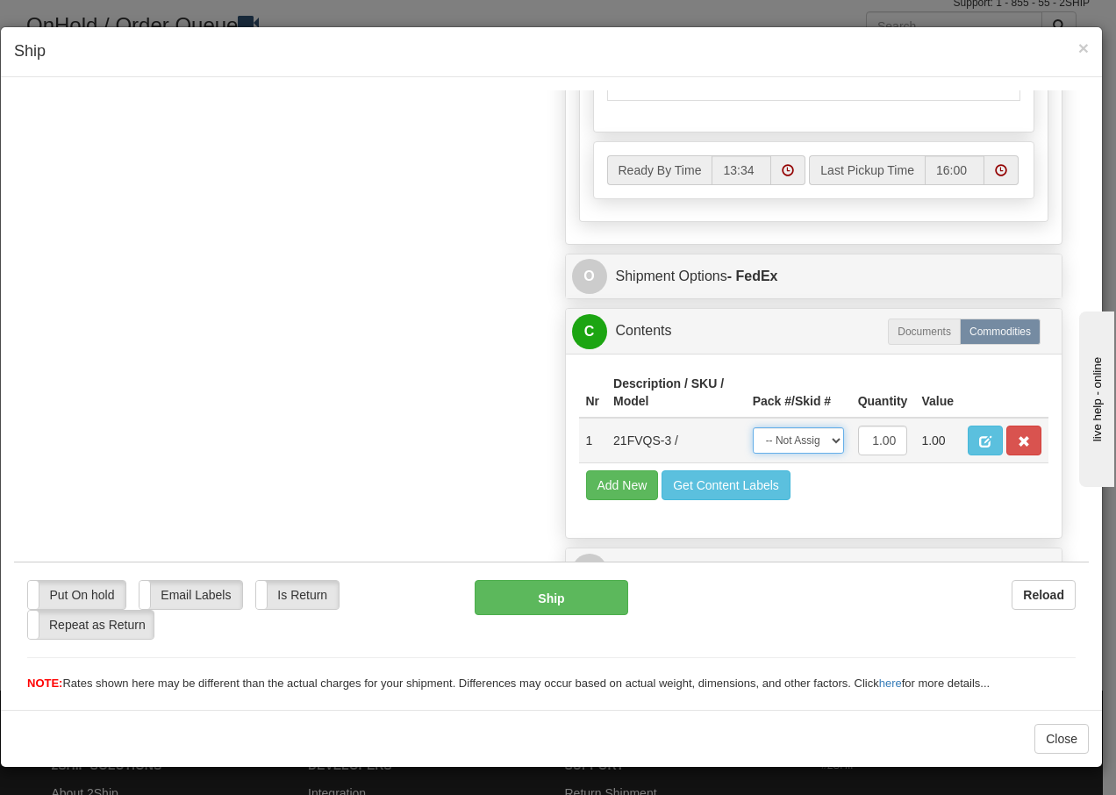
click at [813, 439] on select "-- Not Assigned -- Package 1" at bounding box center [798, 439] width 91 height 26
select select "0"
click at [753, 426] on select "-- Not Assigned -- Package 1" at bounding box center [798, 439] width 91 height 26
click at [530, 596] on button "Ship" at bounding box center [551, 596] width 153 height 35
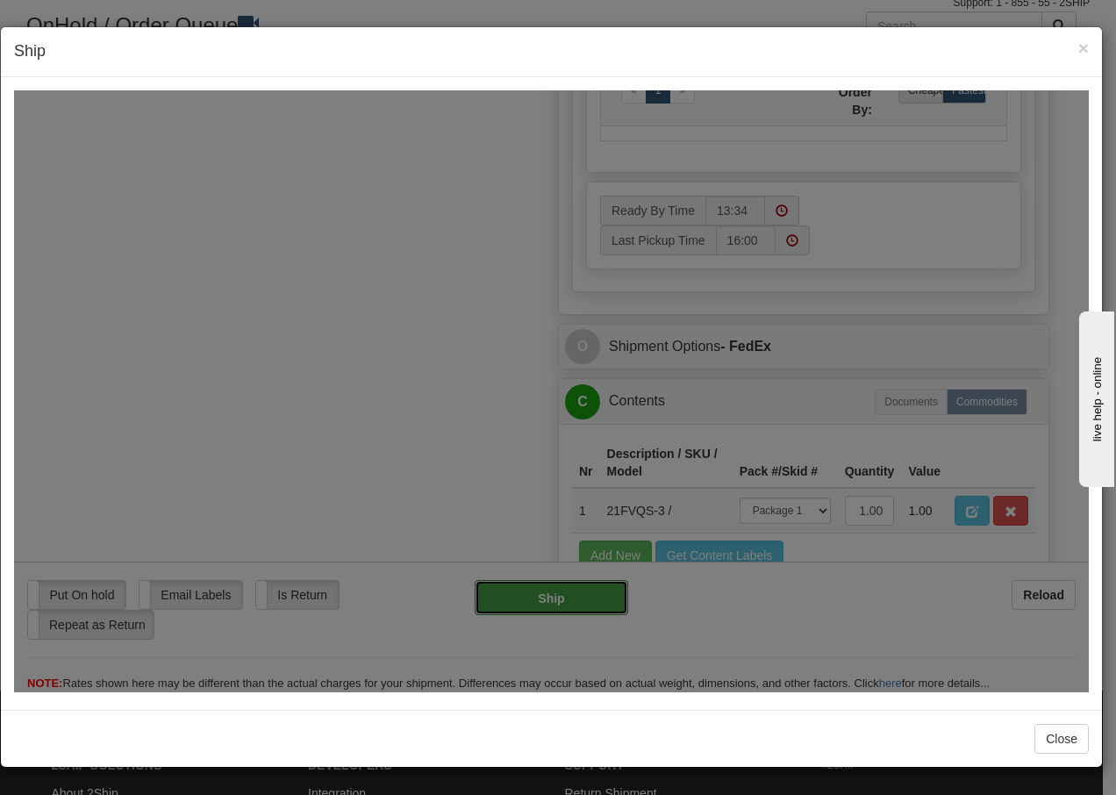
type input "92"
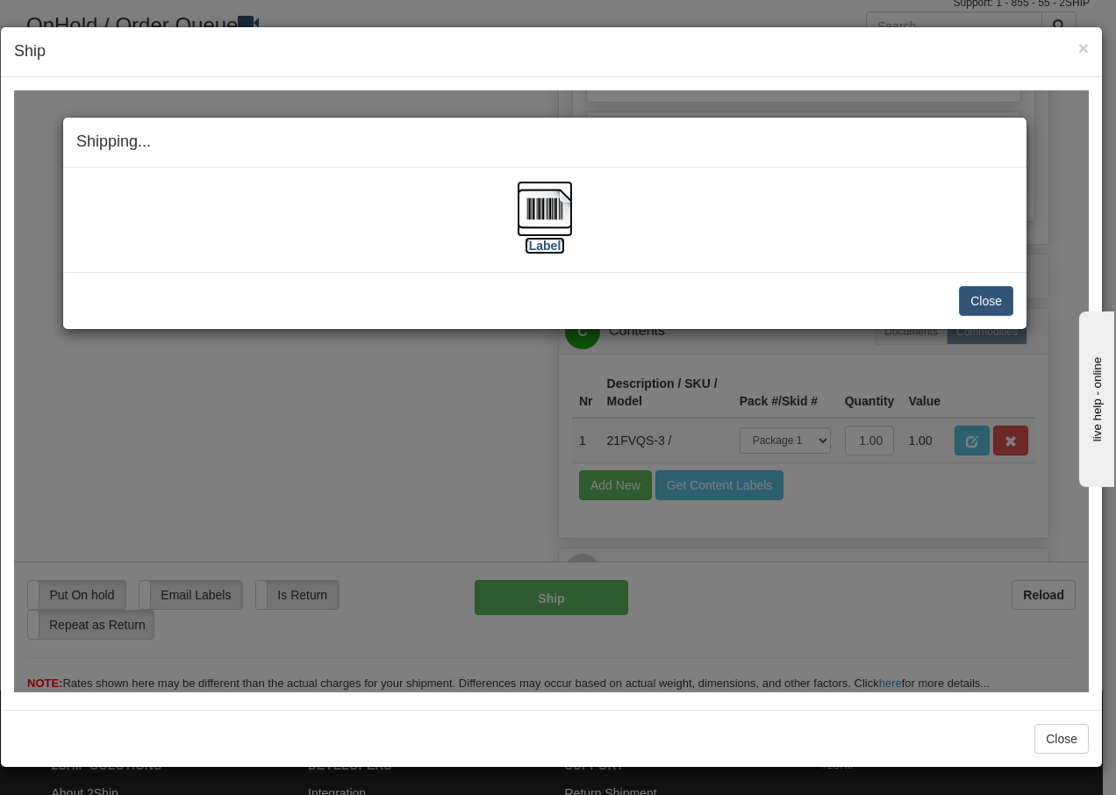
click at [546, 215] on img at bounding box center [545, 208] width 56 height 56
click at [979, 306] on button "Close" at bounding box center [986, 300] width 54 height 30
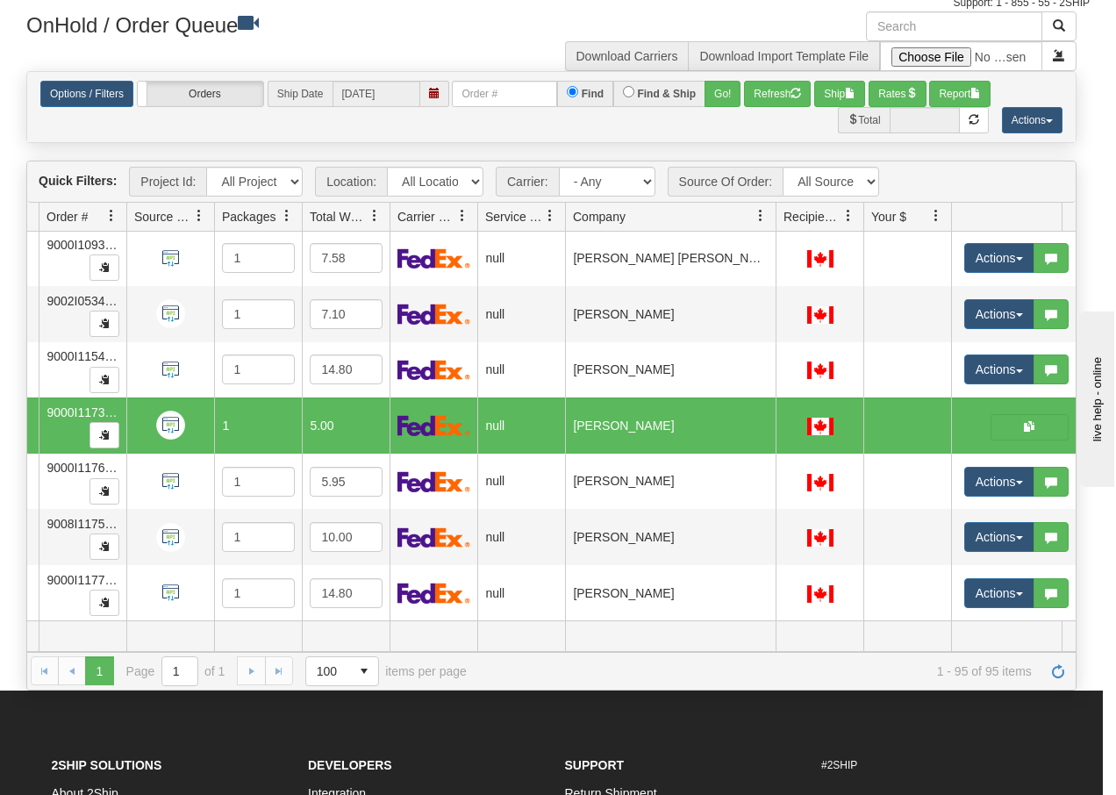
scroll to position [0, 0]
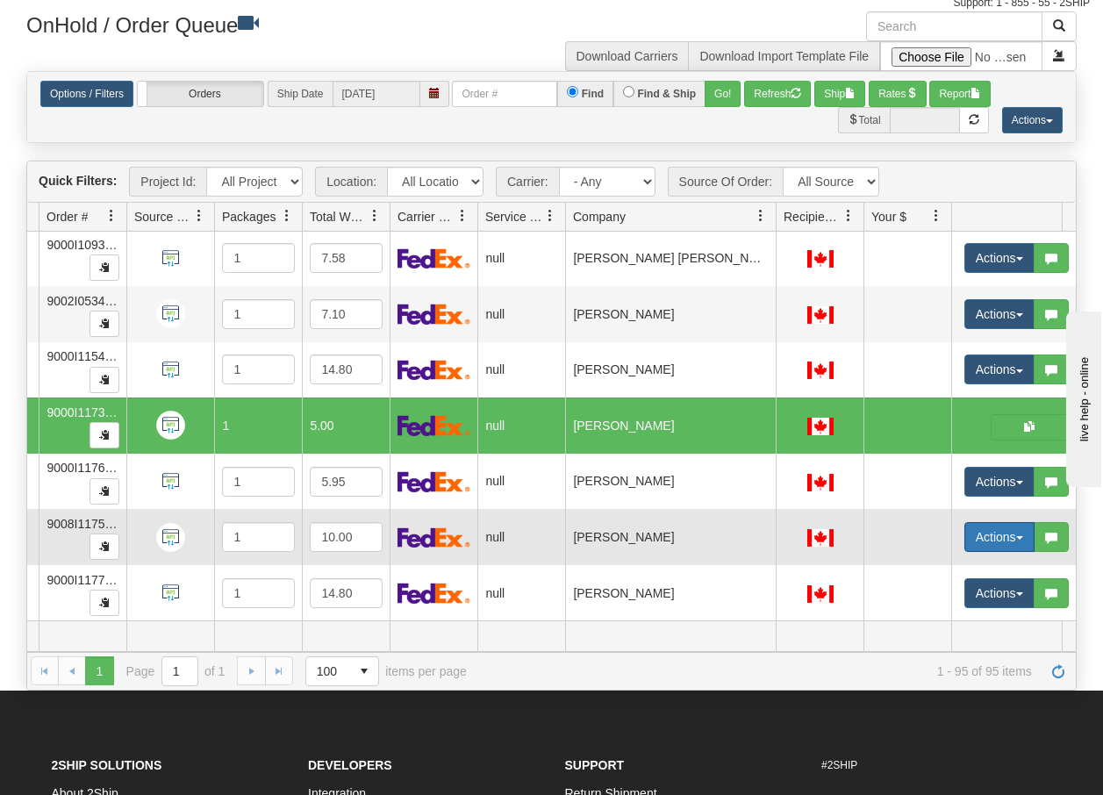
click at [1021, 528] on button "Actions" at bounding box center [999, 537] width 70 height 30
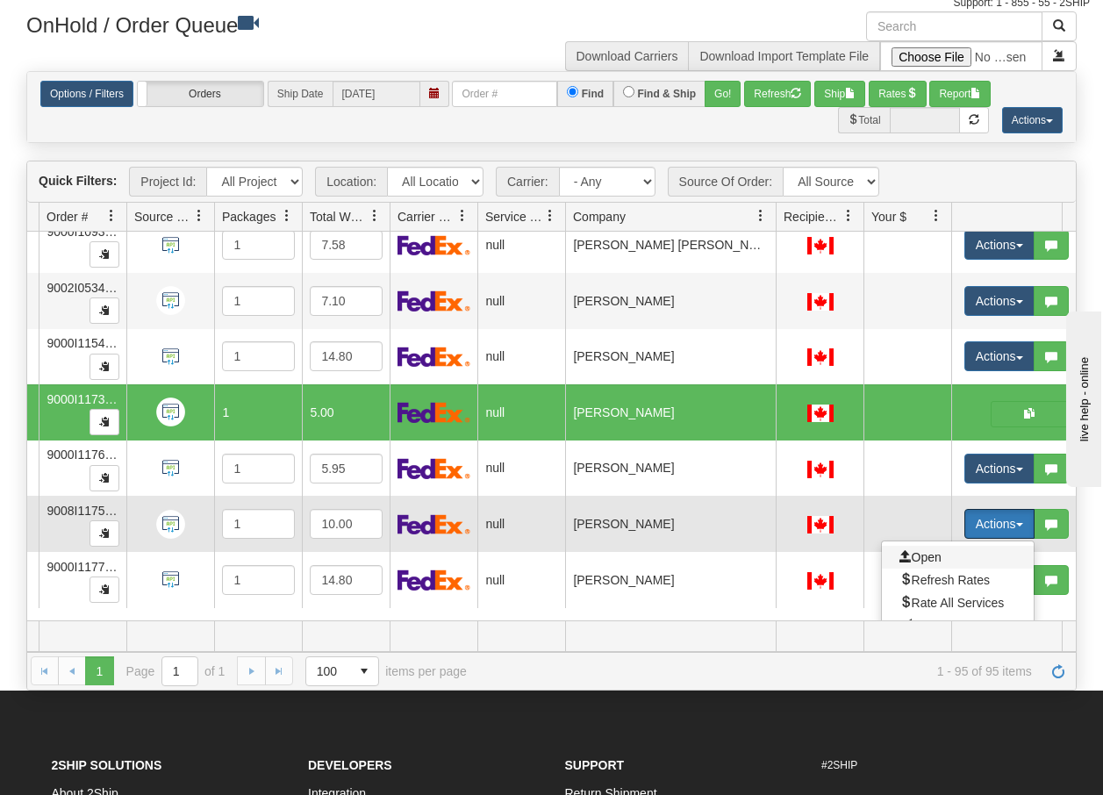
click at [931, 553] on span "Open" at bounding box center [920, 557] width 42 height 14
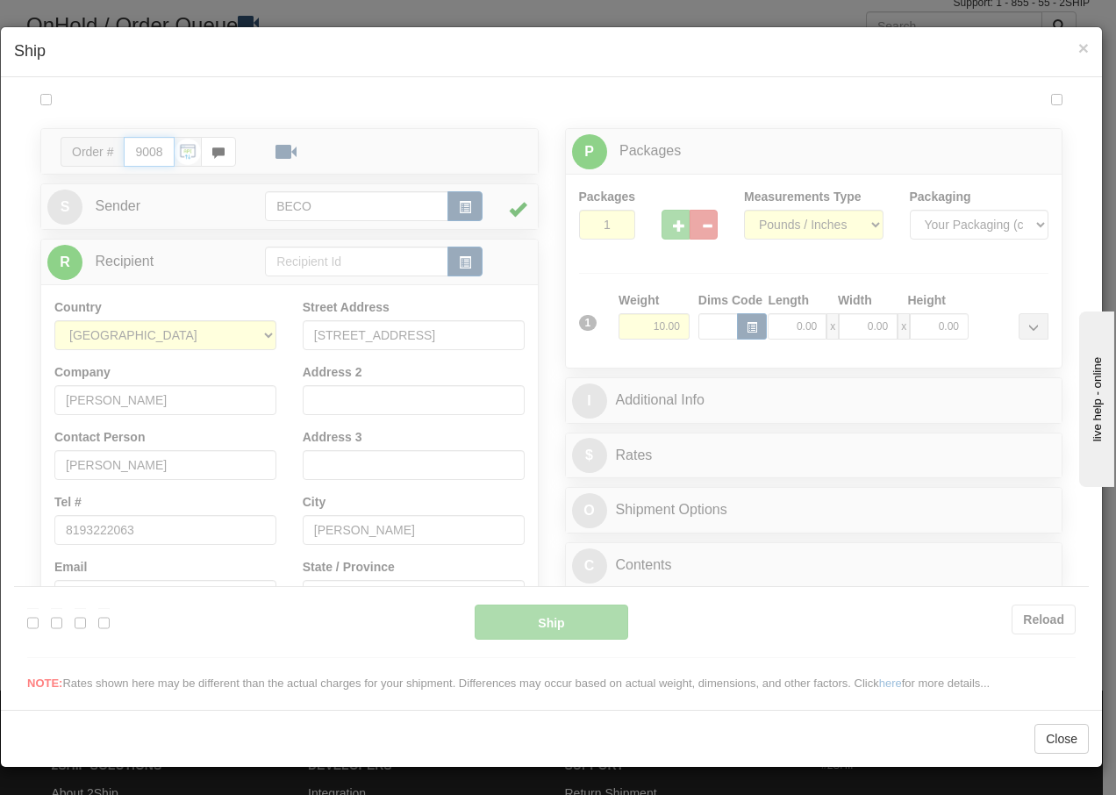
type input "13:35"
type input "16:00"
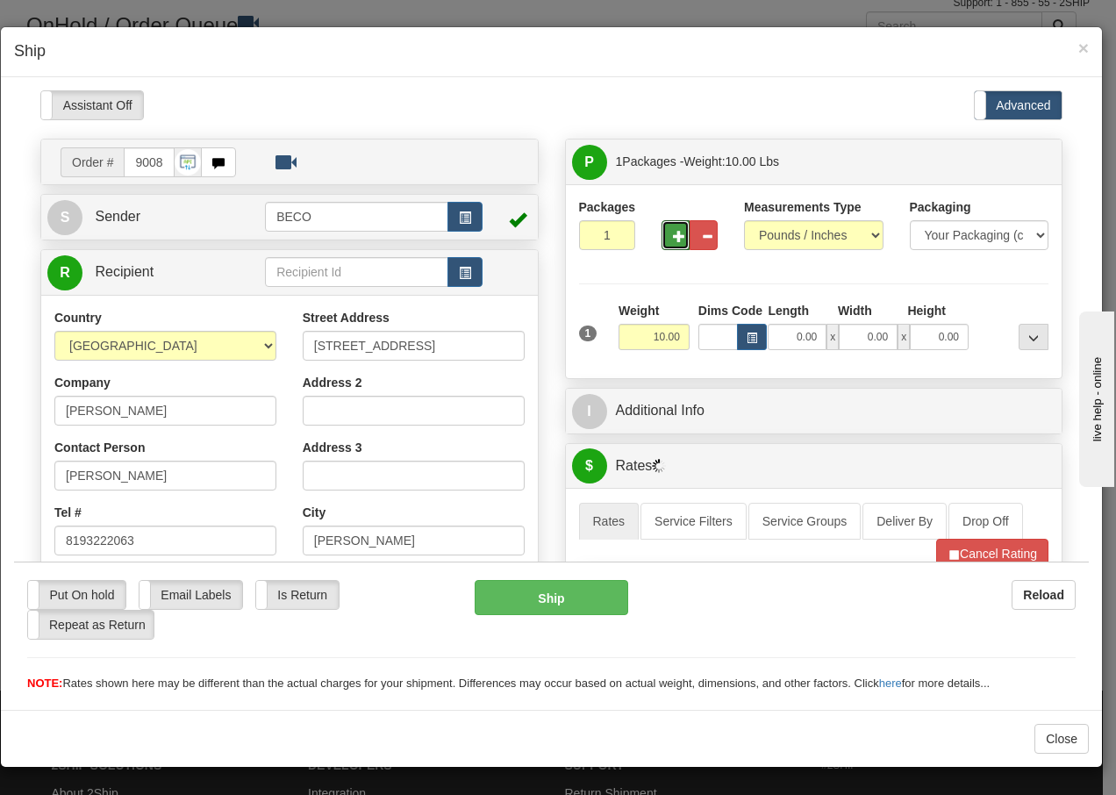
click at [673, 230] on span "button" at bounding box center [679, 235] width 12 height 11
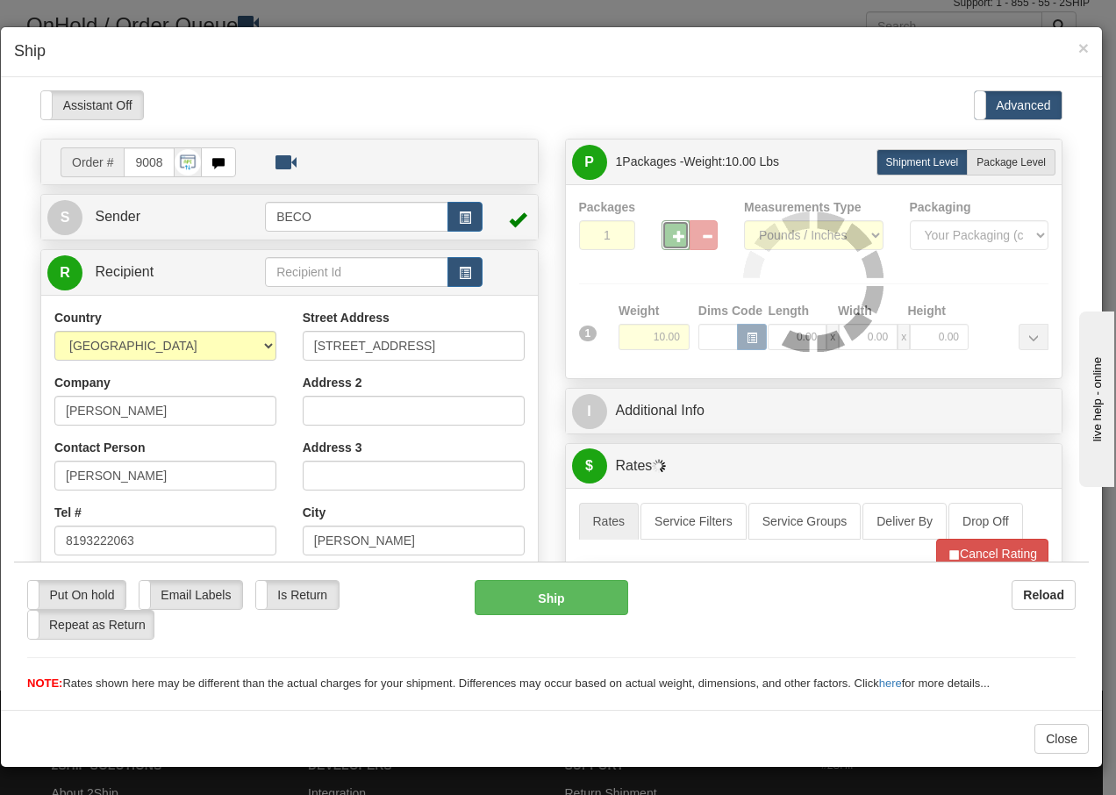
type input "2"
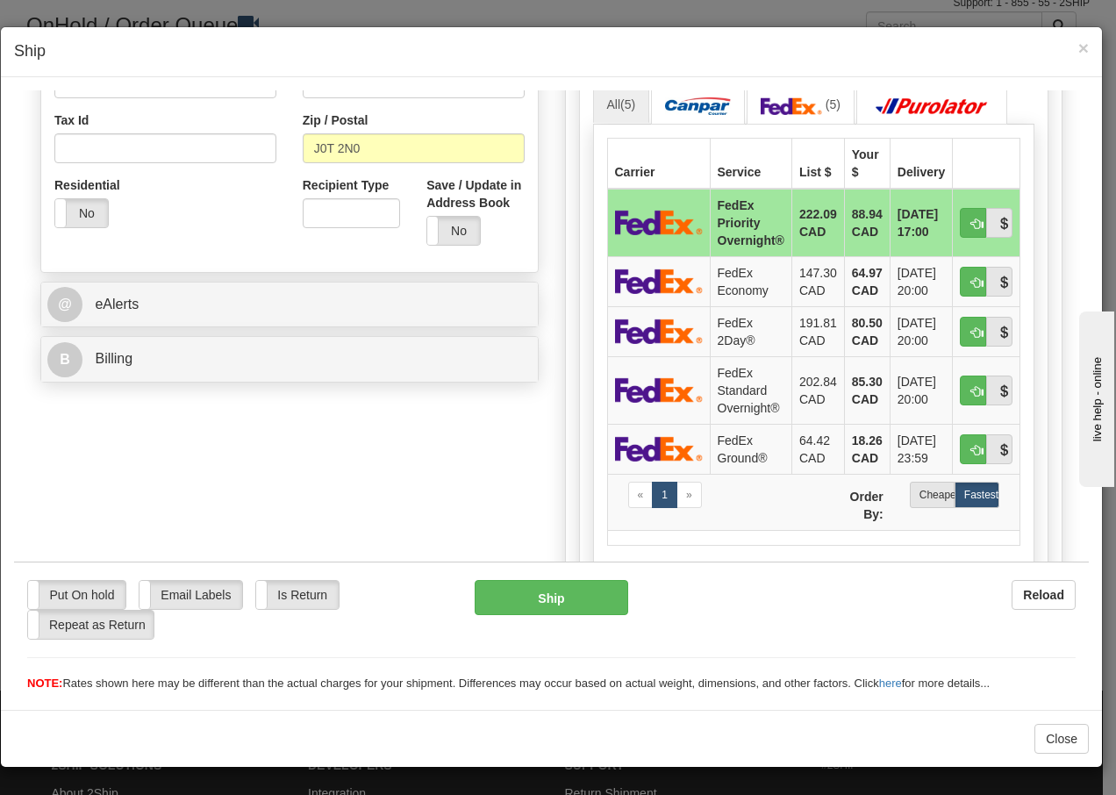
scroll to position [538, 0]
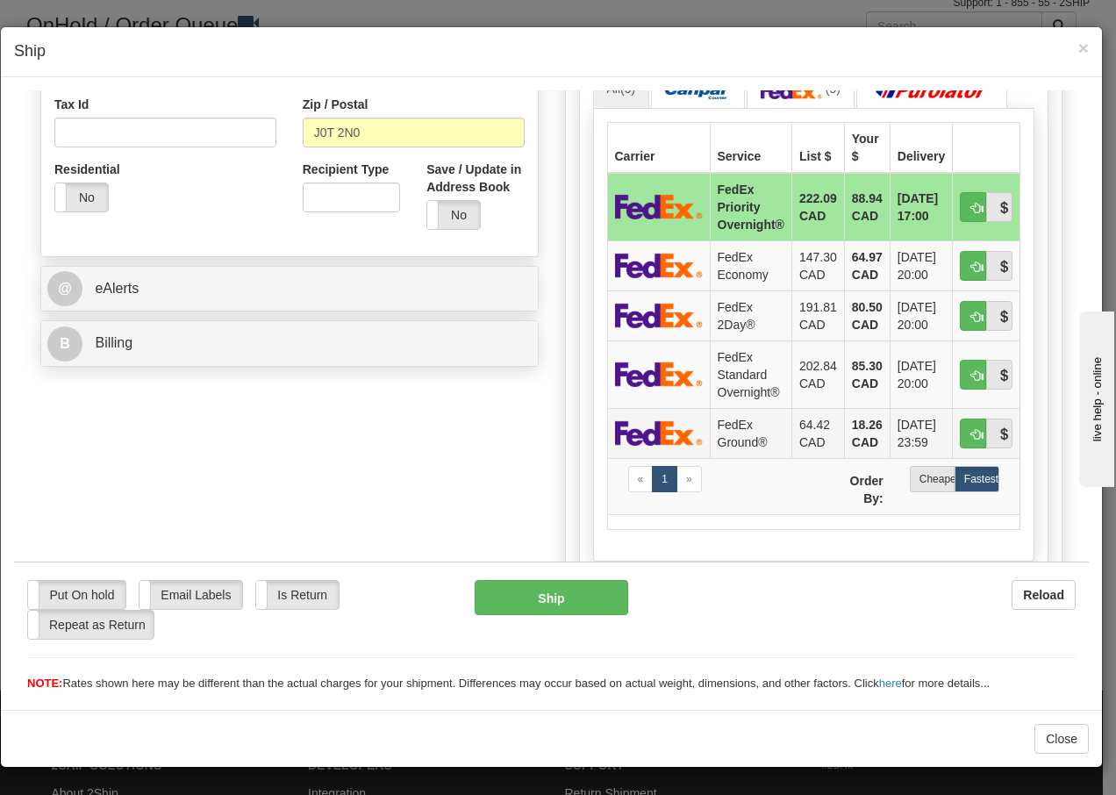
click at [733, 441] on td "FedEx Ground®" at bounding box center [751, 432] width 82 height 50
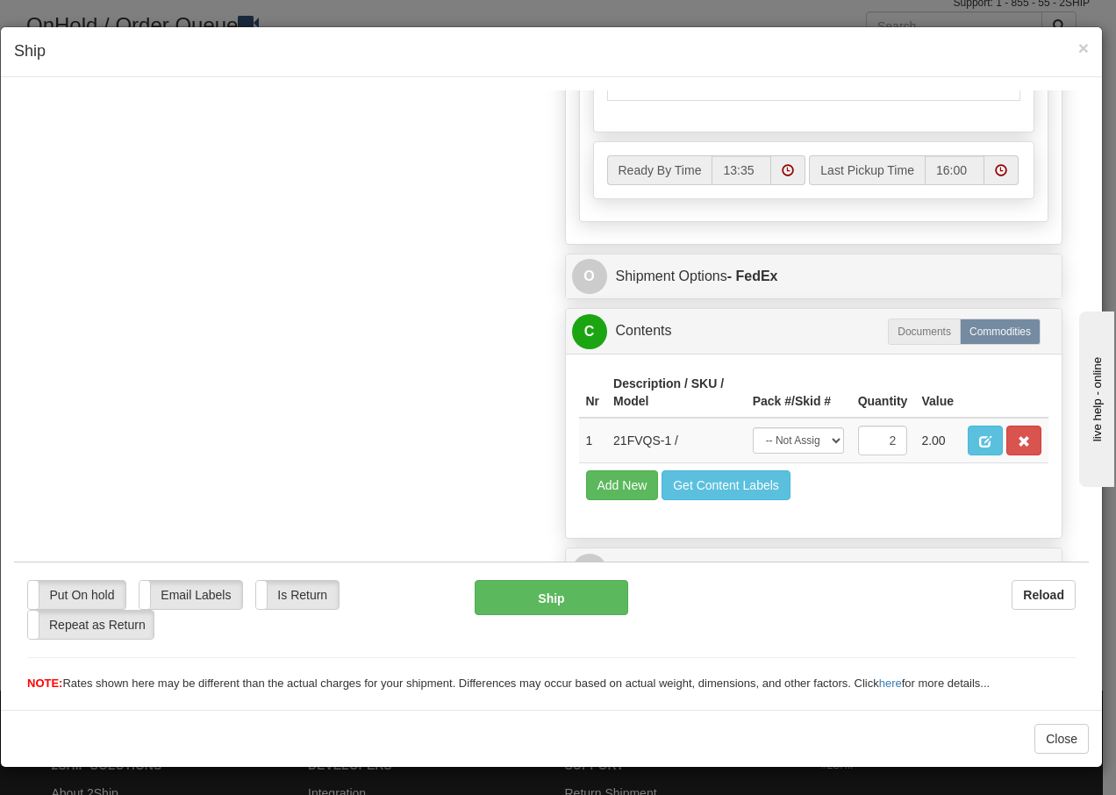
scroll to position [996, 0]
click at [808, 450] on select "-- Not Assigned -- Package 1 Package 2 Split" at bounding box center [798, 439] width 91 height 26
select select "SPLIT"
click at [753, 426] on select "-- Not Assigned -- Package 1 Package 2 Split" at bounding box center [798, 439] width 91 height 26
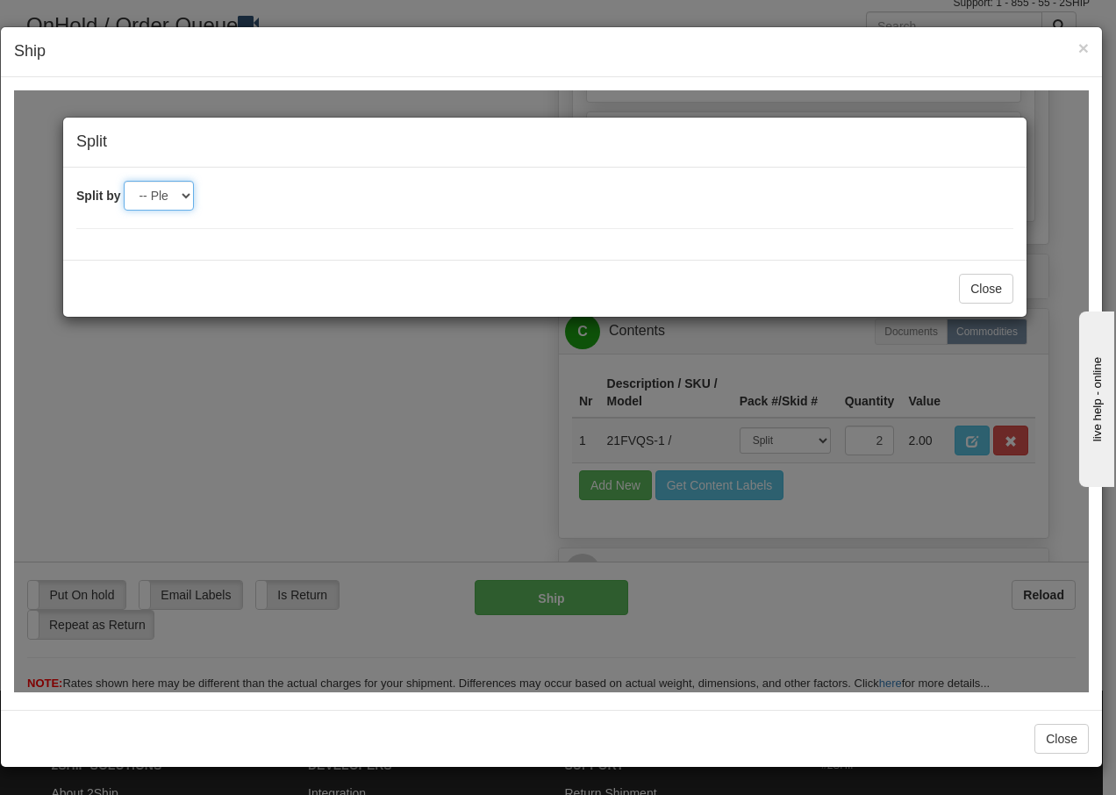
drag, startPoint x: 165, startPoint y: 201, endPoint x: 173, endPoint y: 211, distance: 12.5
click at [165, 201] on select "-- Please select -- 2" at bounding box center [159, 195] width 70 height 30
select select "2"
click at [124, 180] on select "-- Please select -- 2" at bounding box center [159, 195] width 70 height 30
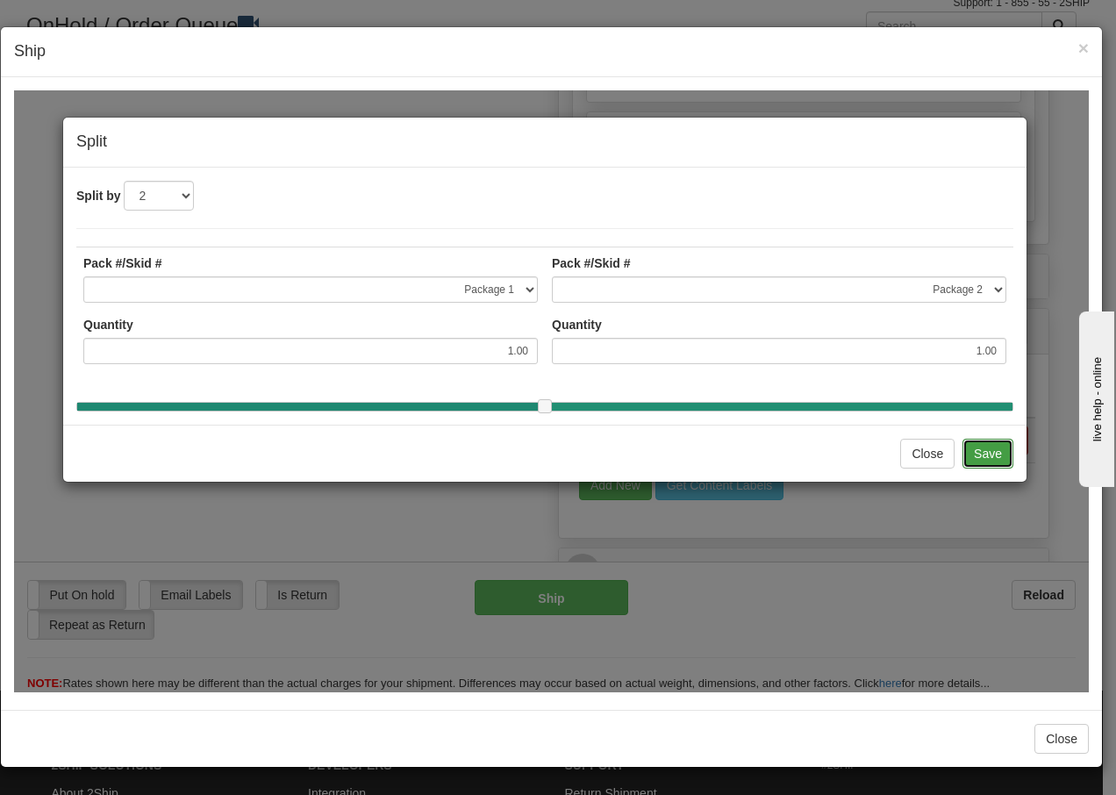
click at [977, 460] on button "Save" at bounding box center [987, 453] width 51 height 30
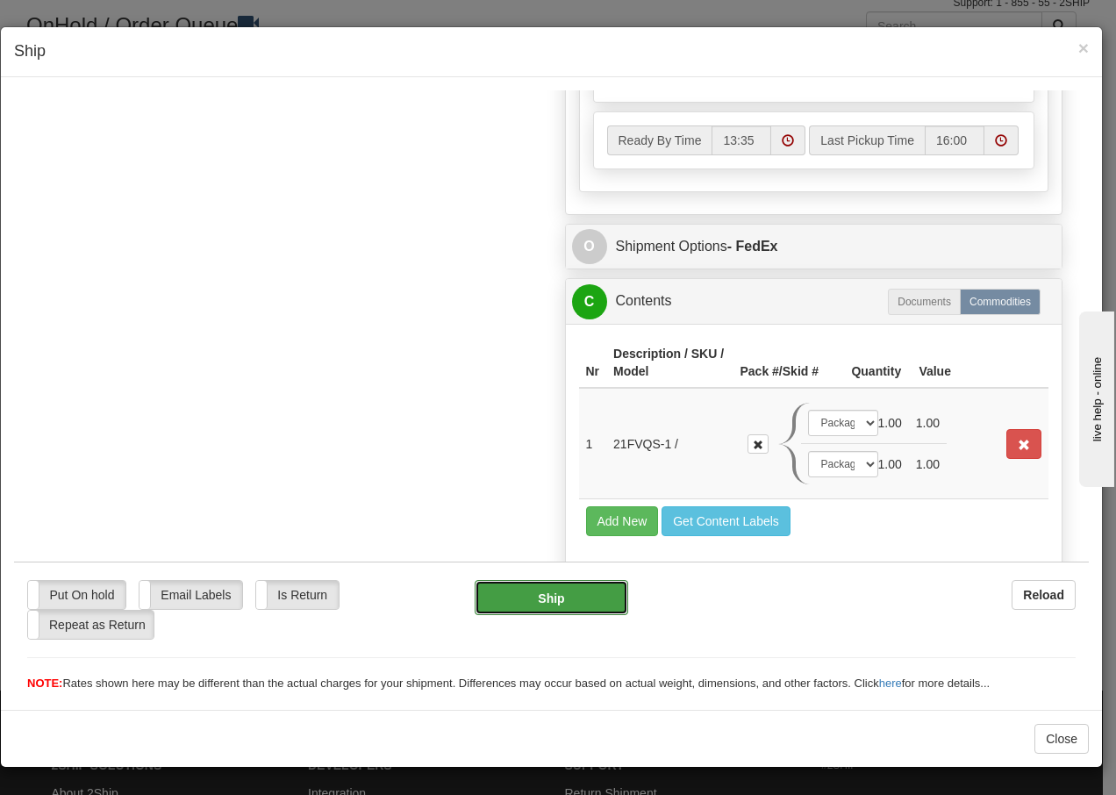
click at [560, 606] on button "Ship" at bounding box center [551, 596] width 153 height 35
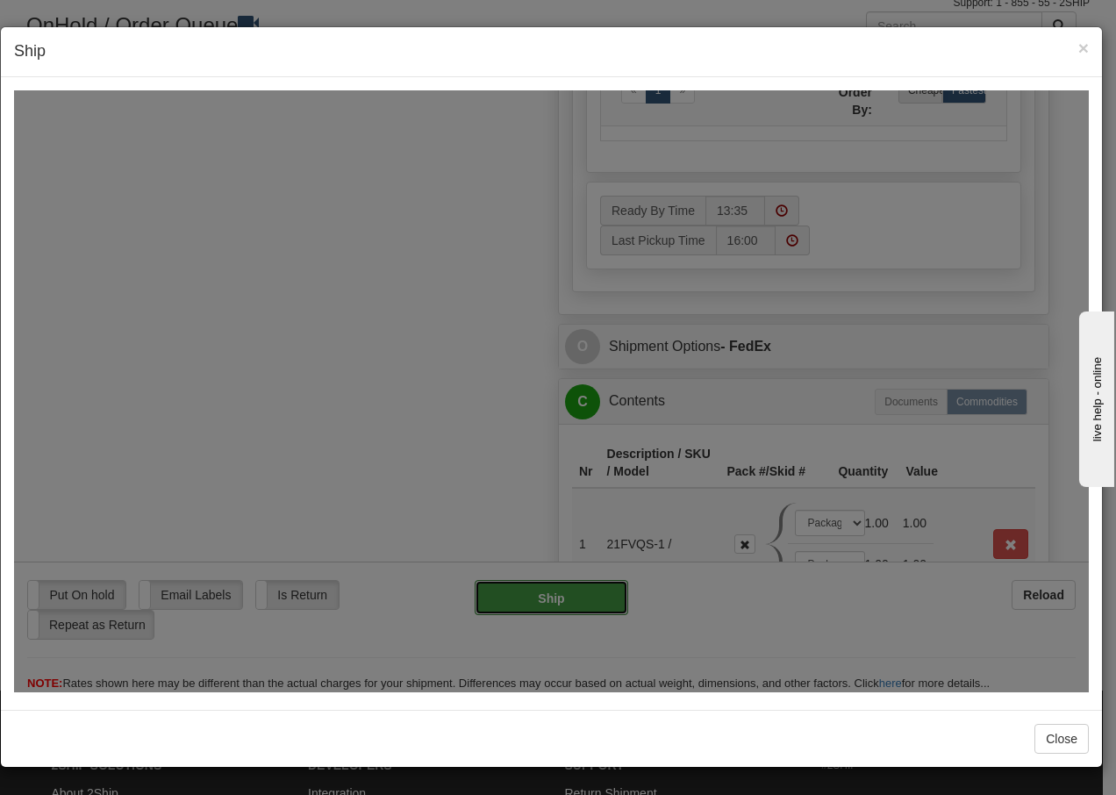
type input "92"
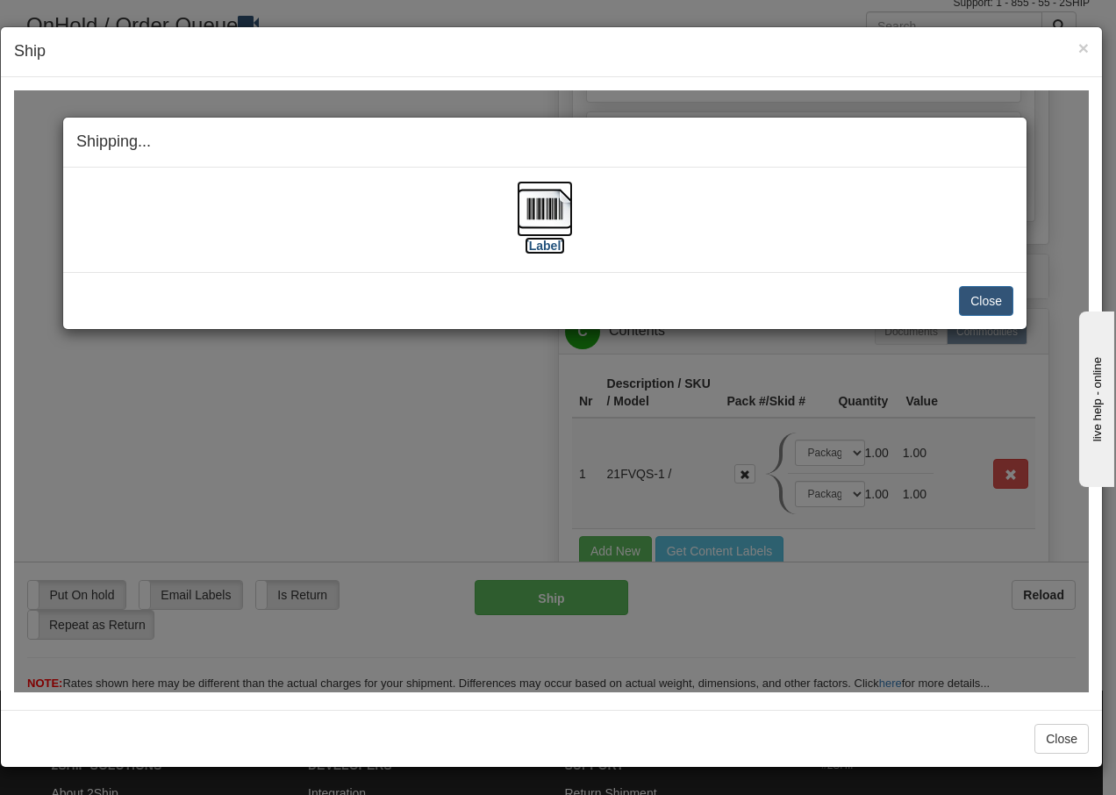
click at [557, 201] on img at bounding box center [545, 208] width 56 height 56
click at [983, 297] on button "Close" at bounding box center [986, 300] width 54 height 30
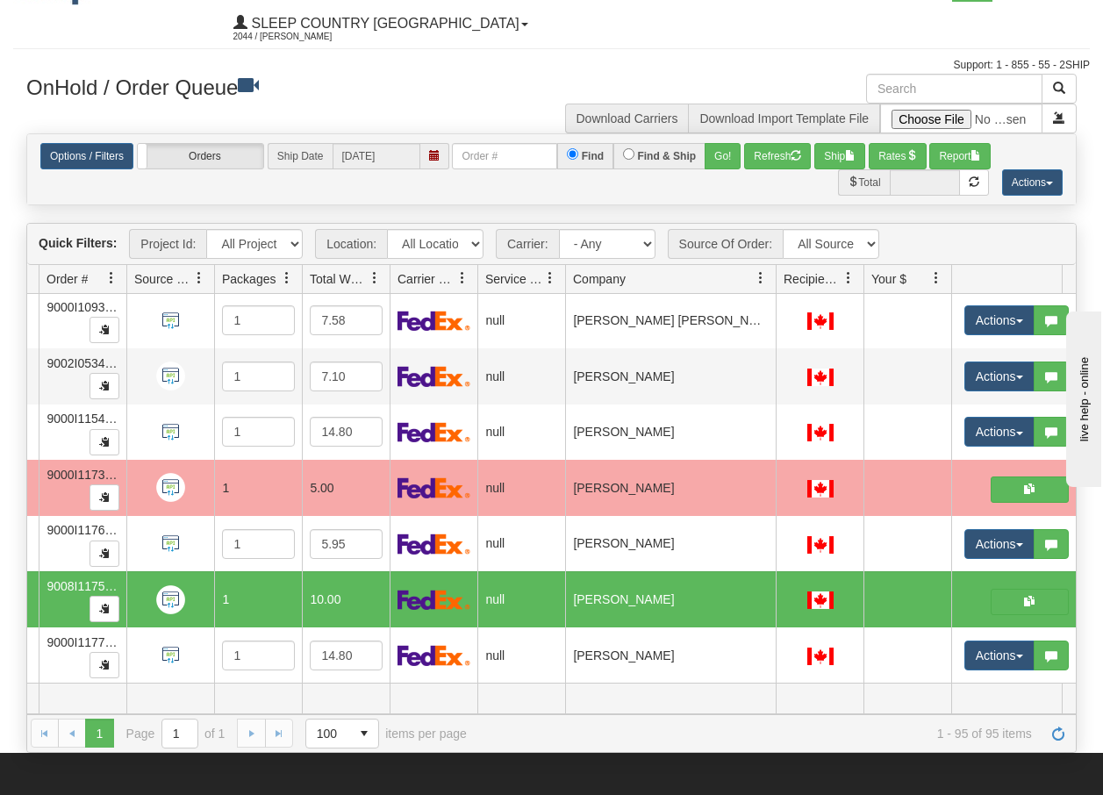
scroll to position [0, 0]
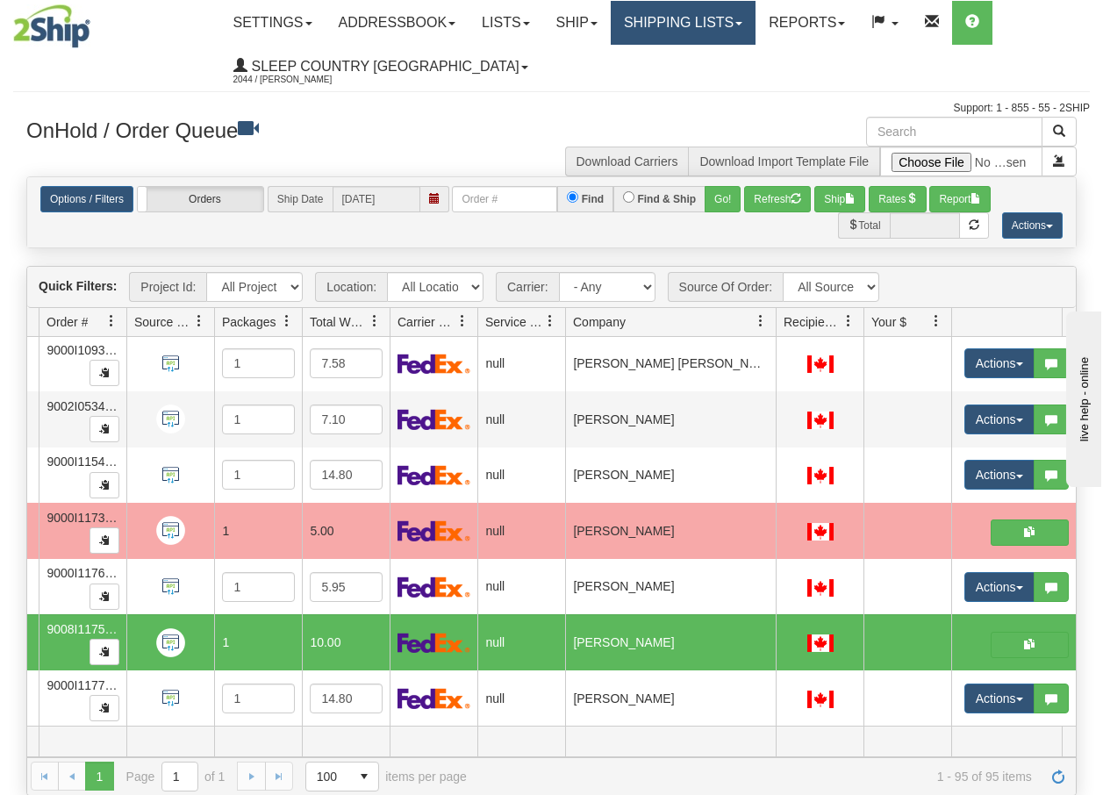
click at [720, 31] on link "Shipping lists" at bounding box center [682, 23] width 145 height 44
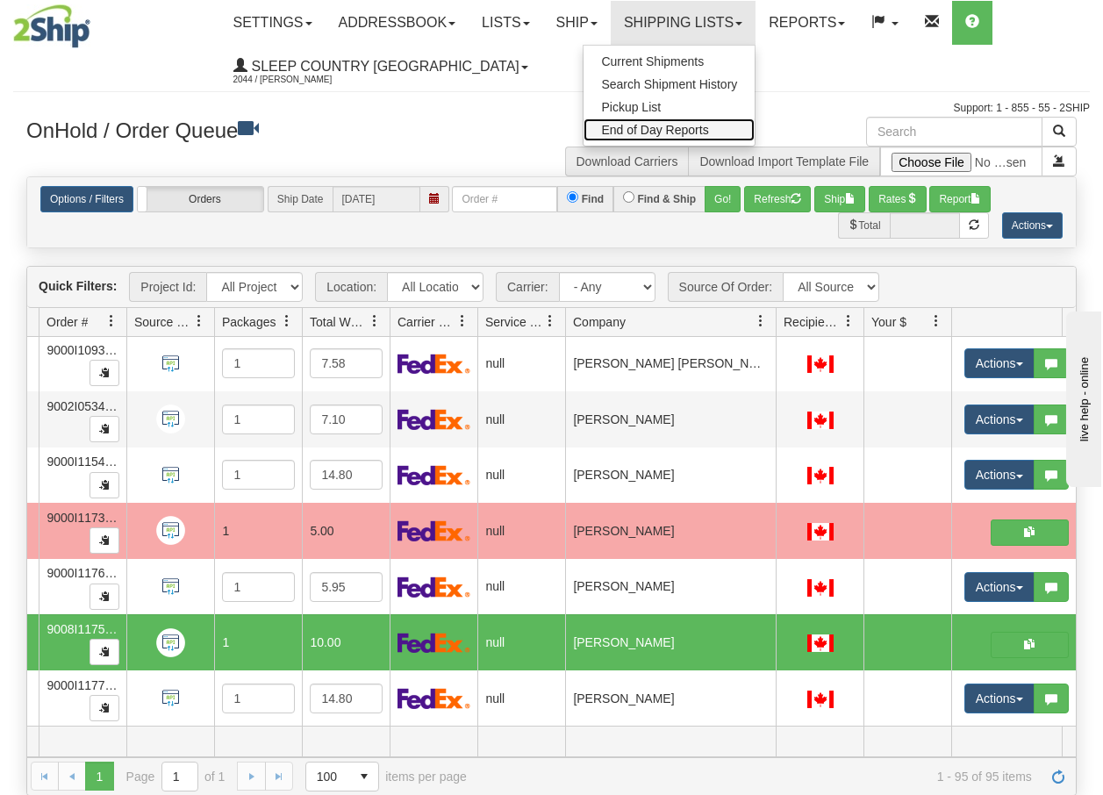
click at [683, 130] on span "End of Day Reports" at bounding box center [654, 130] width 107 height 14
